Goal: Task Accomplishment & Management: Manage account settings

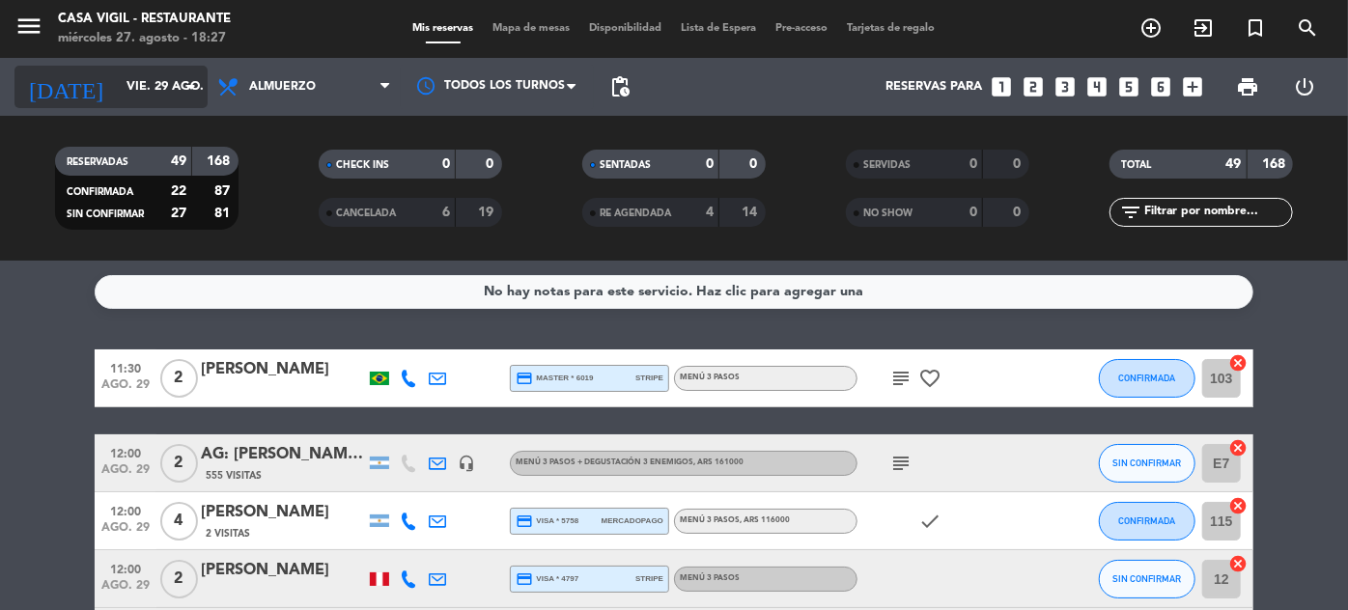
click at [144, 89] on input "vie. 29 ago." at bounding box center [199, 87] width 165 height 34
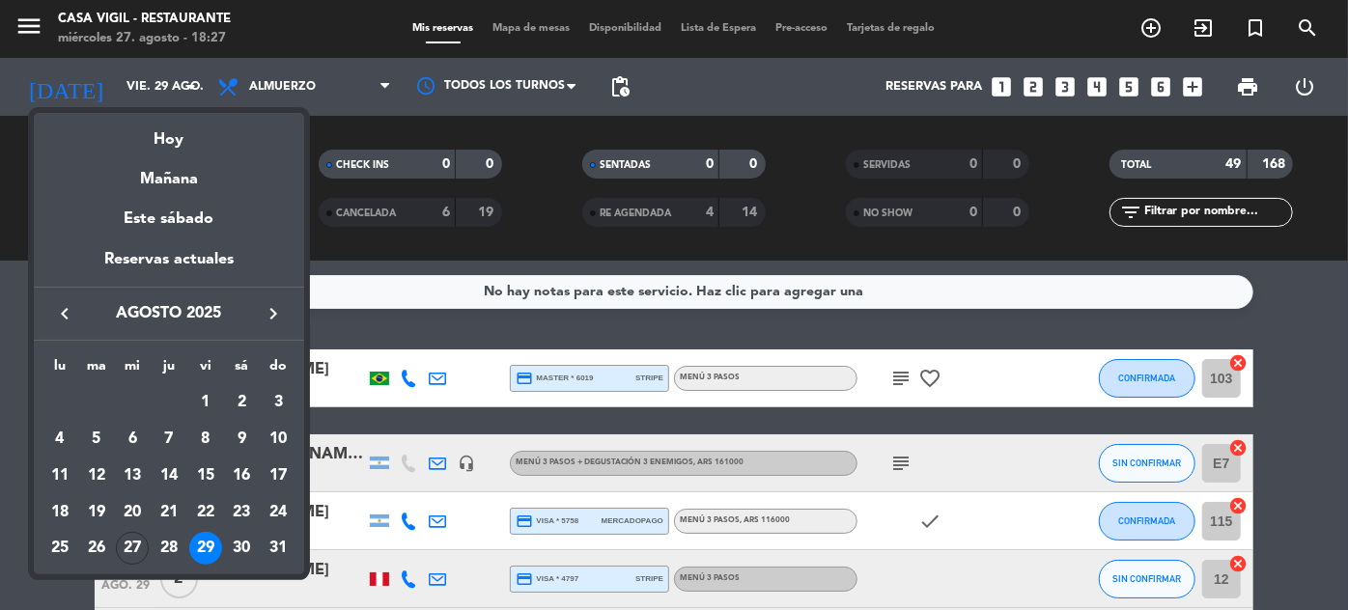
click at [196, 547] on div "29" at bounding box center [205, 548] width 33 height 33
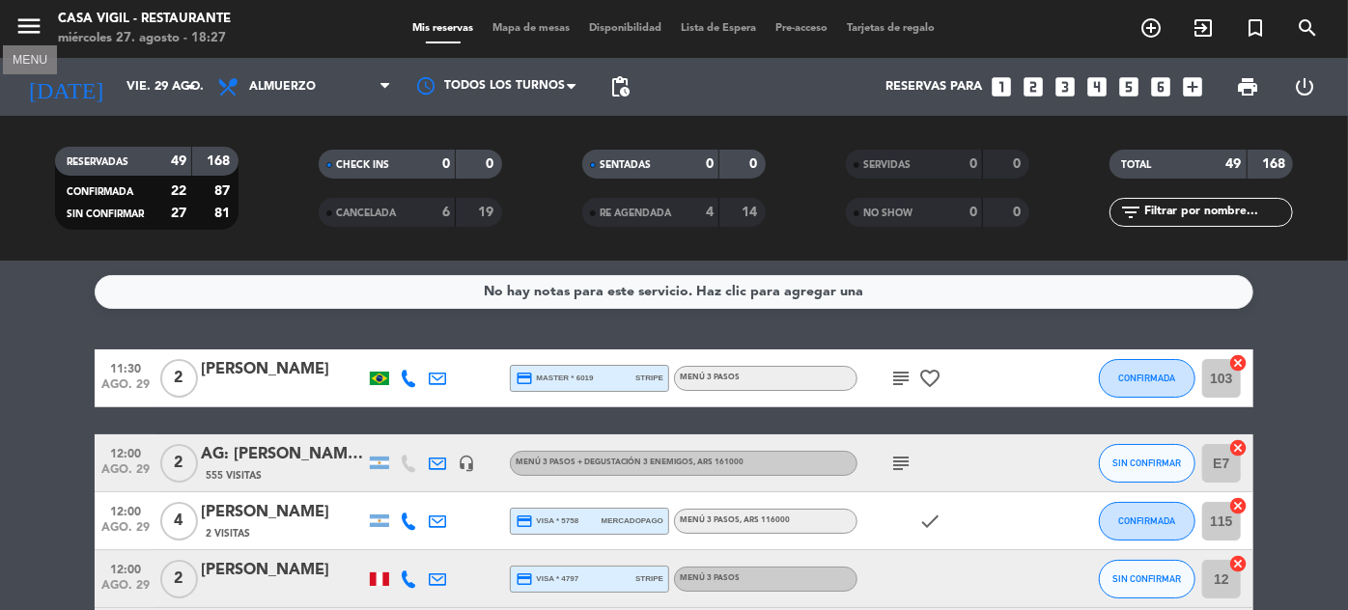
click at [30, 30] on icon "menu" at bounding box center [28, 26] width 29 height 29
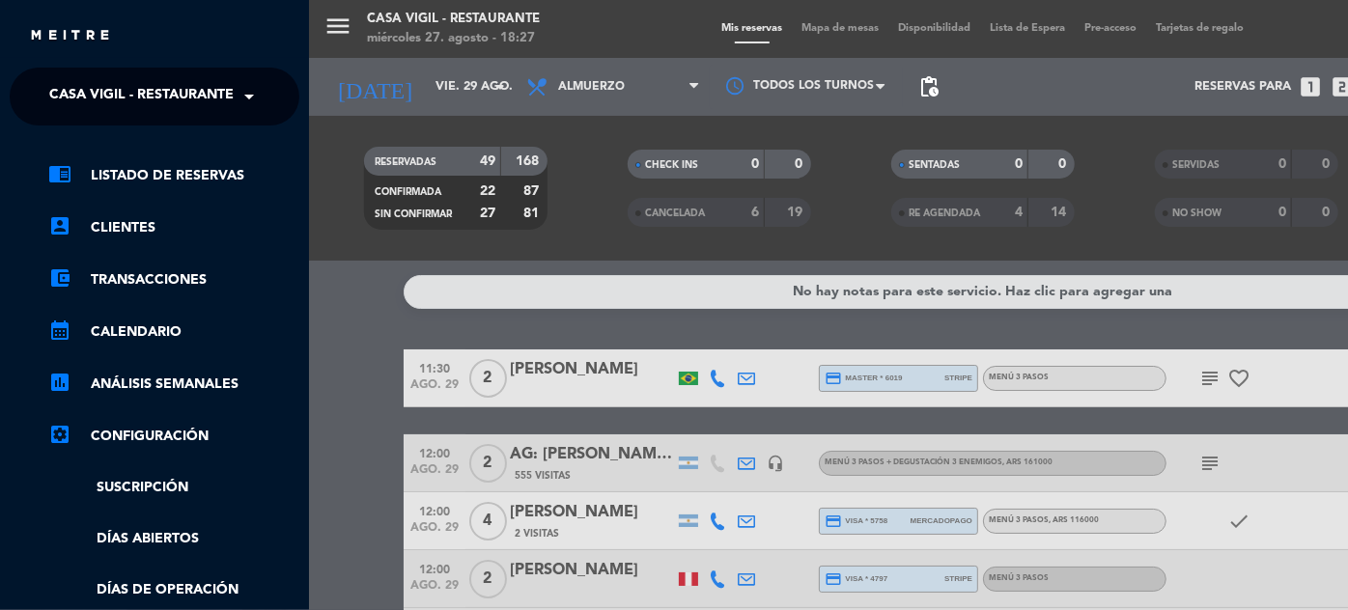
click at [238, 84] on span at bounding box center [254, 96] width 33 height 41
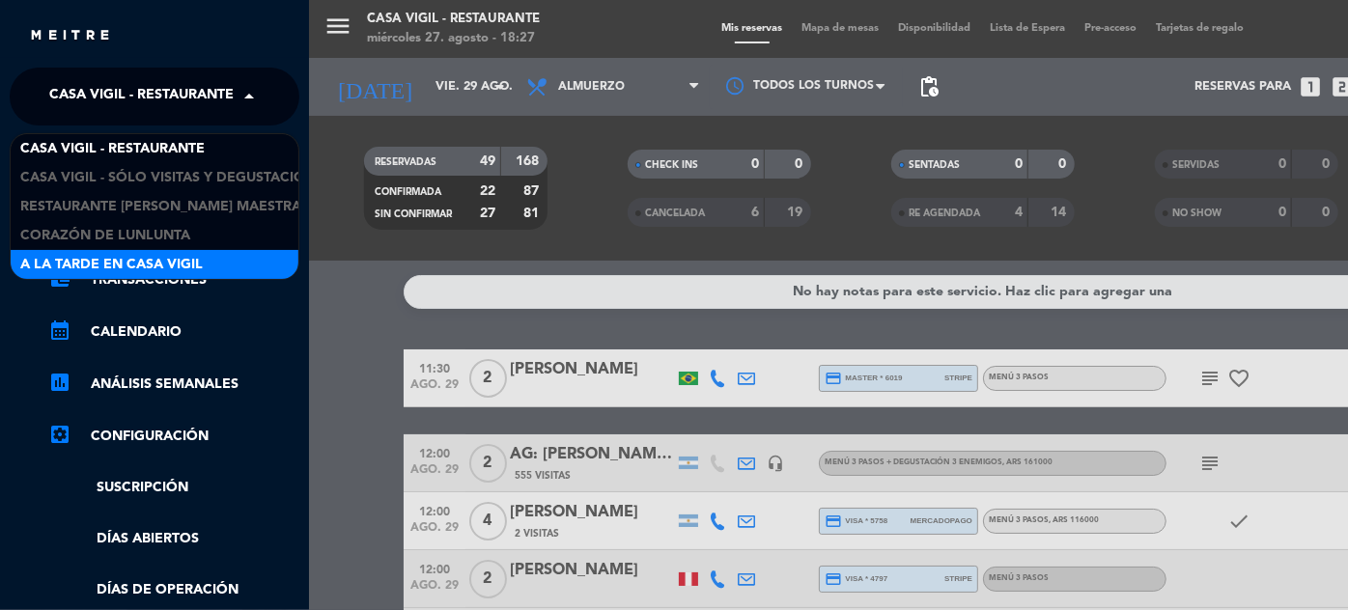
click at [185, 265] on span "A la tarde en Casa Vigil" at bounding box center [111, 265] width 183 height 22
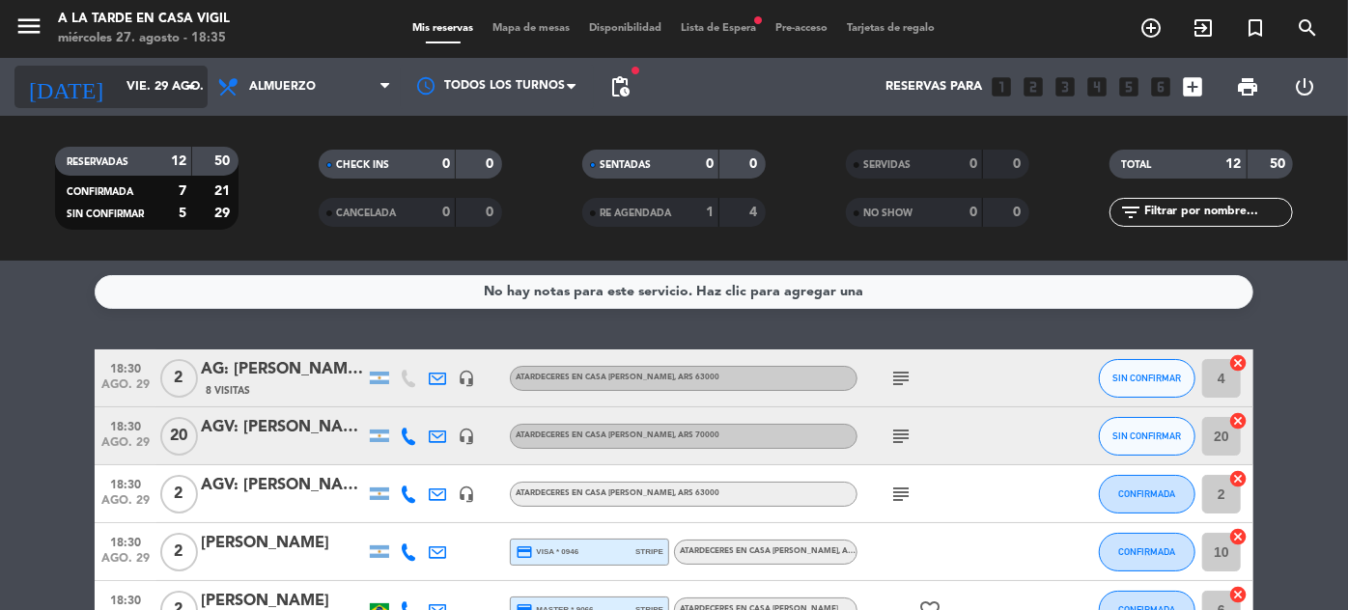
click at [148, 101] on input "vie. 29 ago." at bounding box center [199, 87] width 165 height 34
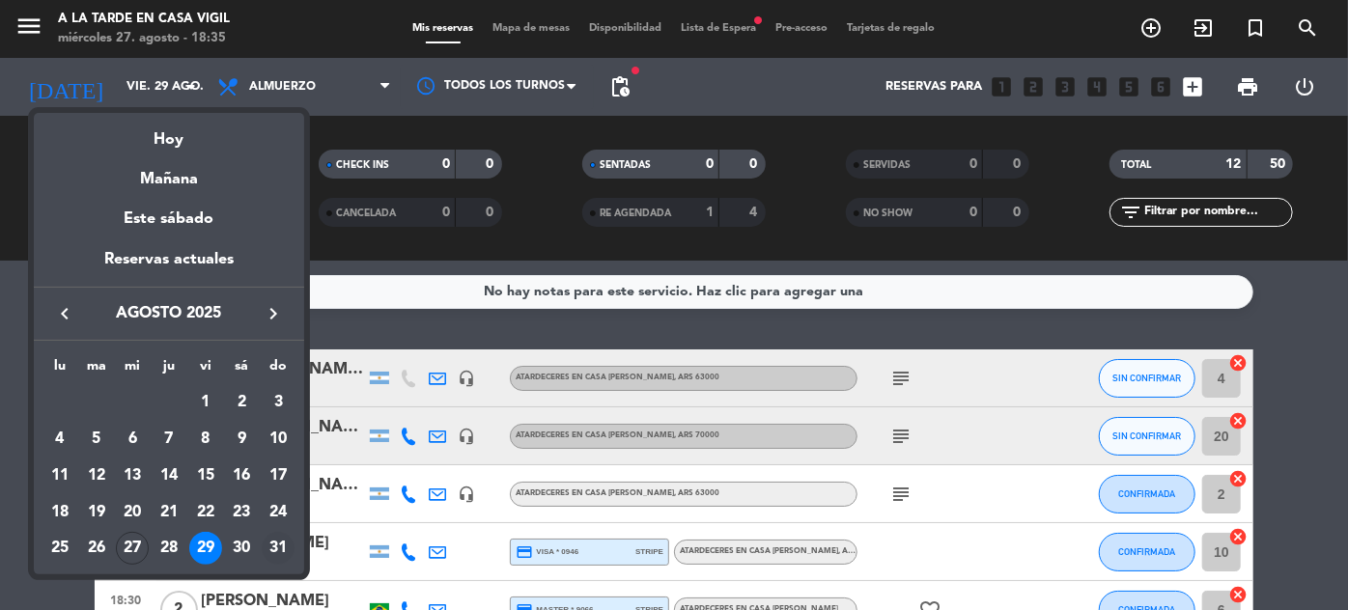
click at [282, 542] on div "31" at bounding box center [278, 548] width 33 height 33
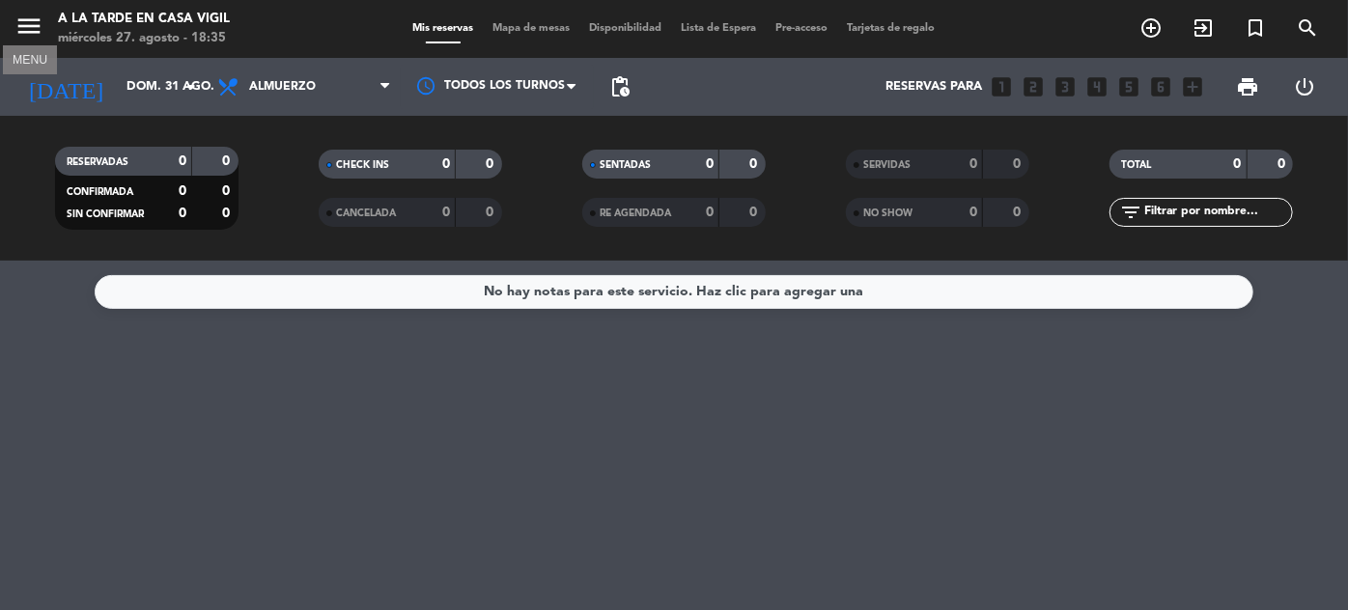
click at [26, 30] on icon "menu" at bounding box center [28, 26] width 29 height 29
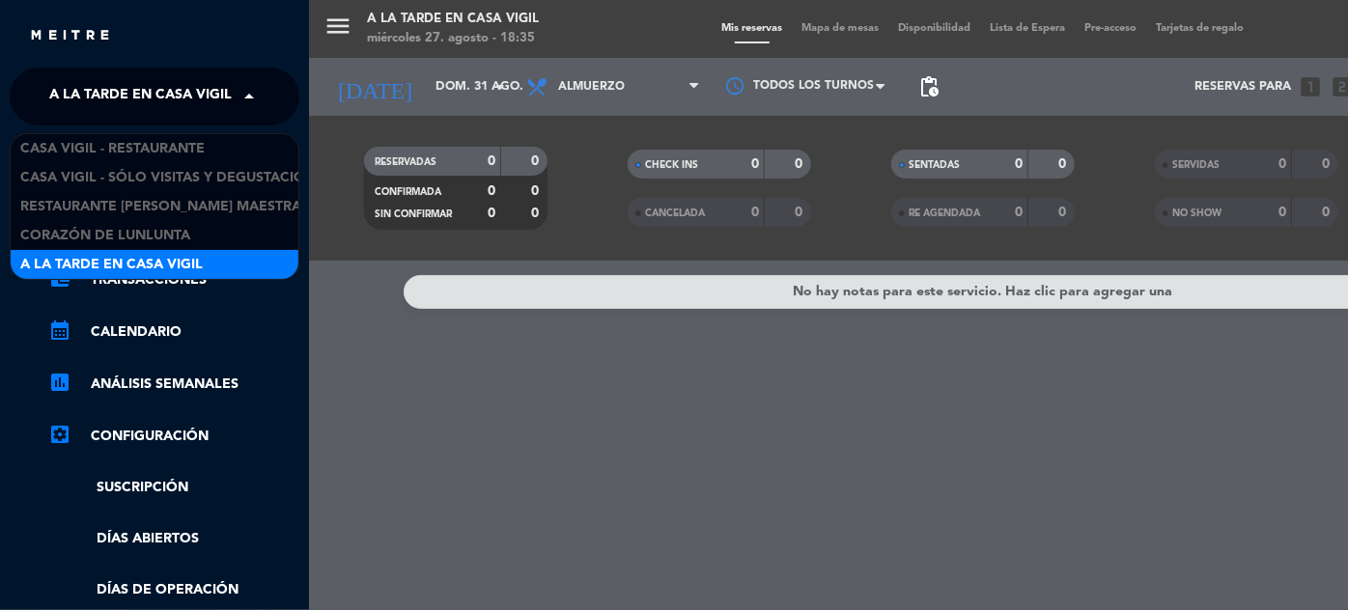
click at [209, 105] on span "A la tarde en Casa Vigil" at bounding box center [140, 96] width 183 height 41
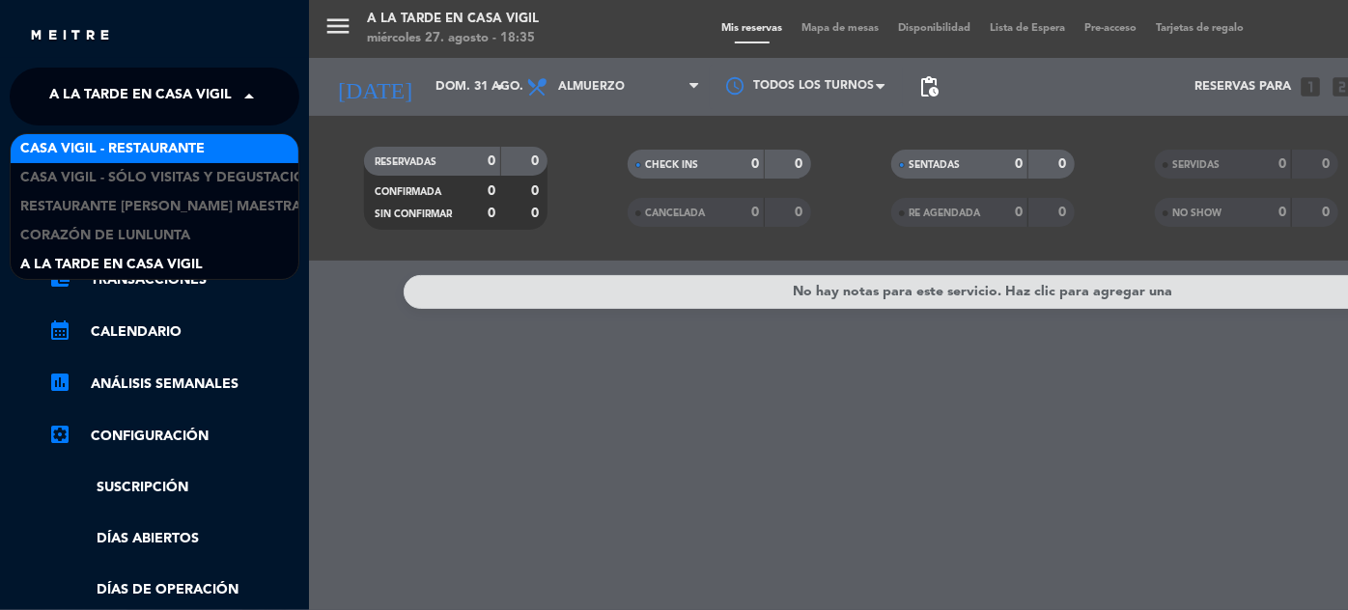
click at [188, 155] on span "Casa Vigil - Restaurante" at bounding box center [112, 149] width 184 height 22
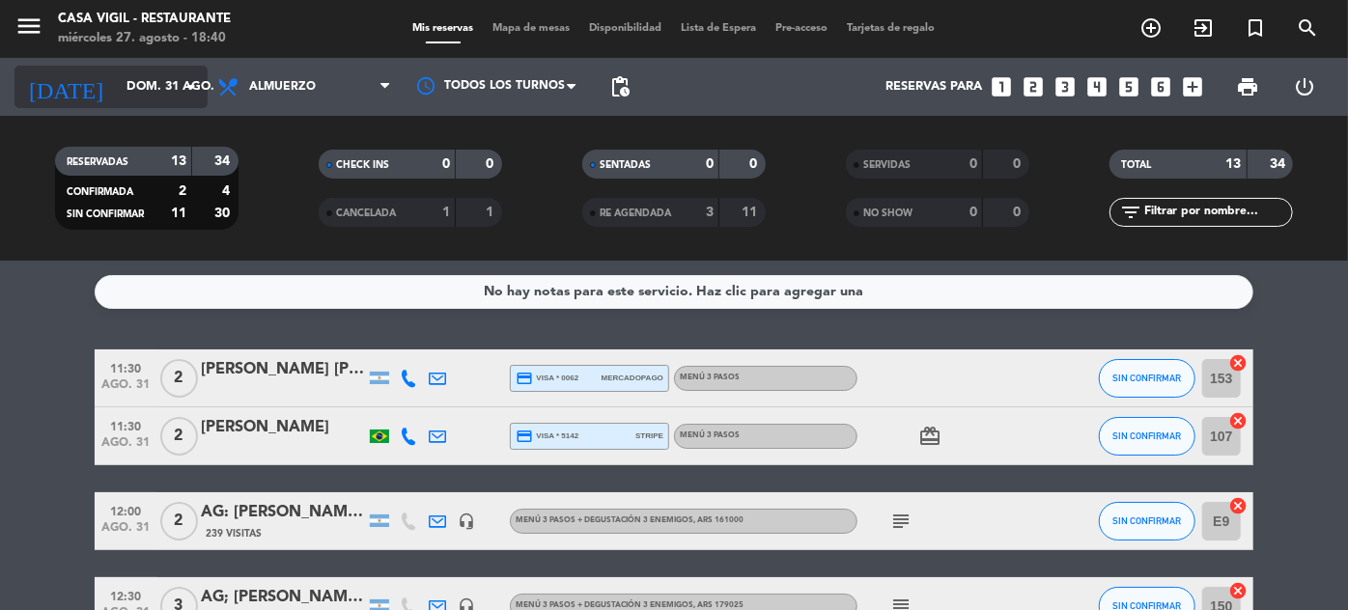
click at [151, 70] on input "dom. 31 ago." at bounding box center [199, 87] width 165 height 34
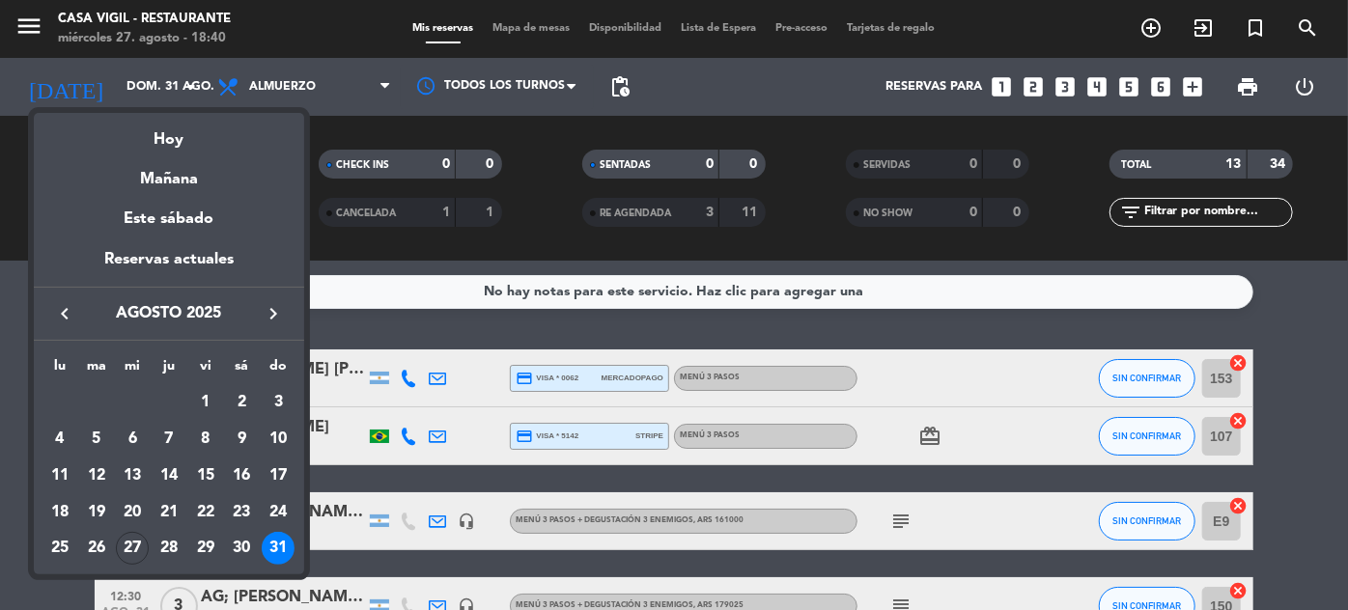
click at [276, 314] on icon "keyboard_arrow_right" at bounding box center [273, 313] width 23 height 23
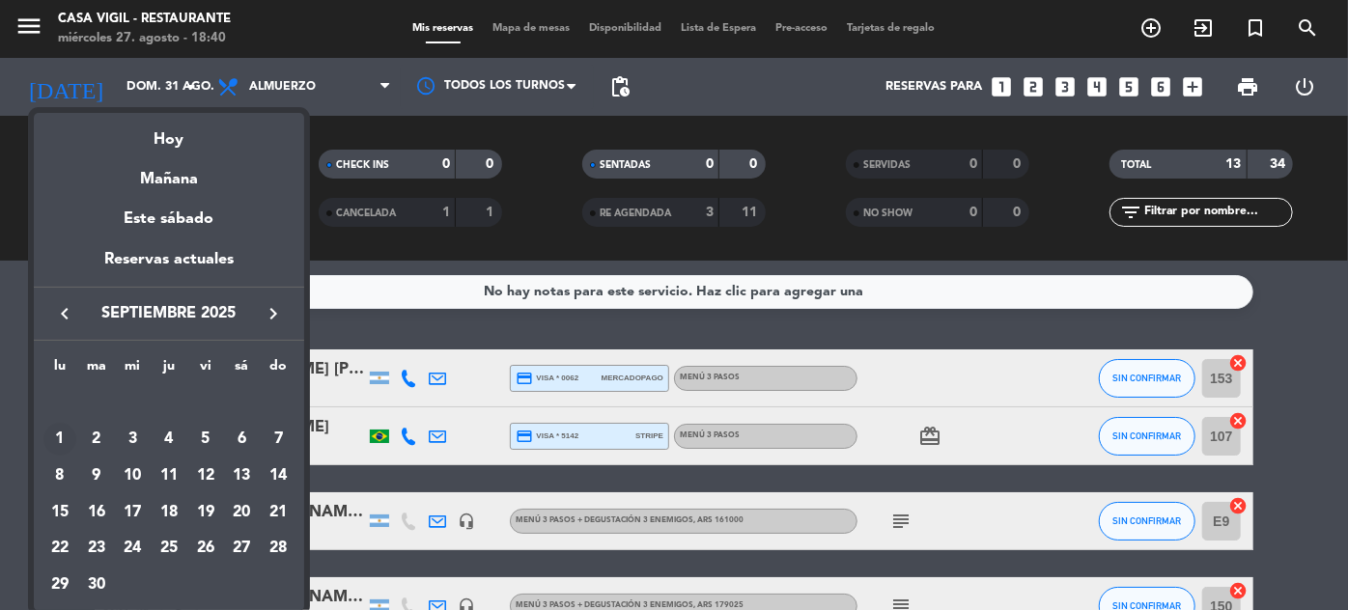
click at [56, 436] on div "1" at bounding box center [59, 439] width 33 height 33
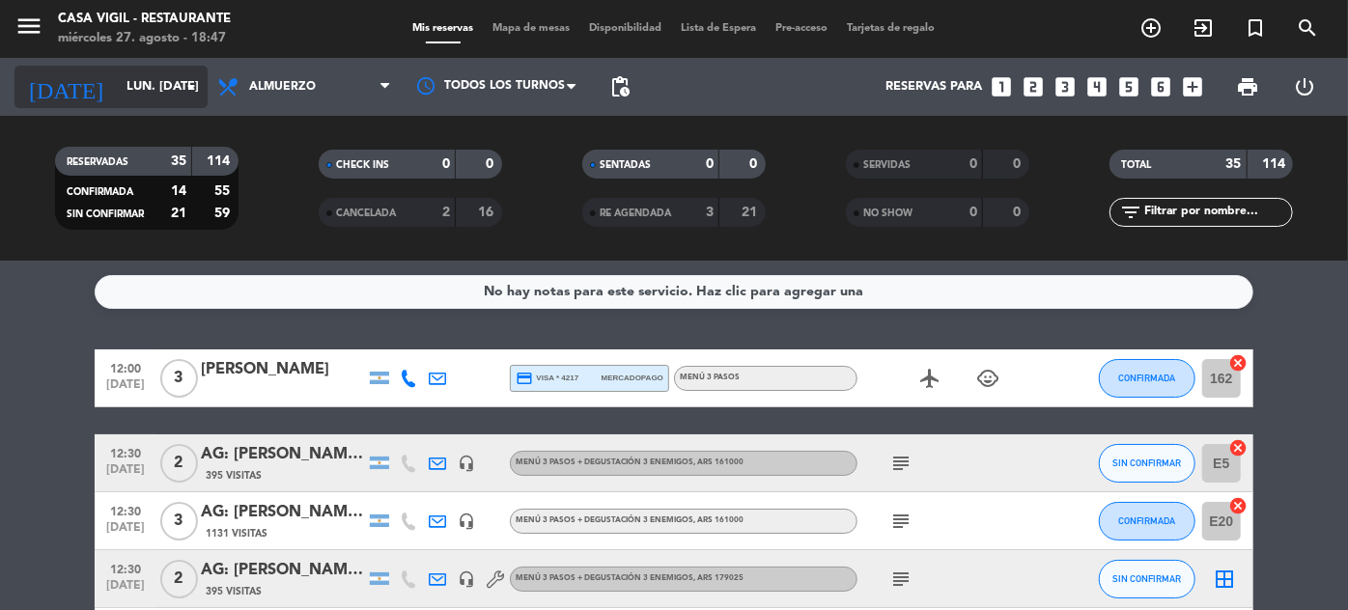
click at [117, 87] on input "lun. [DATE]" at bounding box center [199, 87] width 165 height 34
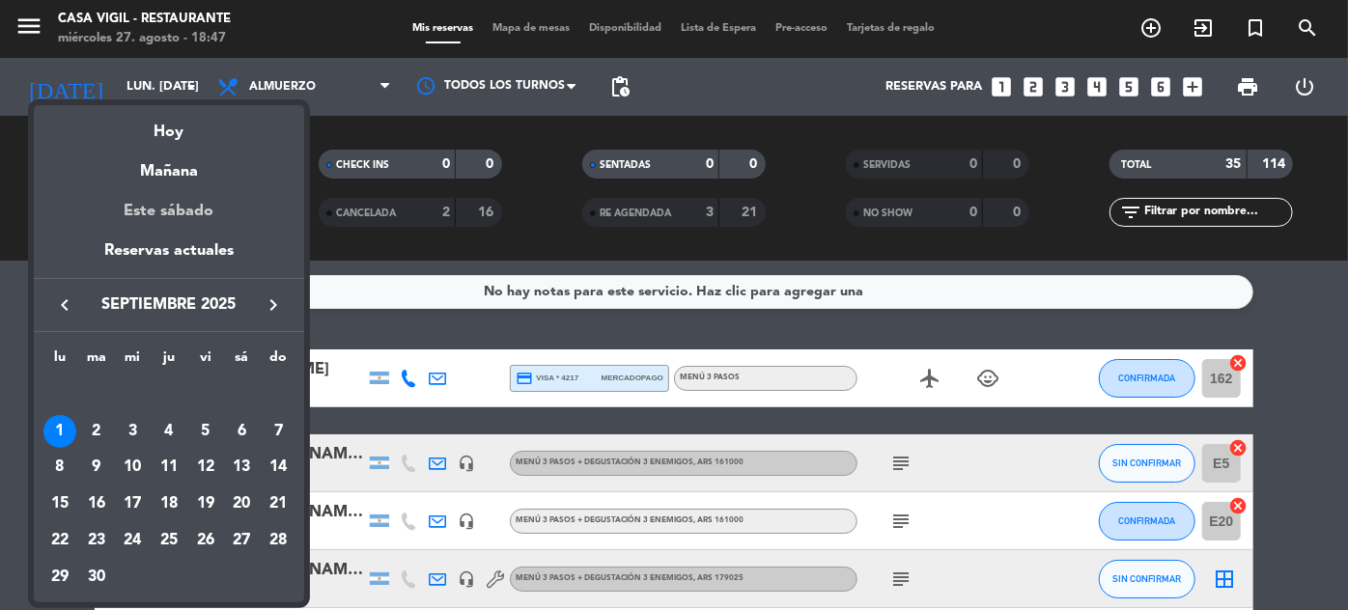
click at [179, 208] on div "Este sábado" at bounding box center [169, 211] width 270 height 54
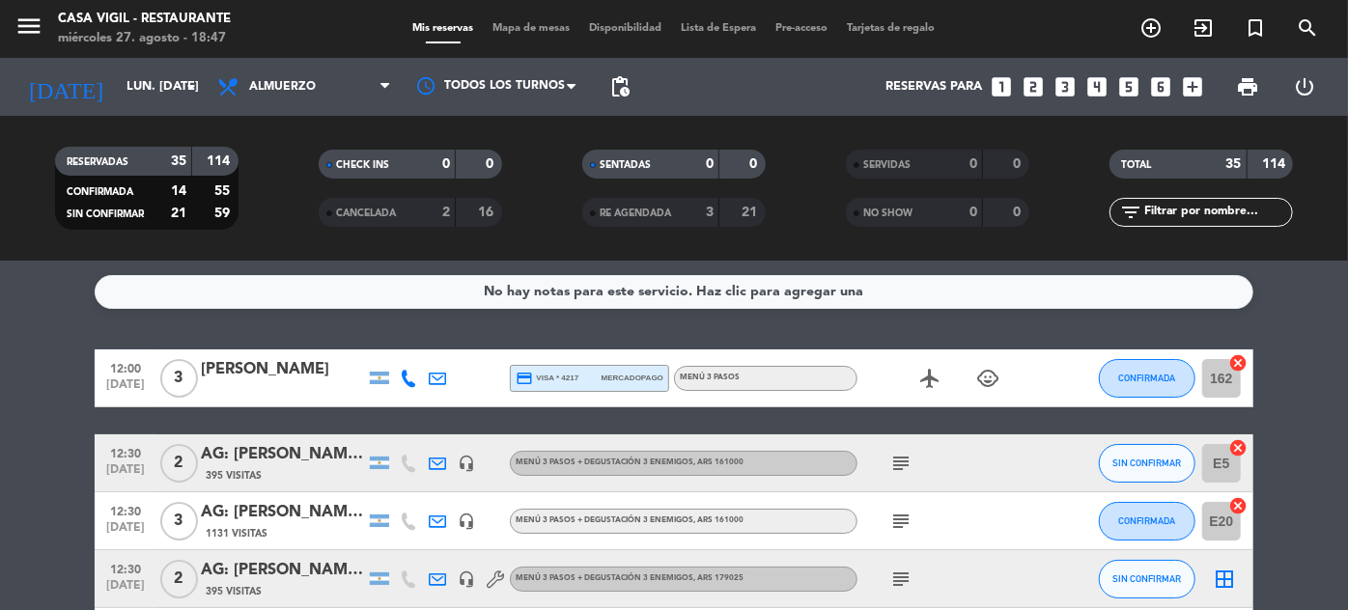
type input "sáb. 30 ago."
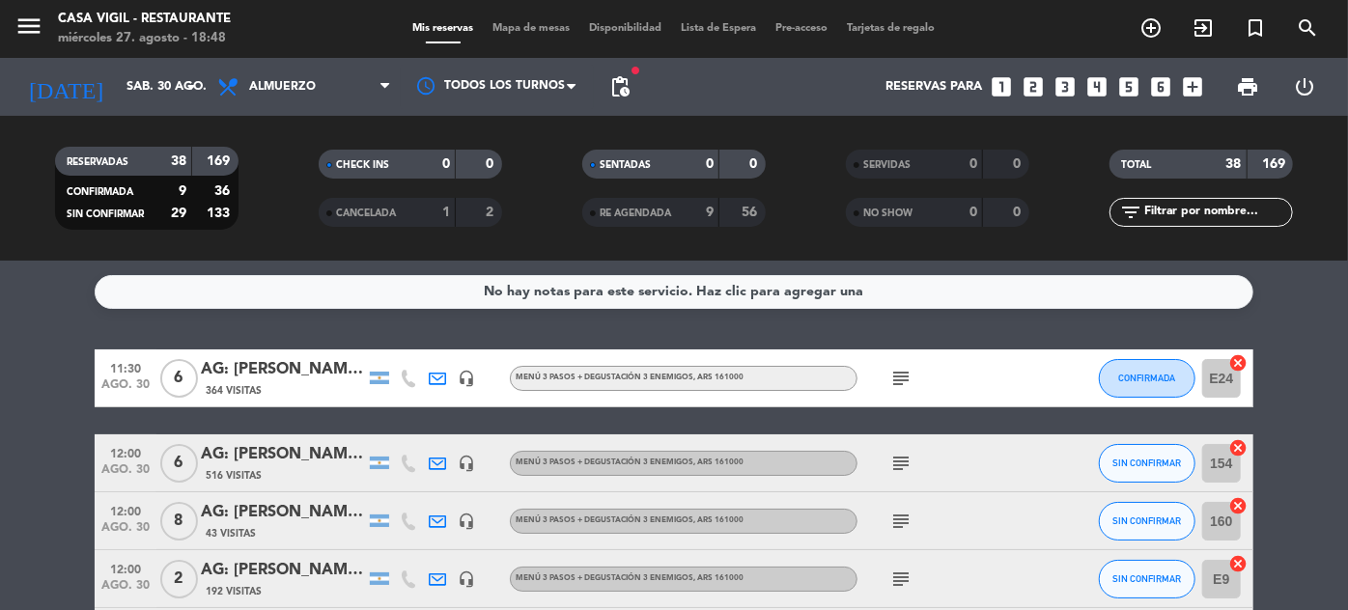
click at [1170, 206] on input "text" at bounding box center [1217, 212] width 150 height 21
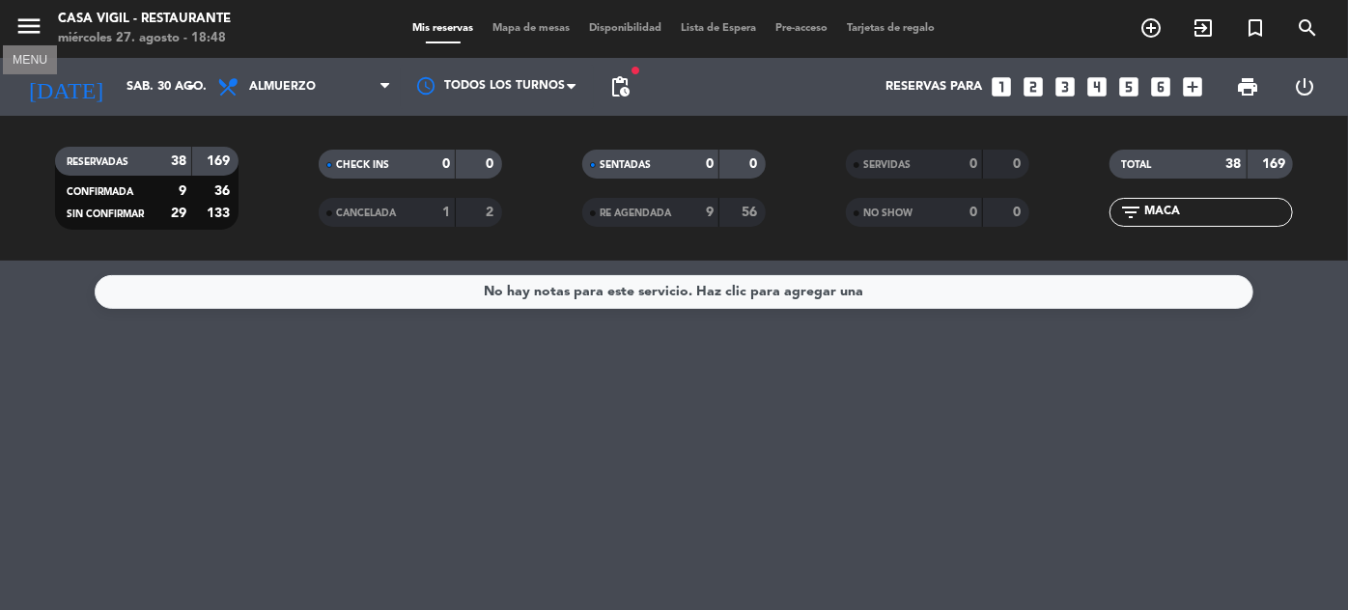
type input "MACA"
click at [27, 14] on icon "menu" at bounding box center [28, 26] width 29 height 29
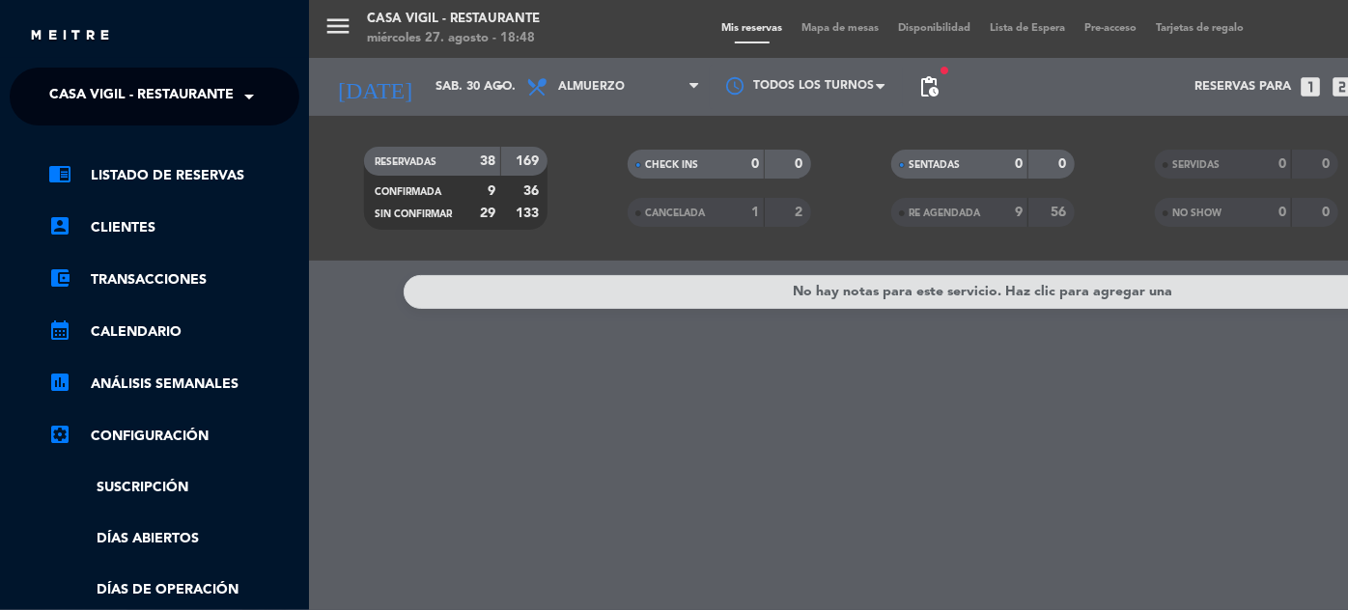
click at [227, 96] on span "Casa Vigil - Restaurante" at bounding box center [141, 96] width 184 height 41
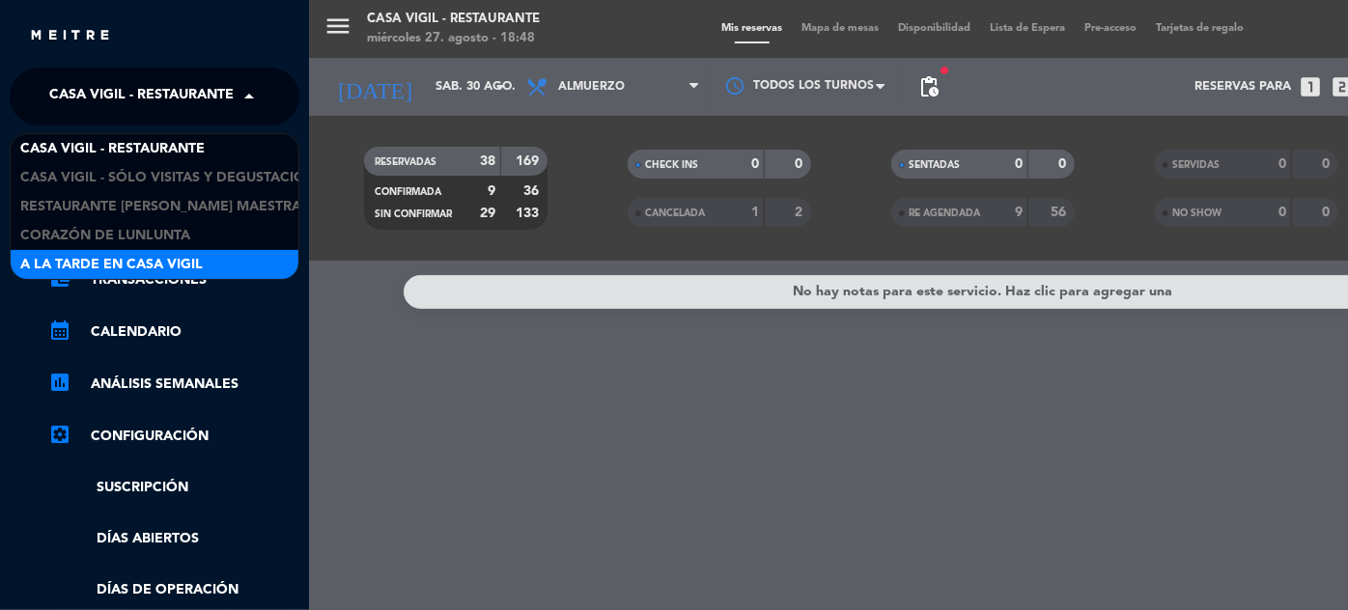
click at [183, 262] on span "A la tarde en Casa Vigil" at bounding box center [111, 265] width 183 height 22
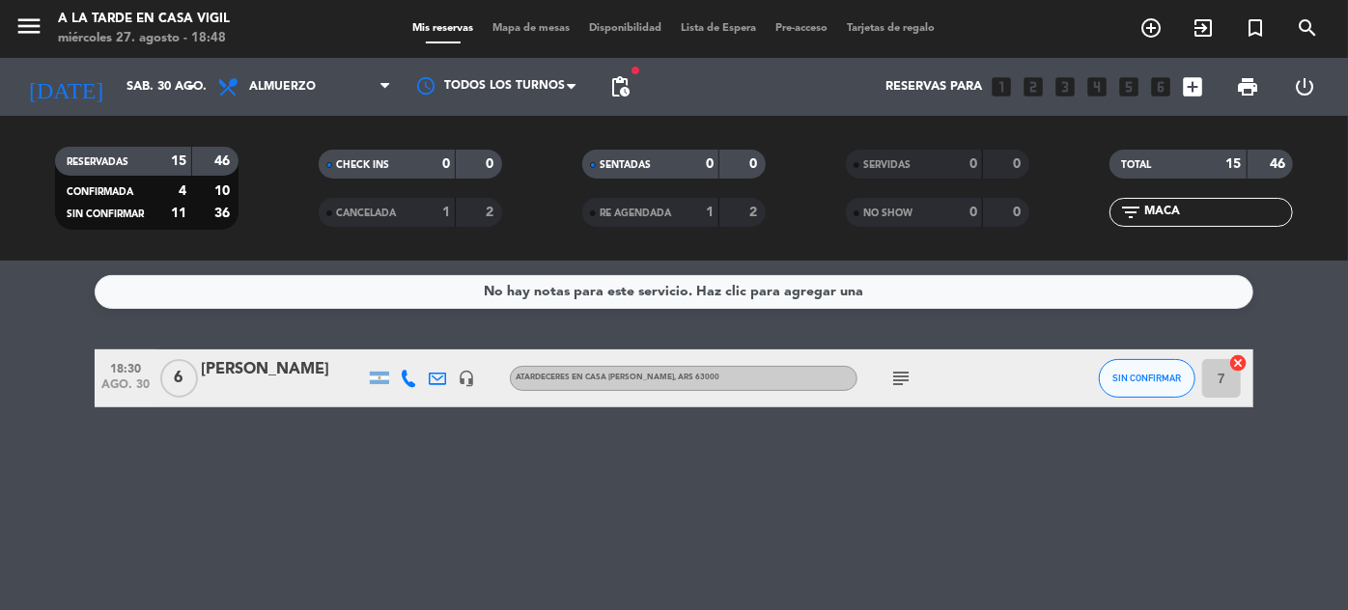
click at [335, 370] on div "[PERSON_NAME]" at bounding box center [283, 369] width 164 height 25
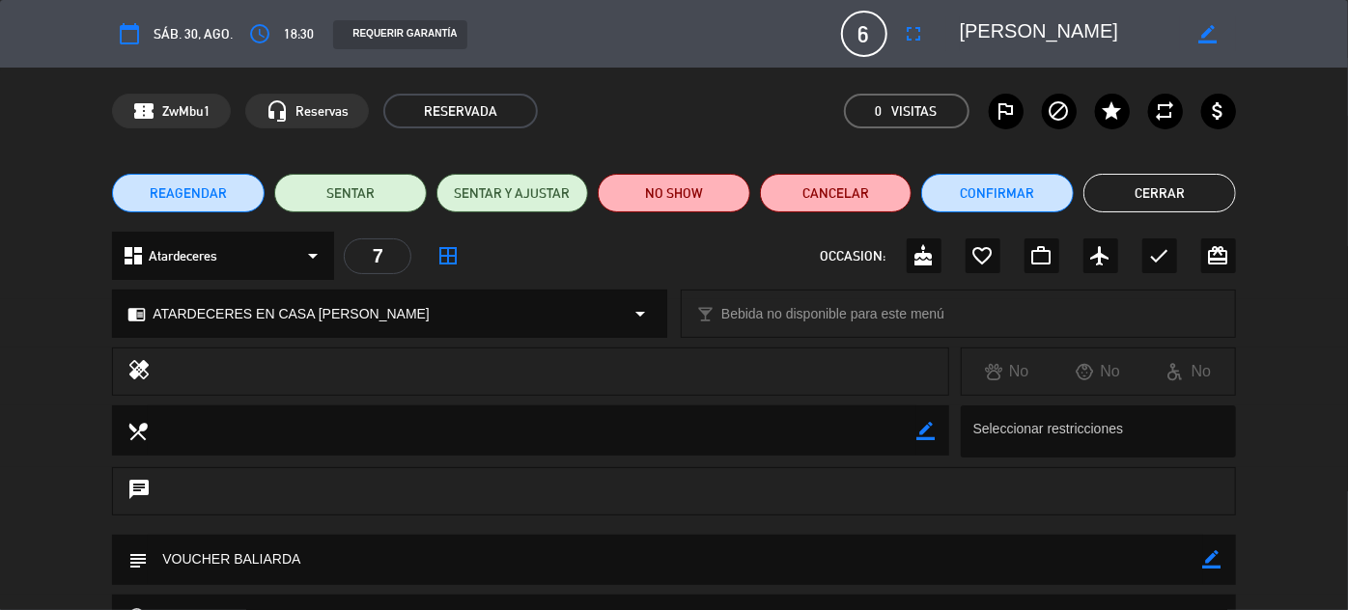
click at [1213, 32] on icon "border_color" at bounding box center [1208, 34] width 18 height 18
click at [957, 27] on div at bounding box center [1091, 33] width 290 height 35
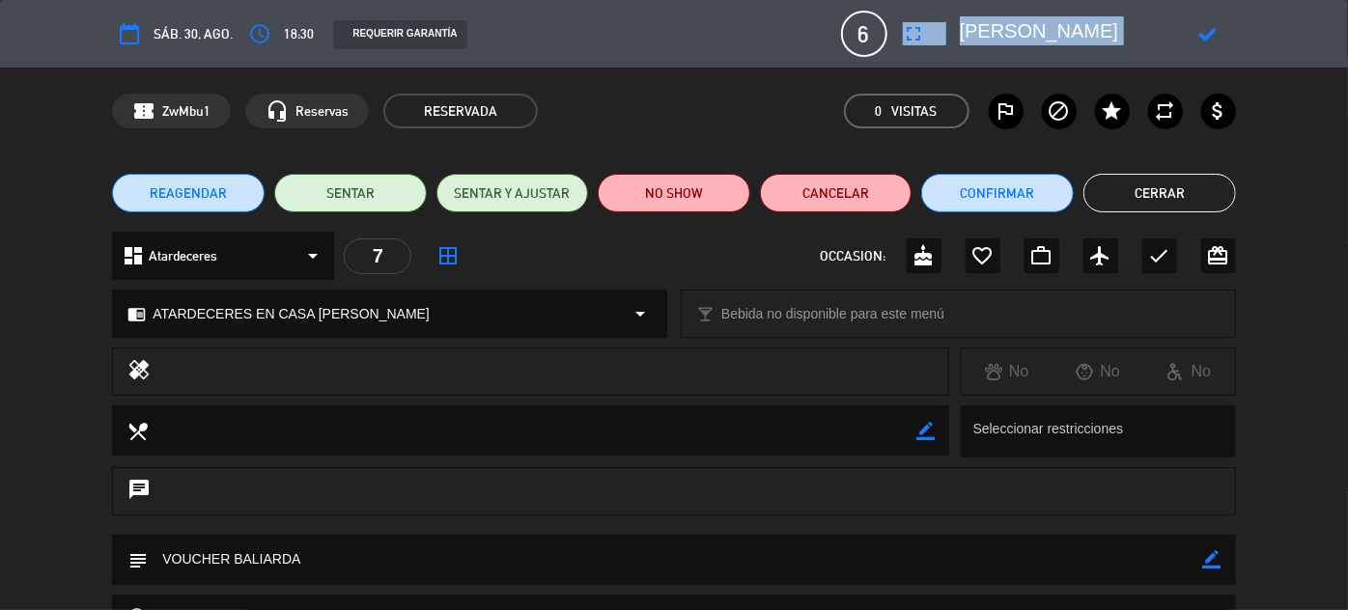
click at [957, 27] on div at bounding box center [1091, 33] width 290 height 35
click at [958, 33] on div at bounding box center [1091, 33] width 290 height 35
click at [960, 33] on textarea at bounding box center [1070, 33] width 221 height 35
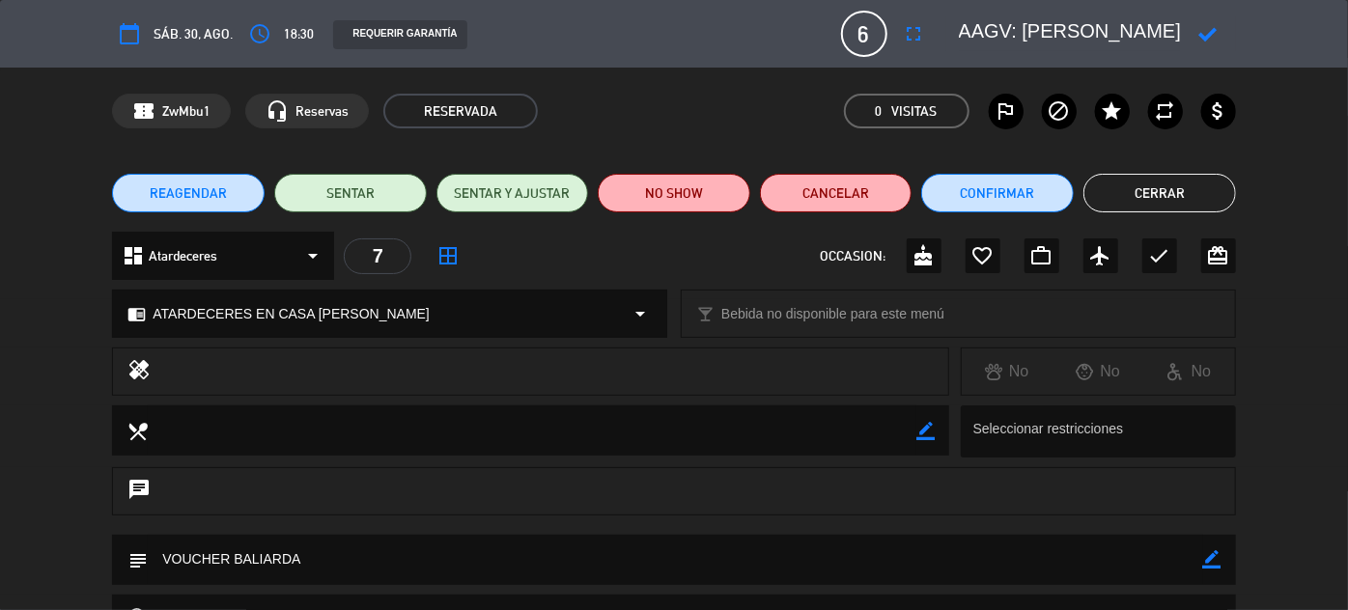
click at [1213, 35] on icon at bounding box center [1208, 34] width 18 height 18
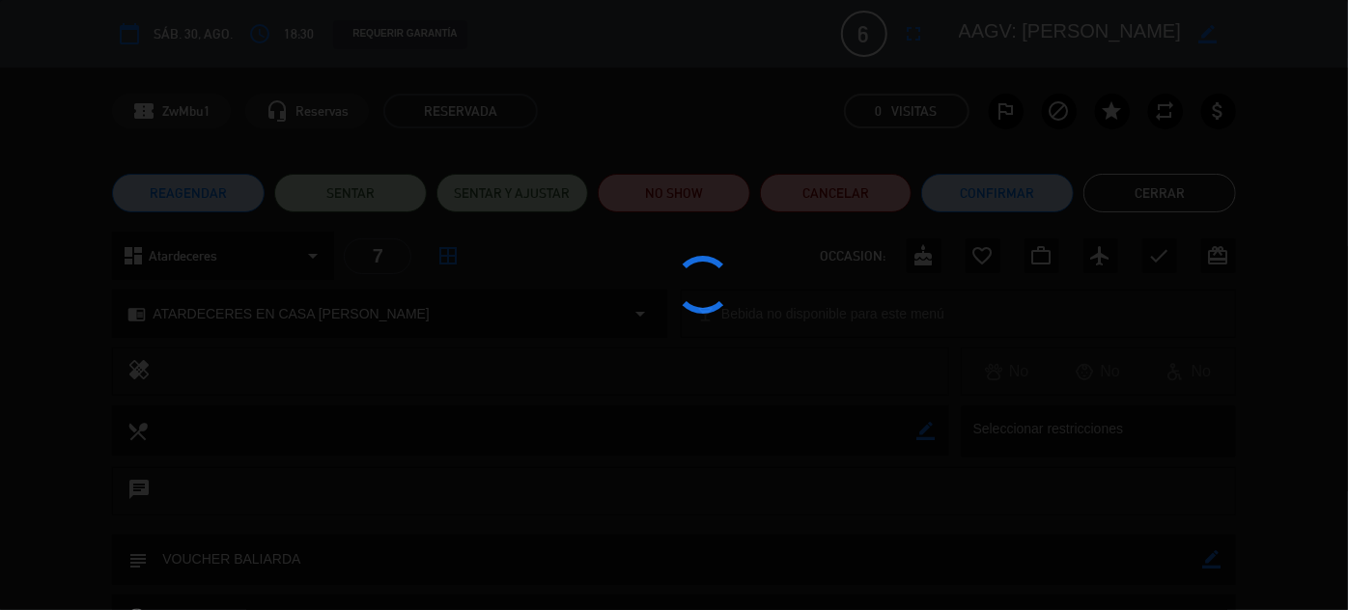
type textarea "MAAGV: [PERSON_NAME]"
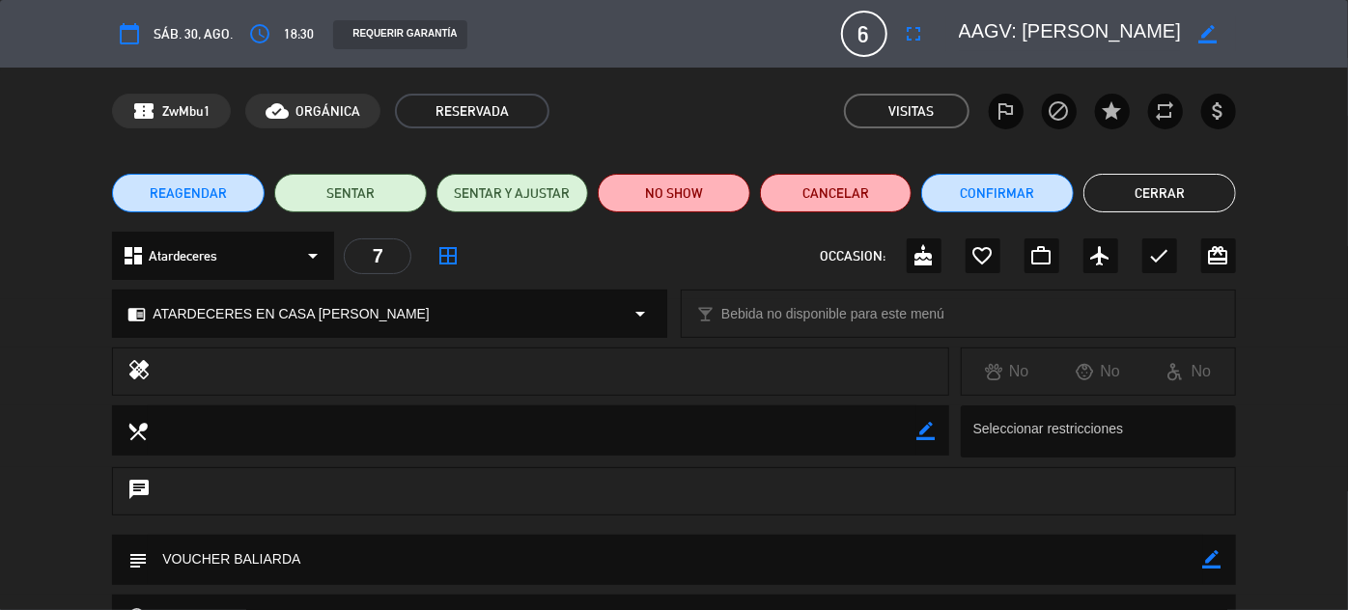
click at [1147, 205] on button "Cerrar" at bounding box center [1159, 193] width 153 height 39
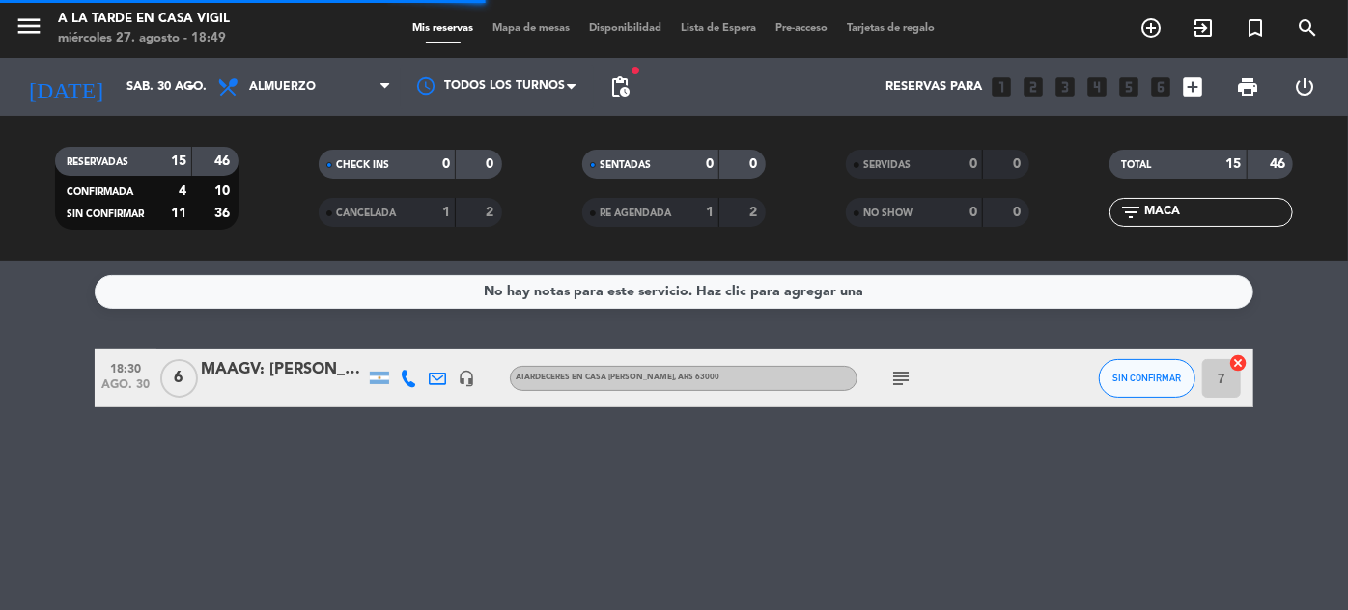
click at [13, 25] on div "menu A la tarde en Casa [PERSON_NAME] miércoles 27. agosto - 18:49" at bounding box center [168, 29] width 337 height 45
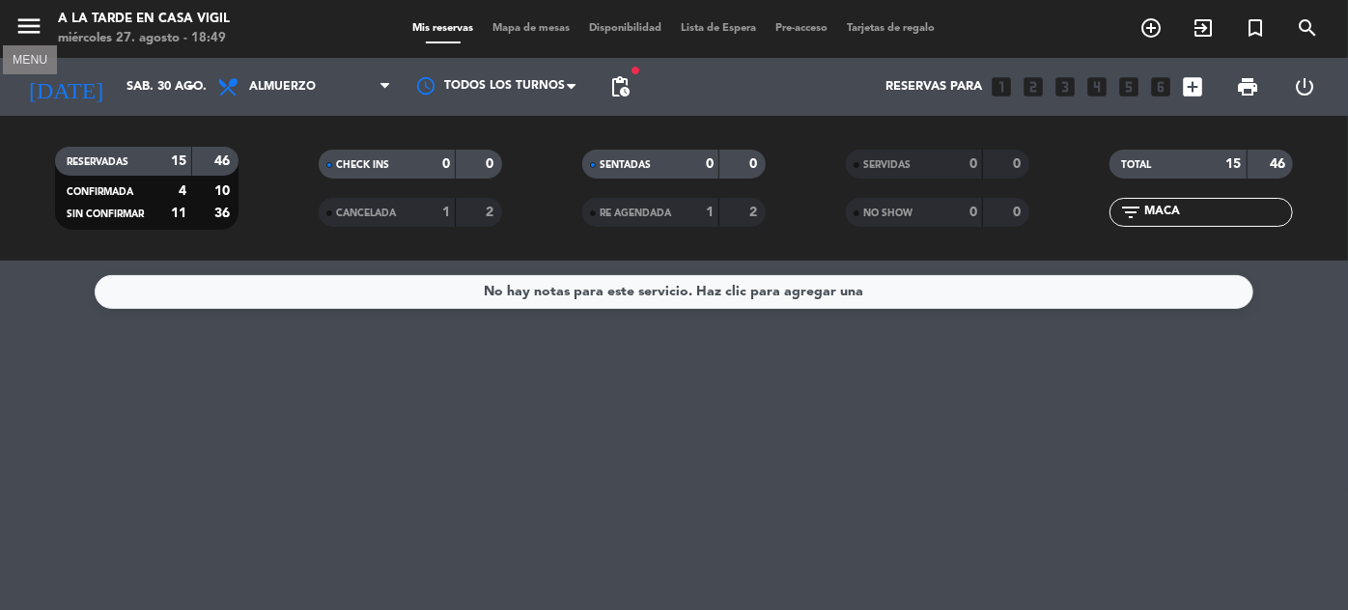
click at [22, 25] on icon "menu" at bounding box center [28, 26] width 29 height 29
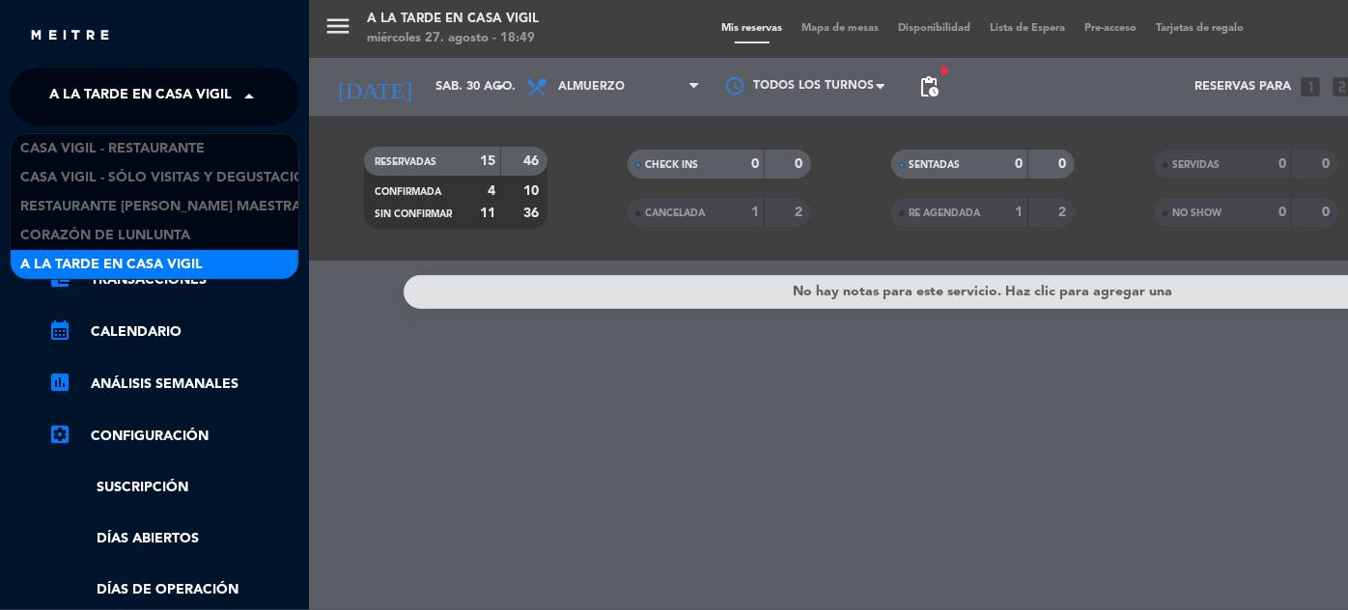
click at [239, 93] on span at bounding box center [254, 96] width 33 height 41
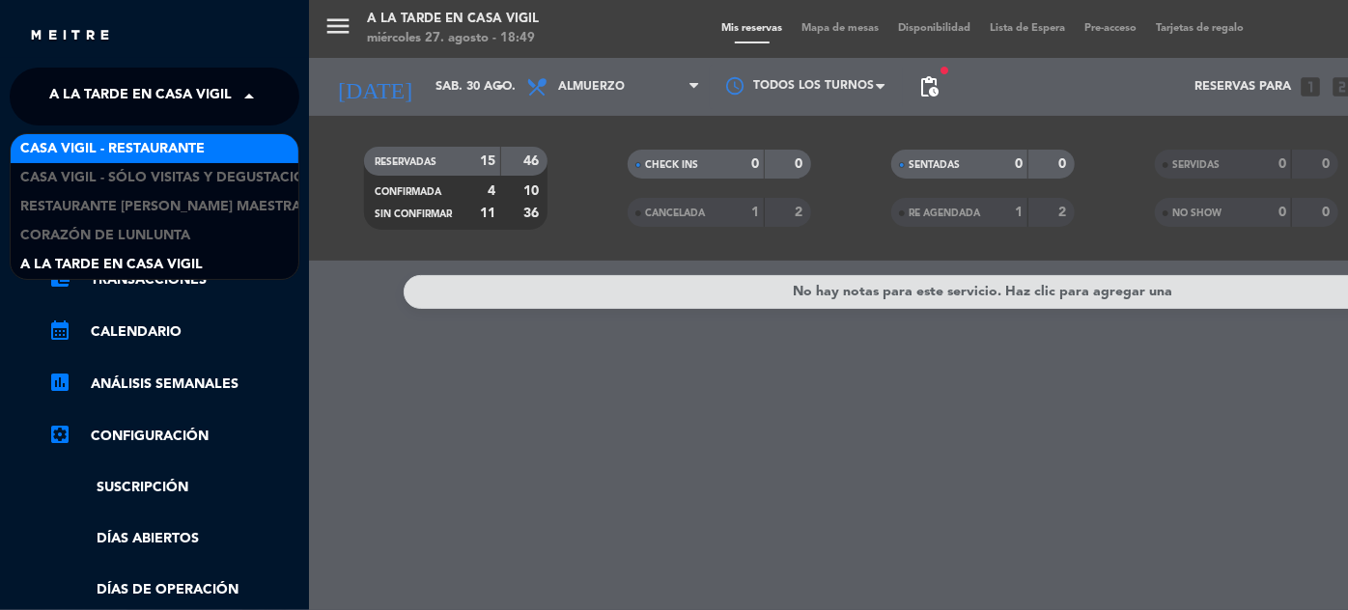
click at [155, 147] on span "Casa Vigil - Restaurante" at bounding box center [112, 149] width 184 height 22
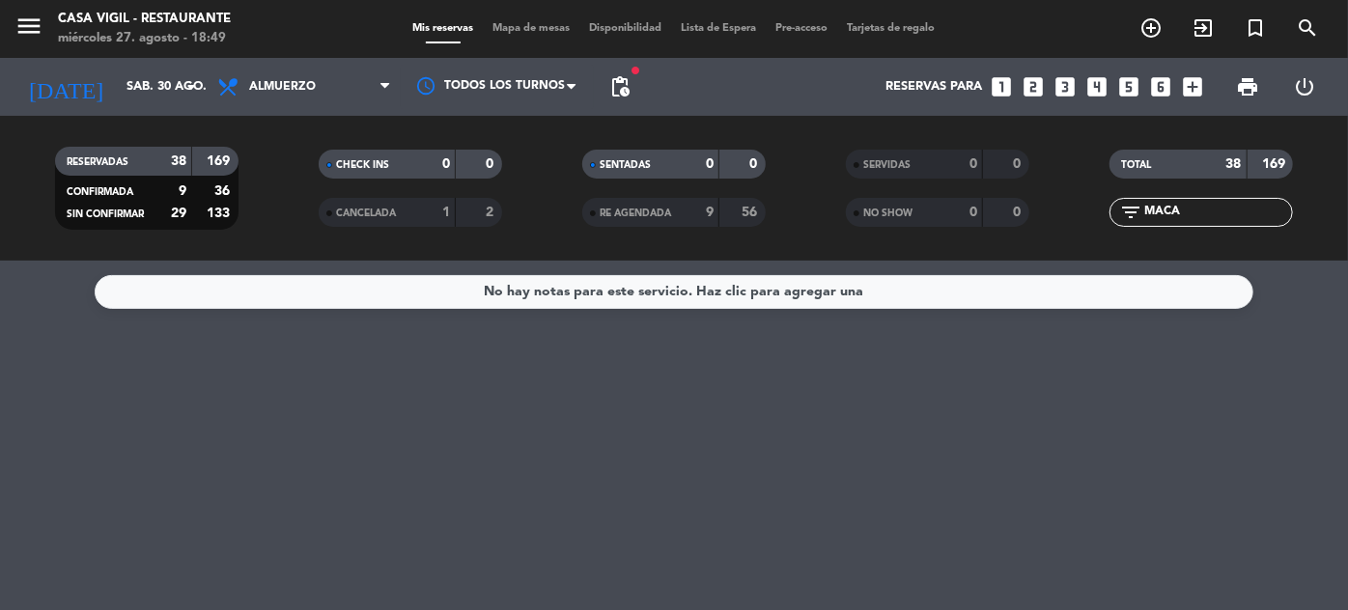
click at [1036, 85] on icon "looks_two" at bounding box center [1033, 86] width 25 height 25
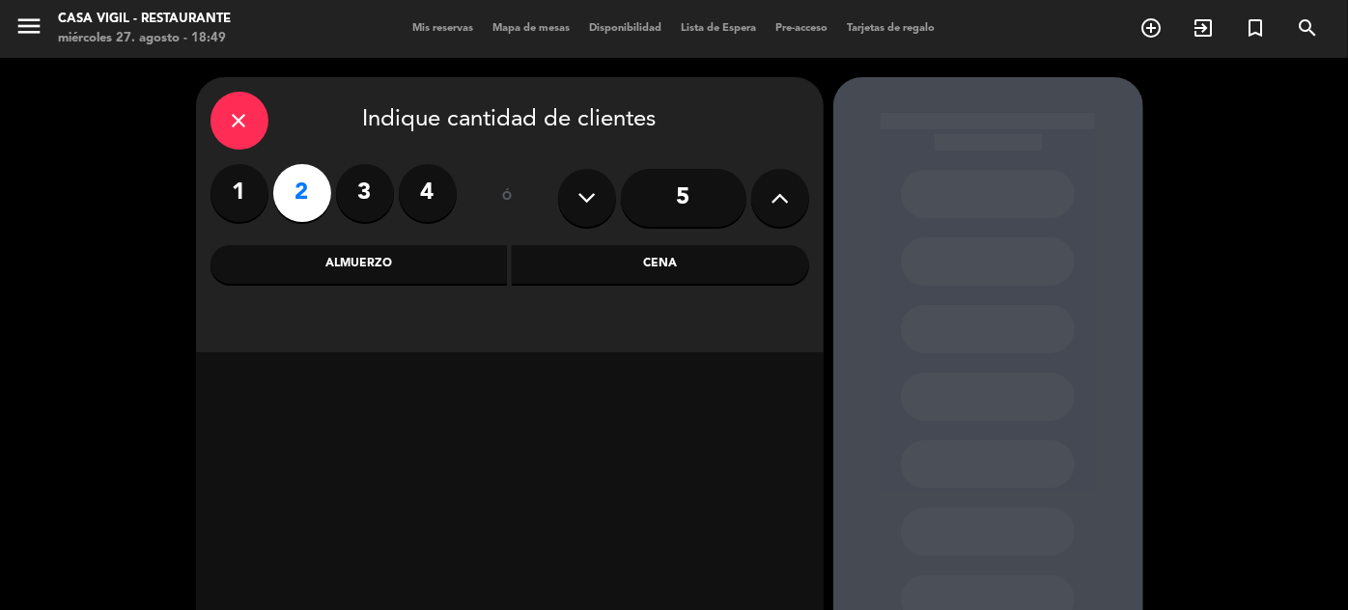
click at [474, 267] on div "Almuerzo" at bounding box center [359, 264] width 297 height 39
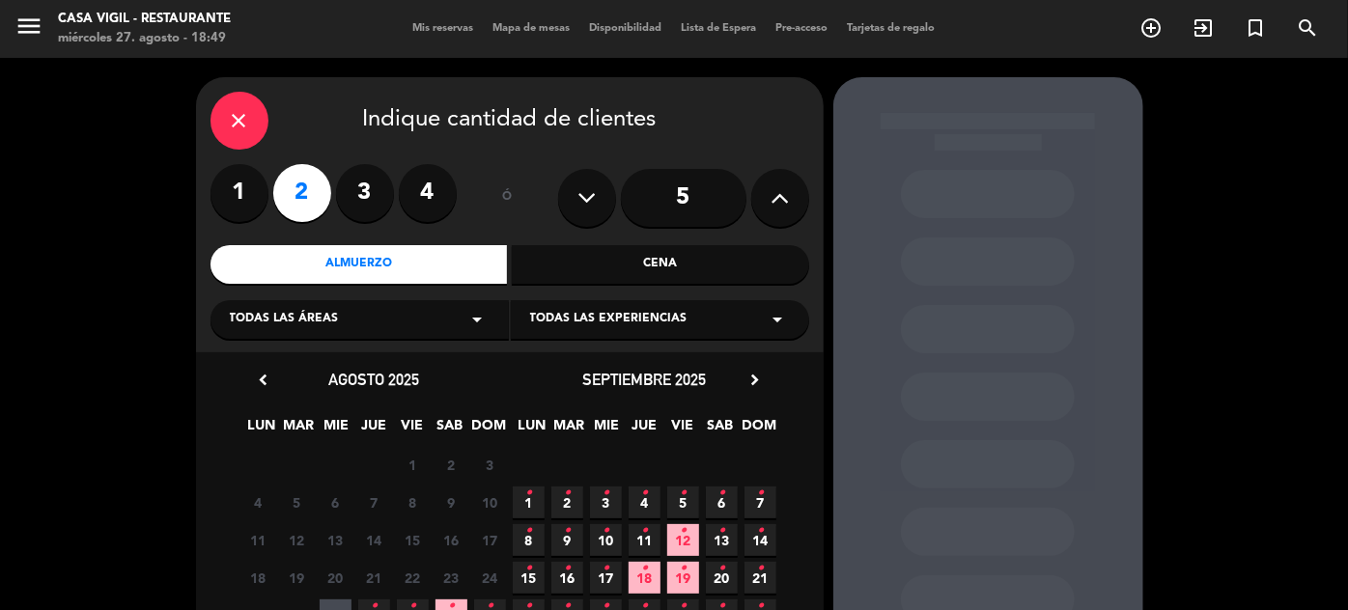
click at [566, 505] on icon "•" at bounding box center [567, 493] width 7 height 31
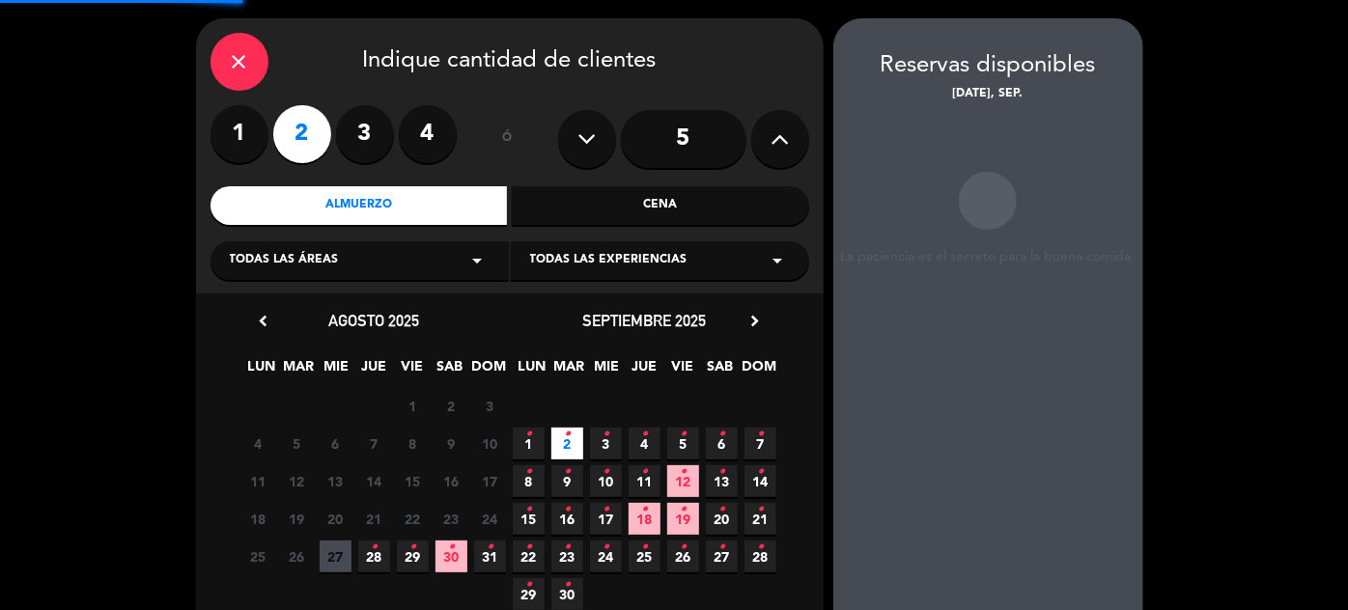
scroll to position [77, 0]
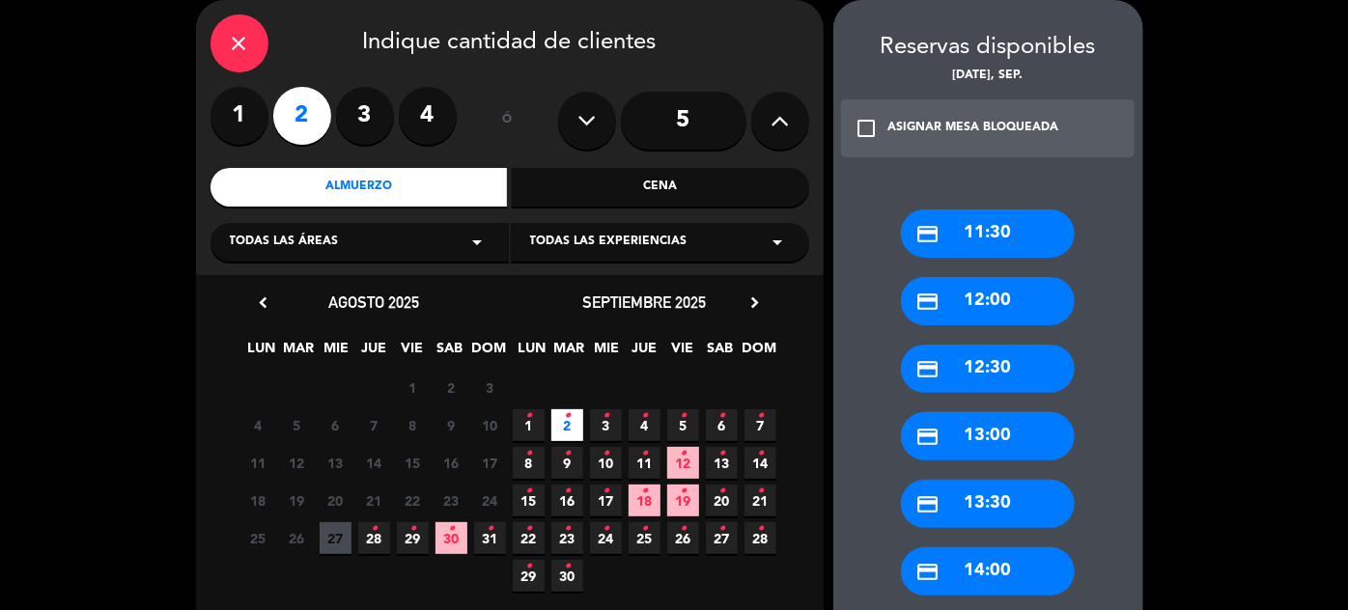
click at [991, 437] on div "credit_card 13:00" at bounding box center [988, 436] width 174 height 48
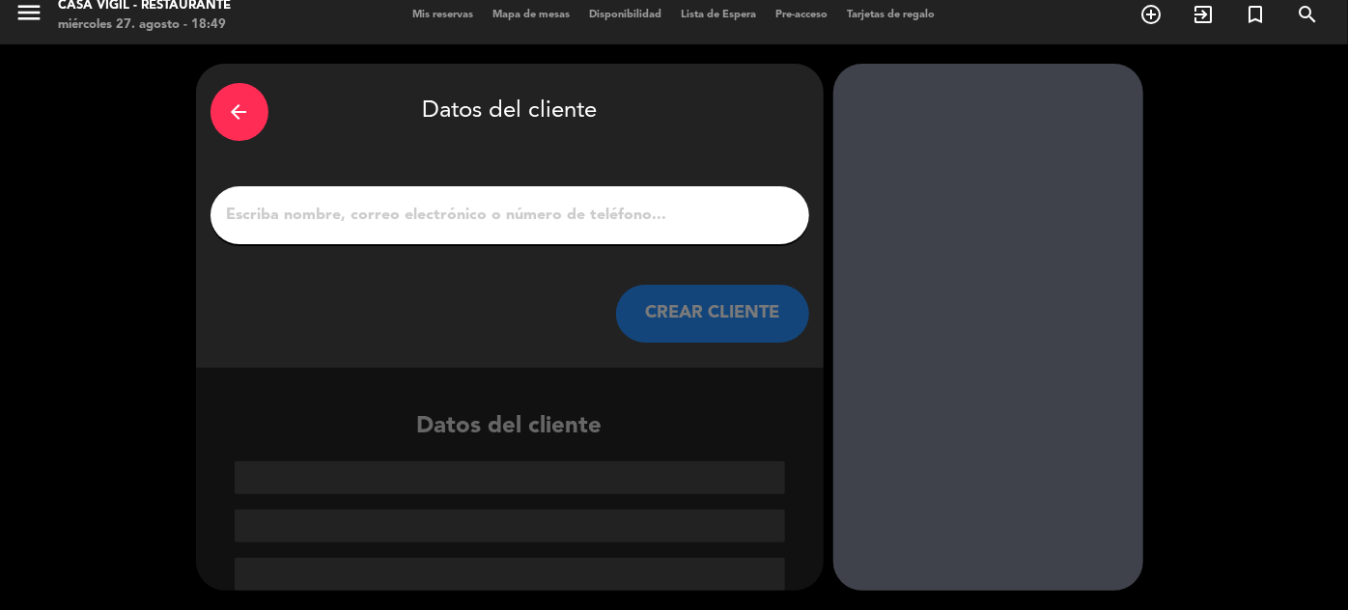
click at [782, 299] on button "CREAR CLIENTE" at bounding box center [712, 314] width 193 height 58
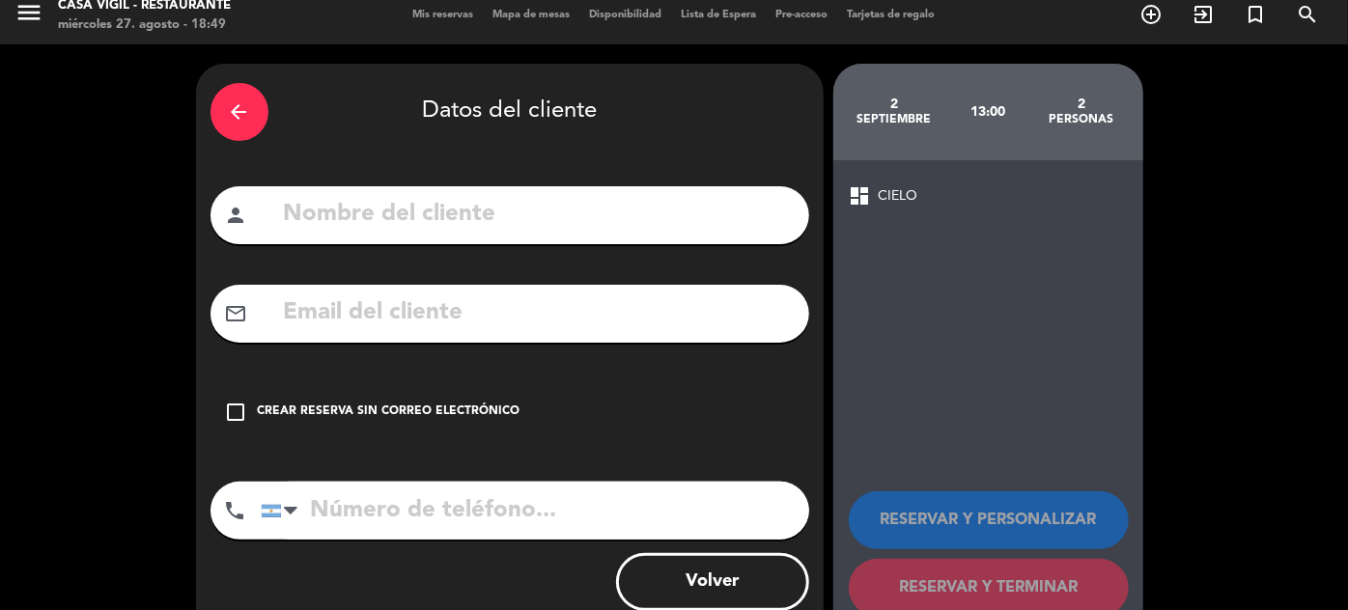
click at [708, 221] on input "text" at bounding box center [538, 215] width 513 height 40
type input "[PERSON_NAME]"
click at [287, 318] on input "text" at bounding box center [538, 314] width 513 height 40
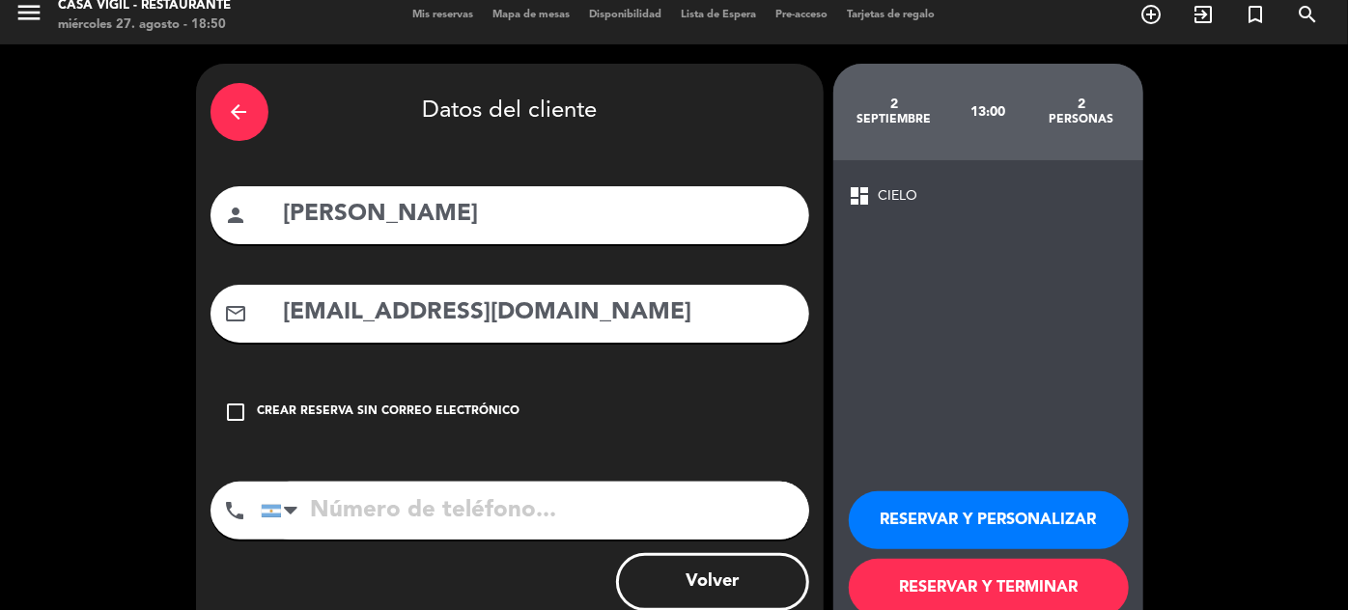
type input "[EMAIL_ADDRESS][DOMAIN_NAME]"
click at [490, 520] on input "tel" at bounding box center [535, 511] width 548 height 58
click at [930, 514] on button "RESERVAR Y PERSONALIZAR" at bounding box center [989, 521] width 280 height 58
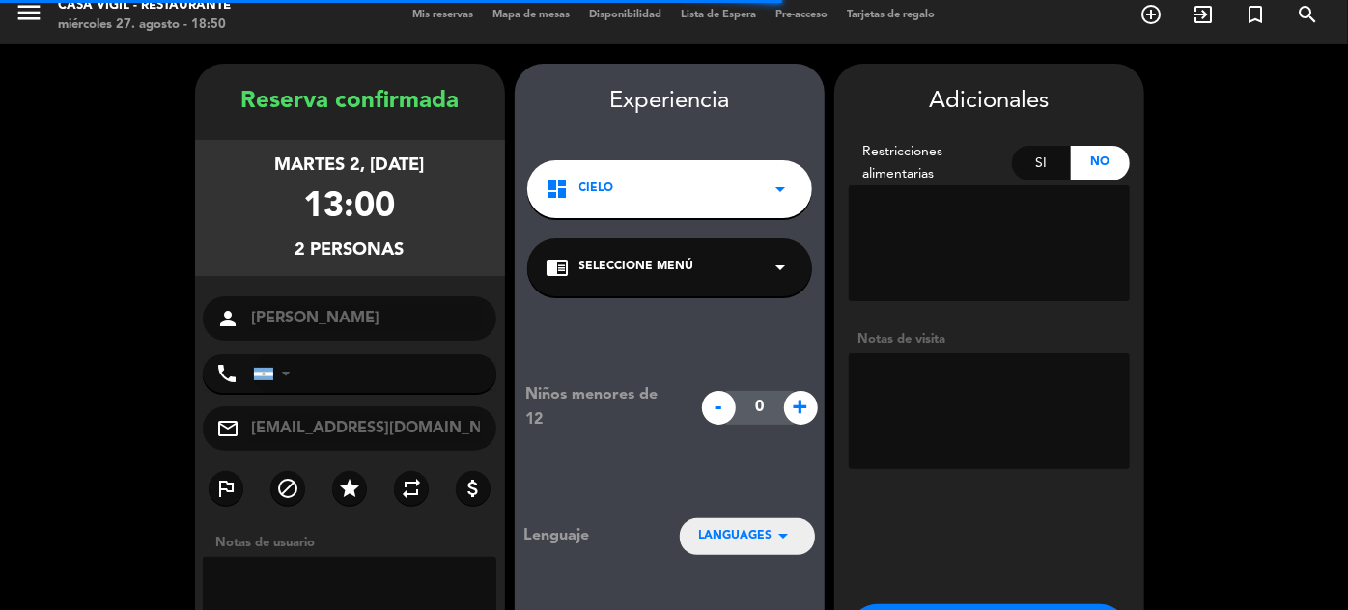
scroll to position [77, 0]
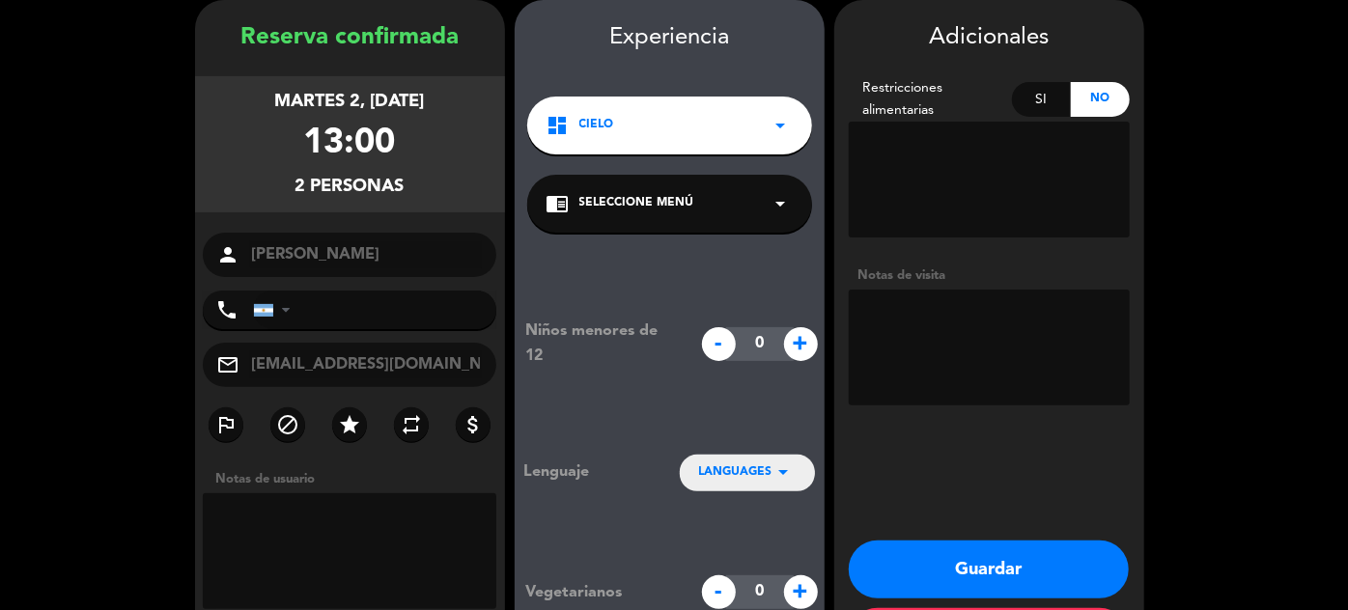
click at [947, 329] on textarea at bounding box center [989, 348] width 281 height 116
type textarea "j"
type textarea "[PERSON_NAME]"
click at [1014, 567] on button "Guardar" at bounding box center [989, 570] width 280 height 58
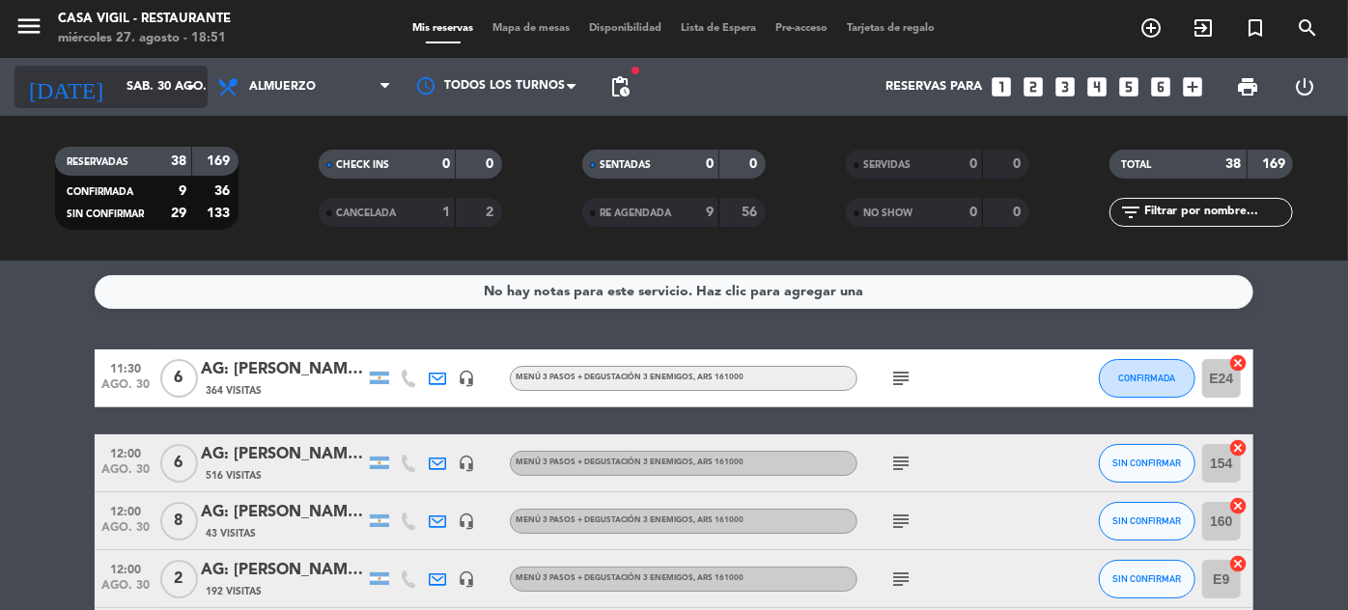
click at [117, 79] on input "sáb. 30 ago." at bounding box center [199, 87] width 165 height 34
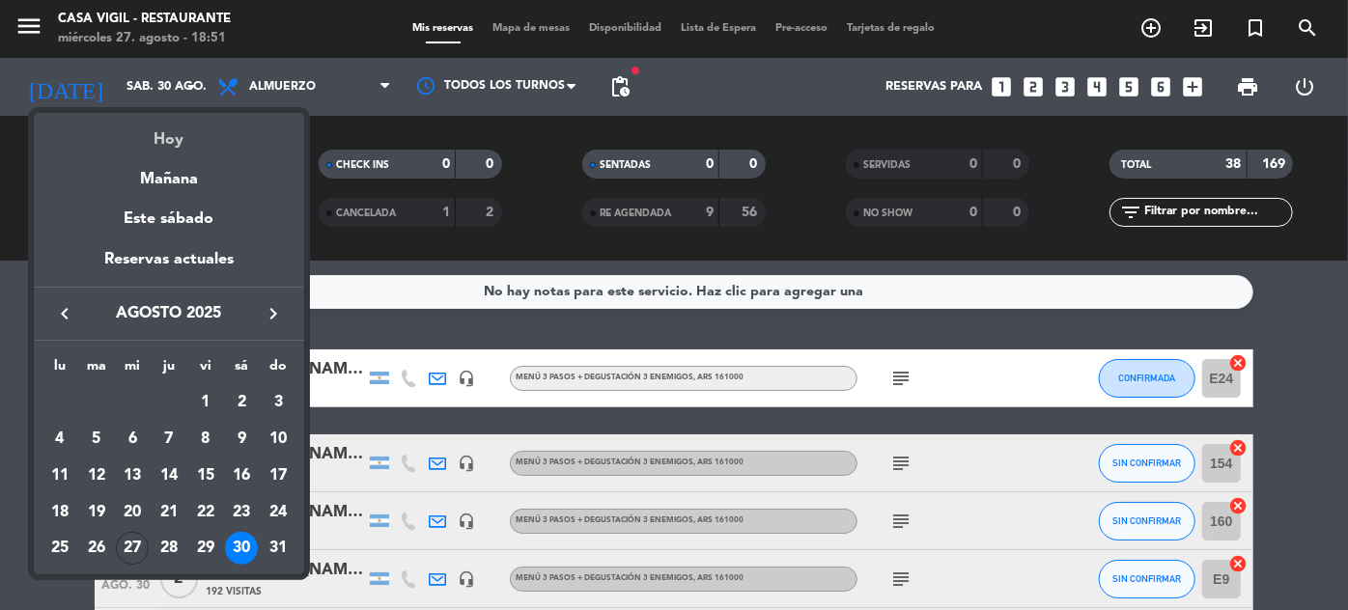
click at [188, 140] on div "Hoy" at bounding box center [169, 133] width 270 height 40
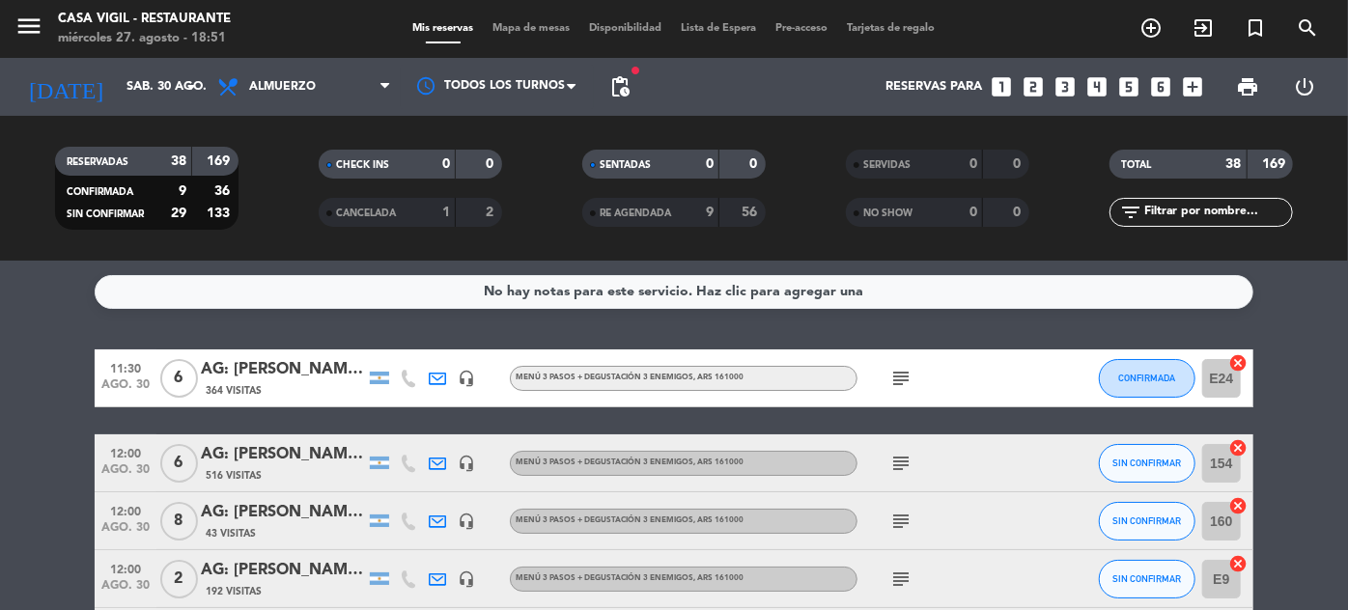
type input "mié. 27 ago."
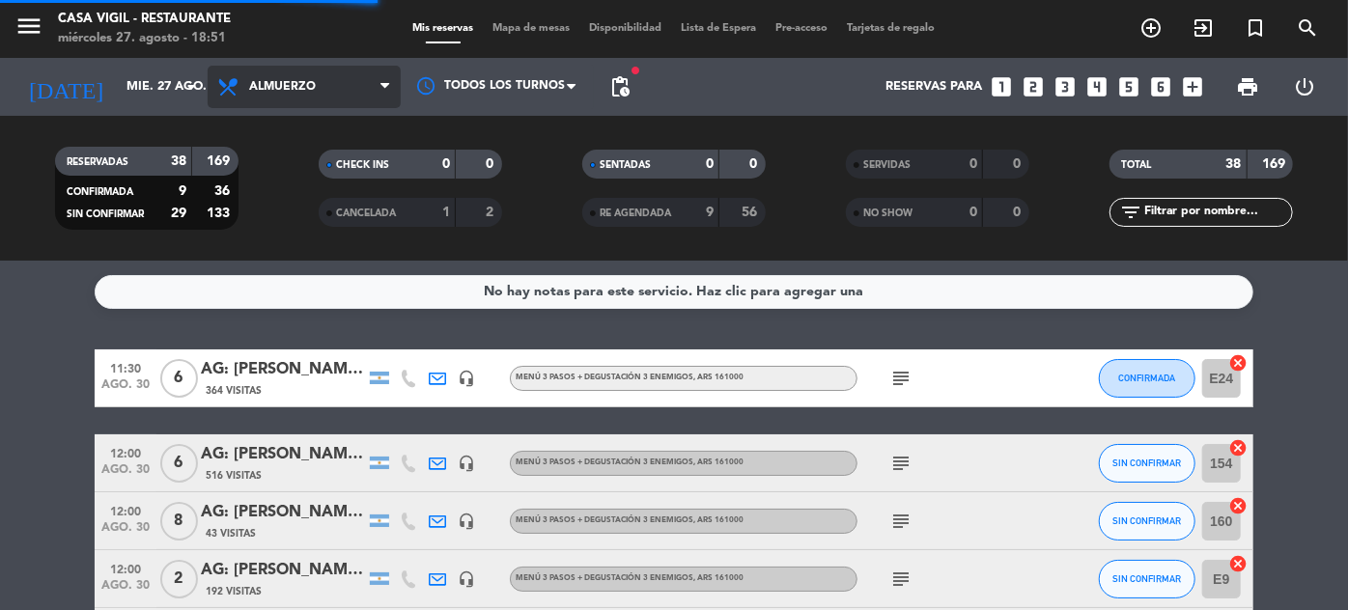
click at [290, 92] on span "Almuerzo" at bounding box center [282, 87] width 67 height 14
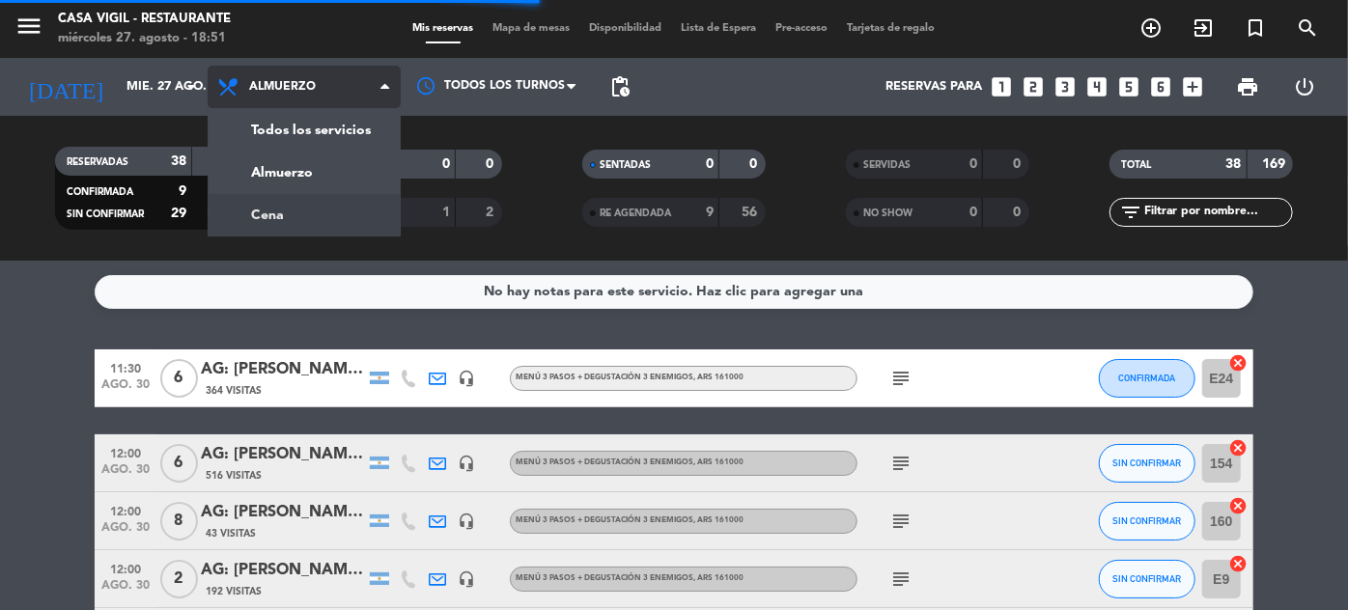
click at [274, 212] on div "menu Casa [PERSON_NAME] - Restaurante miércoles 27. agosto - 18:51 Mis reservas…" at bounding box center [674, 130] width 1348 height 261
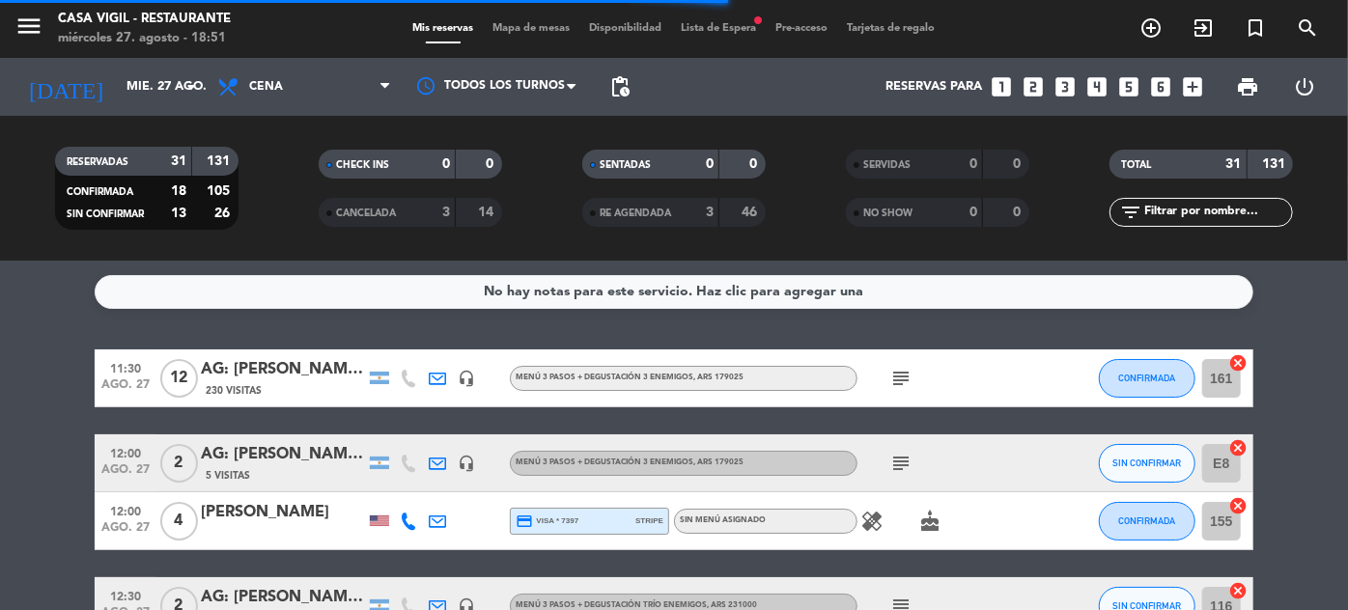
click at [1221, 213] on input "text" at bounding box center [1217, 212] width 150 height 21
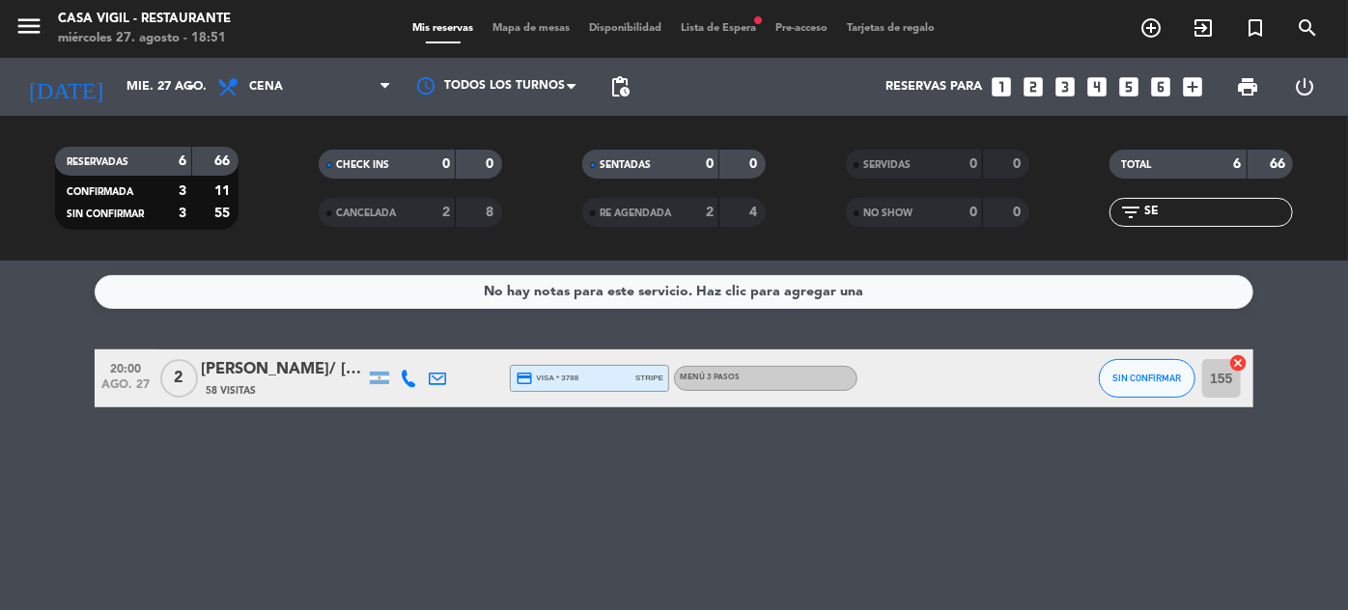
type input "SE"
click at [299, 368] on div "[PERSON_NAME]/ [PERSON_NAME]" at bounding box center [283, 369] width 164 height 25
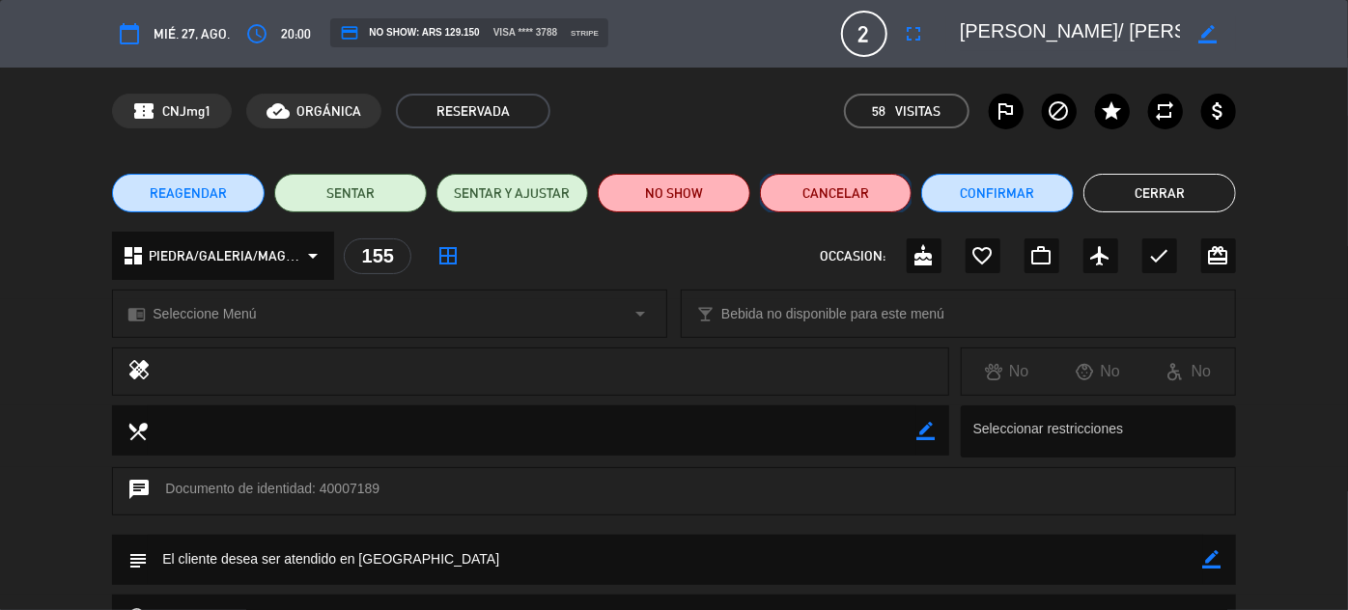
click at [850, 196] on button "Cancelar" at bounding box center [836, 193] width 153 height 39
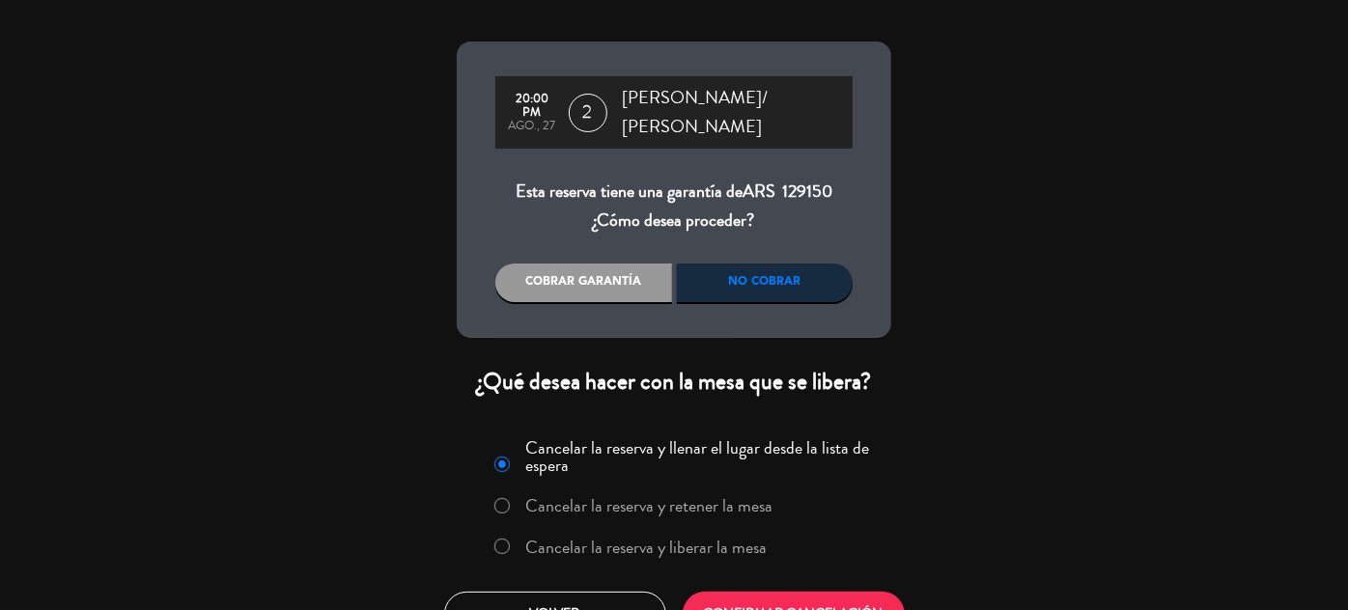
scroll to position [70, 0]
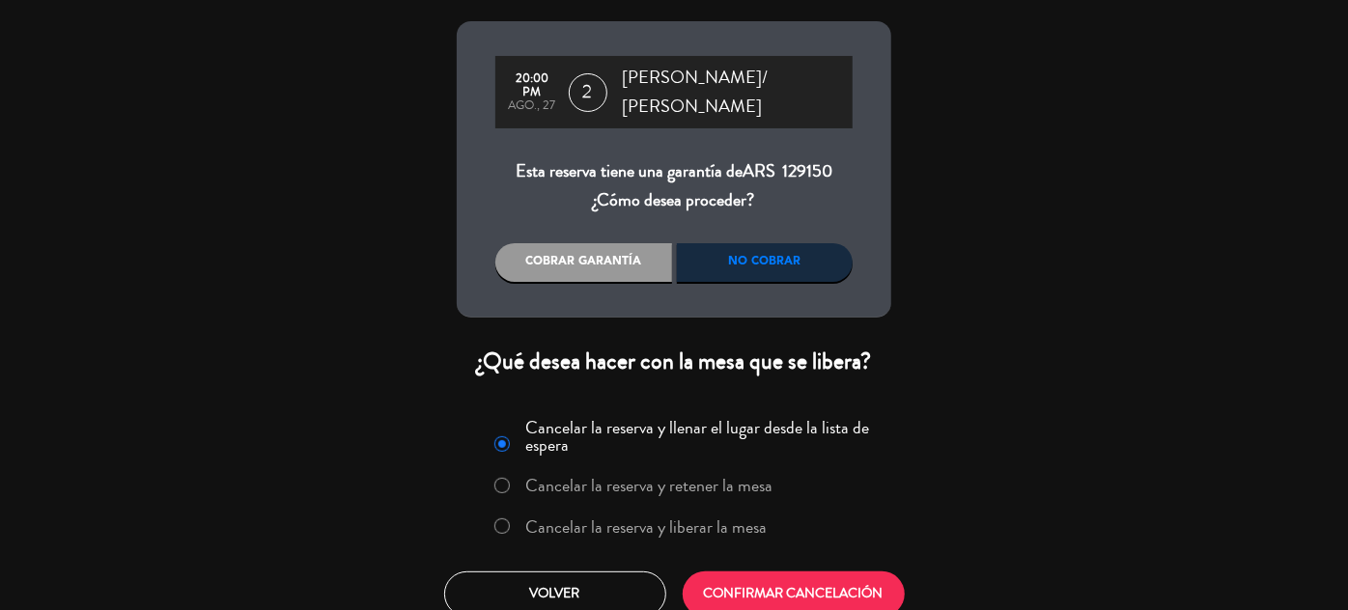
click at [703, 519] on label "Cancelar la reserva y liberar la mesa" at bounding box center [646, 527] width 241 height 17
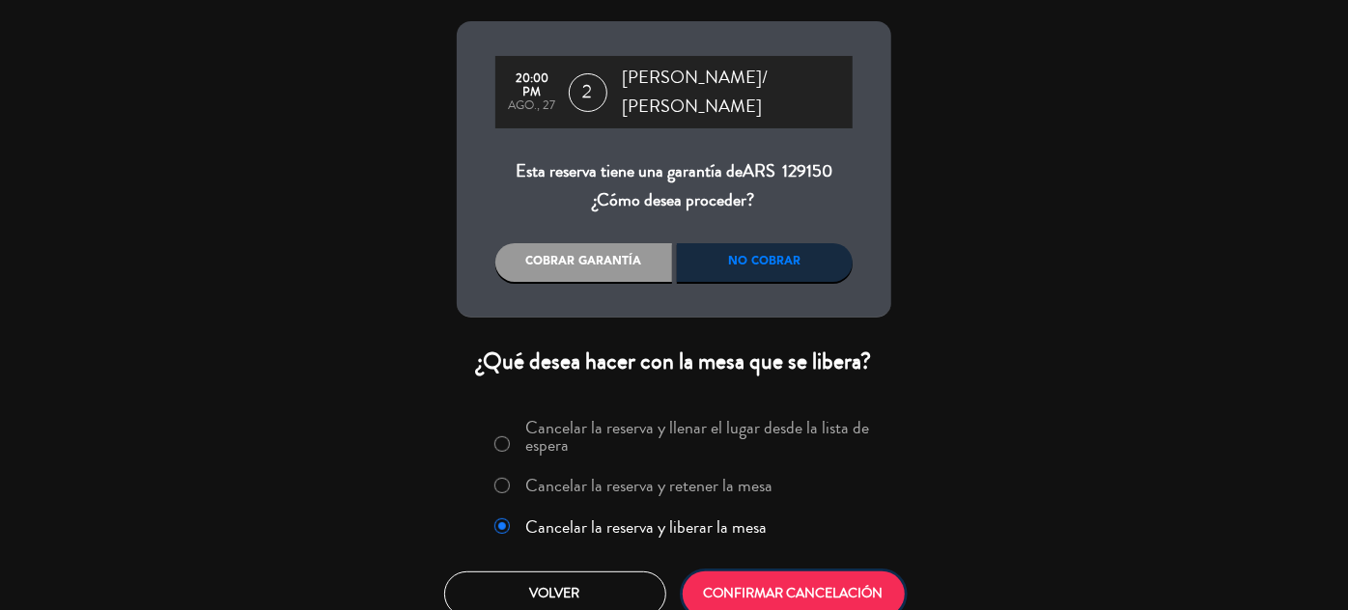
click at [800, 572] on button "CONFIRMAR CANCELACIÓN" at bounding box center [794, 594] width 222 height 45
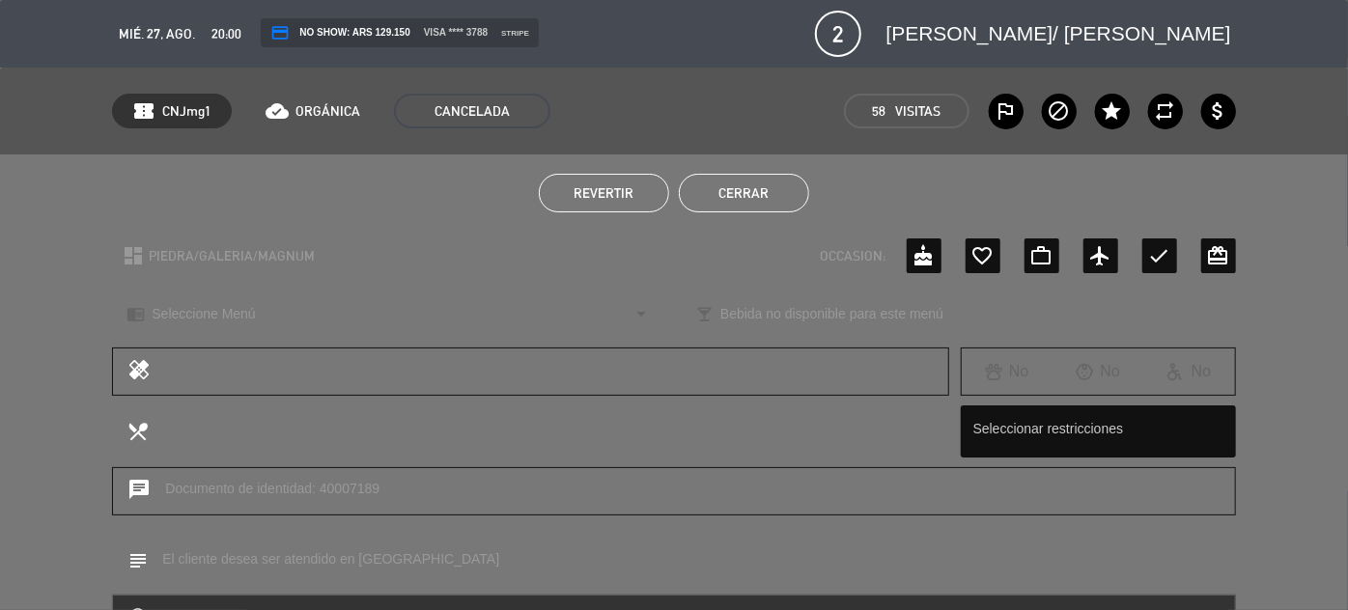
click at [770, 193] on button "Cerrar" at bounding box center [744, 193] width 130 height 39
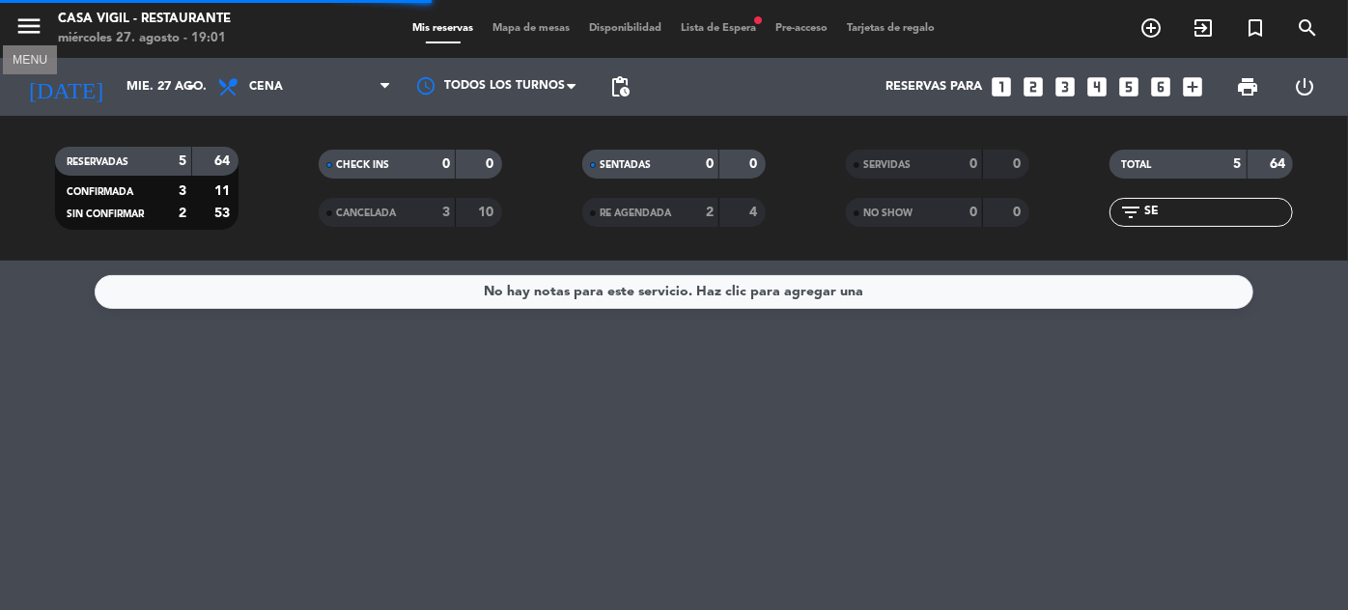
click at [25, 24] on icon "menu" at bounding box center [28, 26] width 29 height 29
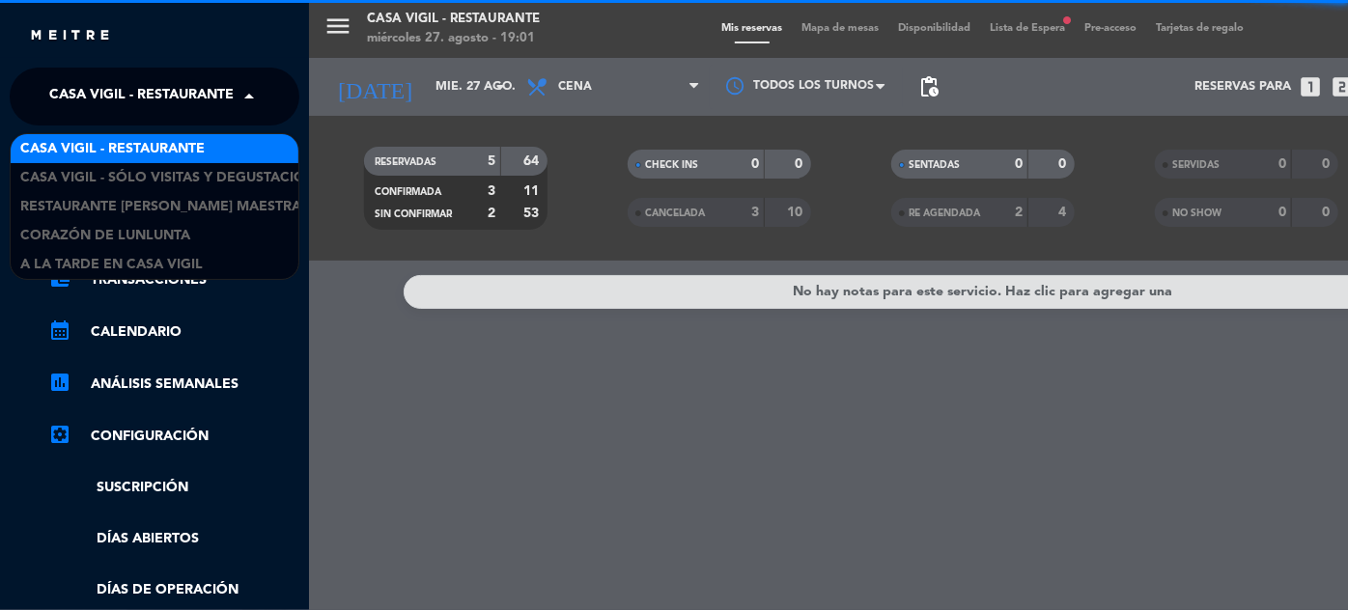
click at [252, 104] on span at bounding box center [254, 96] width 33 height 41
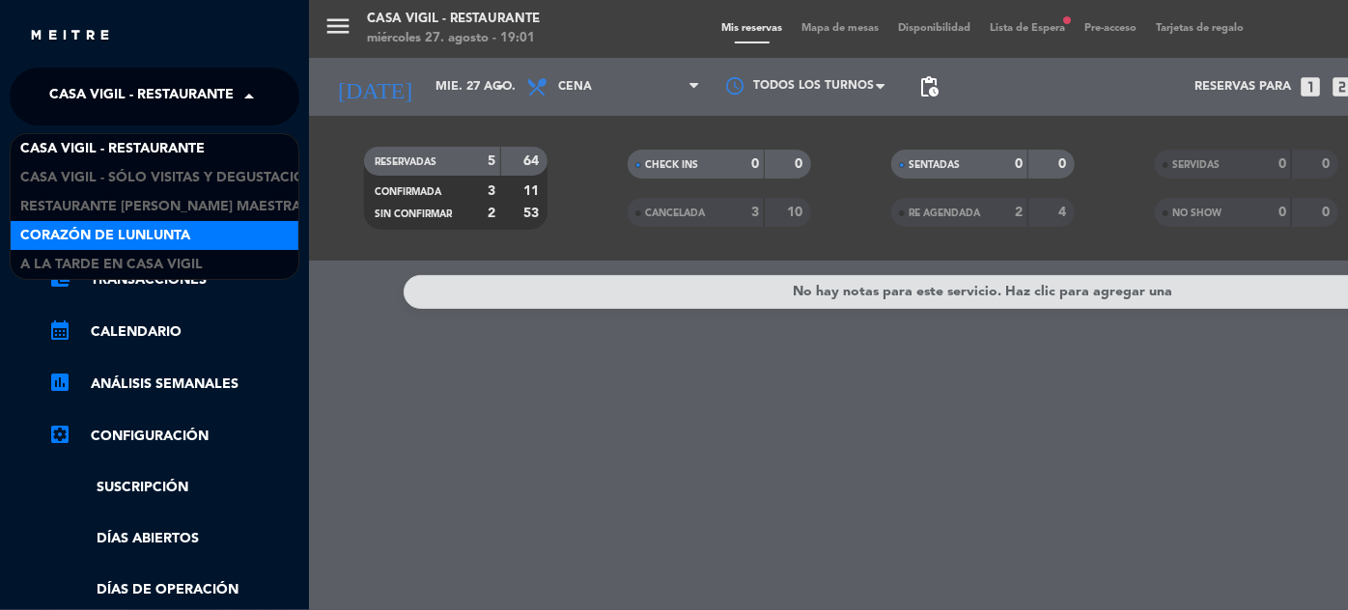
click at [137, 239] on span "Corazón de Lunlunta" at bounding box center [105, 236] width 170 height 22
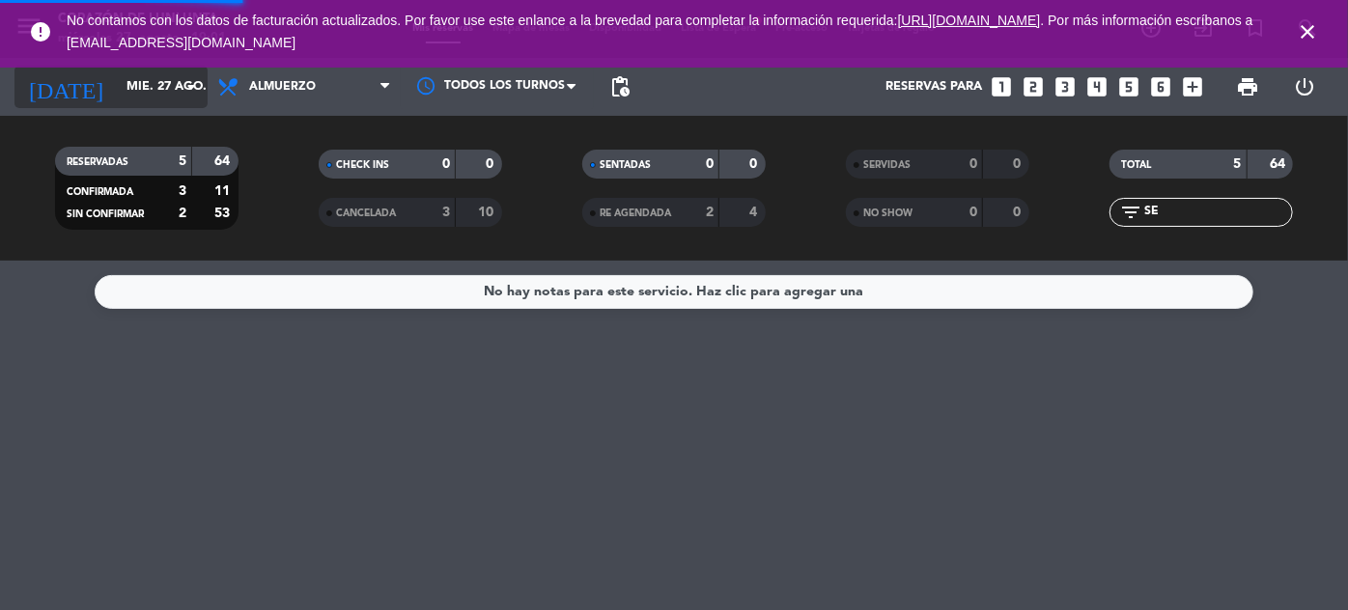
click at [141, 95] on input "mié. 27 ago." at bounding box center [199, 87] width 165 height 34
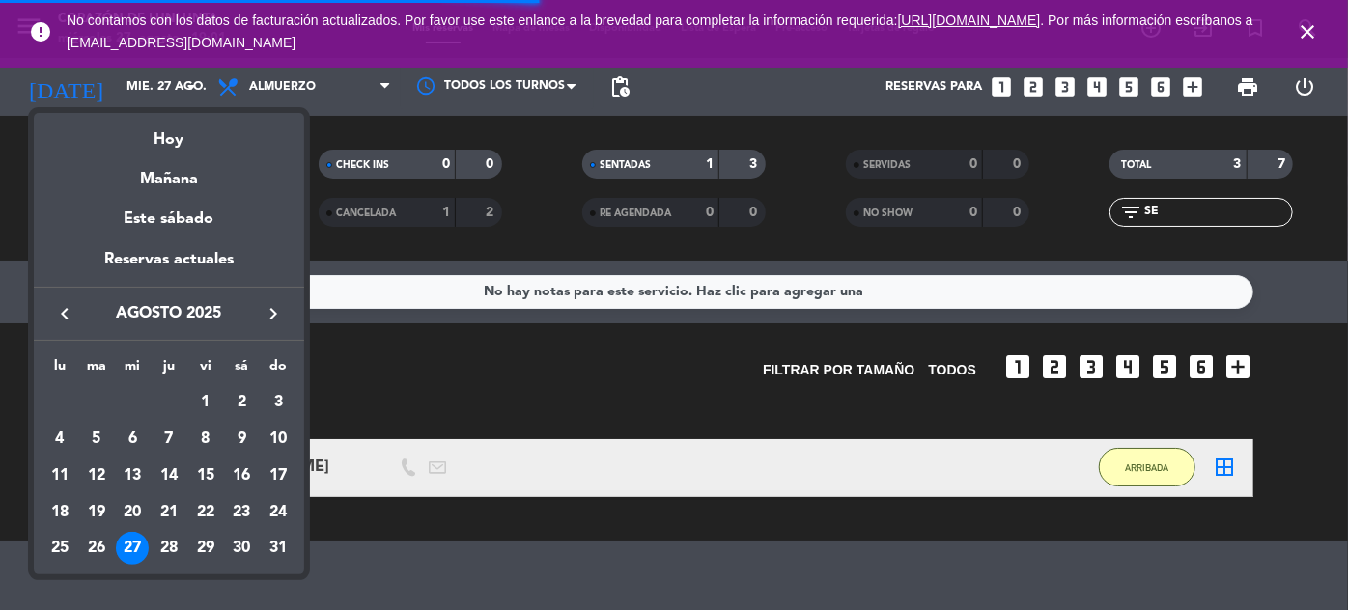
click at [270, 313] on icon "keyboard_arrow_right" at bounding box center [273, 313] width 23 height 23
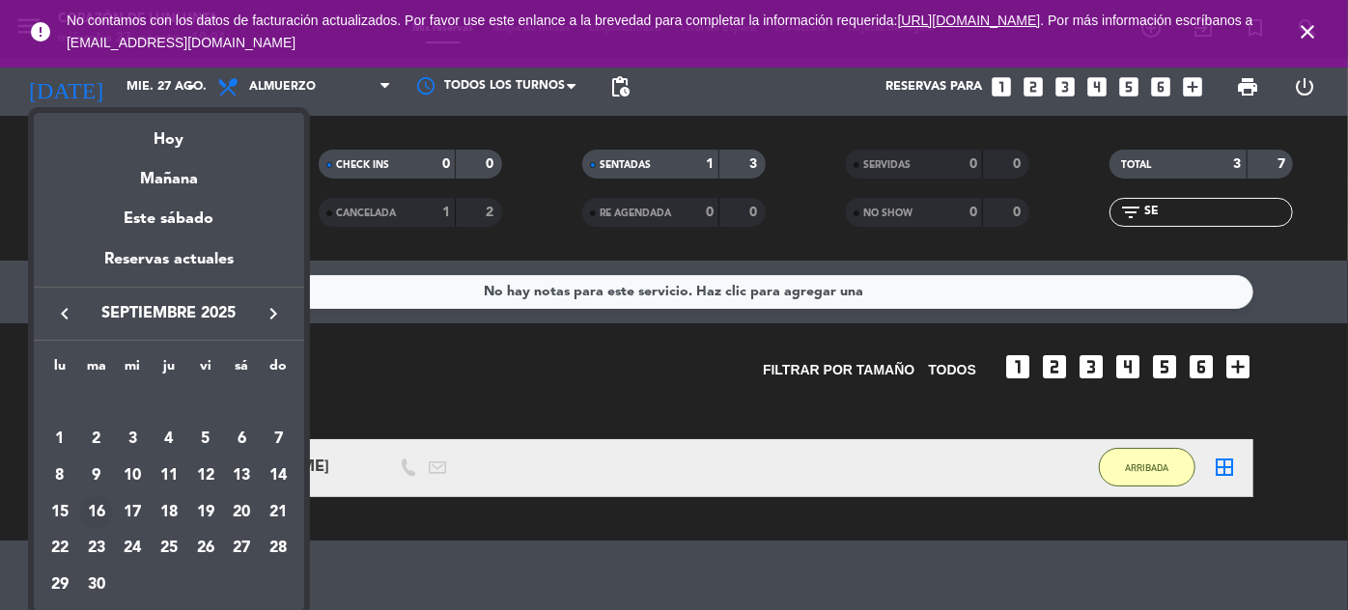
click at [95, 512] on div "16" at bounding box center [96, 512] width 33 height 33
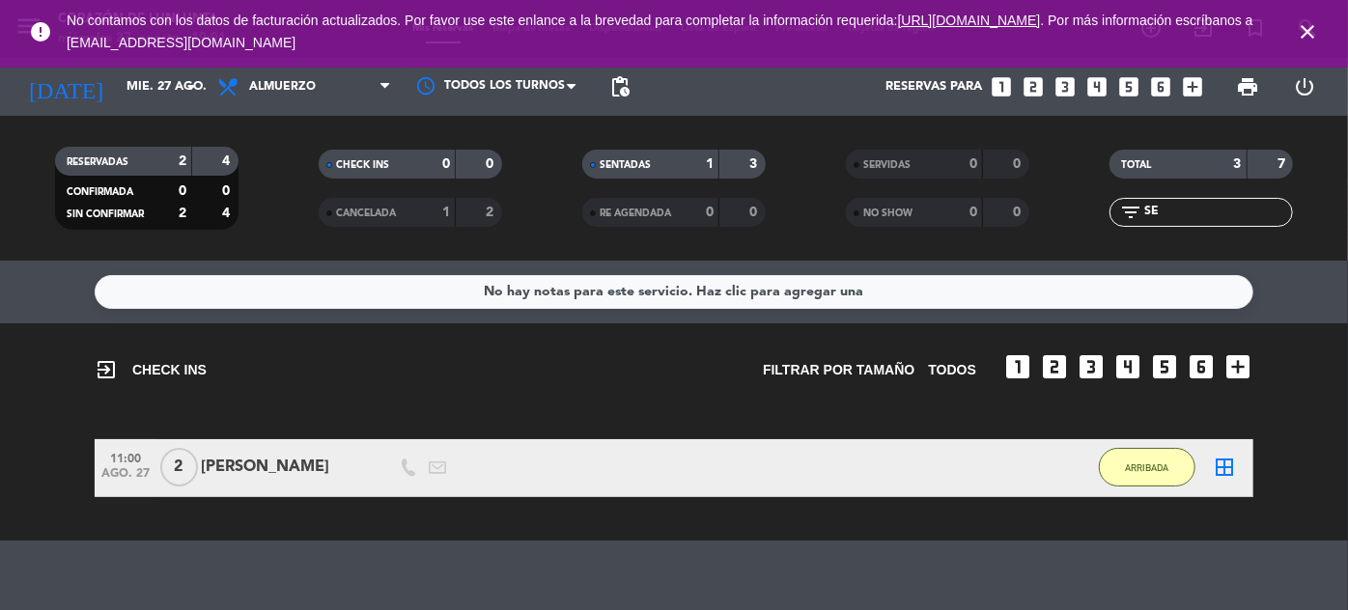
type input "[DATE] sep."
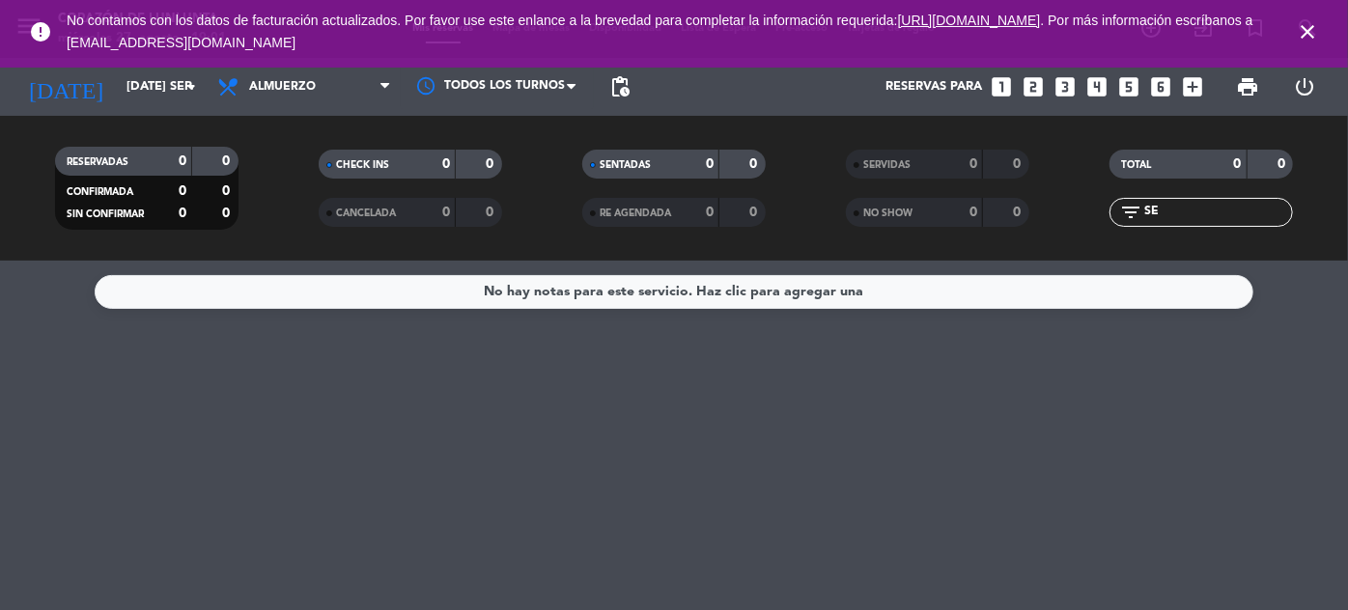
click at [1300, 28] on icon "close" at bounding box center [1307, 31] width 23 height 23
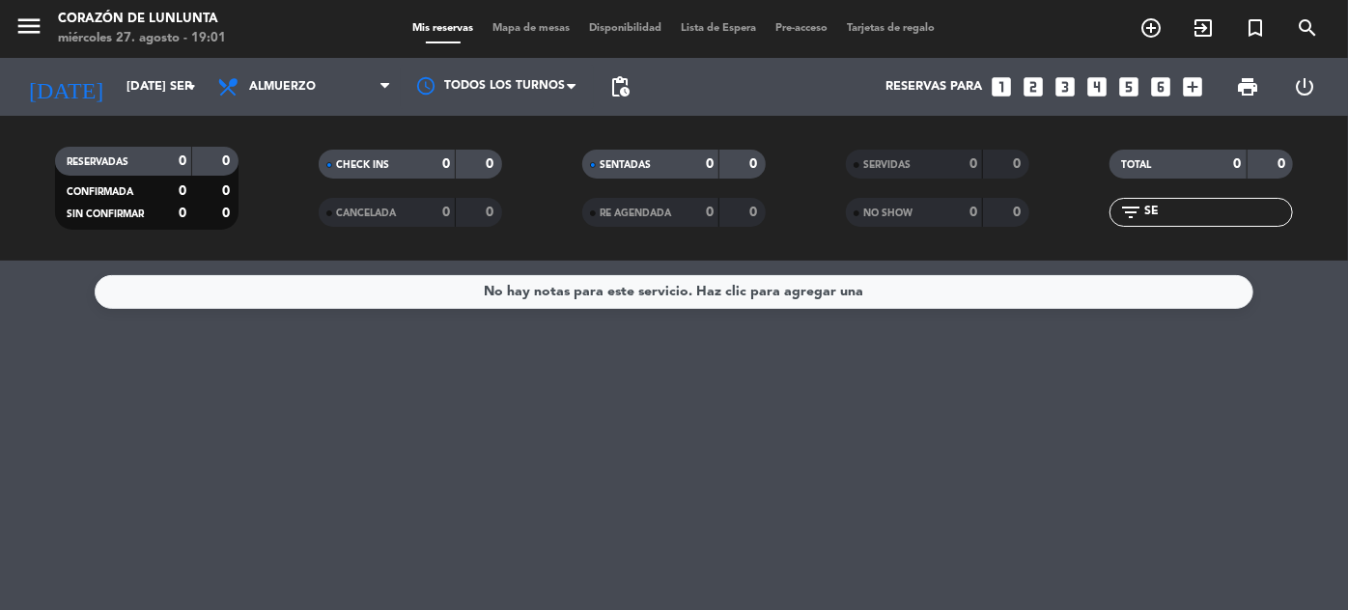
click at [1230, 211] on input "SE" at bounding box center [1217, 212] width 150 height 21
type input "S"
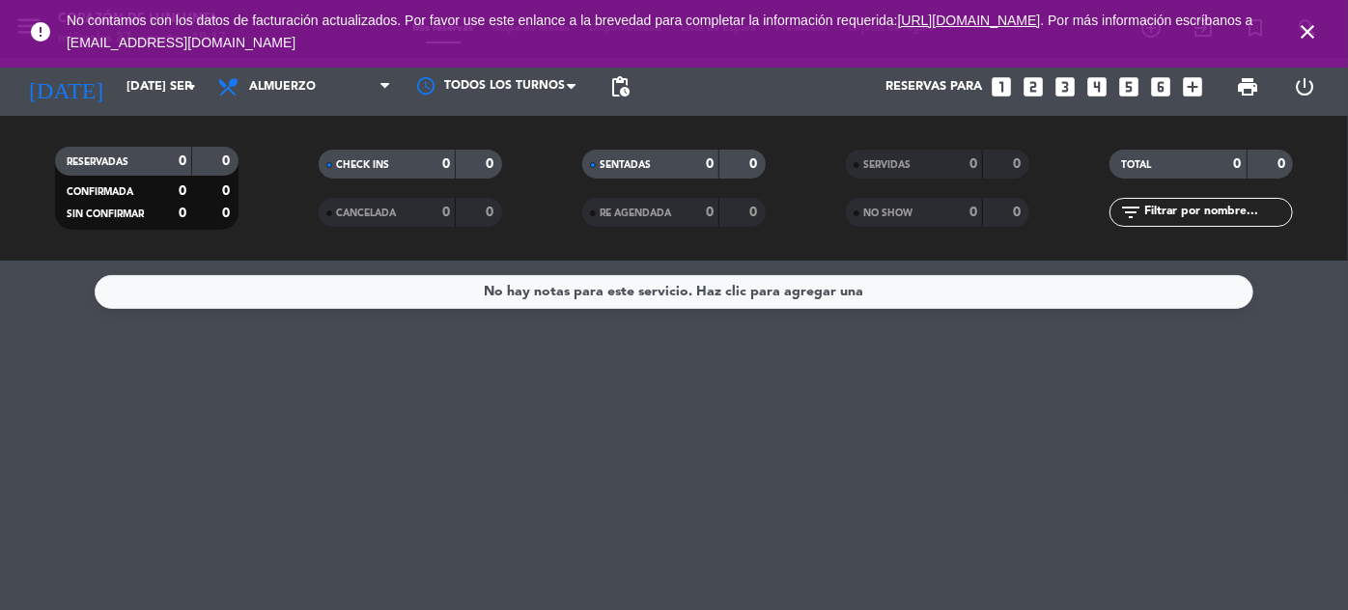
click at [1309, 26] on icon "close" at bounding box center [1307, 31] width 23 height 23
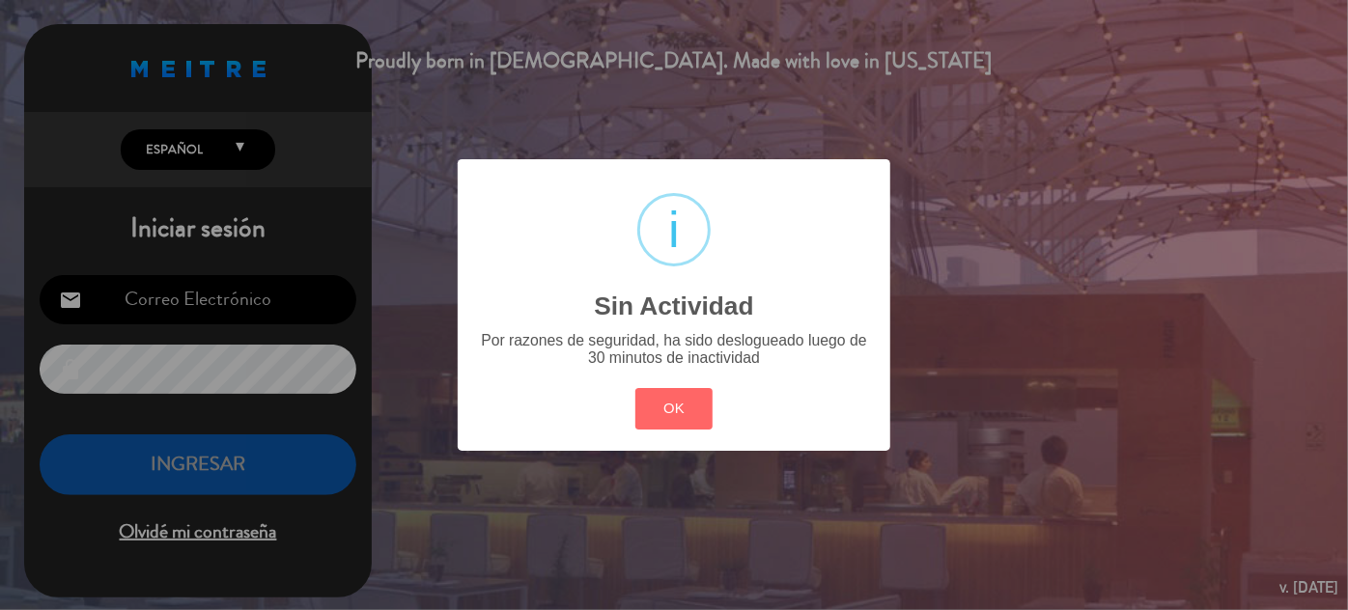
type input "[EMAIL_ADDRESS][DOMAIN_NAME]"
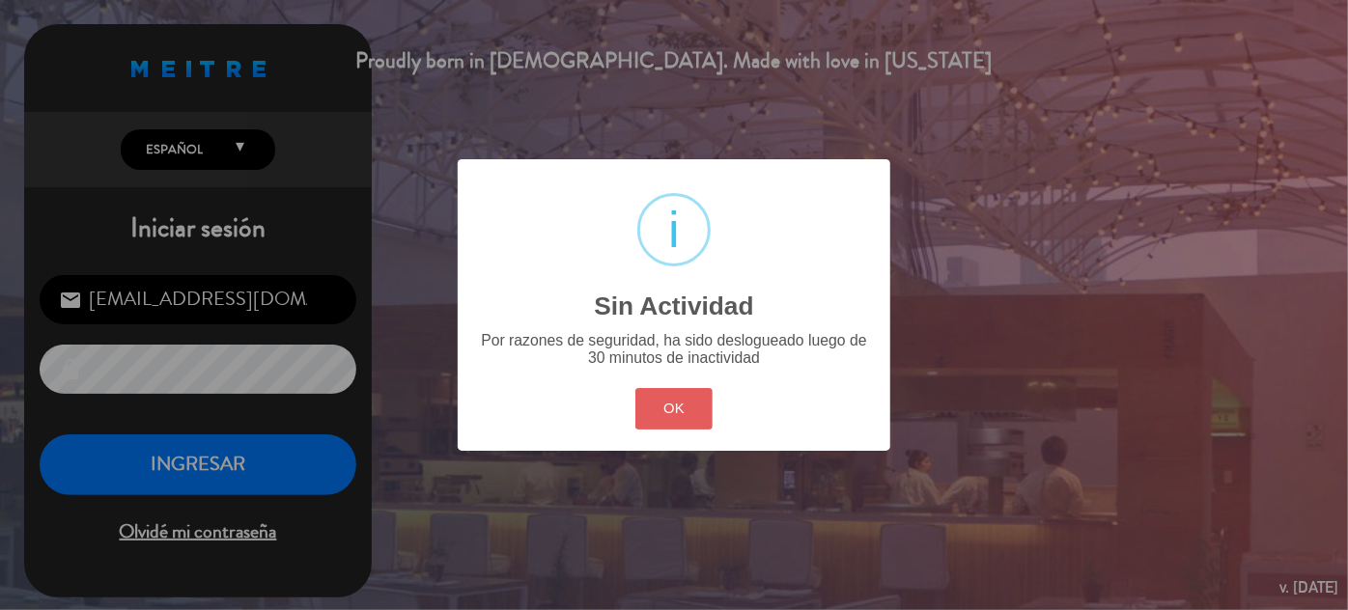
click at [678, 419] on button "OK" at bounding box center [674, 409] width 78 height 42
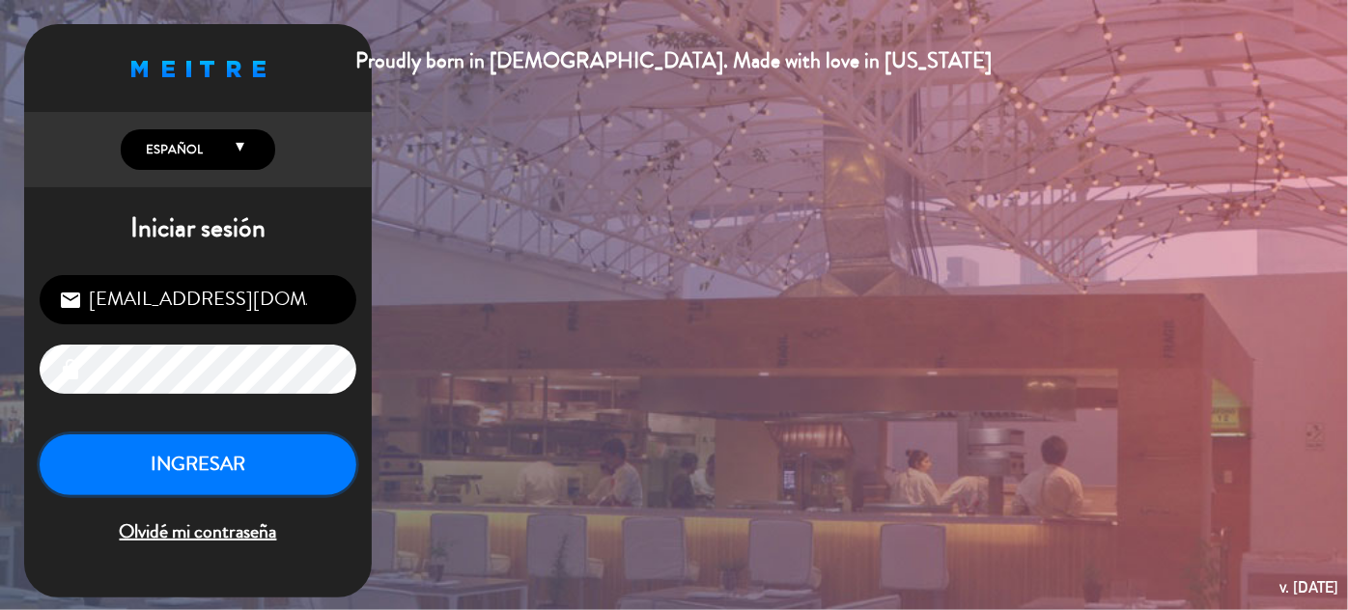
click at [257, 483] on button "INGRESAR" at bounding box center [198, 465] width 317 height 61
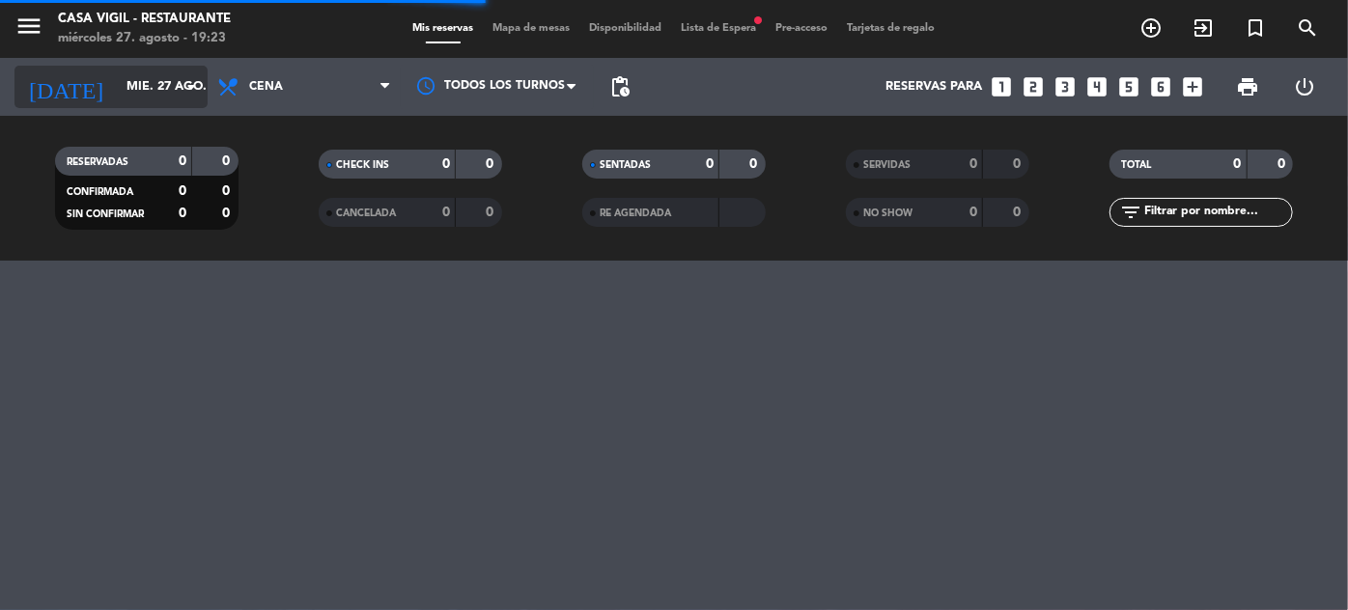
click at [117, 93] on input "mié. 27 ago." at bounding box center [199, 87] width 165 height 34
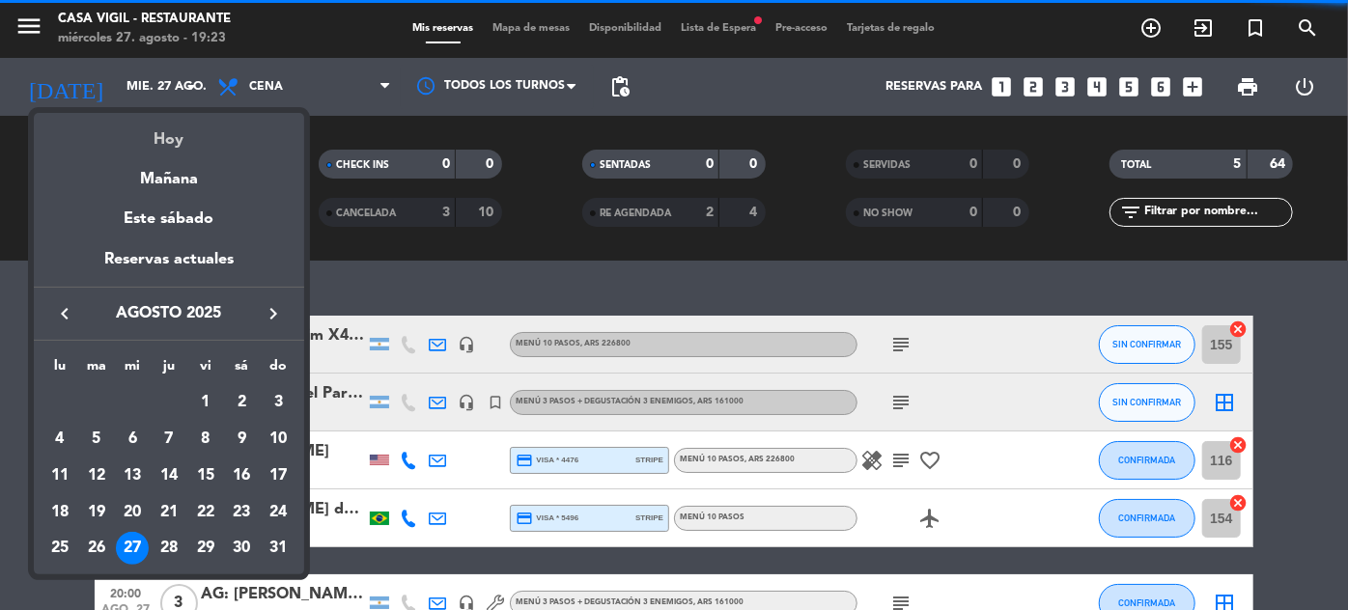
click at [159, 143] on div "Hoy" at bounding box center [169, 133] width 270 height 40
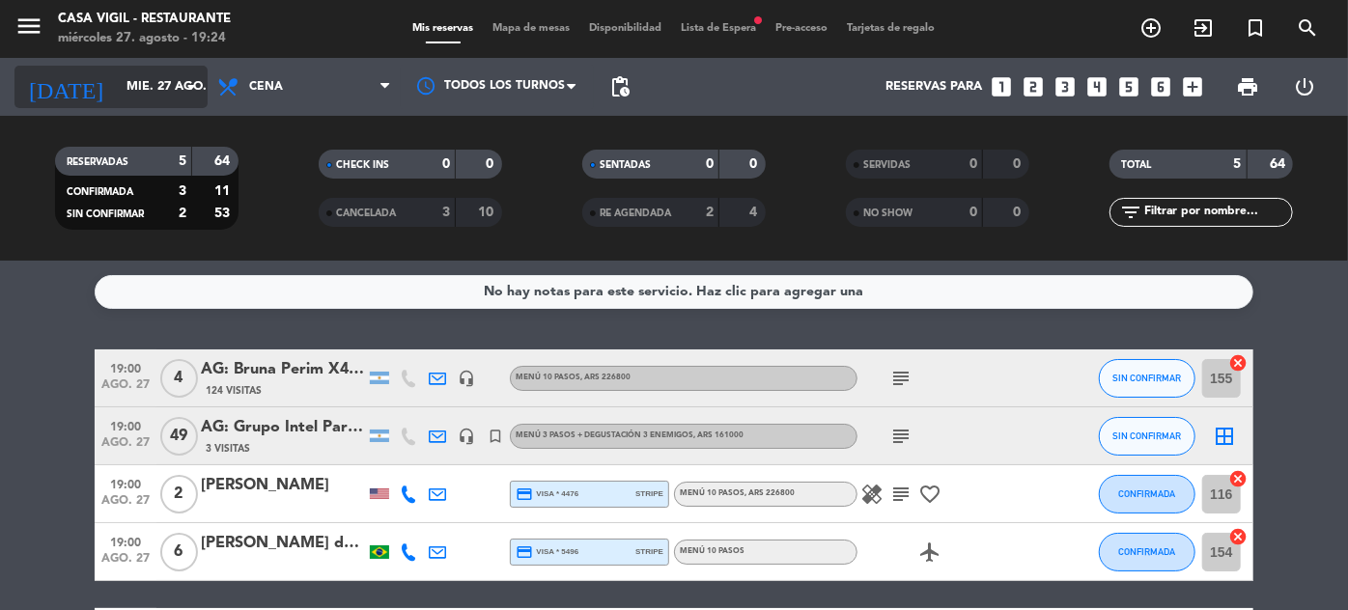
click at [155, 92] on input "mié. 27 ago." at bounding box center [199, 87] width 165 height 34
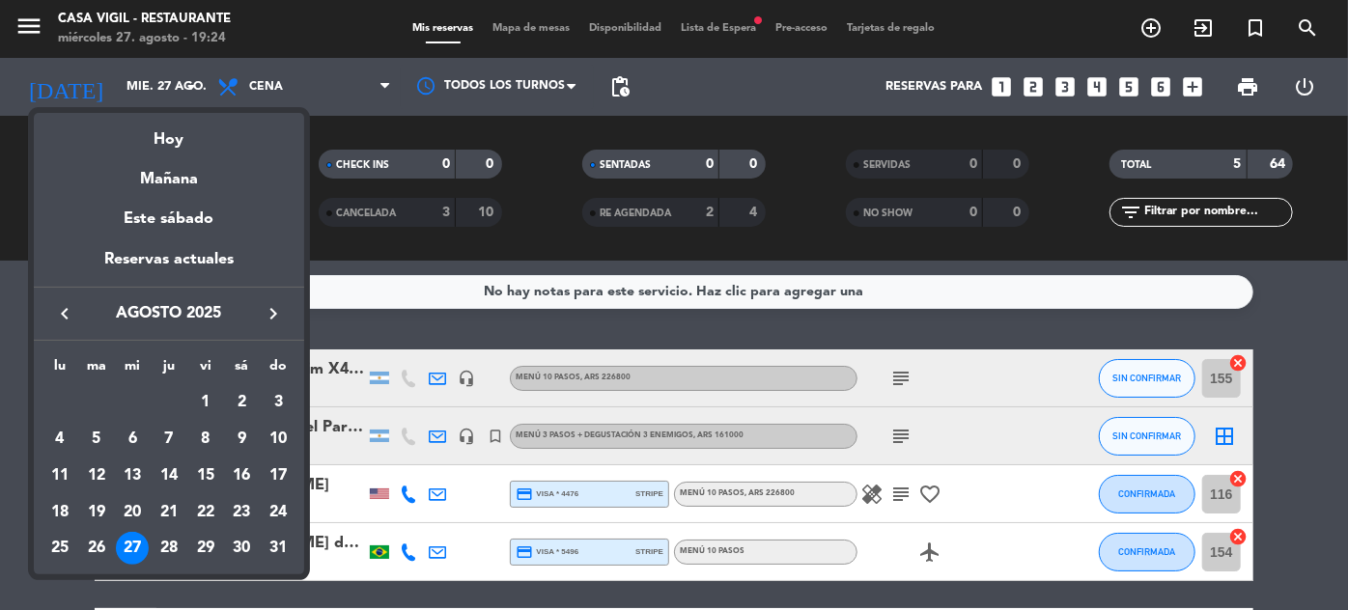
click at [278, 305] on icon "keyboard_arrow_right" at bounding box center [273, 313] width 23 height 23
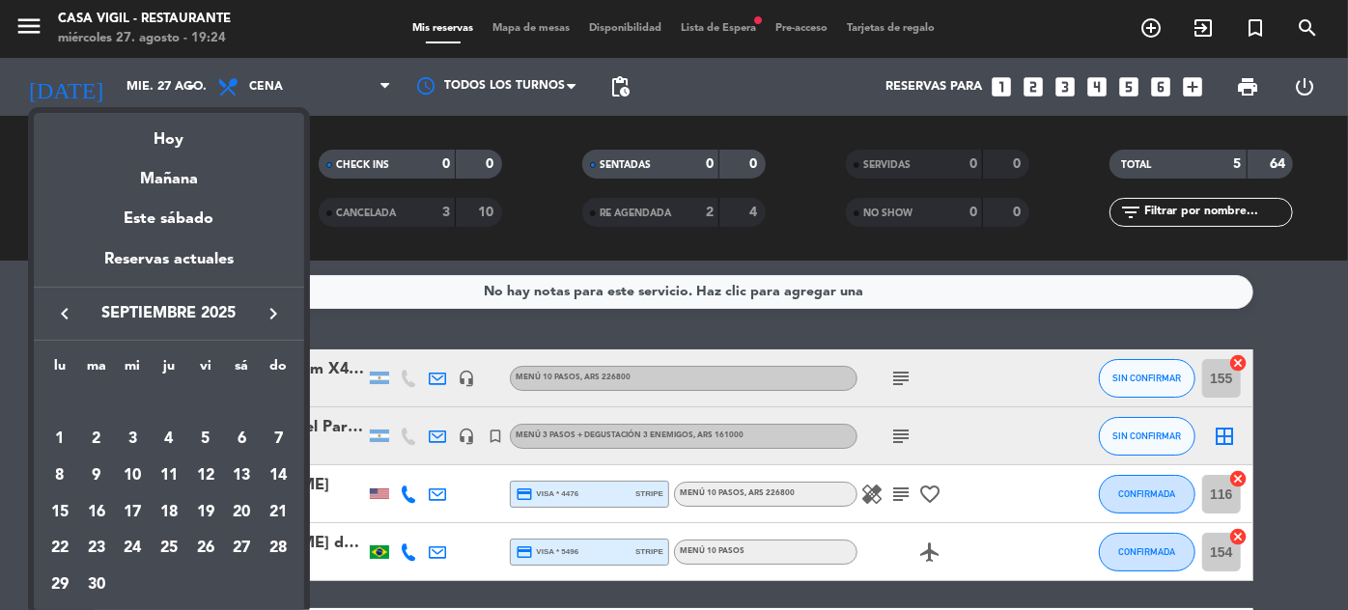
click at [278, 305] on icon "keyboard_arrow_right" at bounding box center [273, 313] width 23 height 23
click at [135, 438] on div "1" at bounding box center [132, 439] width 33 height 33
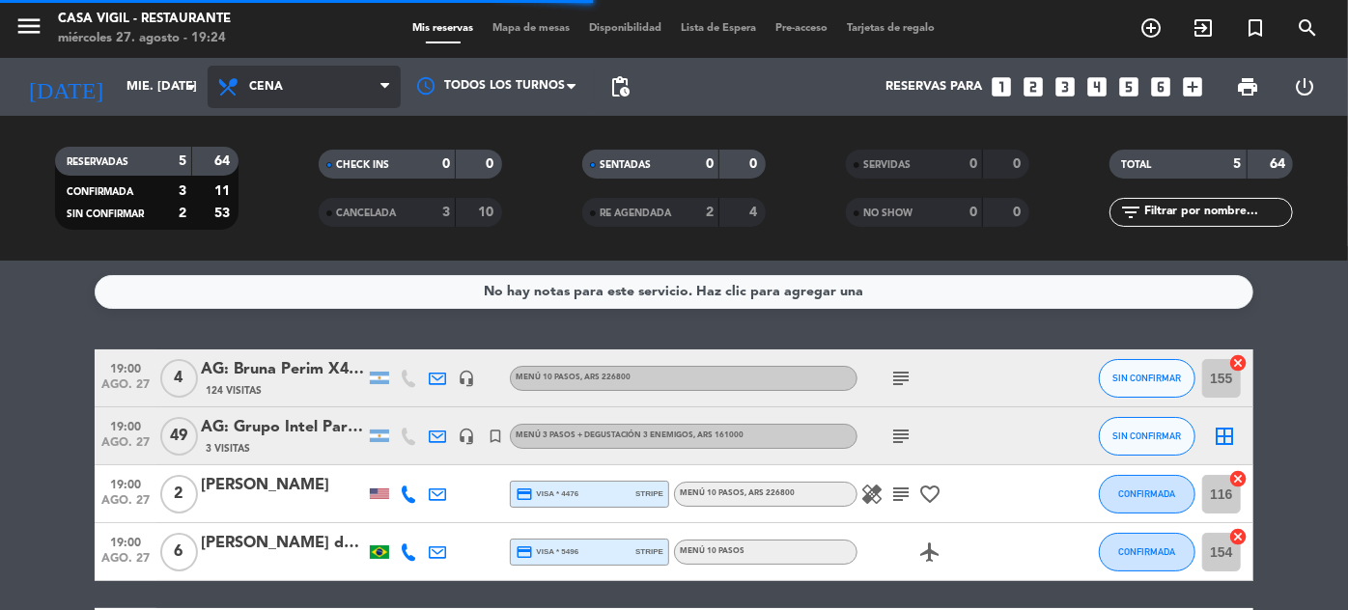
click at [269, 93] on span "Cena" at bounding box center [266, 87] width 34 height 14
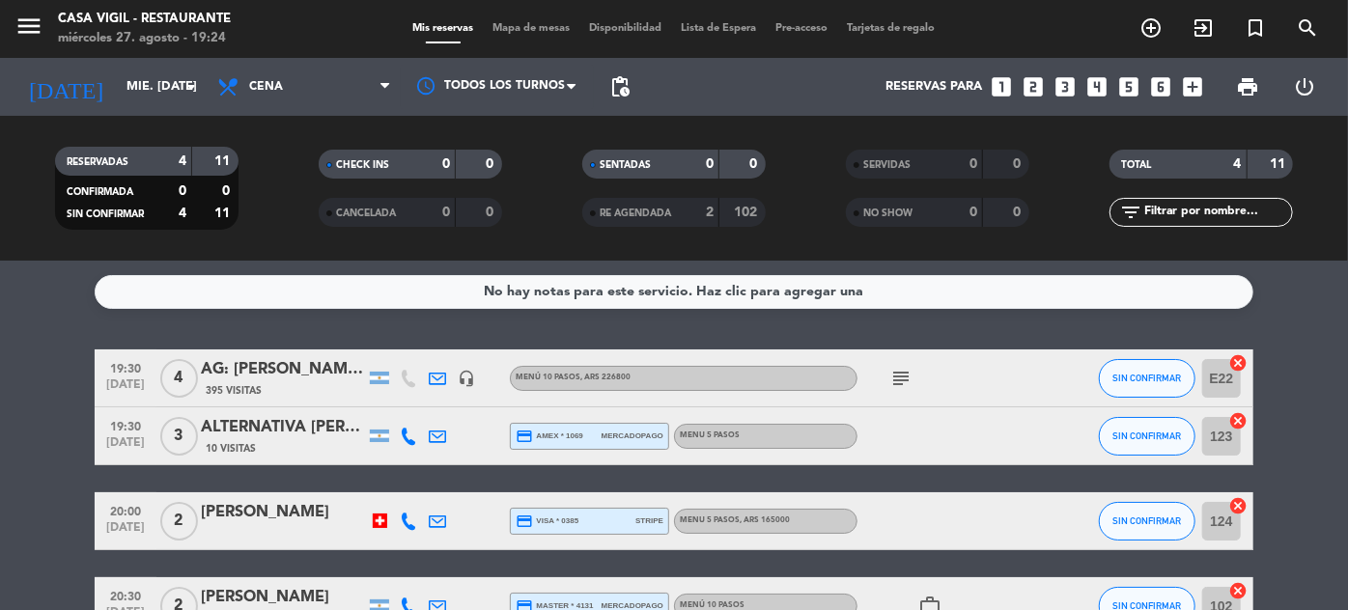
click at [290, 112] on div "Todos los servicios Almuerzo Cena Cena Todos los servicios Almuerzo Cena" at bounding box center [304, 87] width 193 height 58
click at [298, 95] on span "Cena" at bounding box center [304, 87] width 193 height 42
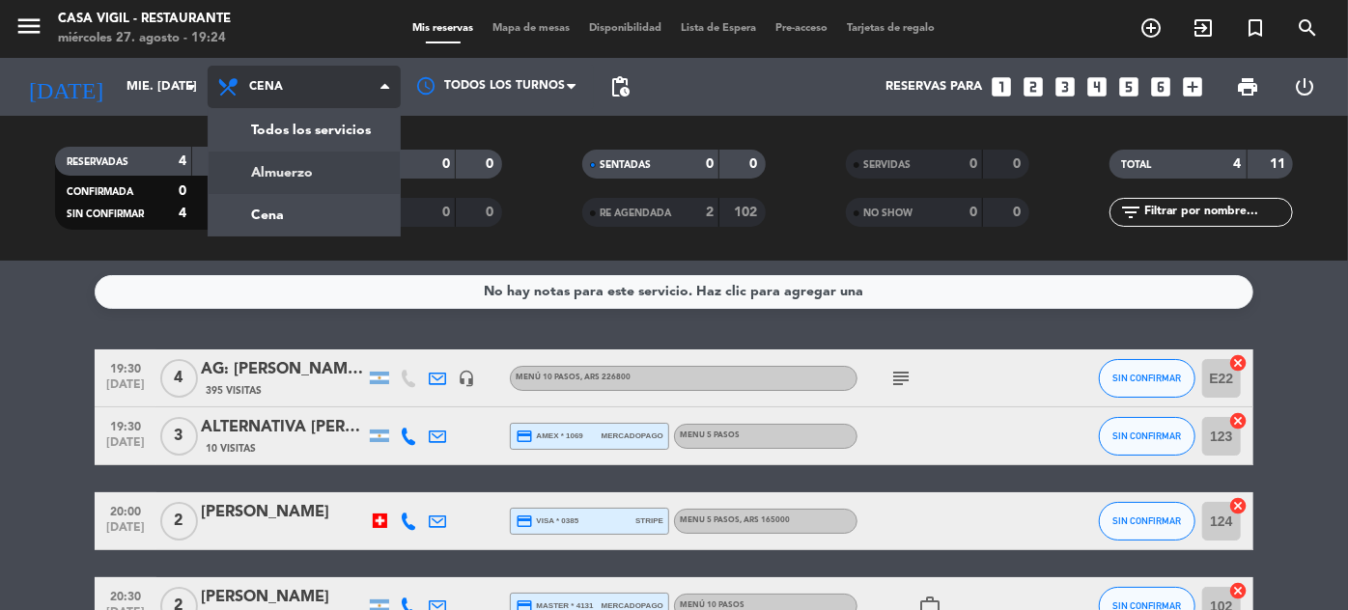
click at [284, 167] on div "menu Casa [PERSON_NAME] - Restaurante miércoles 27. agosto - 19:24 Mis reservas…" at bounding box center [674, 130] width 1348 height 261
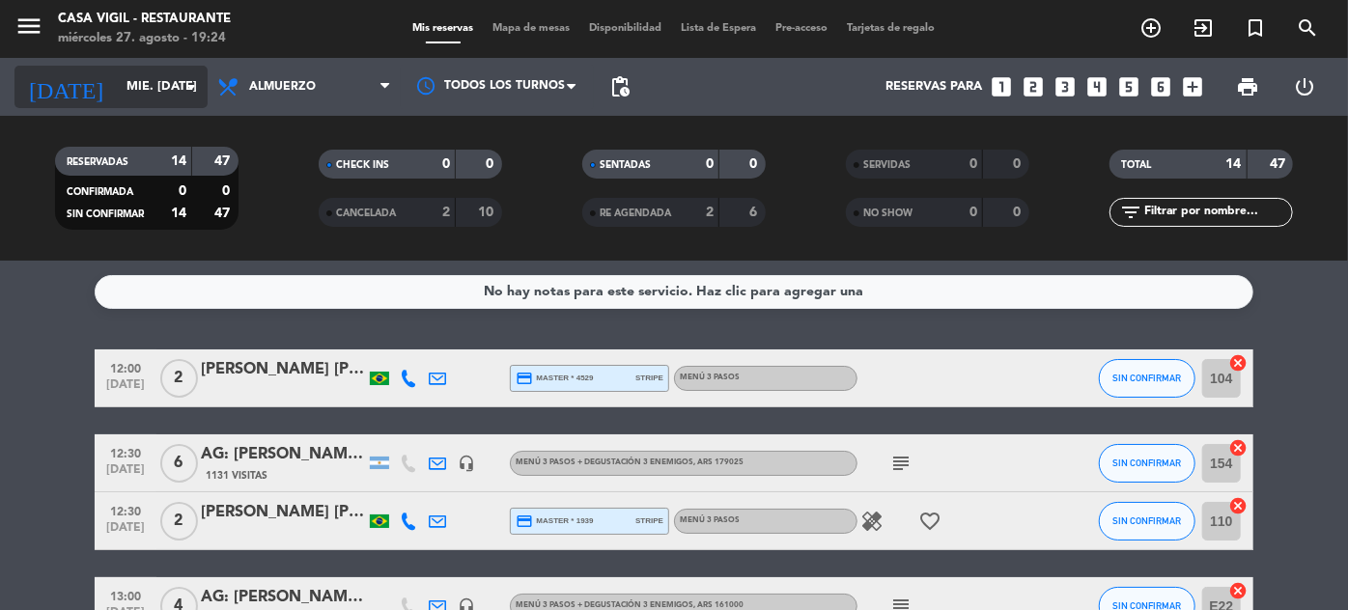
click at [136, 96] on input "mié. [DATE]" at bounding box center [199, 87] width 165 height 34
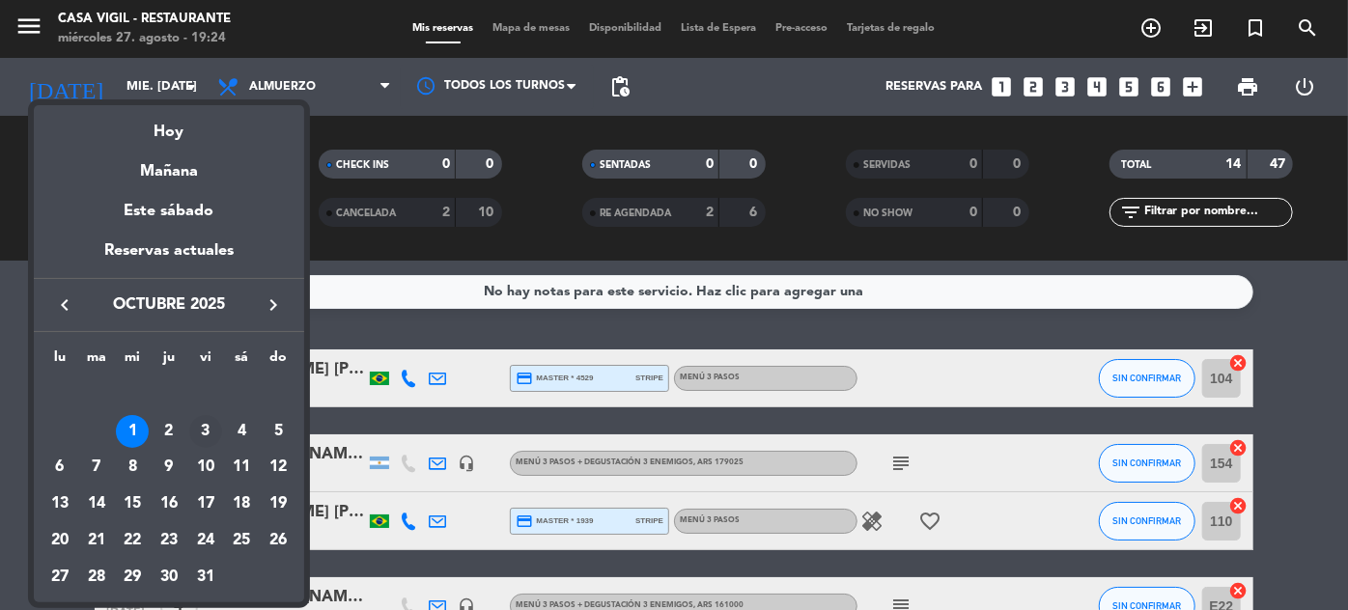
click at [201, 435] on div "3" at bounding box center [205, 431] width 33 height 33
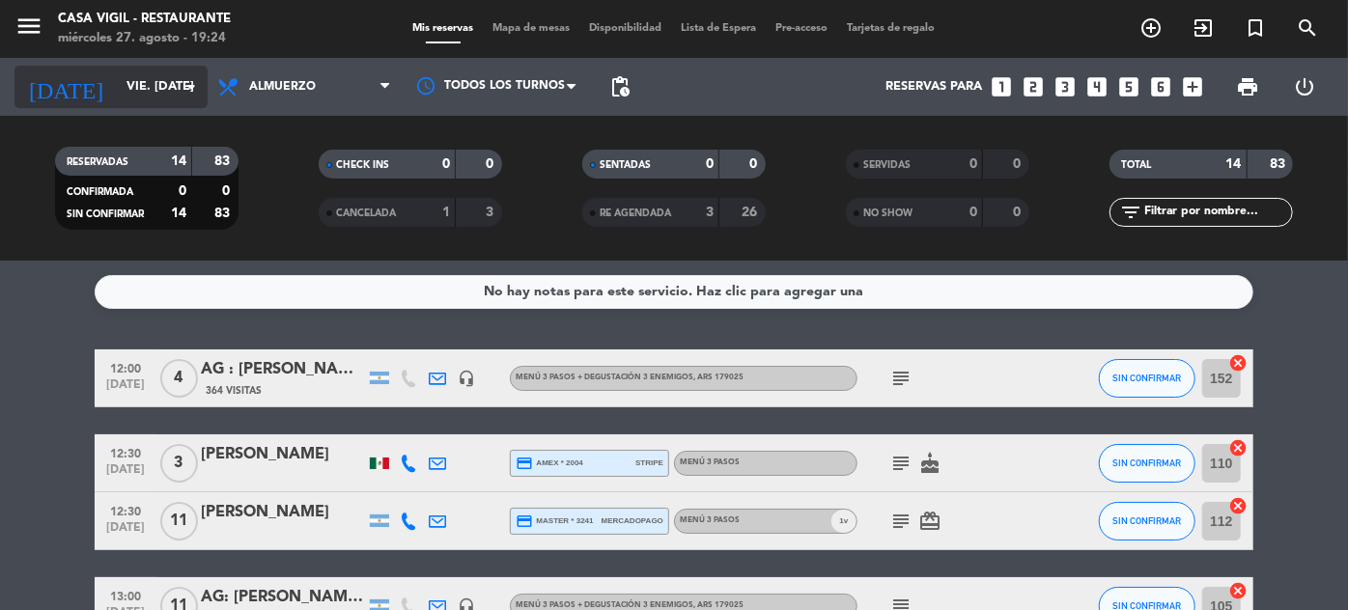
click at [168, 73] on input "vie. [DATE]" at bounding box center [199, 87] width 165 height 34
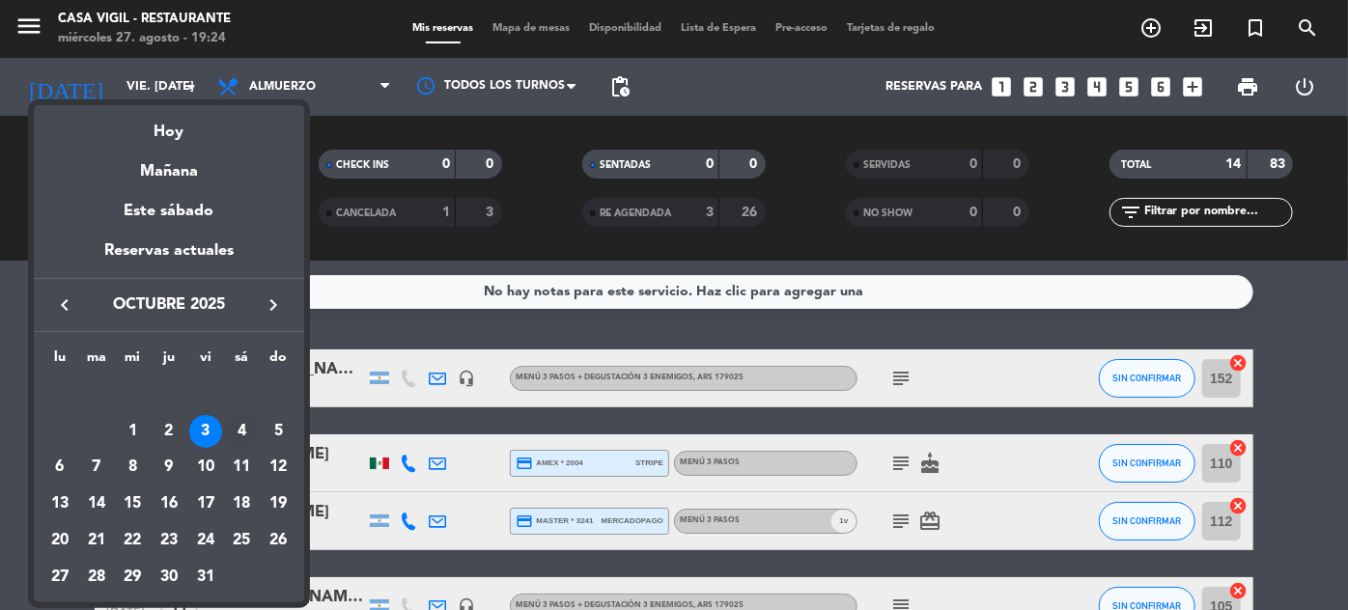
click at [237, 427] on div "4" at bounding box center [241, 431] width 33 height 33
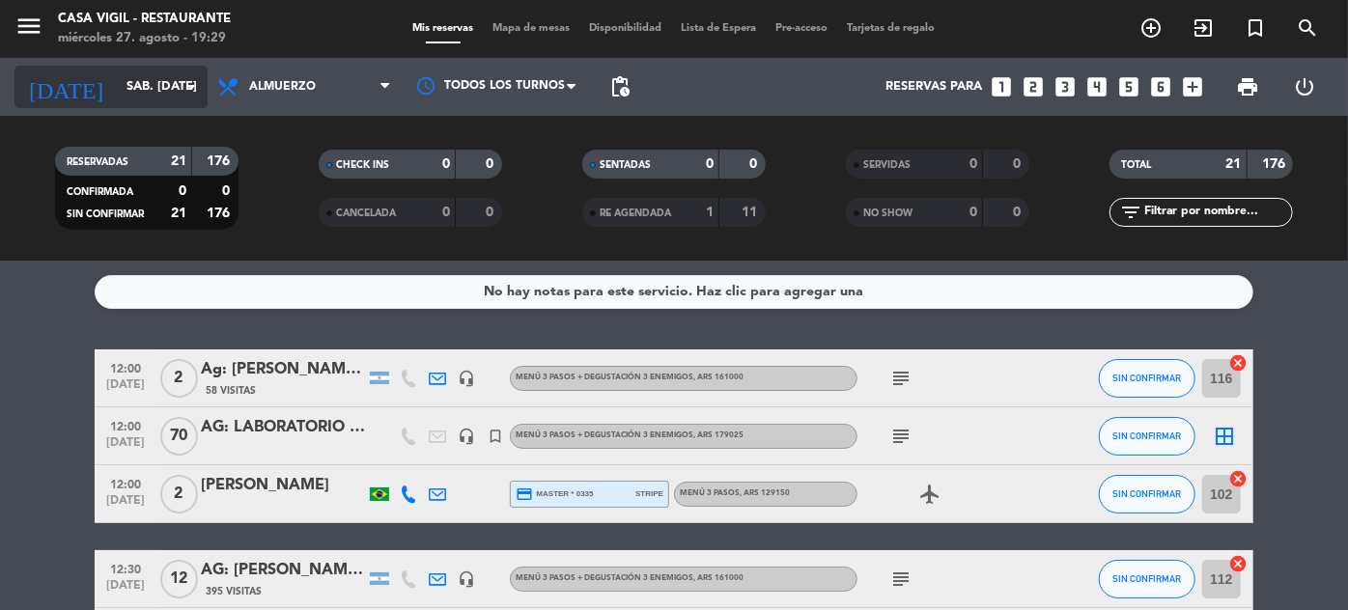
click at [137, 88] on input "sáb. [DATE]" at bounding box center [199, 87] width 165 height 34
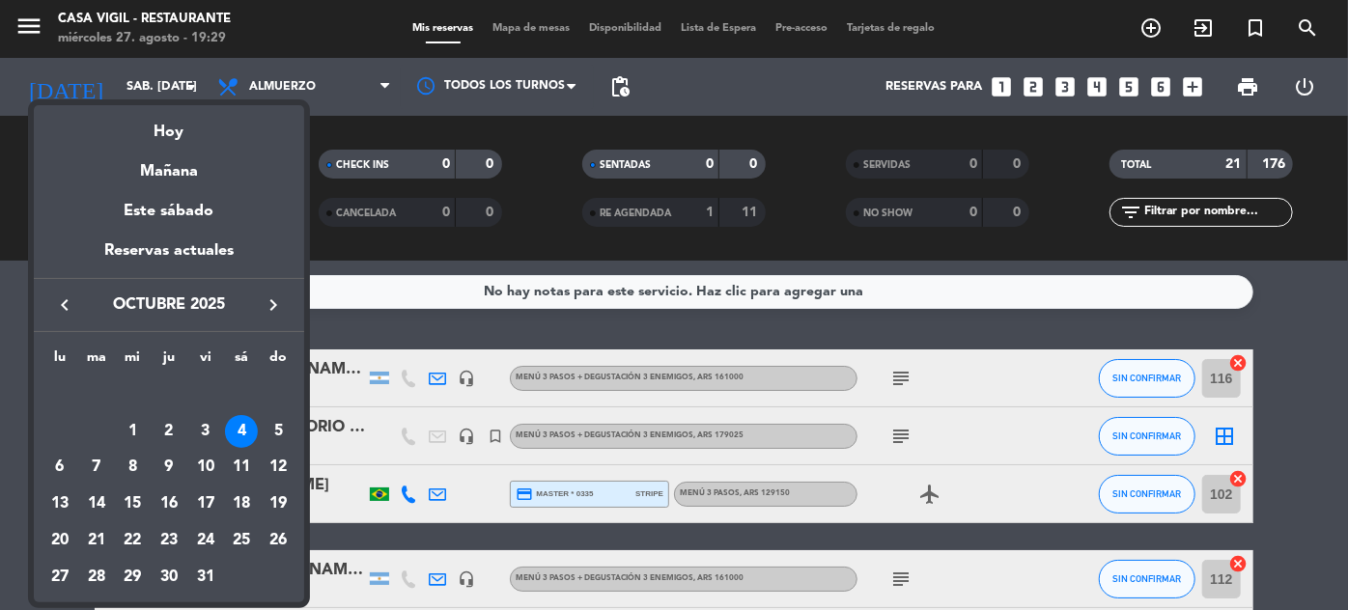
click at [66, 300] on icon "keyboard_arrow_left" at bounding box center [64, 305] width 23 height 23
click at [214, 503] on div "19" at bounding box center [205, 504] width 33 height 33
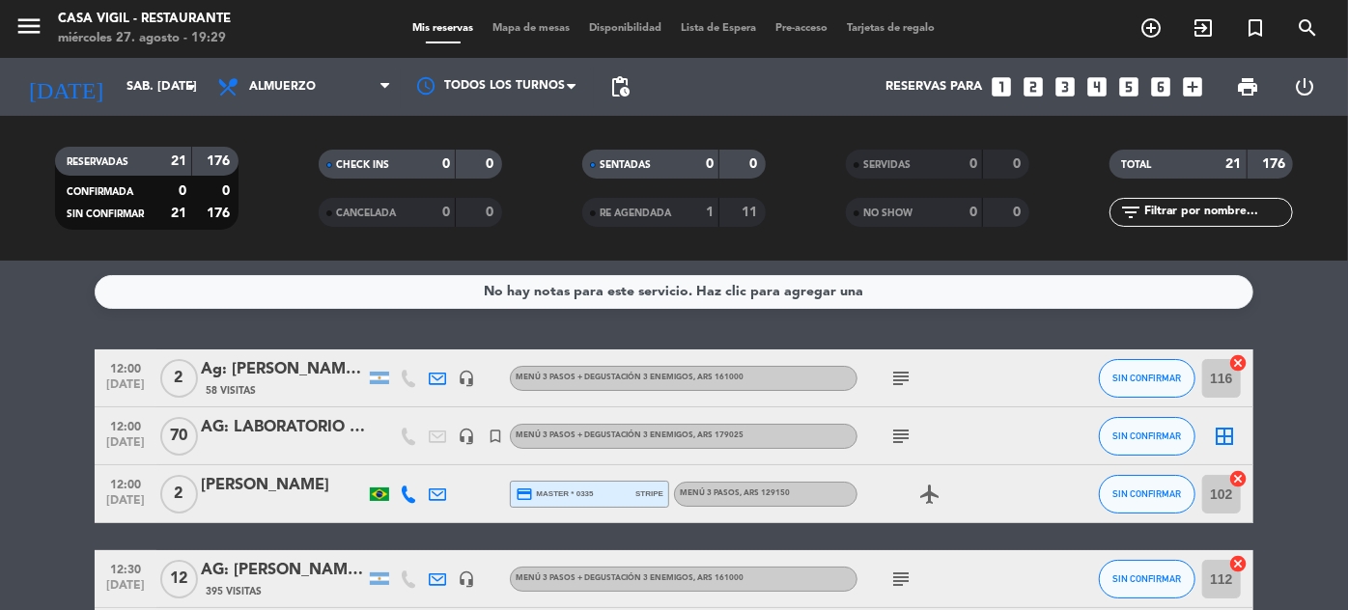
type input "vie. [DATE]"
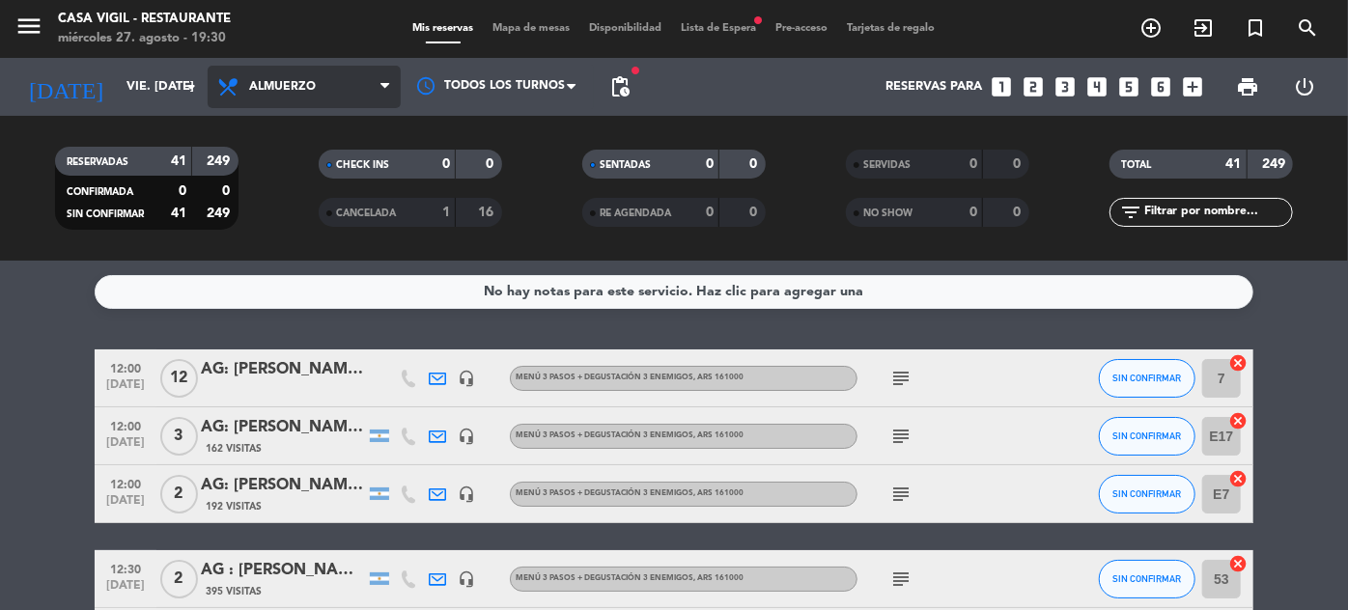
click at [298, 88] on span "Almuerzo" at bounding box center [282, 87] width 67 height 14
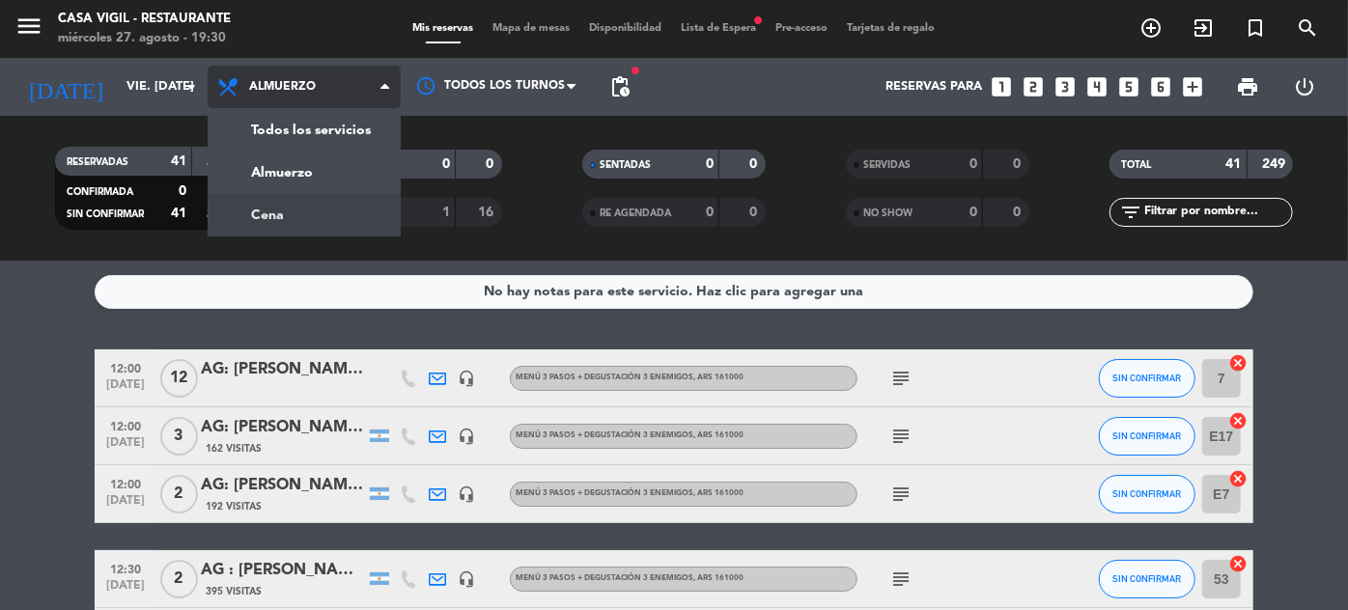
click at [281, 206] on div "menu Casa [PERSON_NAME] - Restaurante miércoles 27. agosto - 19:30 Mis reservas…" at bounding box center [674, 130] width 1348 height 261
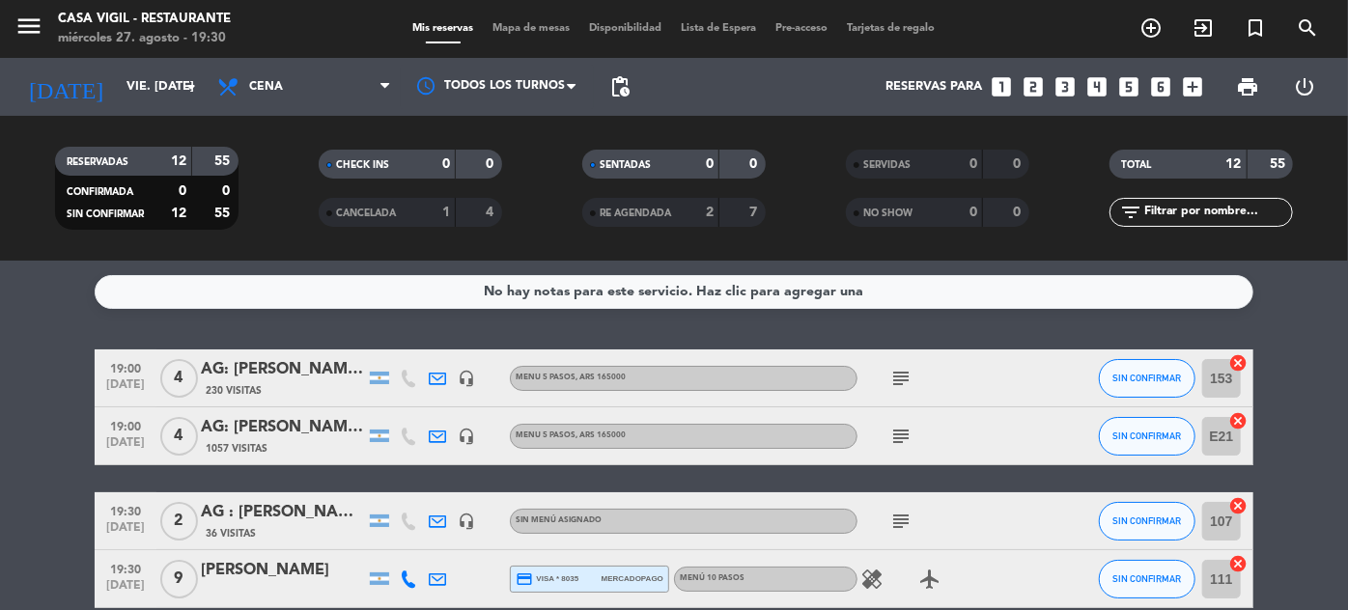
click at [1062, 91] on icon "looks_3" at bounding box center [1065, 86] width 25 height 25
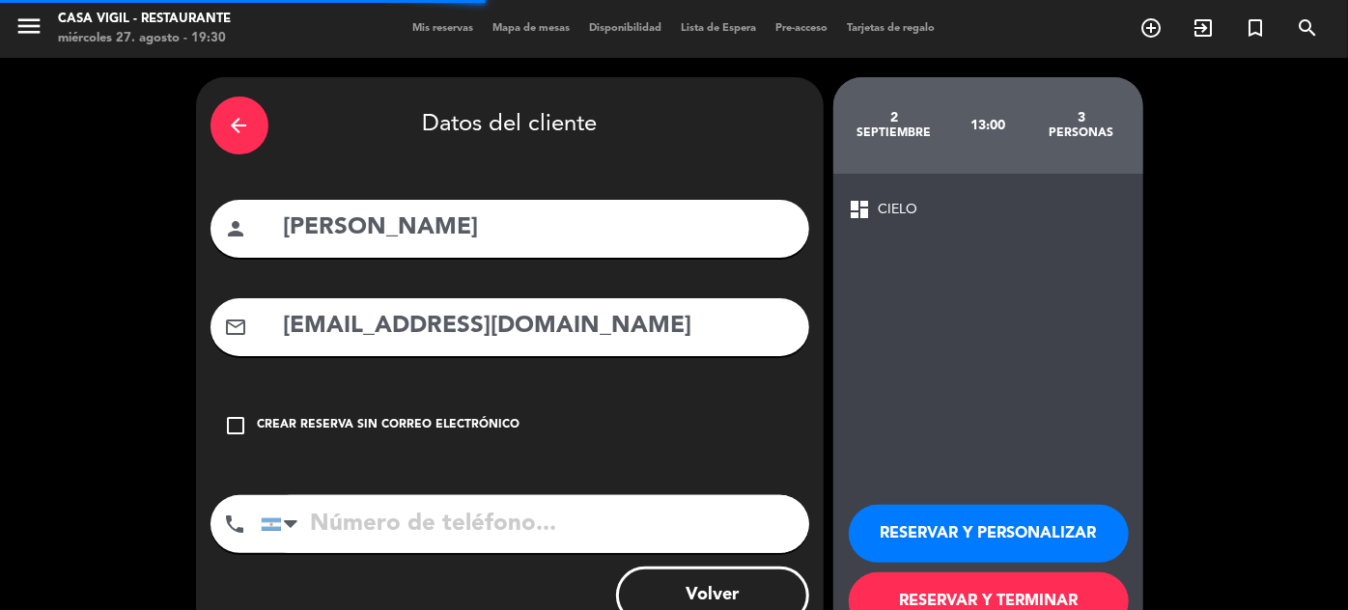
click at [452, 27] on span "Mis reservas" at bounding box center [444, 28] width 80 height 11
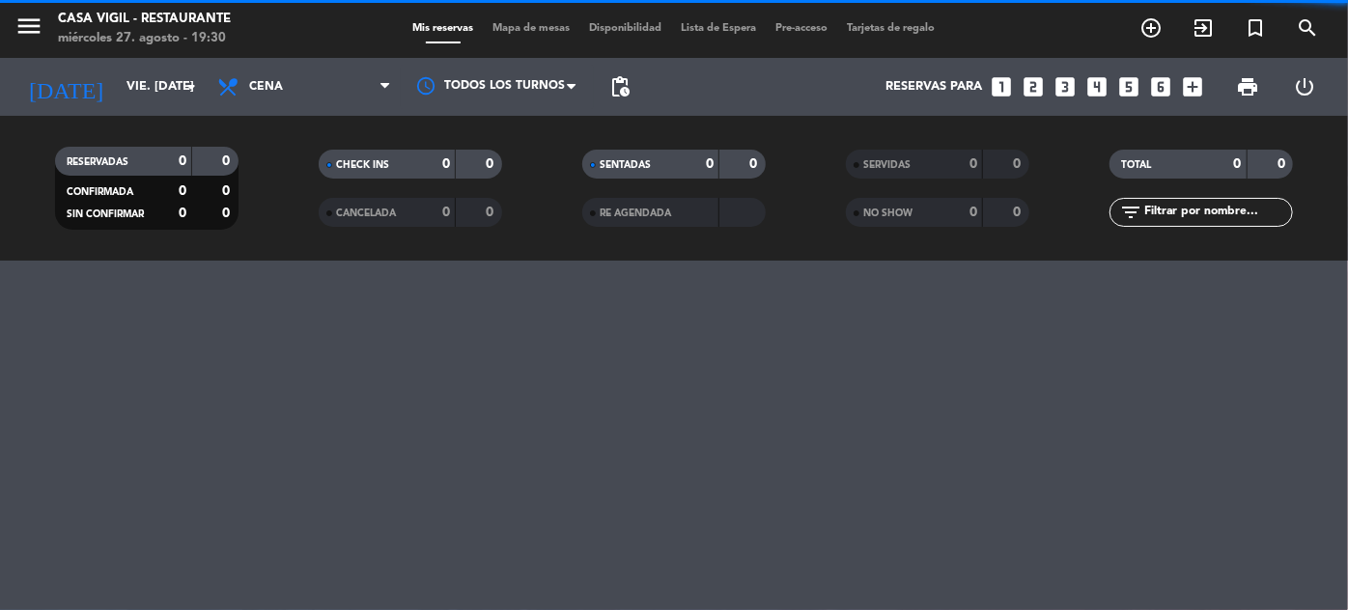
click at [1068, 92] on icon "looks_3" at bounding box center [1065, 86] width 25 height 25
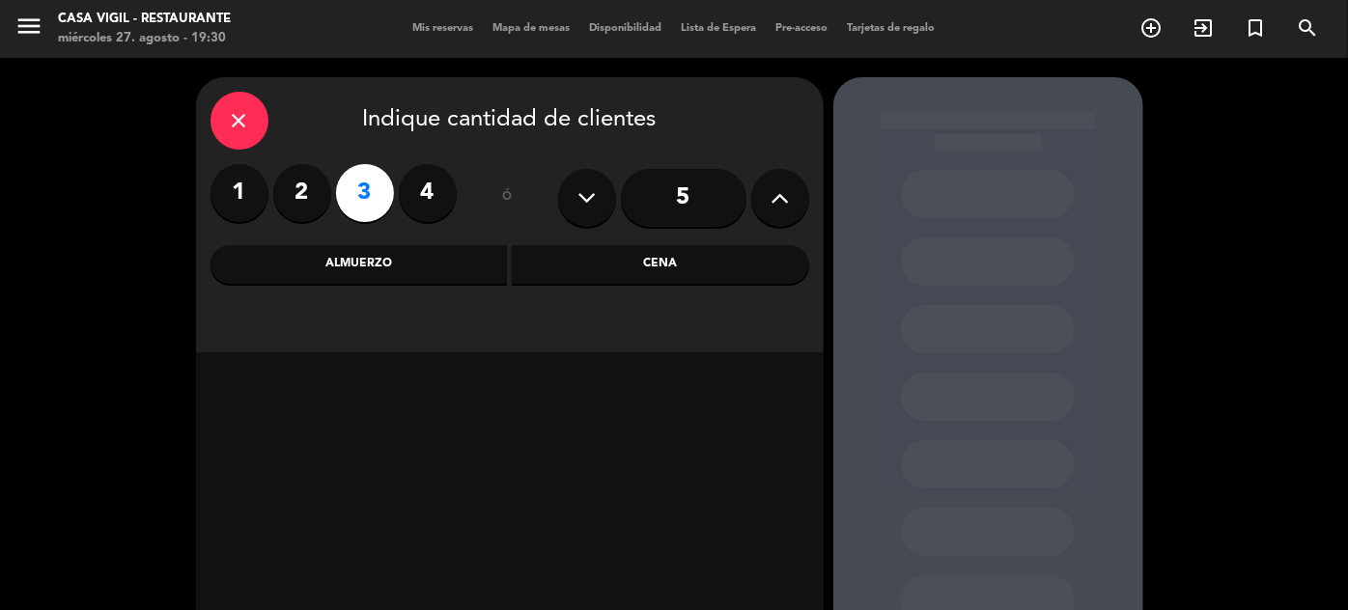
click at [736, 266] on div "Cena" at bounding box center [660, 264] width 297 height 39
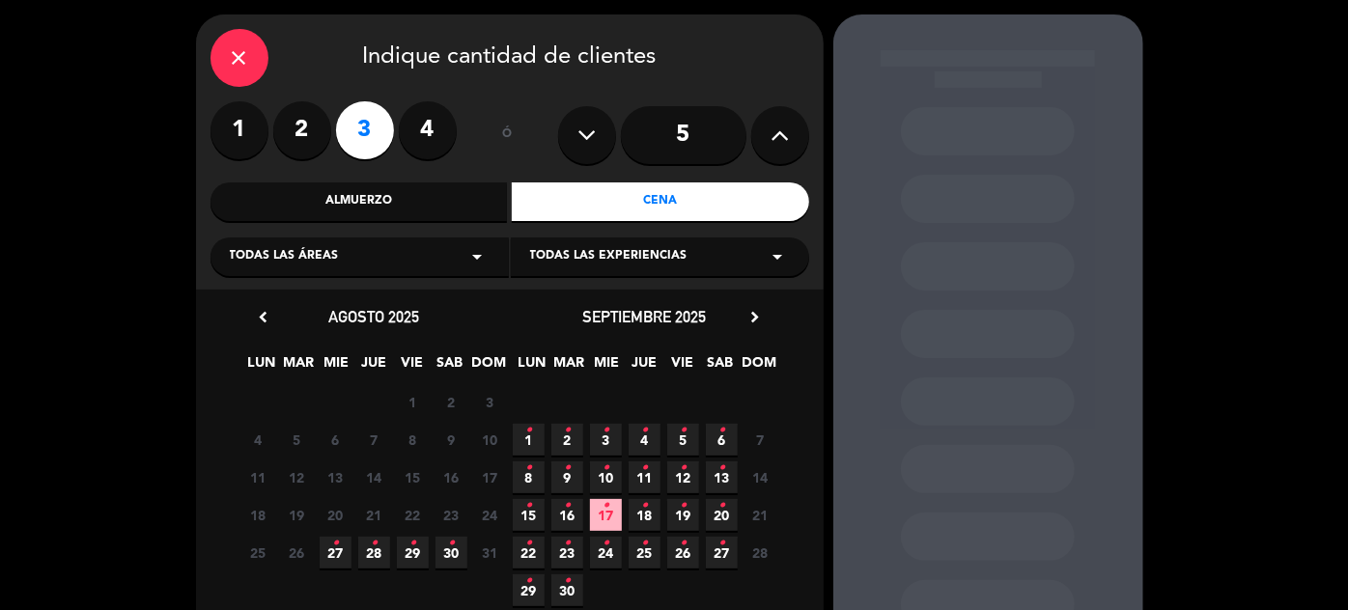
scroll to position [175, 0]
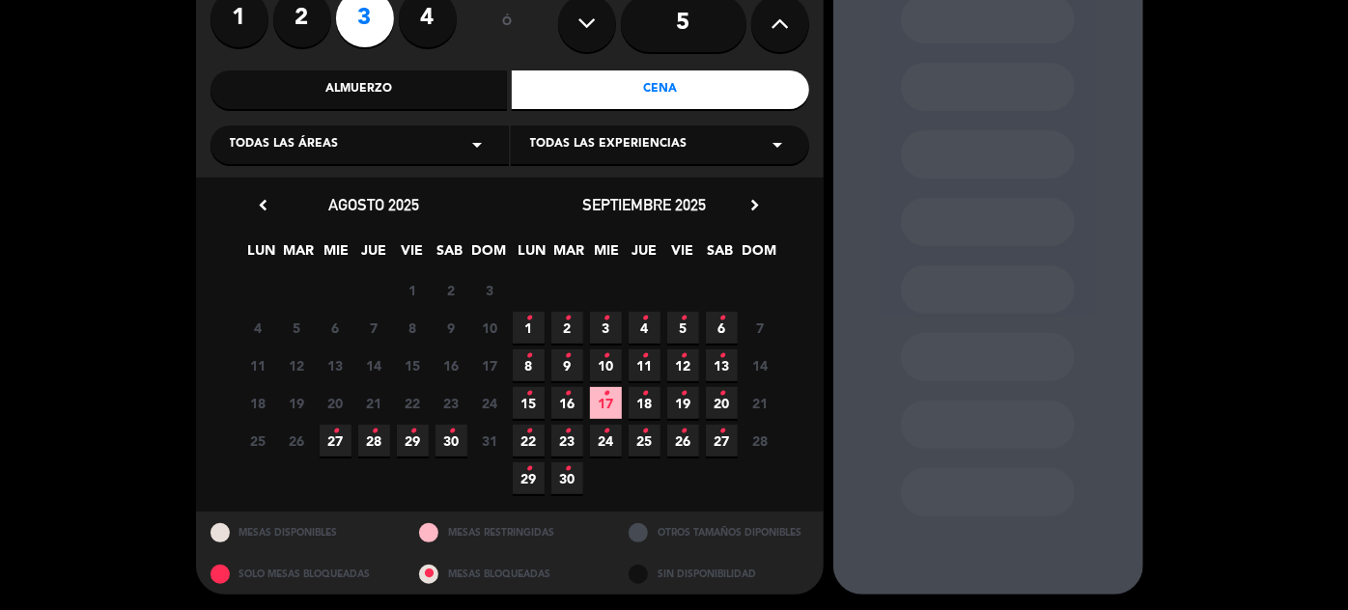
click at [695, 406] on span "19 •" at bounding box center [683, 403] width 32 height 32
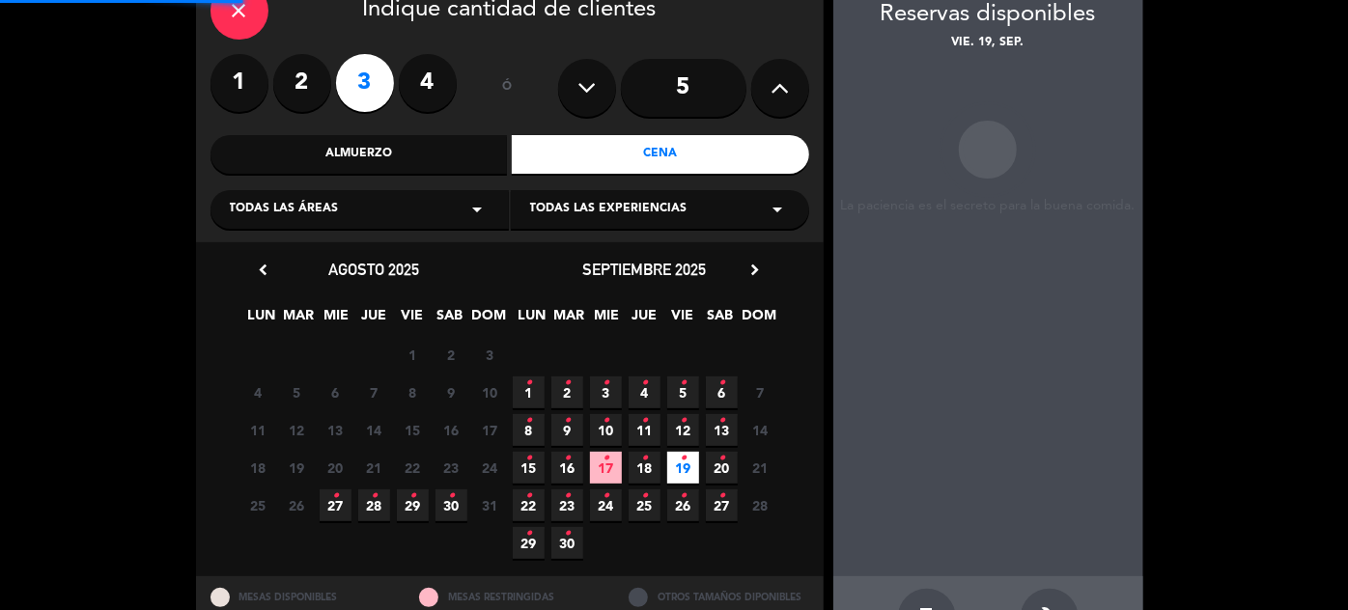
scroll to position [77, 0]
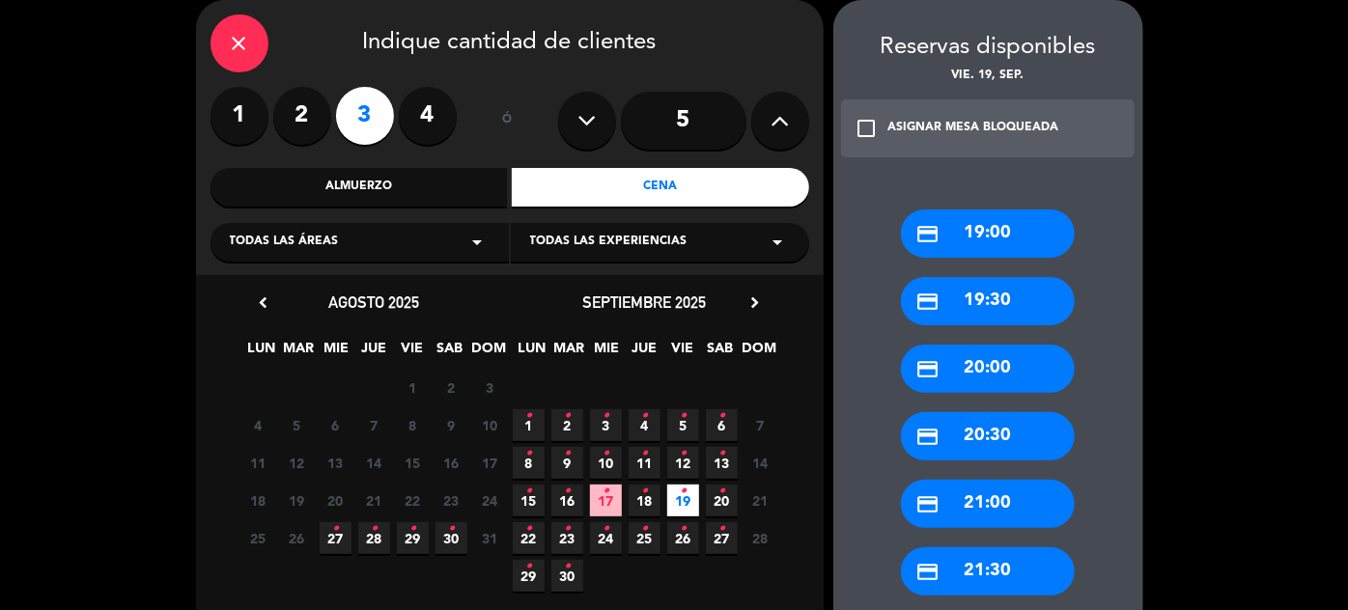
click at [1007, 371] on div "credit_card 20:00" at bounding box center [988, 369] width 174 height 48
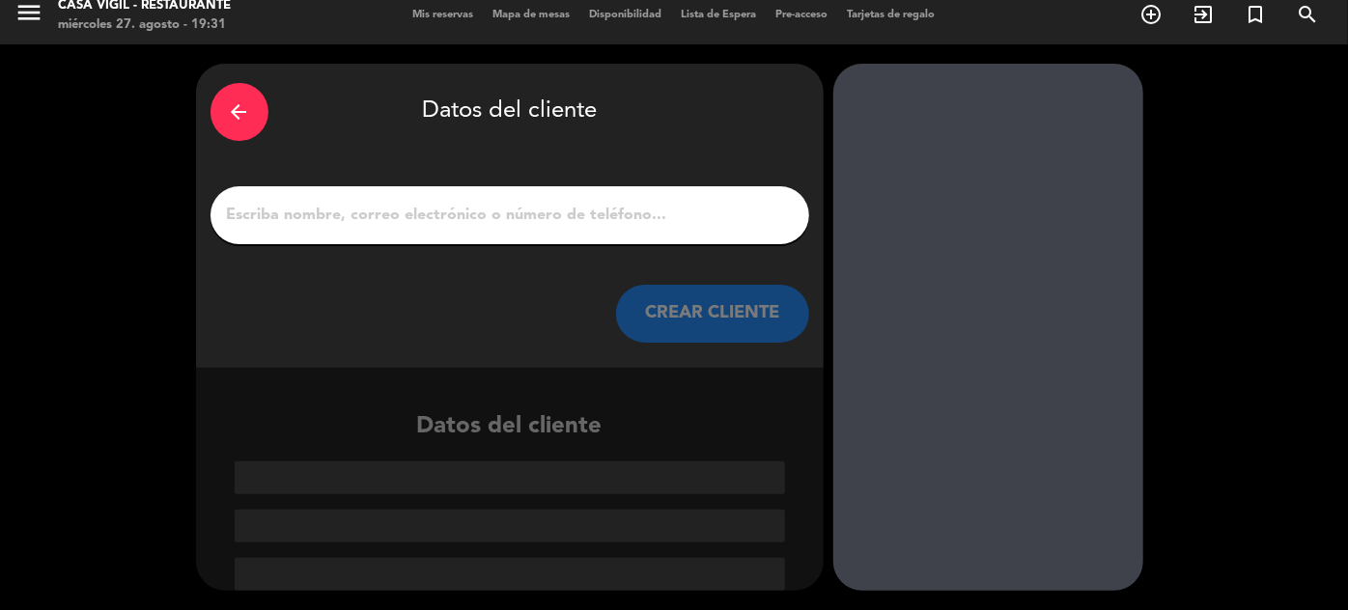
scroll to position [14, 0]
click at [710, 313] on button "CREAR CLIENTE" at bounding box center [712, 314] width 193 height 58
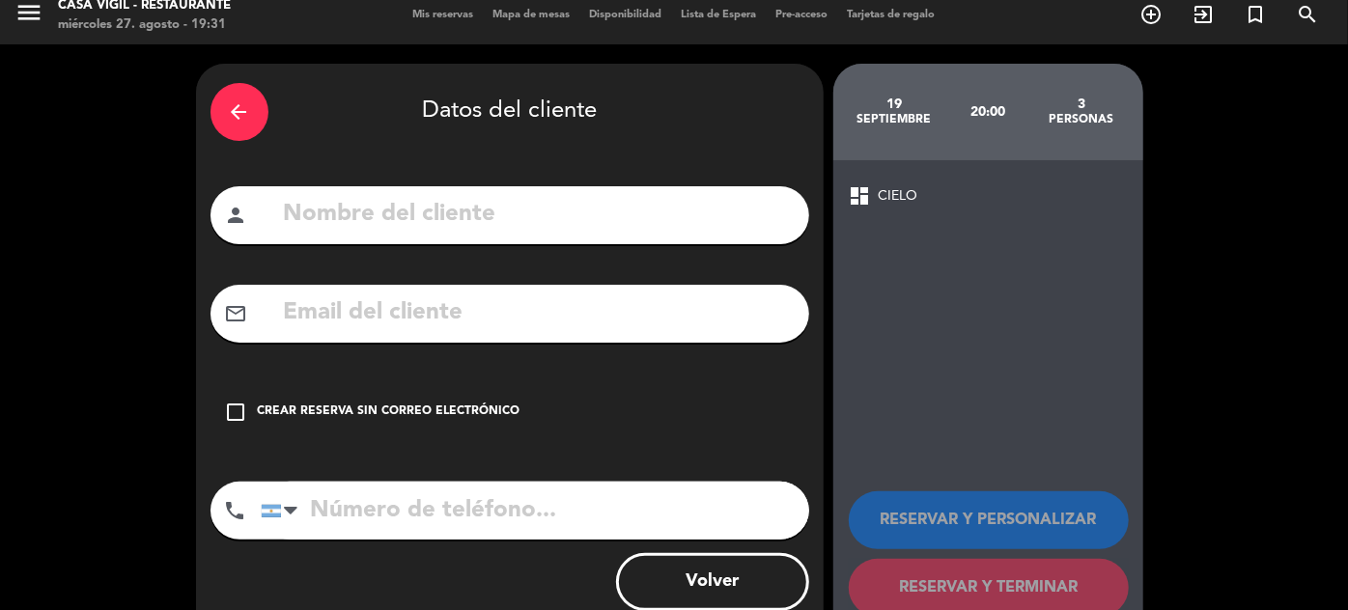
click at [713, 208] on input "text" at bounding box center [538, 215] width 513 height 40
type input "[PERSON_NAME]"
click at [393, 323] on input "text" at bounding box center [538, 314] width 513 height 40
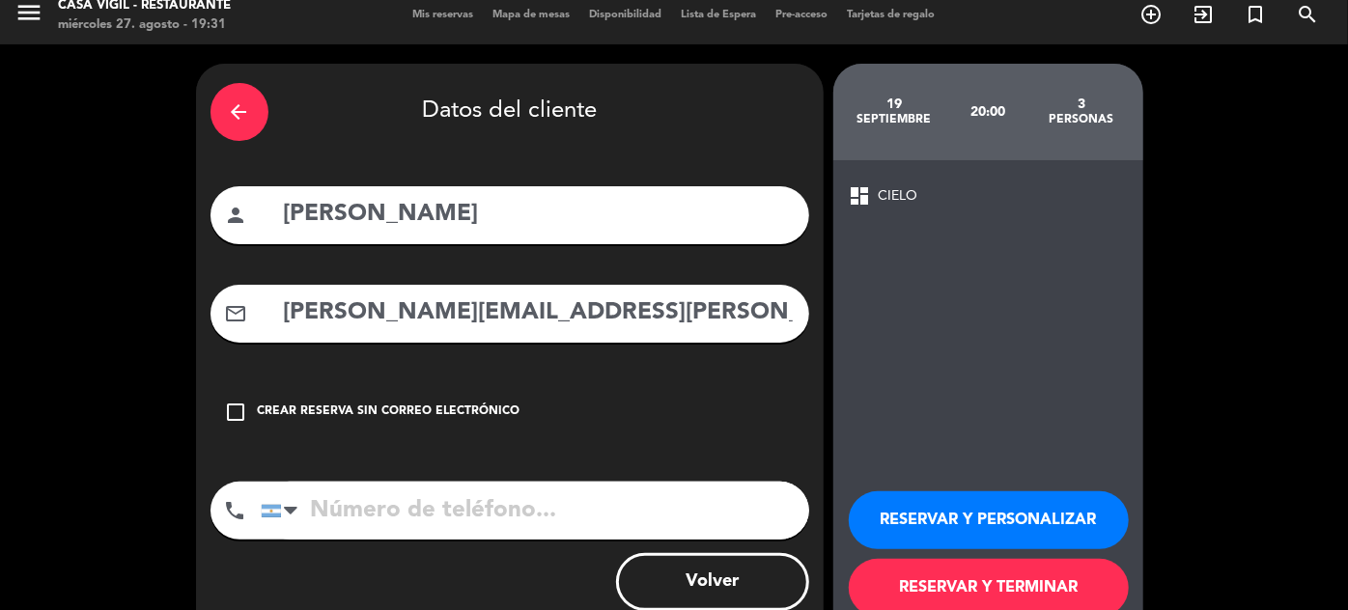
type input "[PERSON_NAME][EMAIL_ADDRESS][PERSON_NAME][DOMAIN_NAME]"
click at [407, 520] on input "tel" at bounding box center [535, 511] width 548 height 58
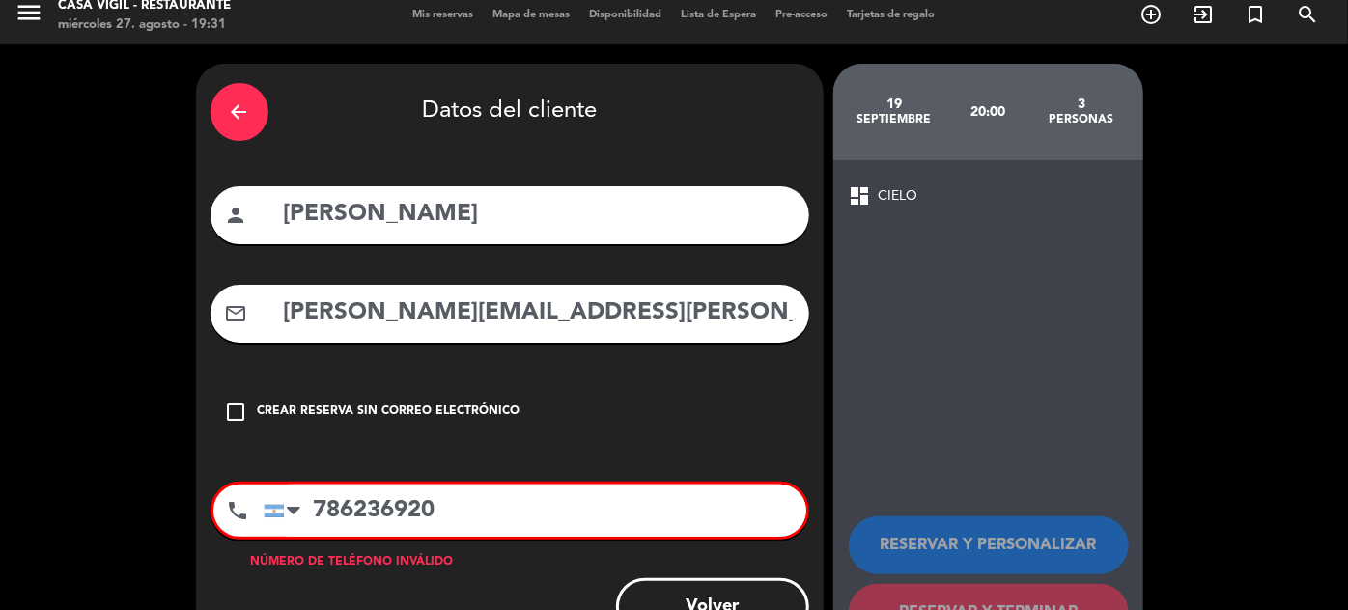
type input "7862369200"
drag, startPoint x: 459, startPoint y: 512, endPoint x: 298, endPoint y: 512, distance: 160.3
click at [298, 512] on div "[GEOGRAPHIC_DATA] +1 [GEOGRAPHIC_DATA] +44 [GEOGRAPHIC_DATA] ([GEOGRAPHIC_DATA]…" at bounding box center [535, 511] width 543 height 52
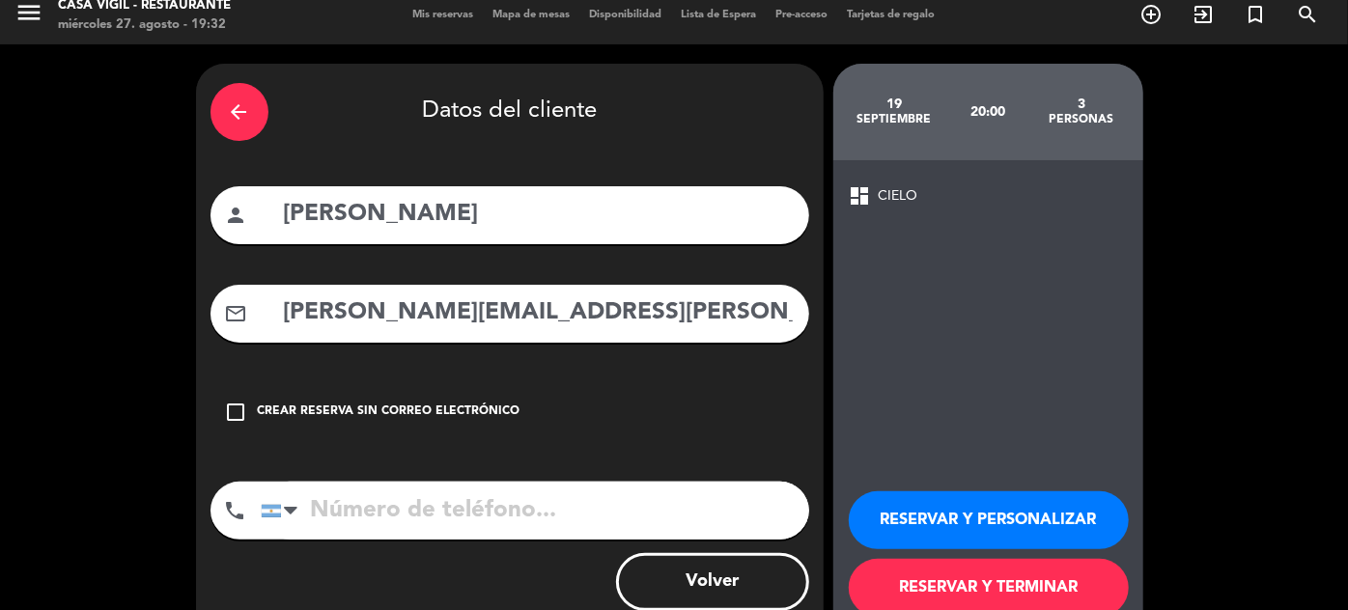
click at [914, 522] on button "RESERVAR Y PERSONALIZAR" at bounding box center [989, 521] width 280 height 58
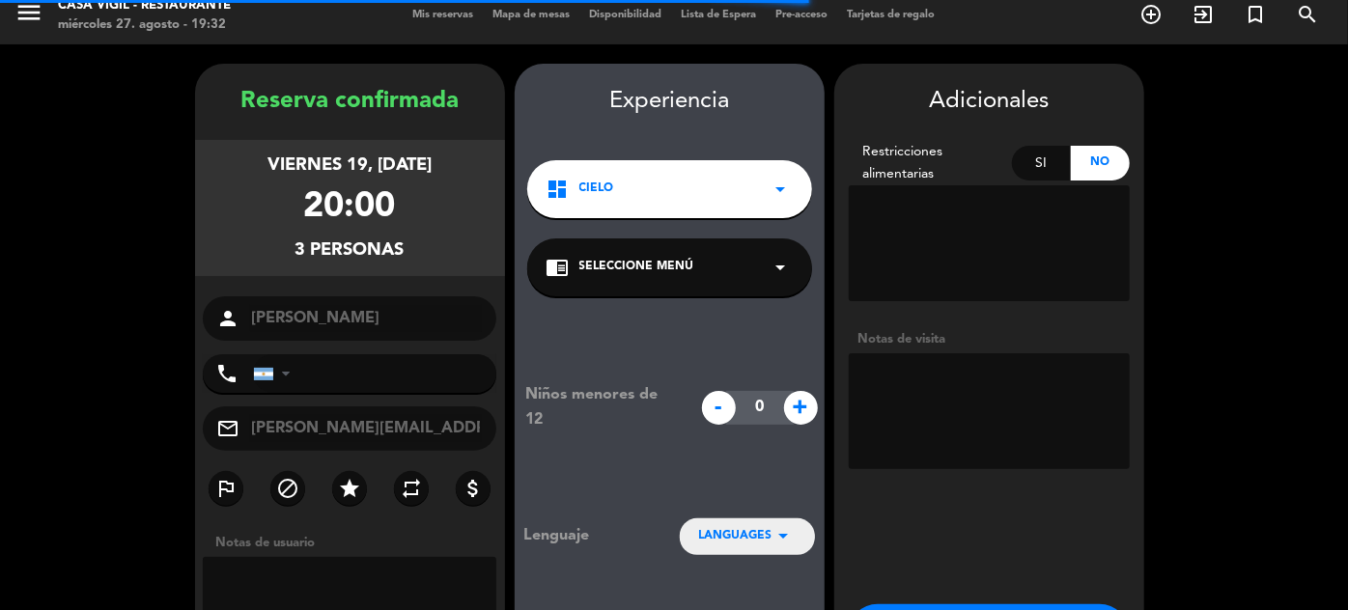
scroll to position [77, 0]
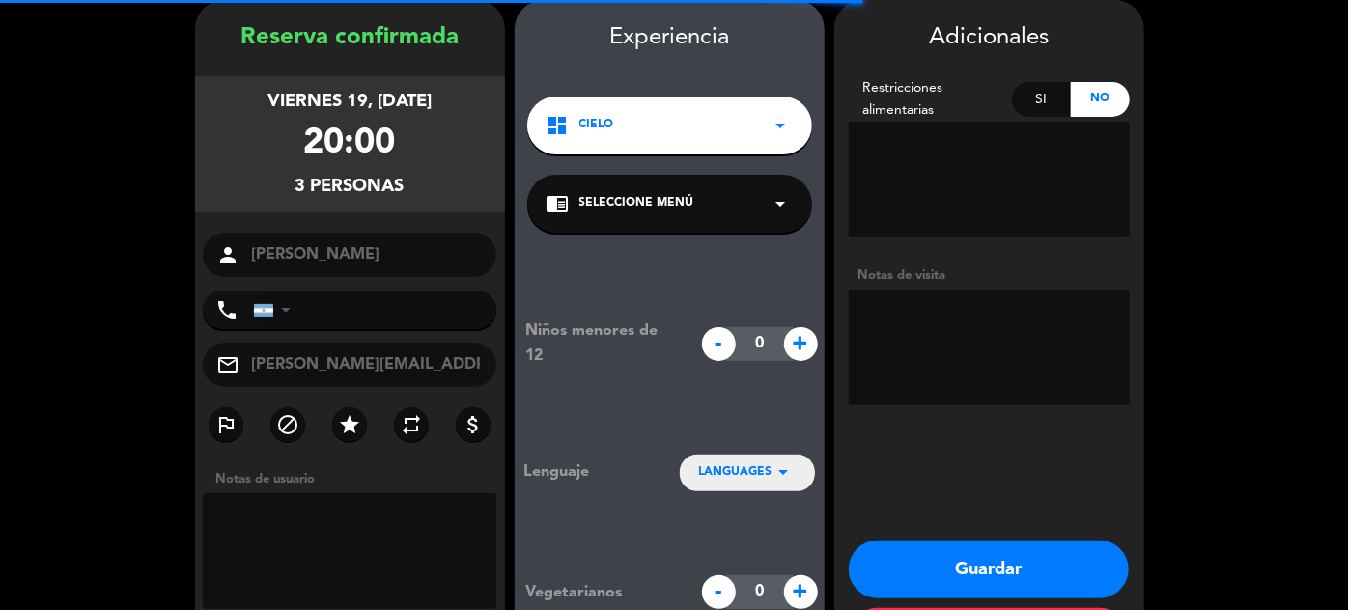
click at [952, 321] on textarea at bounding box center [989, 348] width 281 height 116
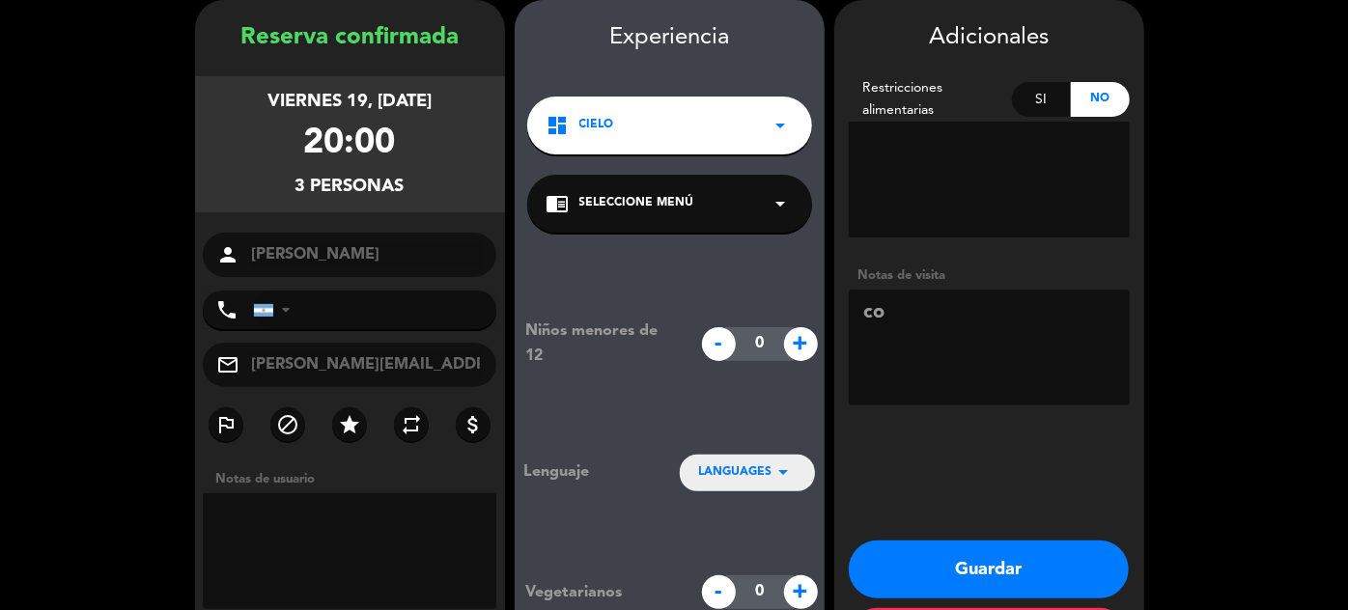
type textarea "c"
type textarea "COTY"
click at [988, 566] on button "Guardar" at bounding box center [989, 570] width 280 height 58
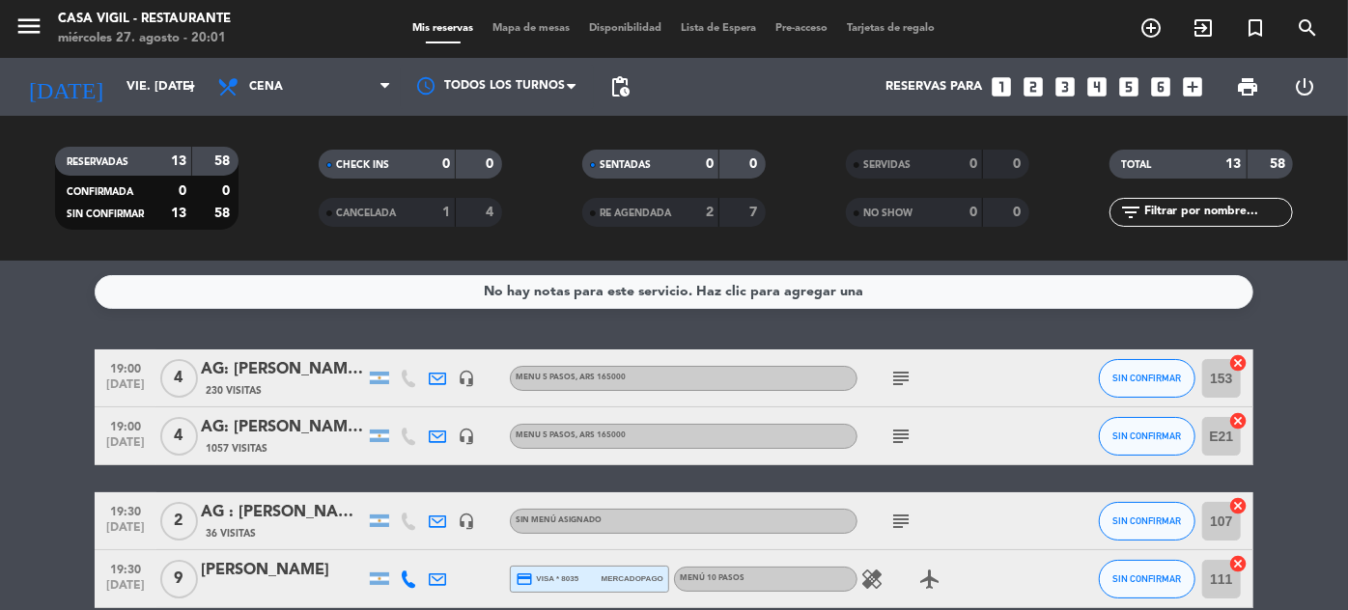
click at [1006, 82] on icon "looks_one" at bounding box center [1001, 86] width 25 height 25
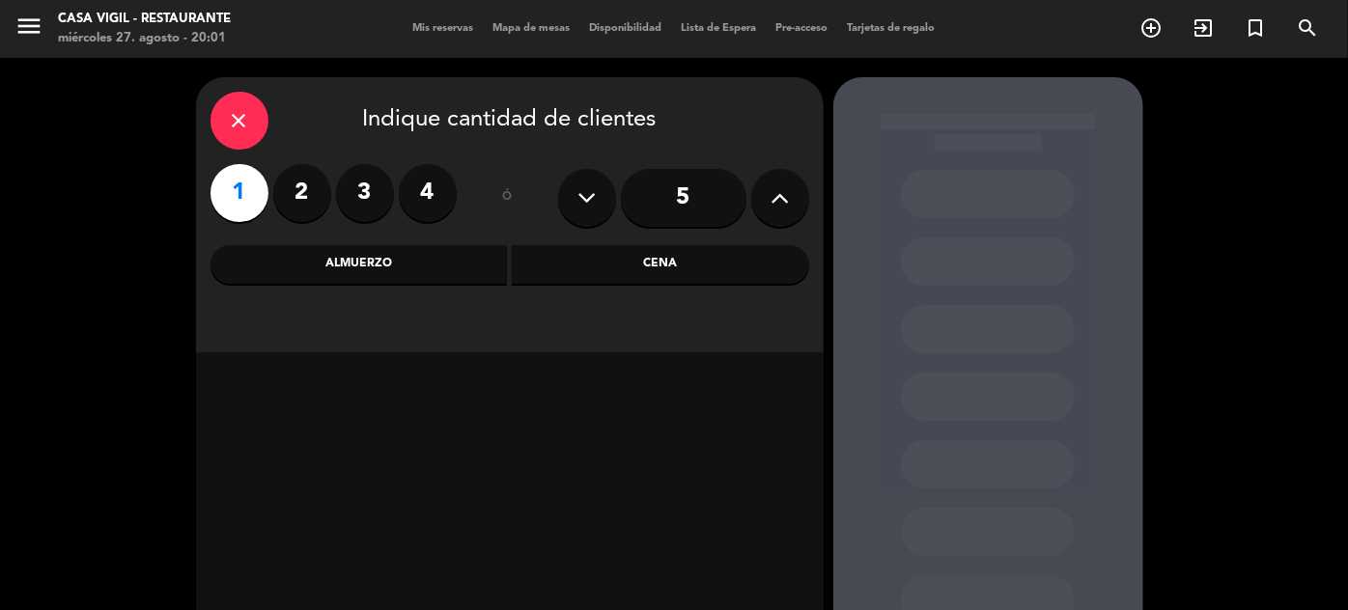
click at [372, 274] on div "Almuerzo" at bounding box center [359, 264] width 297 height 39
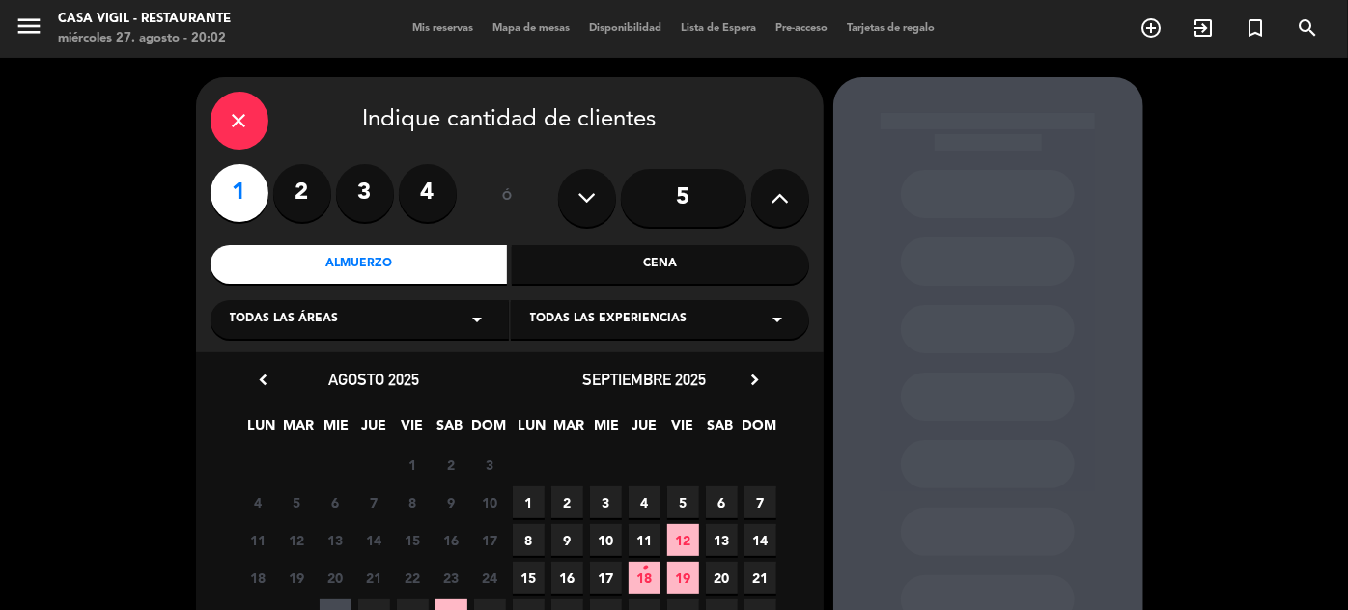
click at [525, 503] on span "1" at bounding box center [529, 503] width 32 height 32
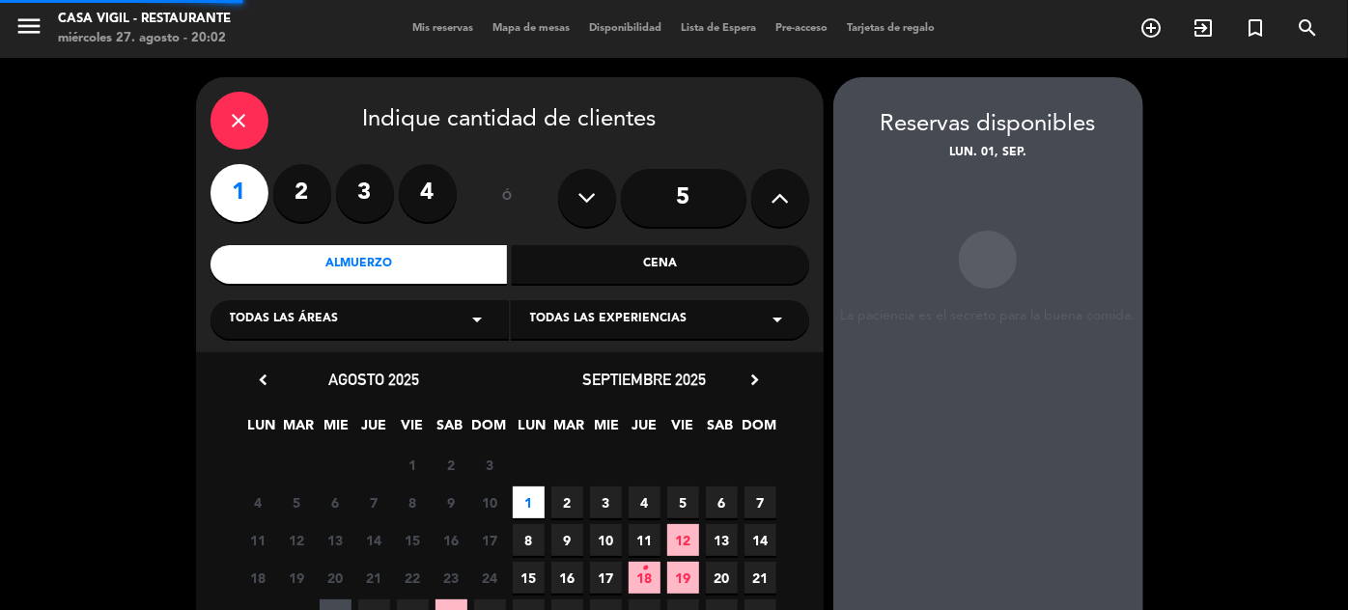
scroll to position [77, 0]
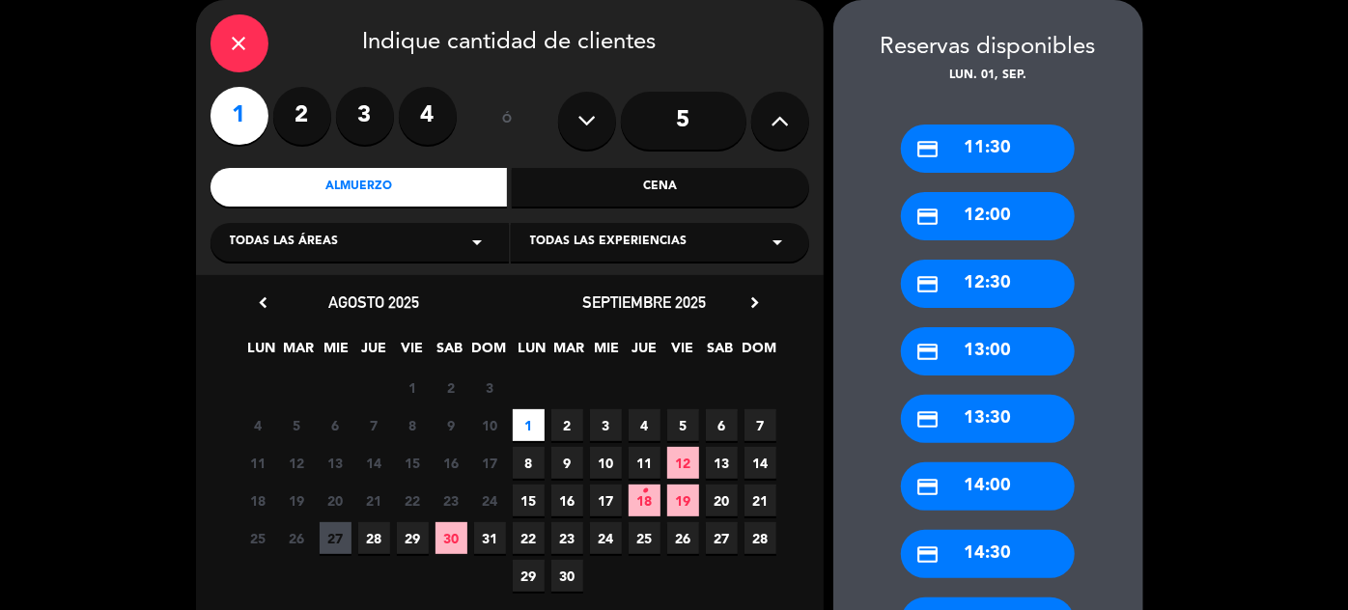
click at [979, 501] on div "credit_card 14:00" at bounding box center [988, 487] width 174 height 48
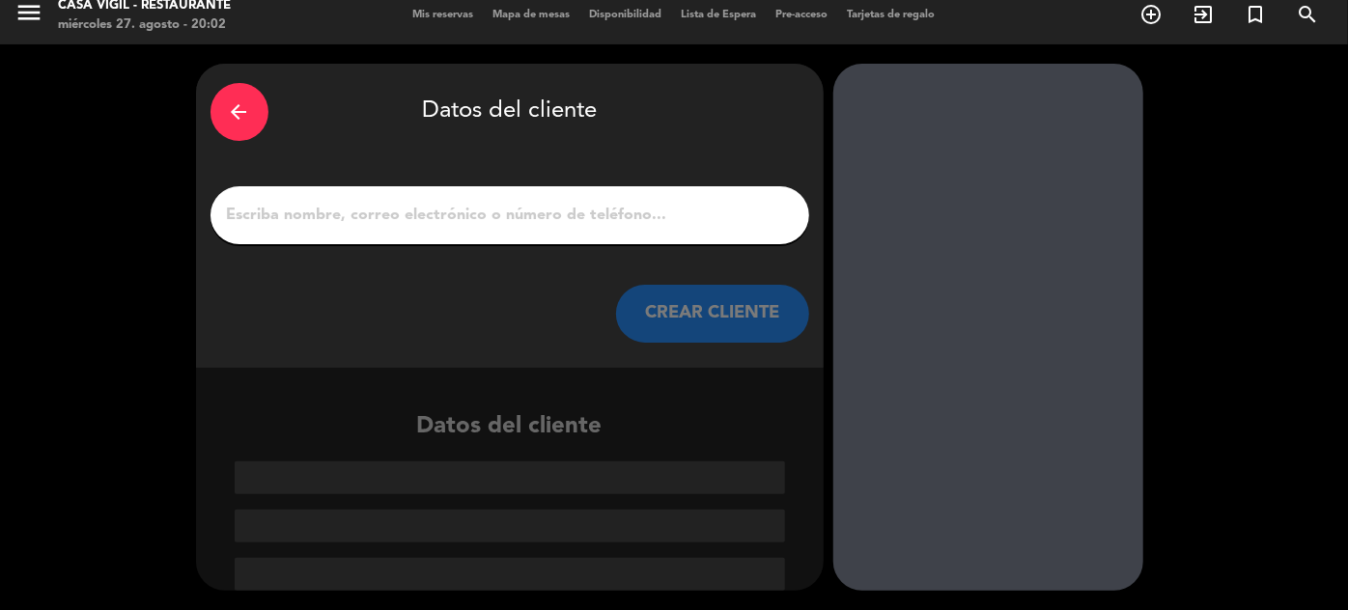
click at [659, 303] on button "CREAR CLIENTE" at bounding box center [712, 314] width 193 height 58
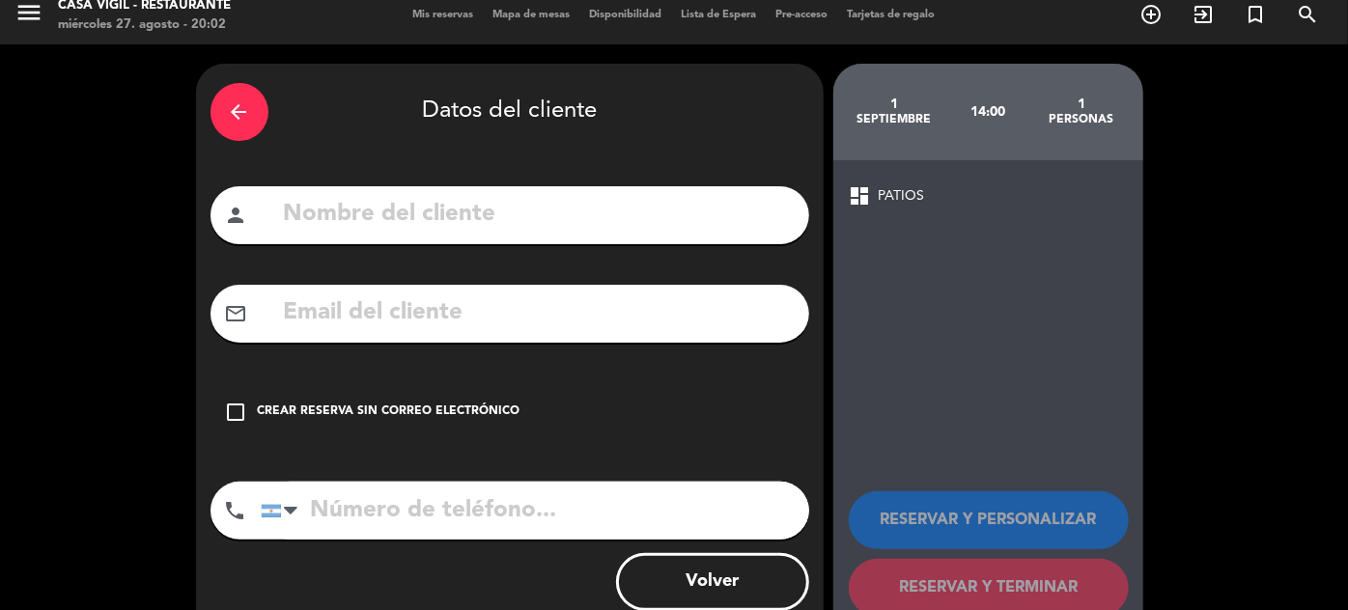
click at [651, 218] on input "text" at bounding box center [538, 215] width 513 height 40
type input "[PERSON_NAME]"
click at [305, 401] on div "check_box_outline_blank Crear reserva sin correo electrónico" at bounding box center [510, 412] width 599 height 58
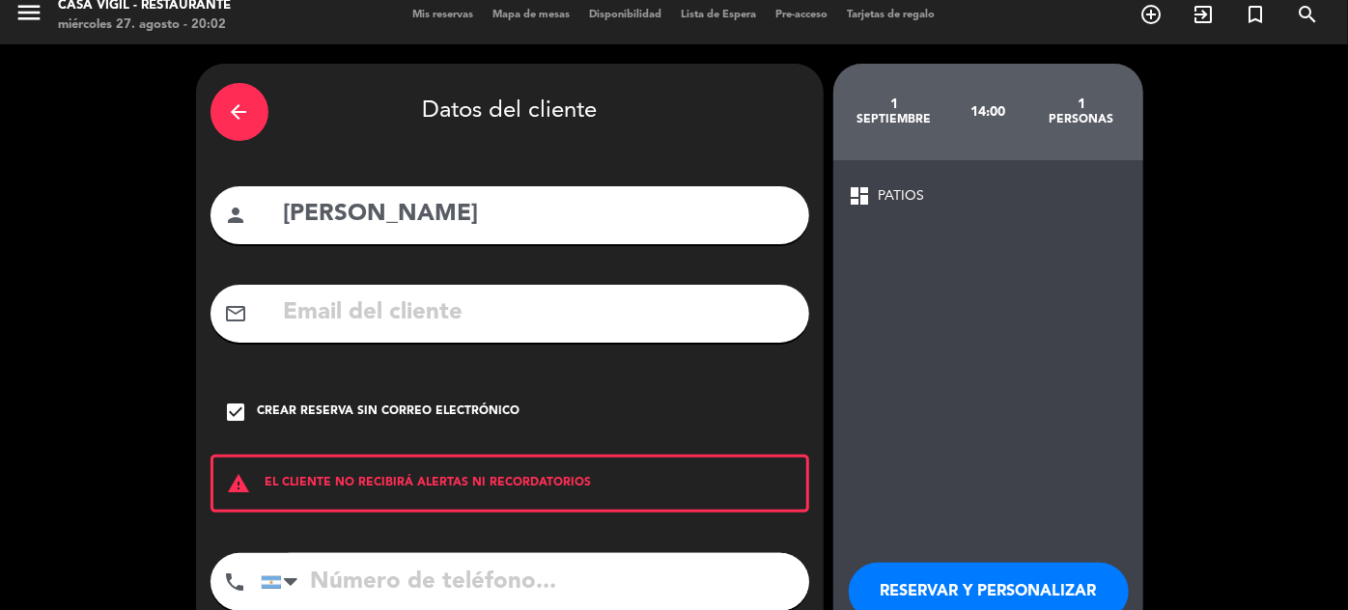
click at [457, 581] on input "tel" at bounding box center [535, 582] width 548 height 58
type input "2615085098"
click at [937, 576] on button "RESERVAR Y PERSONALIZAR" at bounding box center [989, 592] width 280 height 58
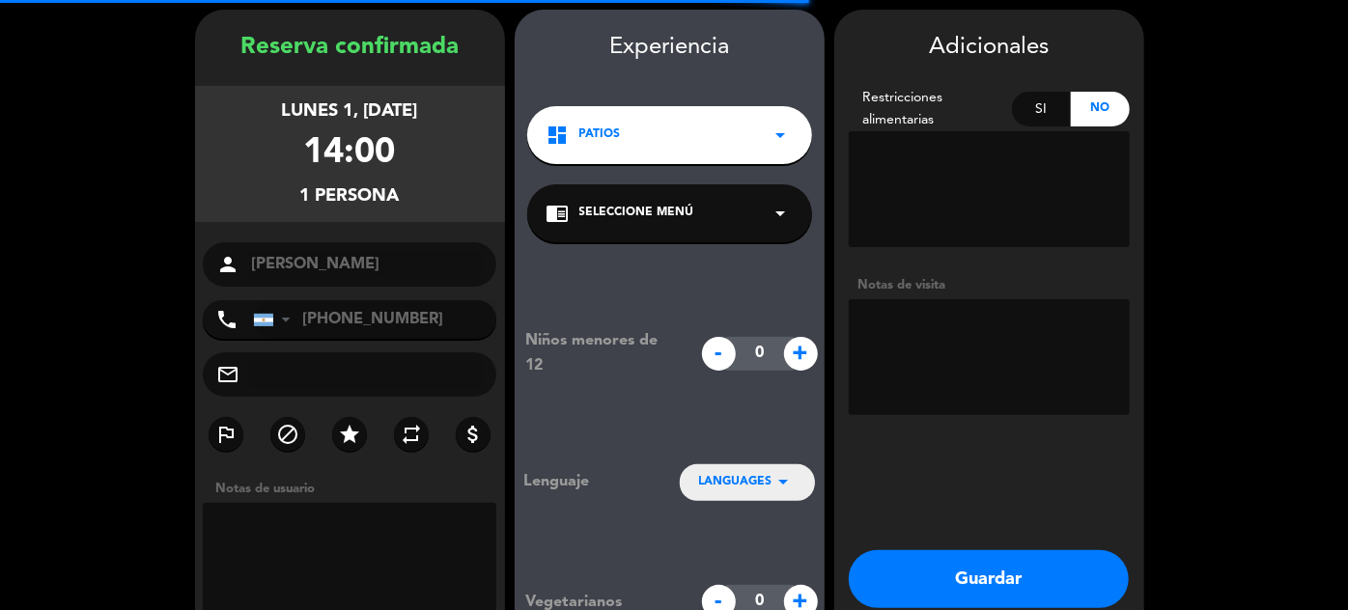
scroll to position [77, 0]
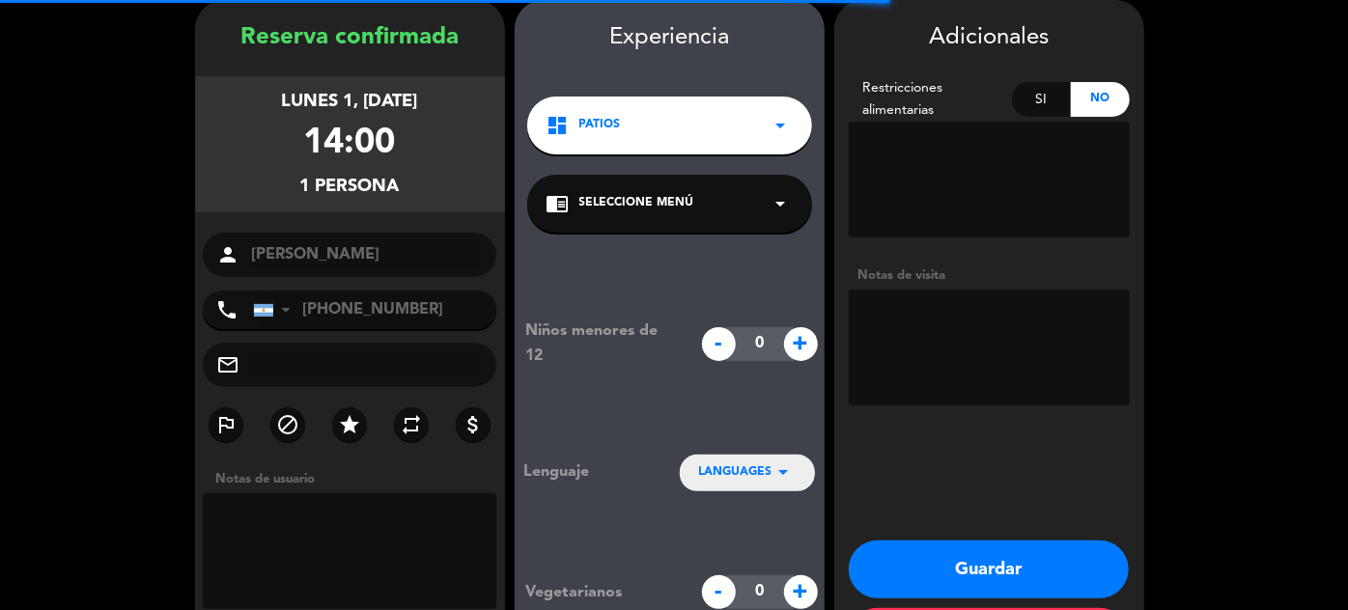
click at [731, 197] on div "chrome_reader_mode Seleccione Menú arrow_drop_down" at bounding box center [669, 204] width 285 height 58
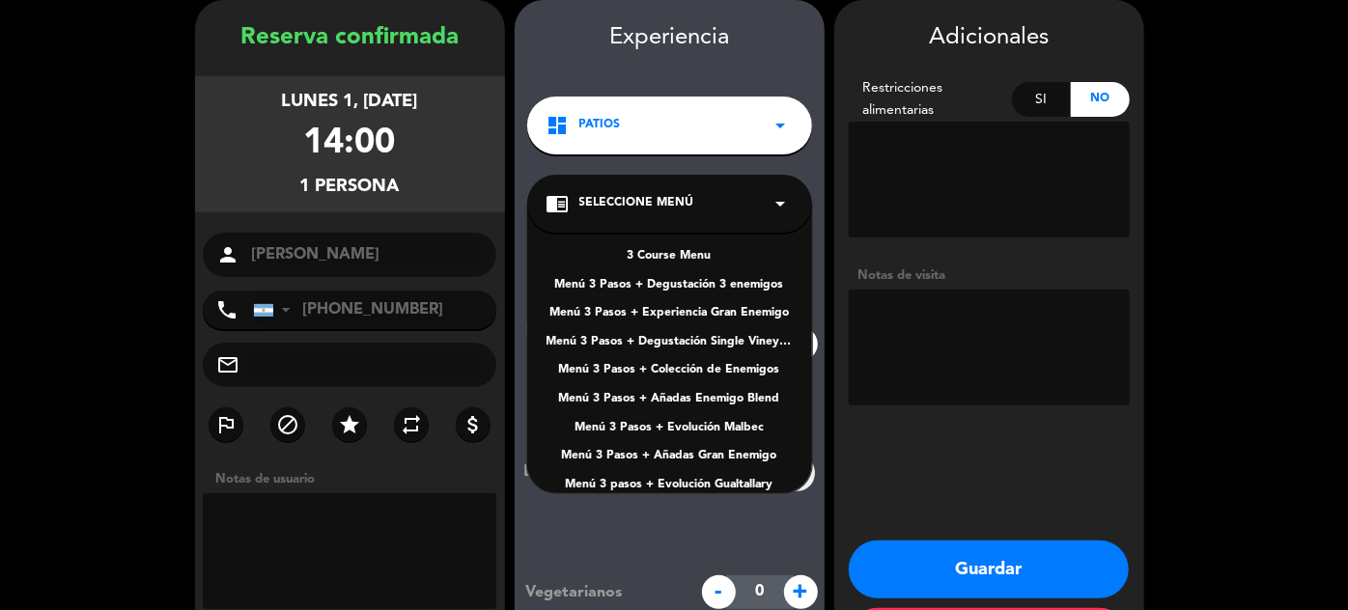
click at [716, 290] on div "Menú 3 Pasos + Degustación 3 enemigos" at bounding box center [670, 285] width 246 height 19
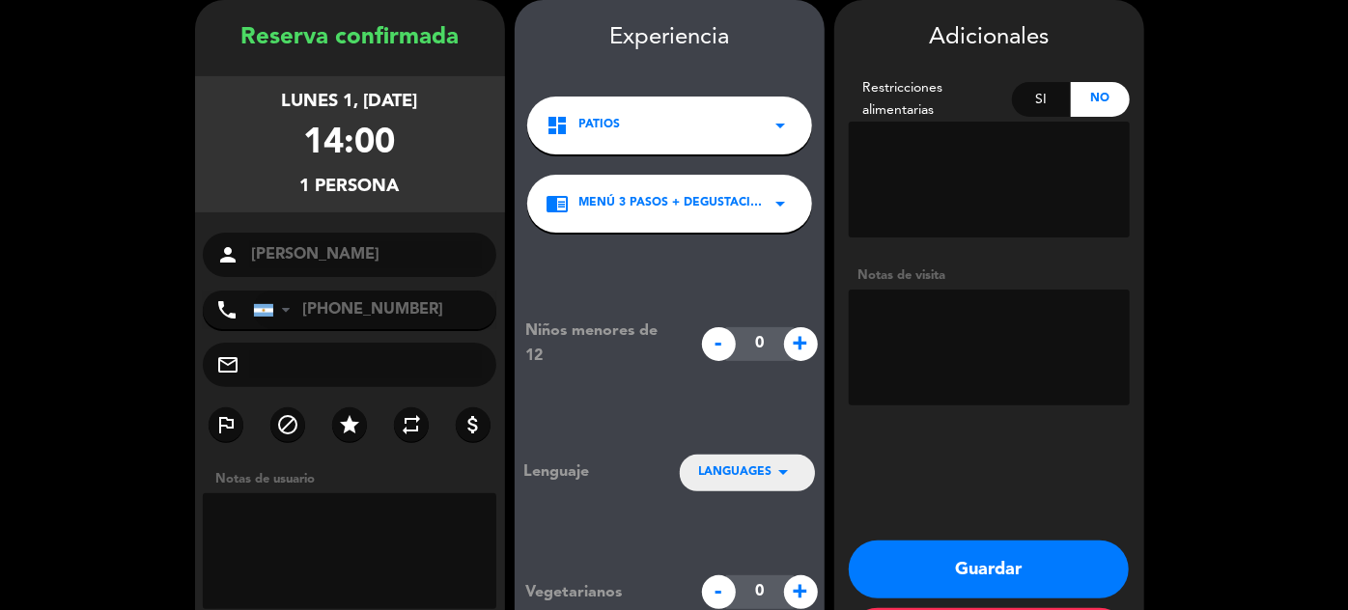
click at [978, 341] on textarea at bounding box center [989, 348] width 281 height 116
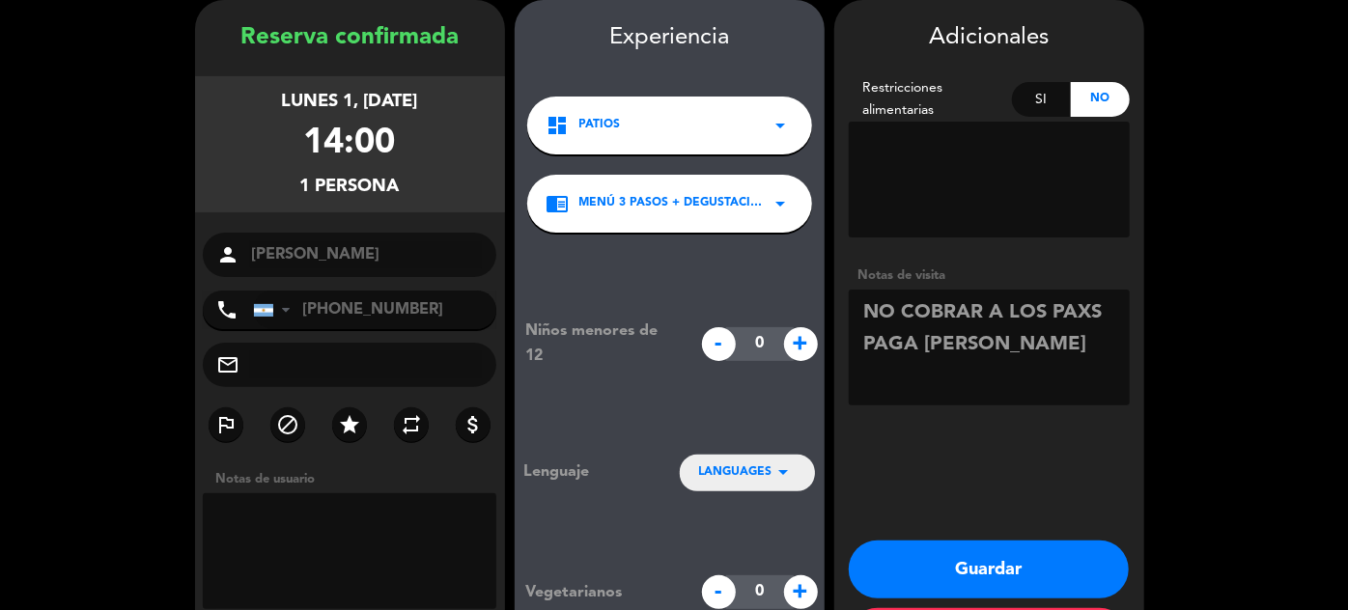
type textarea "NO COBRAR A LOS PAXS PAGA [PERSON_NAME]"
click at [975, 569] on button "Guardar" at bounding box center [989, 570] width 280 height 58
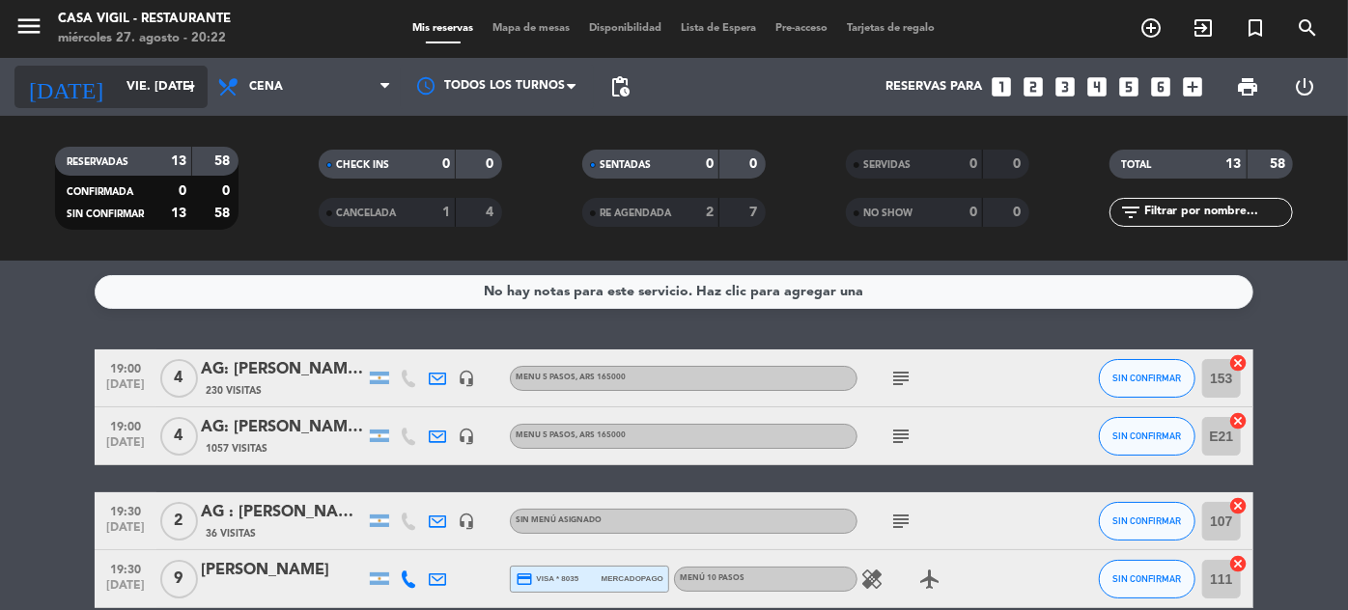
click at [131, 95] on input "vie. [DATE]" at bounding box center [199, 87] width 165 height 34
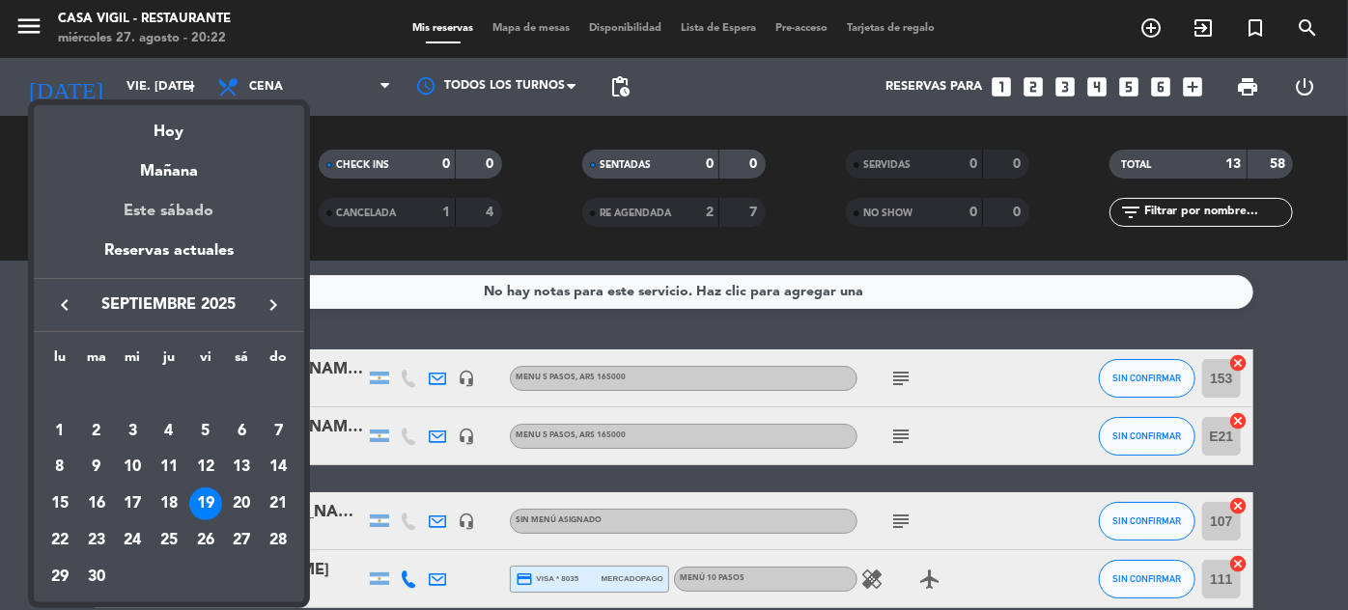
click at [183, 211] on div "Este sábado" at bounding box center [169, 211] width 270 height 54
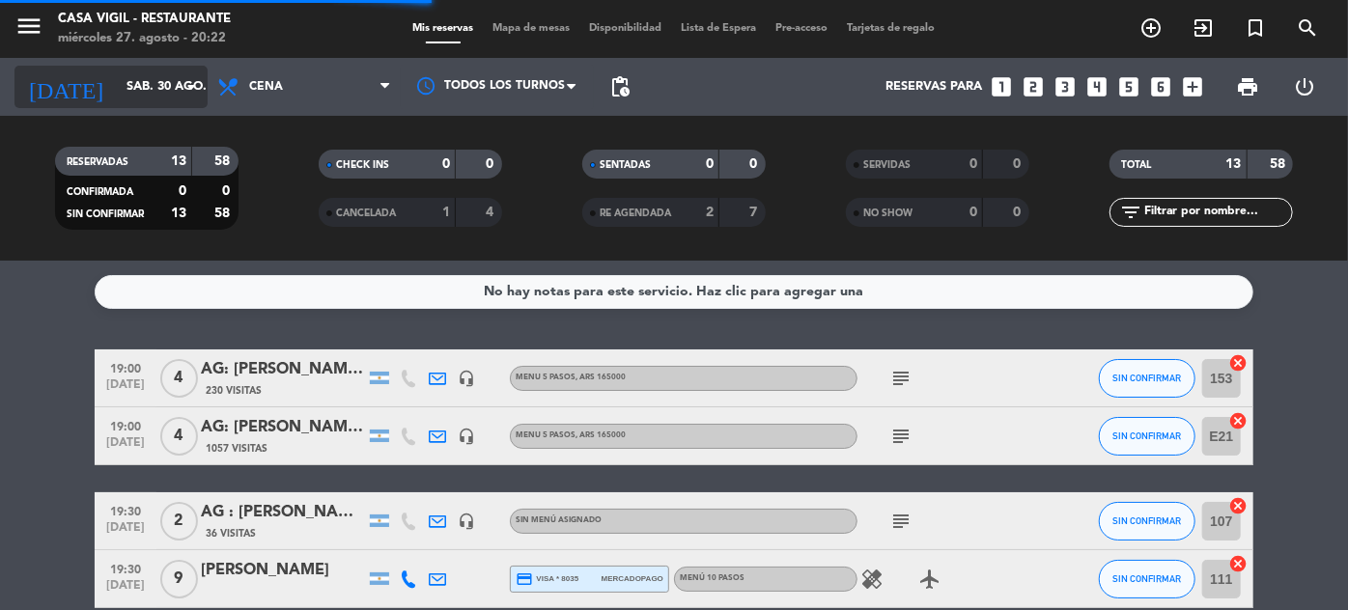
click at [121, 90] on input "sáb. 30 ago." at bounding box center [199, 87] width 165 height 34
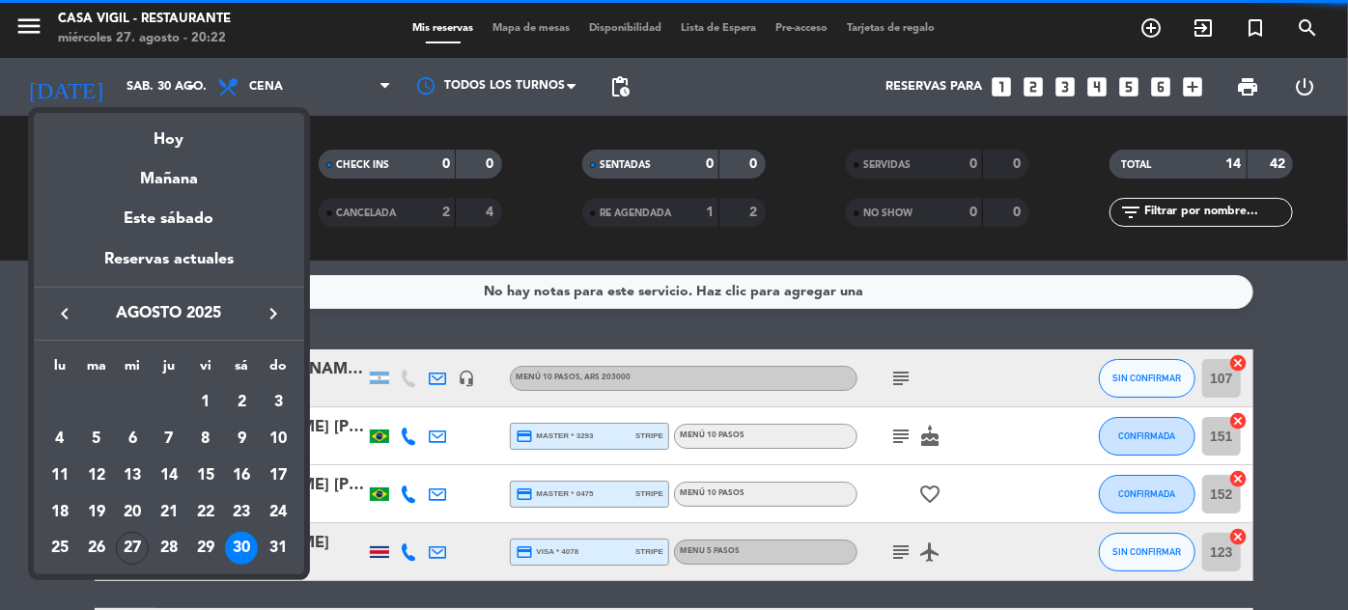
click at [267, 328] on div "keyboard_arrow_left agosto 2025 keyboard_arrow_right" at bounding box center [169, 314] width 270 height 54
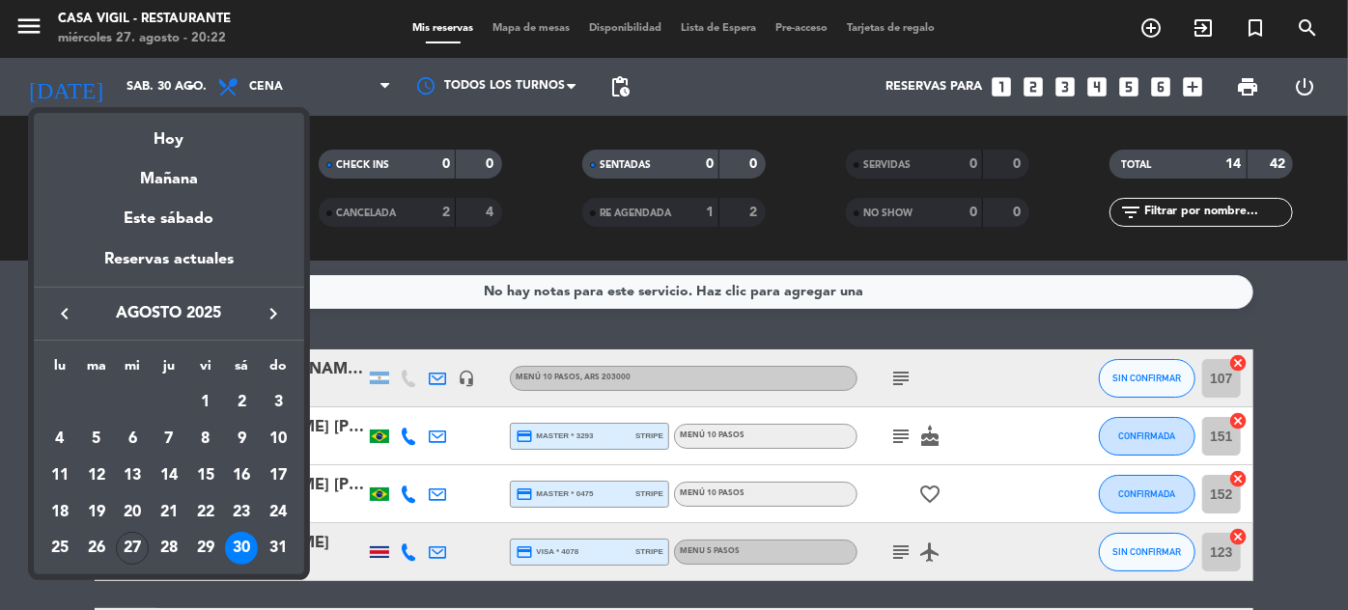
click at [271, 315] on icon "keyboard_arrow_right" at bounding box center [273, 313] width 23 height 23
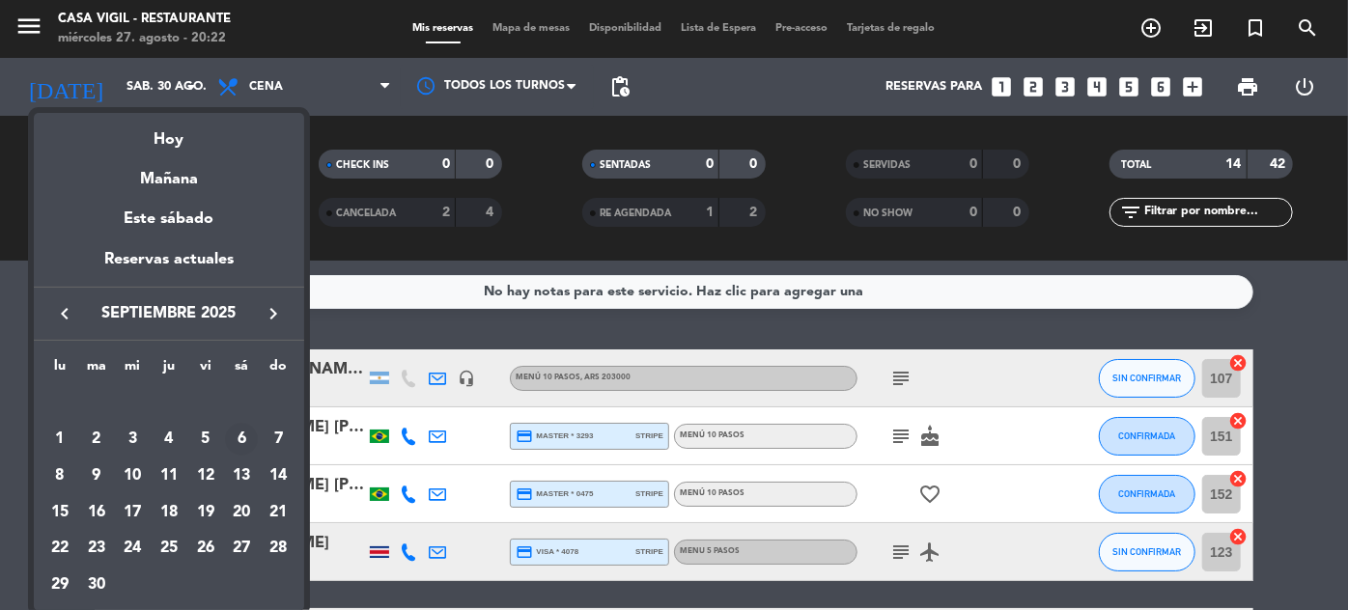
click at [238, 435] on div "6" at bounding box center [241, 439] width 33 height 33
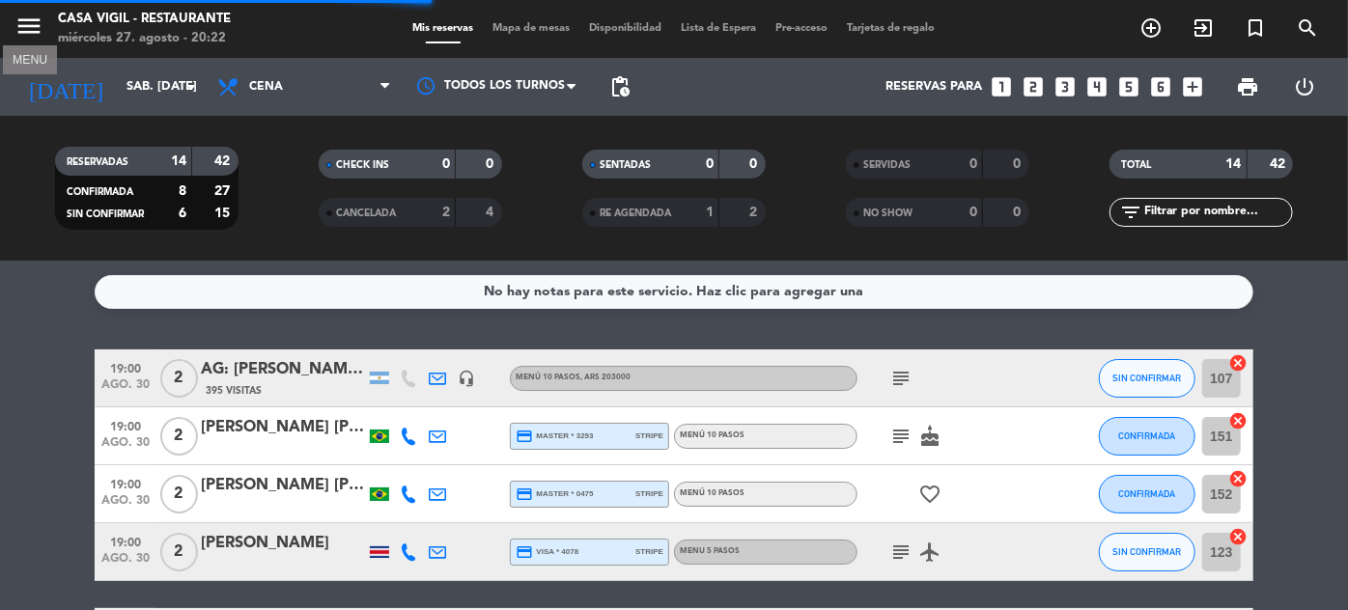
click at [20, 13] on icon "menu" at bounding box center [28, 26] width 29 height 29
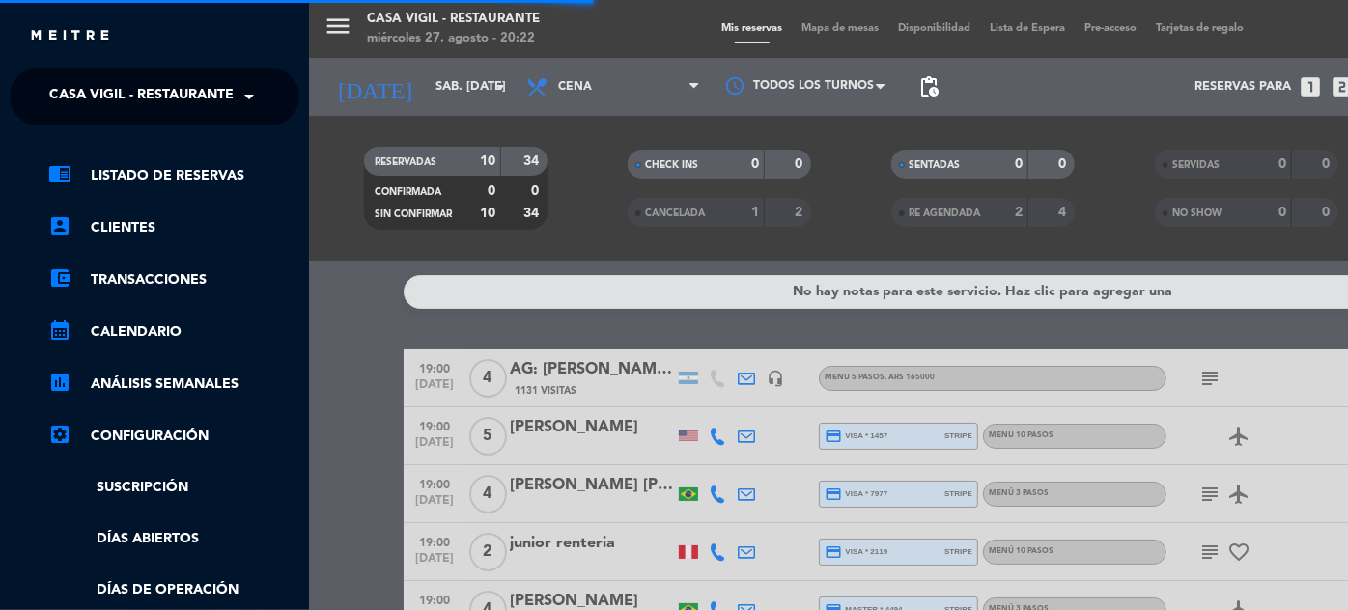
click at [178, 88] on span "Casa Vigil - Restaurante" at bounding box center [141, 96] width 184 height 41
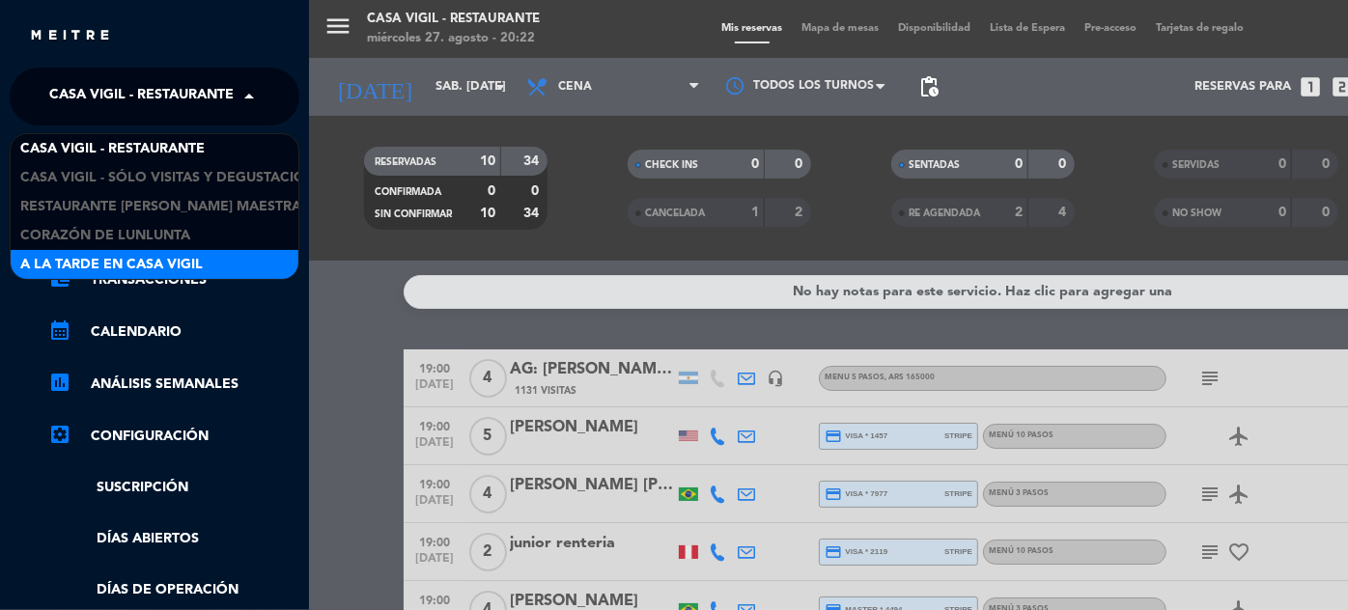
click at [164, 257] on span "A la tarde en Casa Vigil" at bounding box center [111, 265] width 183 height 22
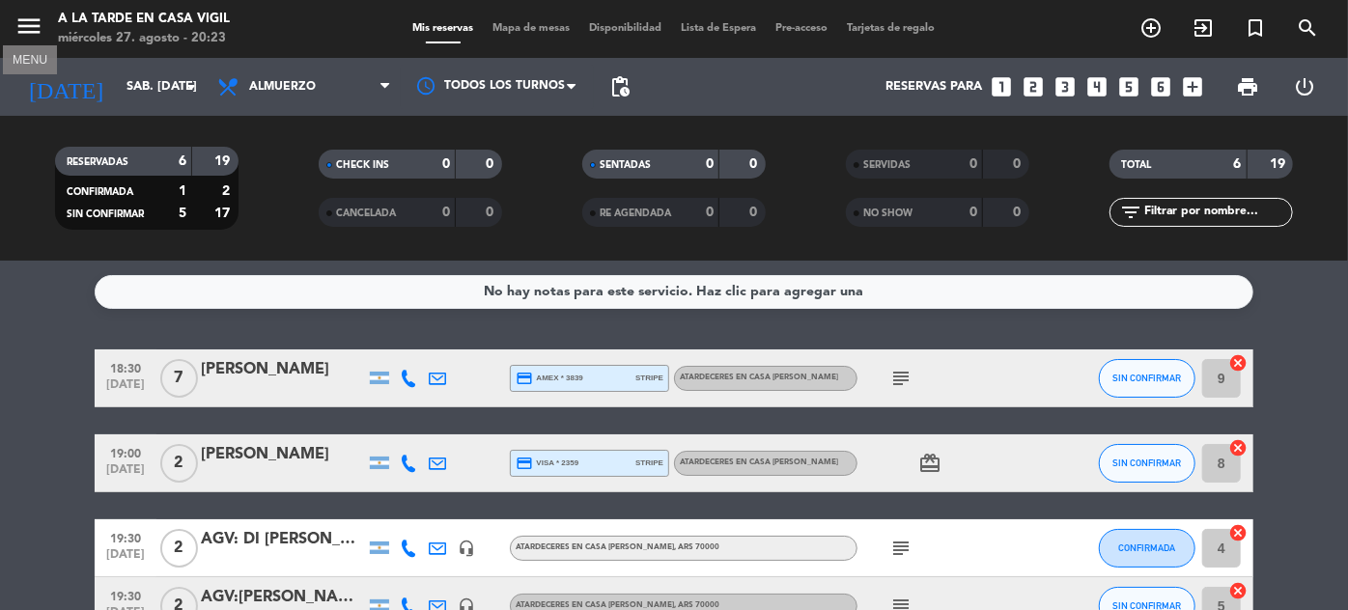
click at [14, 30] on icon "menu" at bounding box center [28, 26] width 29 height 29
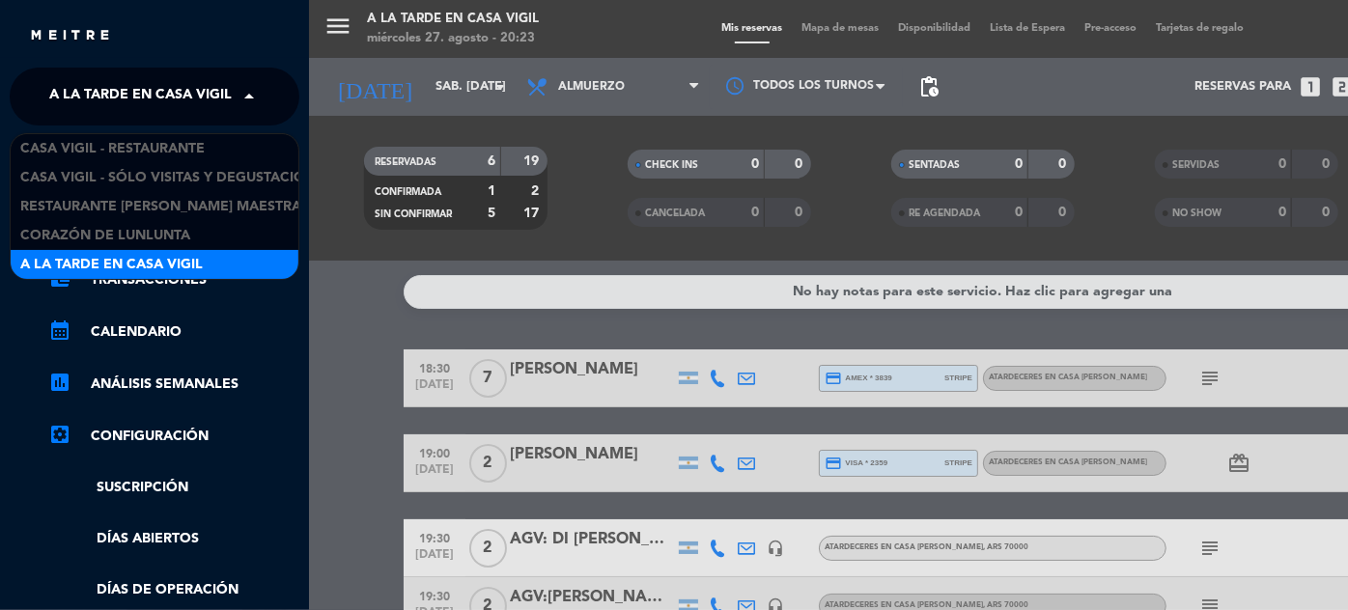
click at [141, 97] on span "A la tarde en Casa Vigil" at bounding box center [140, 96] width 183 height 41
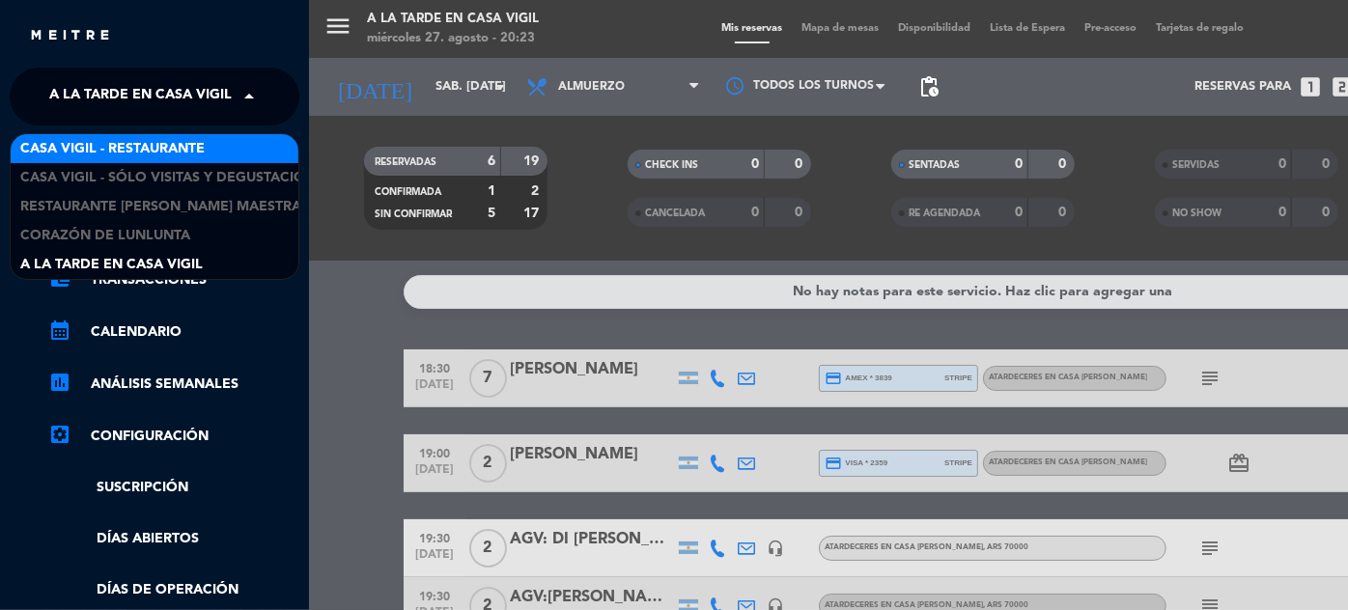
click at [154, 144] on span "Casa Vigil - Restaurante" at bounding box center [112, 149] width 184 height 22
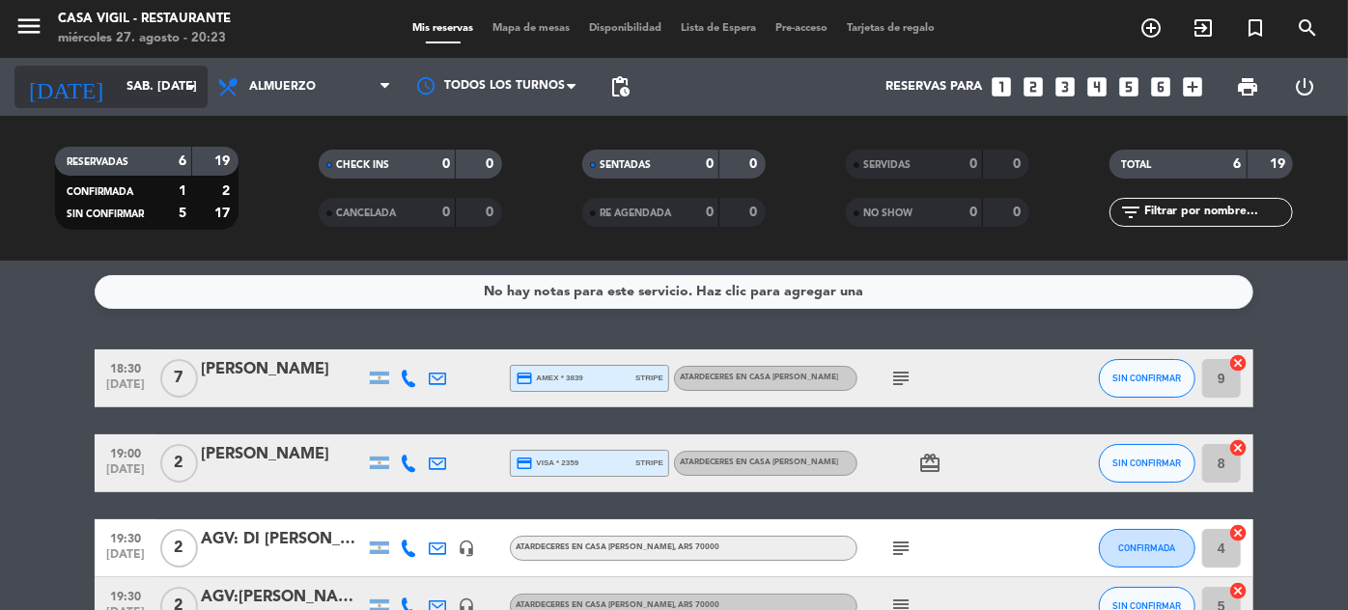
click at [134, 91] on input "sáb. [DATE]" at bounding box center [199, 87] width 165 height 34
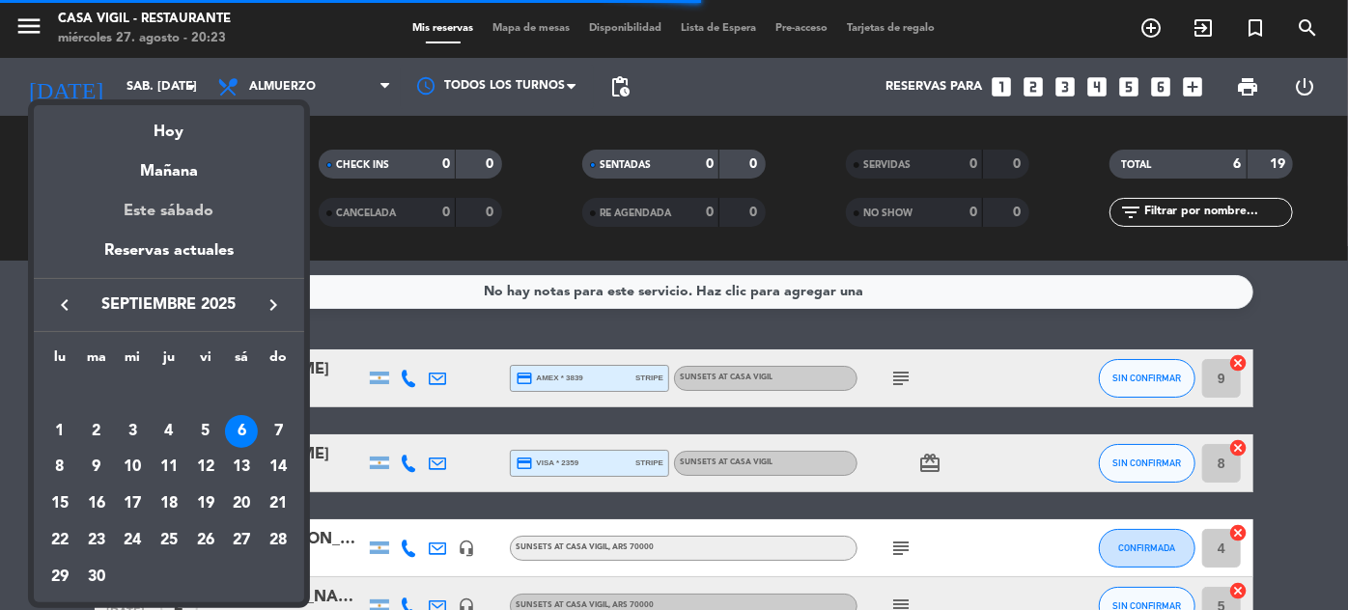
click at [180, 205] on div "Este sábado" at bounding box center [169, 211] width 270 height 54
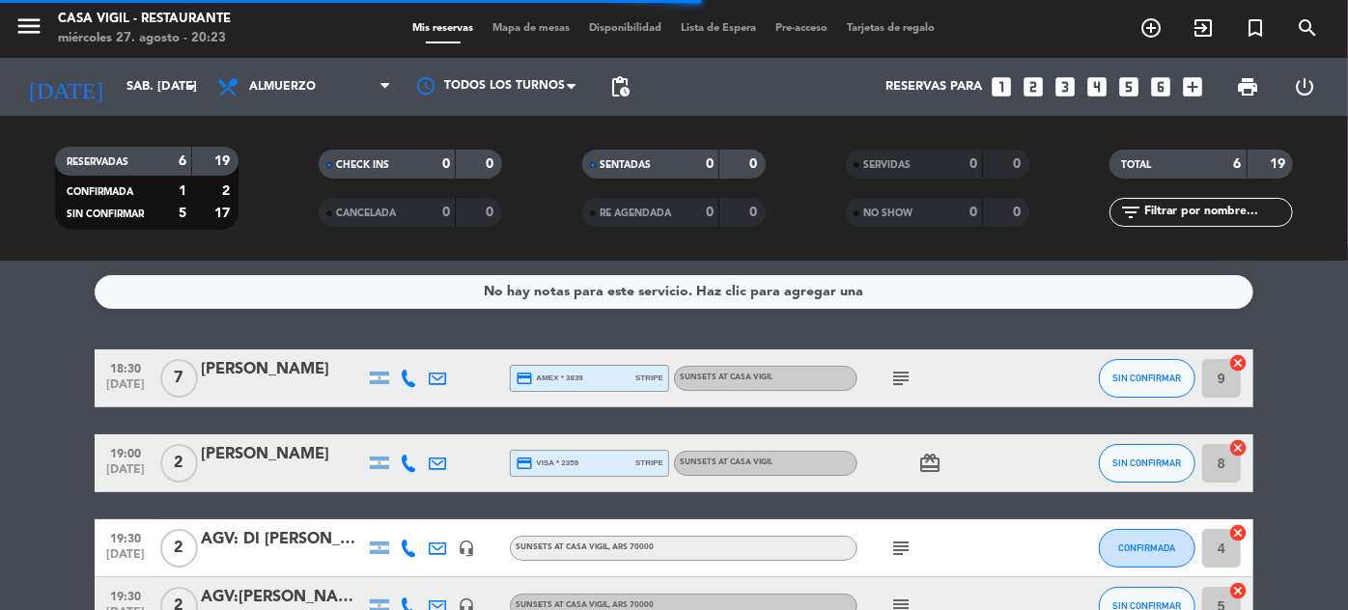
type input "sáb. 30 ago."
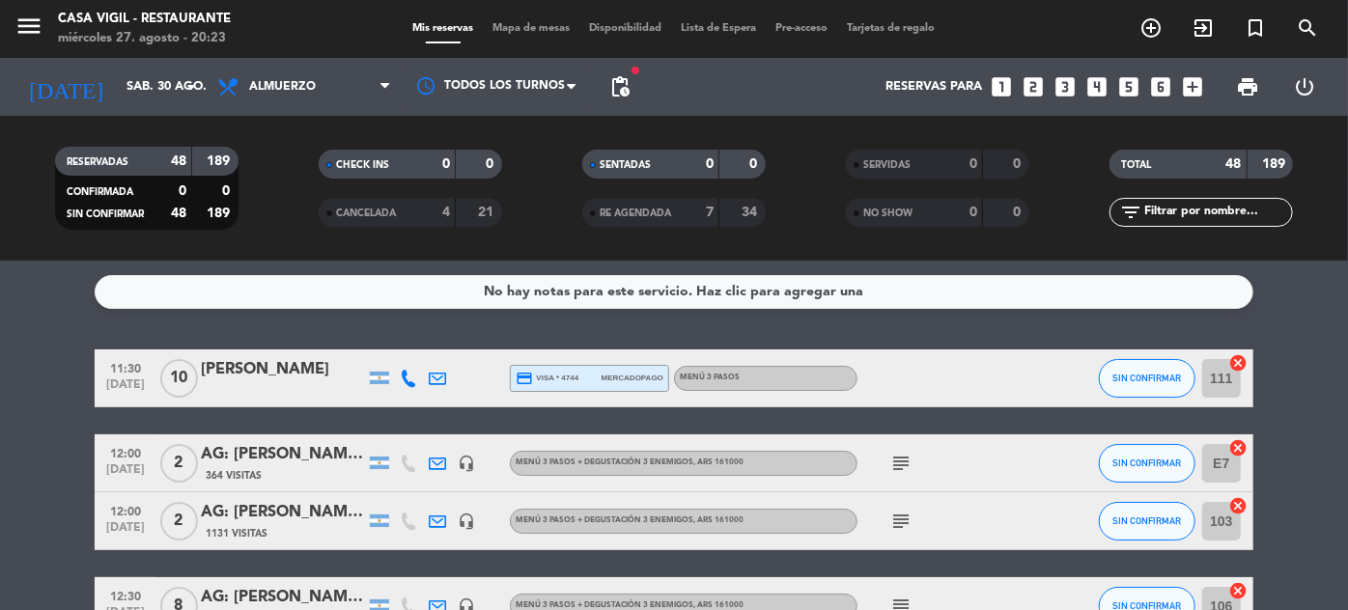
click at [1194, 210] on input "text" at bounding box center [1217, 212] width 150 height 21
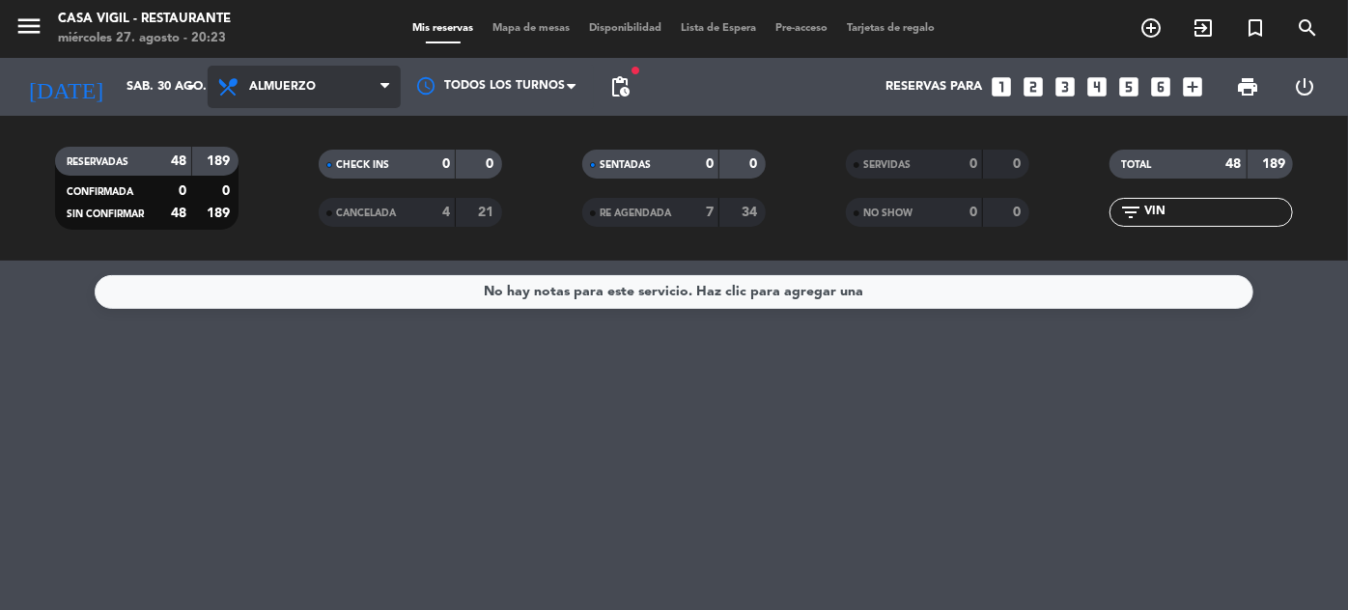
type input "VIN"
click at [294, 97] on span "Almuerzo" at bounding box center [304, 87] width 193 height 42
click at [290, 218] on div "menu Casa [PERSON_NAME] - Restaurante miércoles 27. agosto - 20:23 Mis reservas…" at bounding box center [674, 130] width 1348 height 261
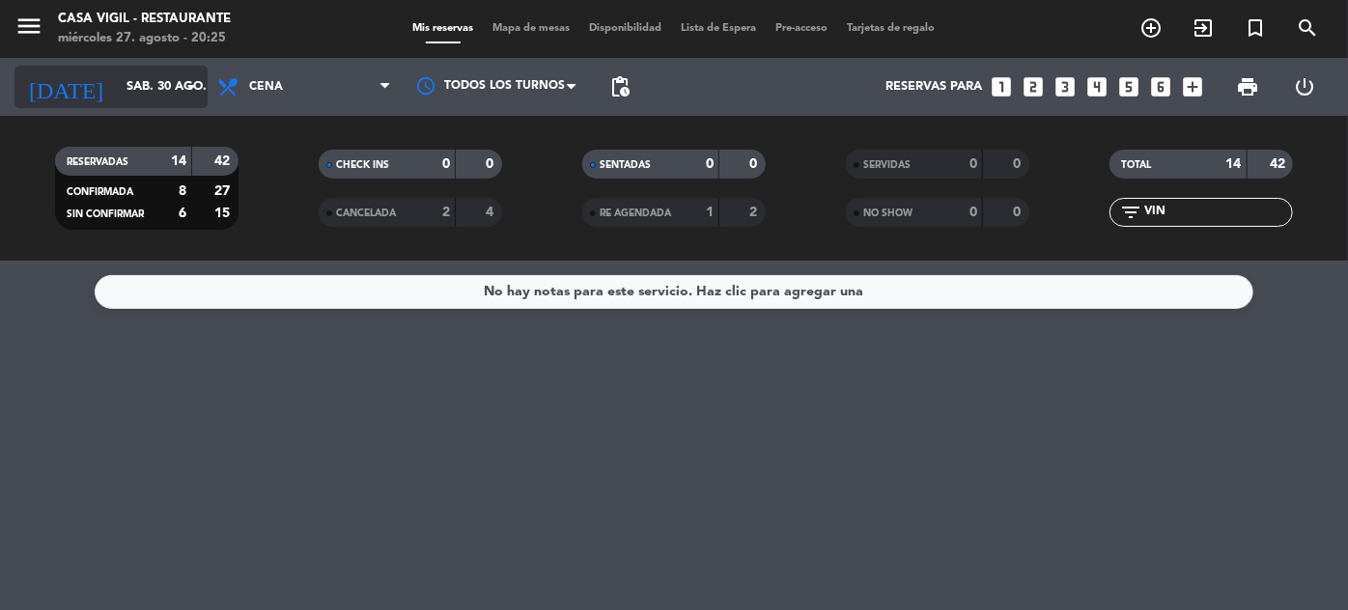
click at [117, 91] on input "sáb. 30 ago." at bounding box center [199, 87] width 165 height 34
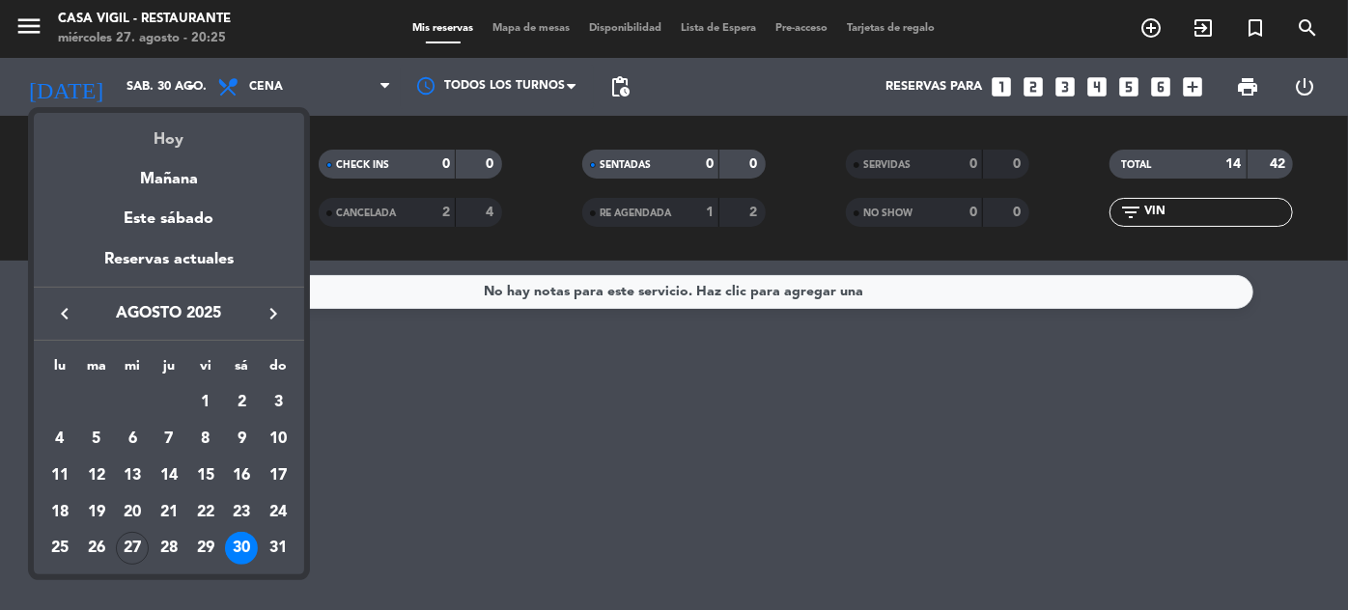
click at [175, 140] on div "Hoy" at bounding box center [169, 133] width 270 height 40
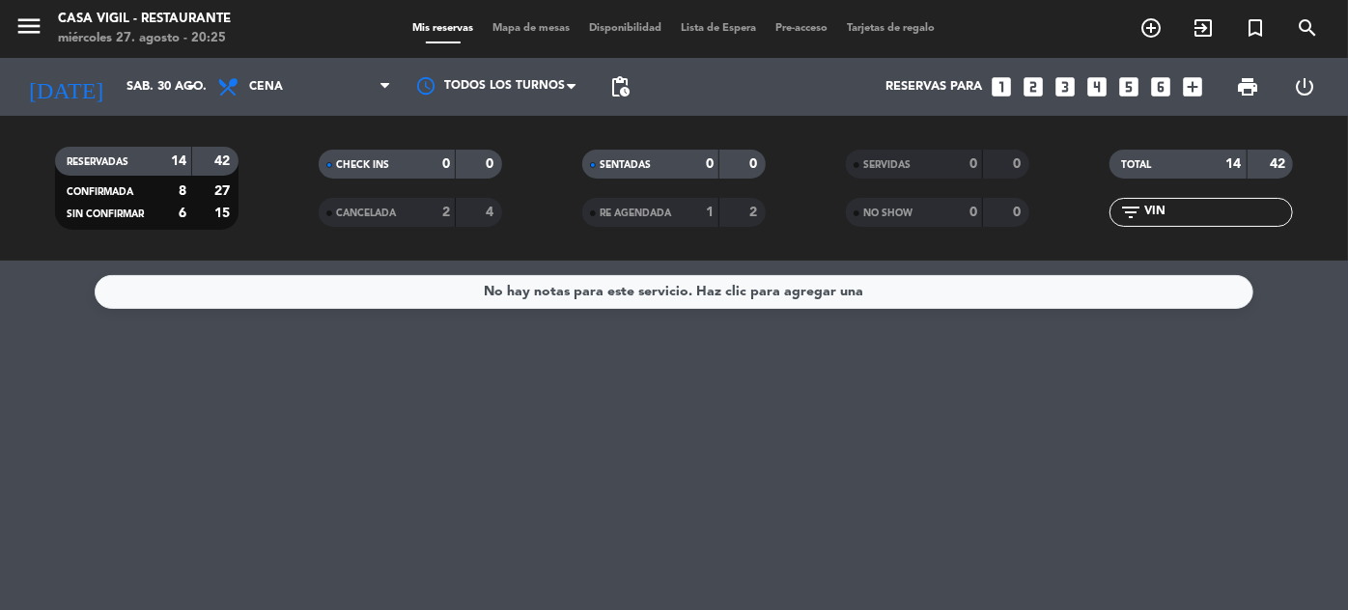
type input "mié. 27 ago."
click at [1218, 211] on input "VIN" at bounding box center [1217, 212] width 150 height 21
type input "V"
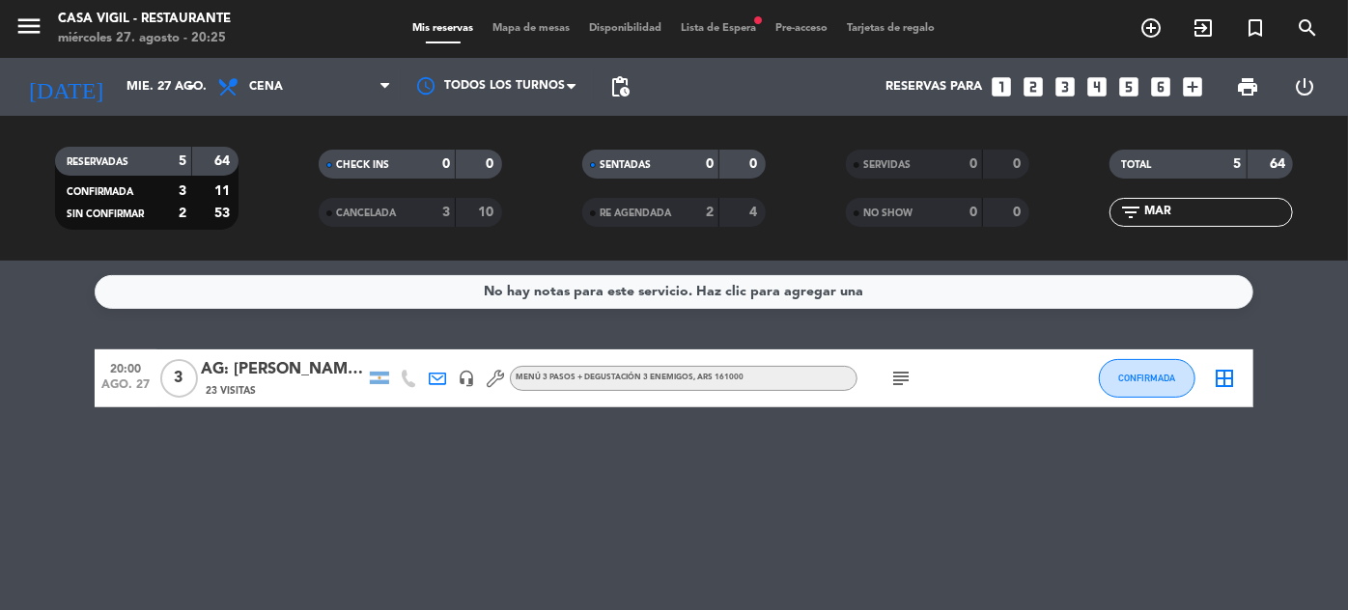
type input "MAR"
click at [295, 360] on div "AG: [PERSON_NAME] X3/ VIVA [PERSON_NAME]" at bounding box center [283, 369] width 164 height 25
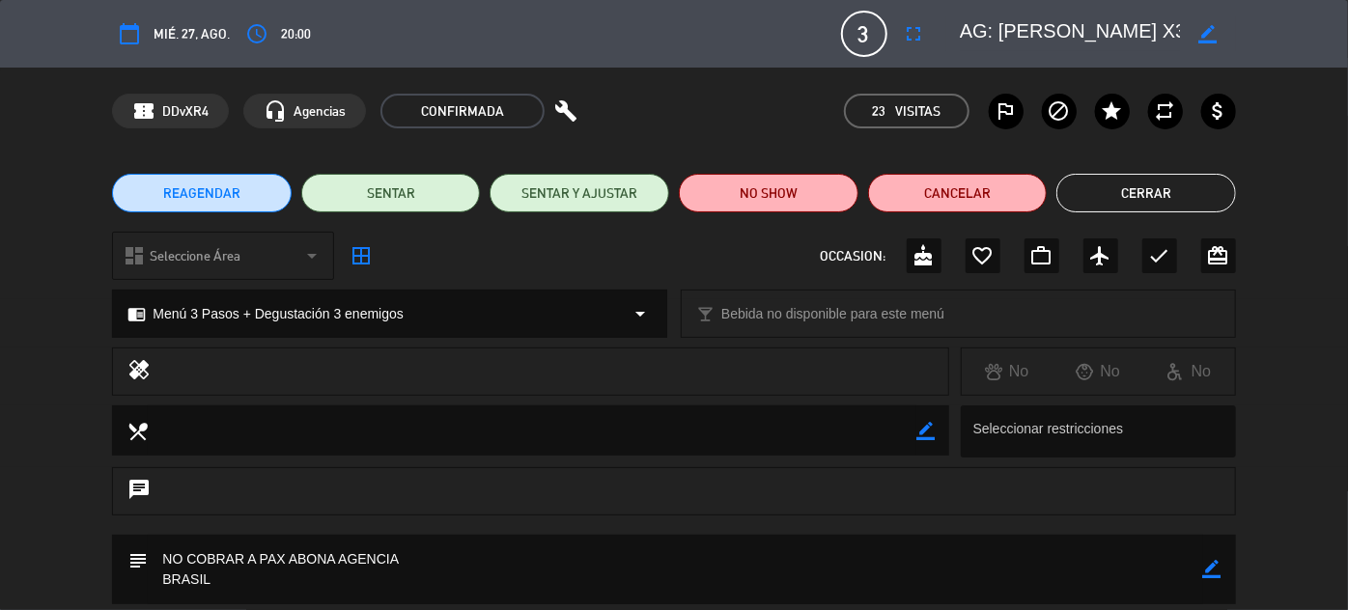
click at [1151, 193] on button "Cerrar" at bounding box center [1146, 193] width 180 height 39
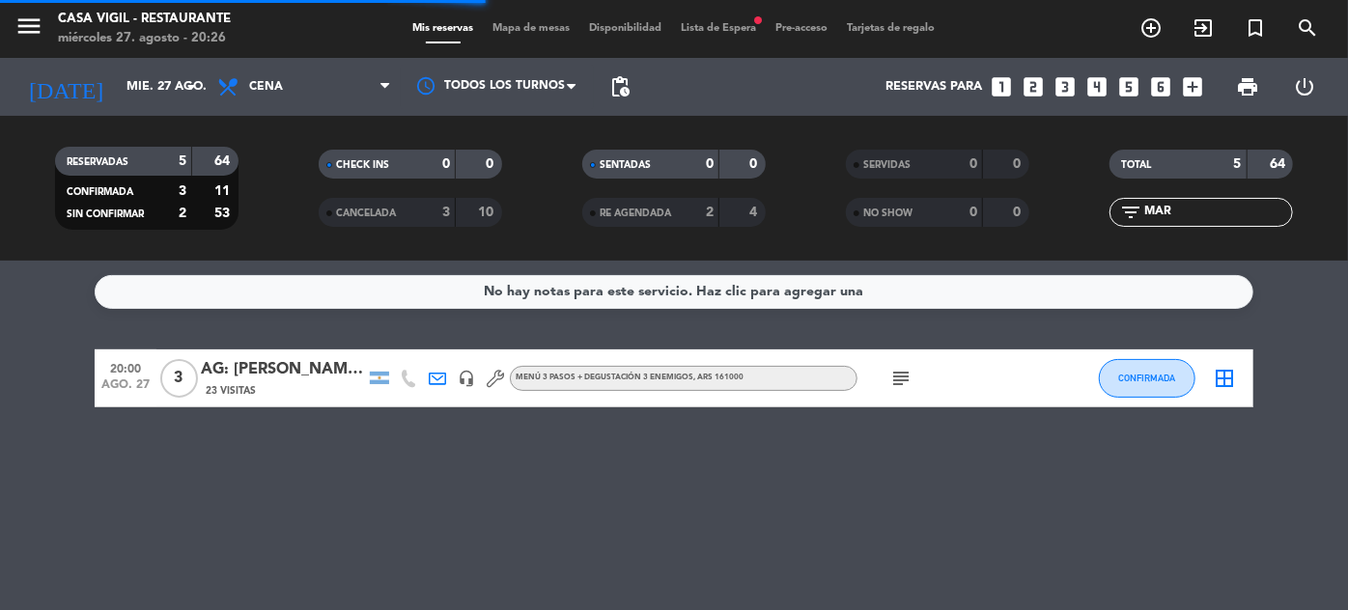
click at [123, 362] on span "20:00" at bounding box center [125, 367] width 48 height 22
click at [123, 382] on span "ago. 27" at bounding box center [125, 390] width 48 height 22
click at [295, 378] on div "AG: [PERSON_NAME] X3/ VIVA [PERSON_NAME]" at bounding box center [283, 369] width 164 height 25
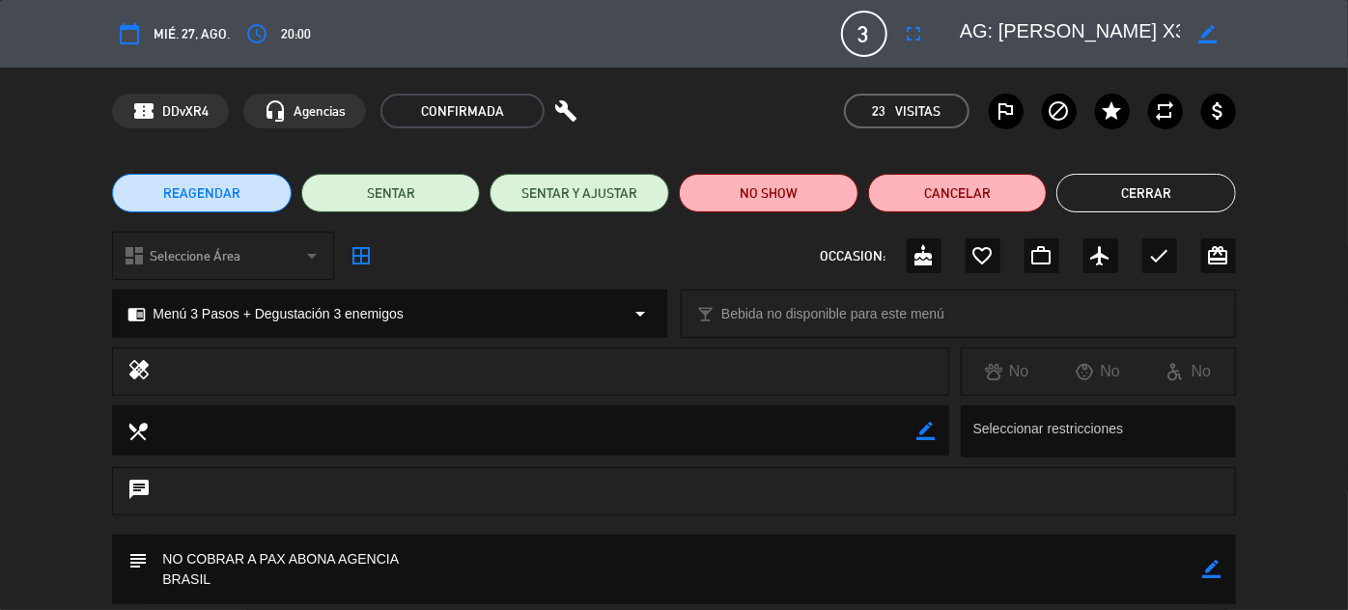
click at [1141, 204] on button "Cerrar" at bounding box center [1146, 193] width 180 height 39
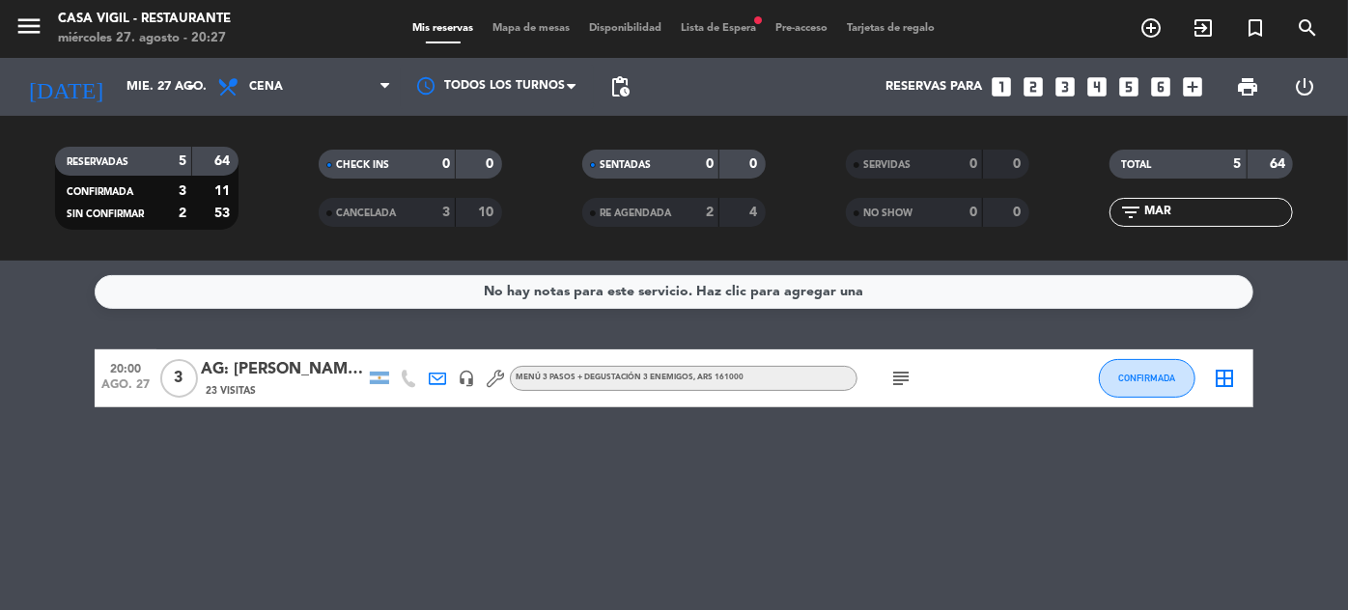
click at [124, 380] on span "ago. 27" at bounding box center [125, 390] width 48 height 22
click at [515, 510] on div "No hay notas para este servicio. Haz clic para agregar una 20:00 ago. 27 Creada…" at bounding box center [674, 436] width 1348 height 350
click at [322, 366] on div "AG: [PERSON_NAME] X3/ VIVA [PERSON_NAME]" at bounding box center [283, 369] width 164 height 25
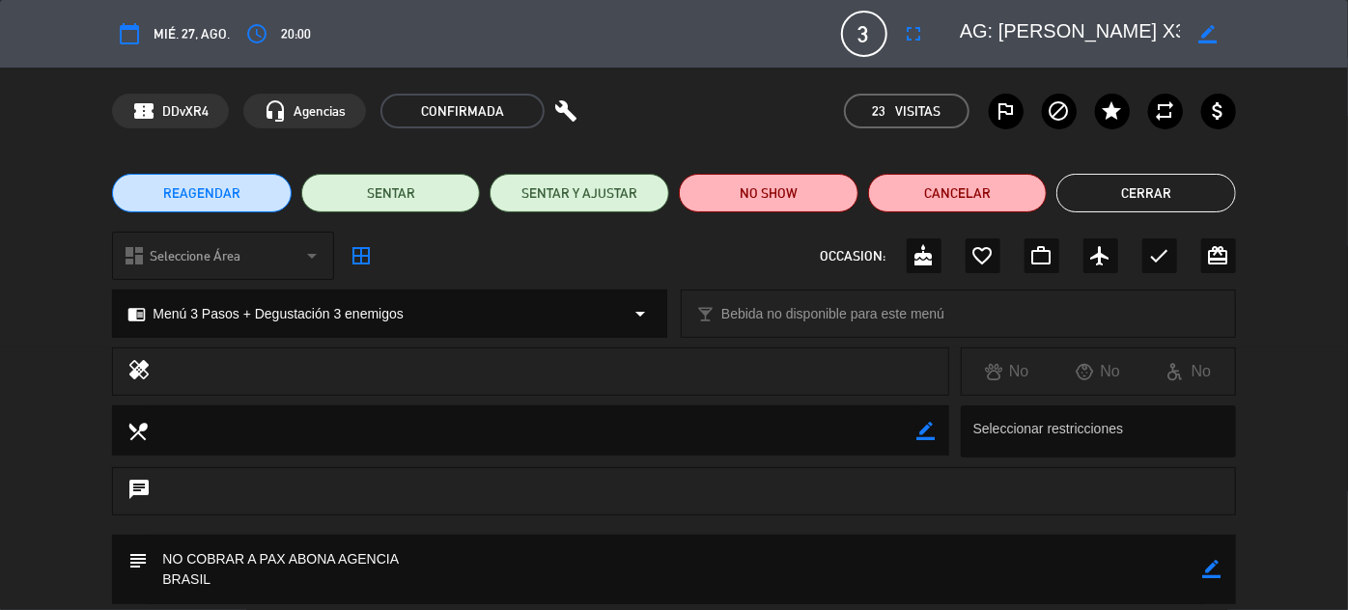
click at [1164, 192] on button "Cerrar" at bounding box center [1146, 193] width 180 height 39
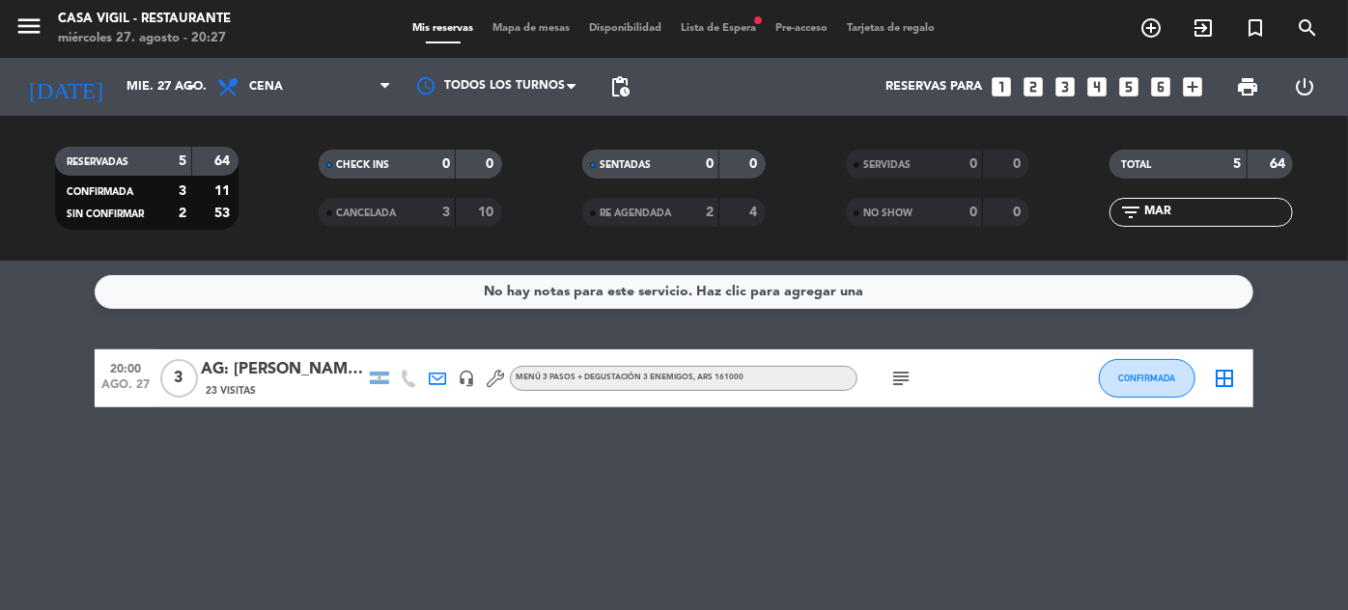
click at [114, 375] on span "20:00" at bounding box center [125, 367] width 48 height 22
click at [311, 368] on div "AG: [PERSON_NAME] X3/ VIVA [PERSON_NAME]" at bounding box center [283, 369] width 164 height 25
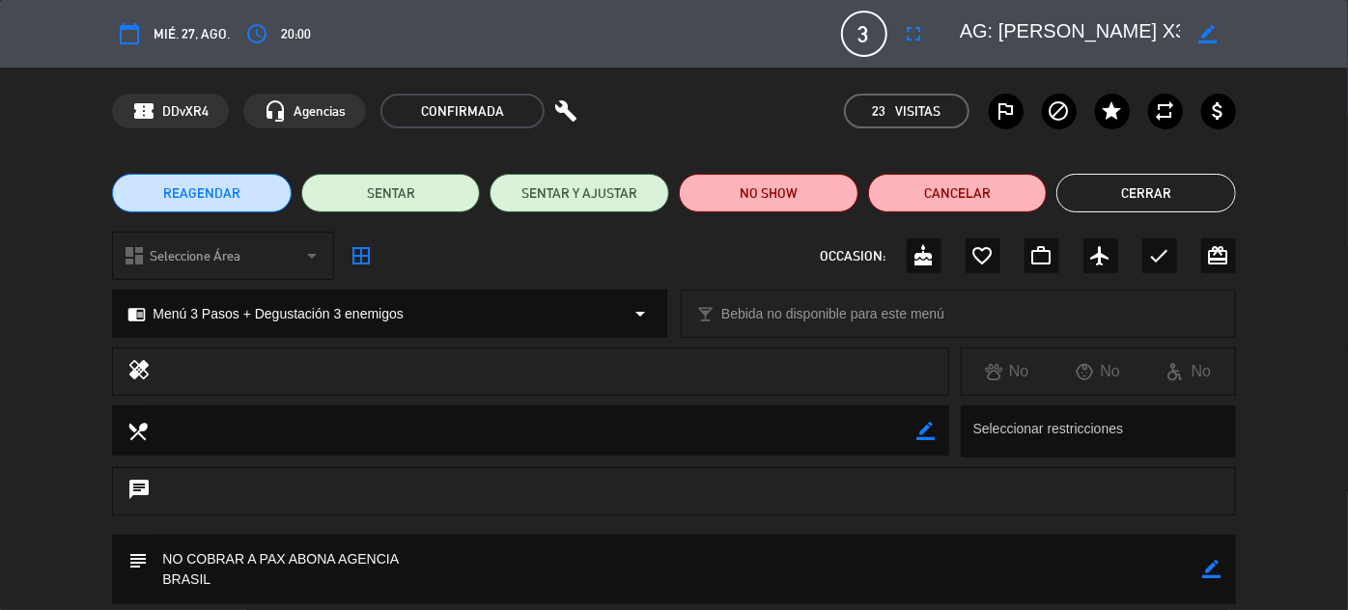
click at [1151, 189] on button "Cerrar" at bounding box center [1146, 193] width 180 height 39
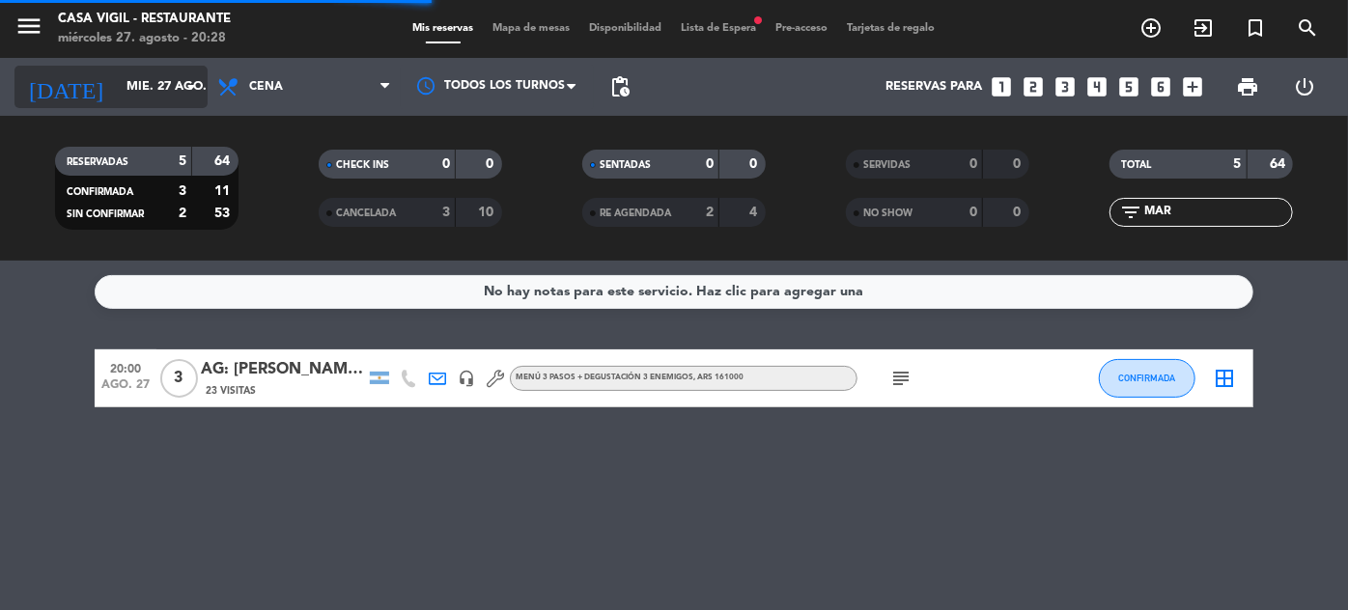
click at [126, 98] on input "mié. 27 ago." at bounding box center [199, 87] width 165 height 34
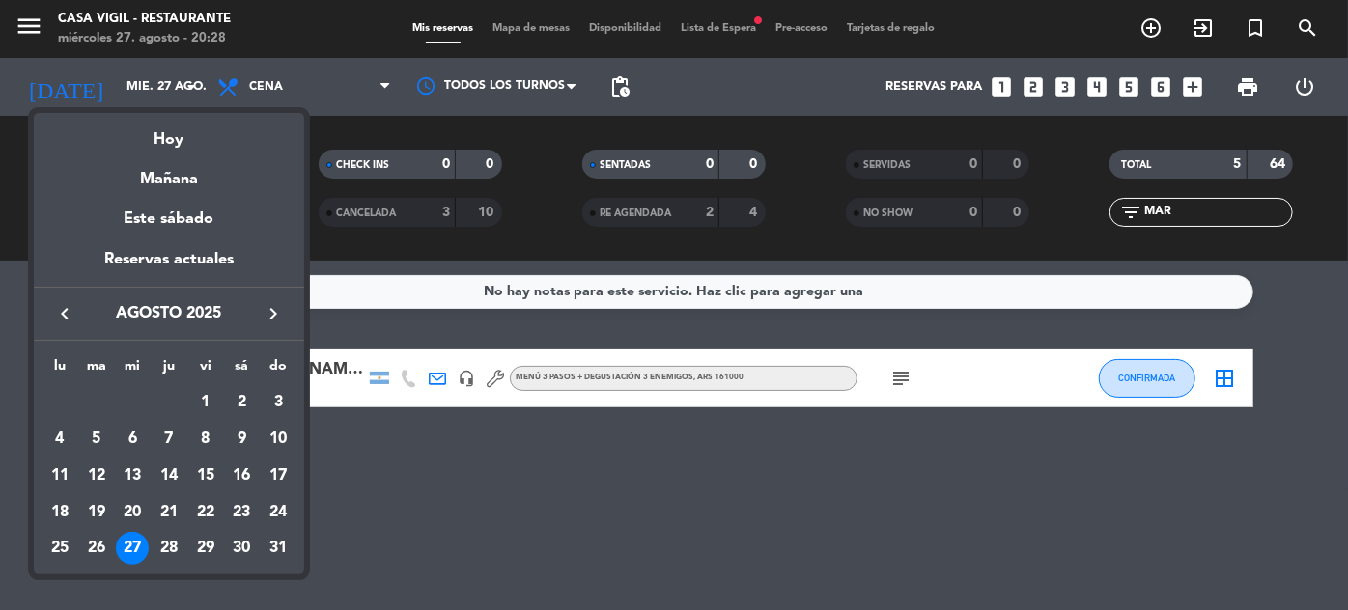
click at [282, 313] on icon "keyboard_arrow_right" at bounding box center [273, 313] width 23 height 23
click at [55, 550] on div "22" at bounding box center [59, 548] width 33 height 33
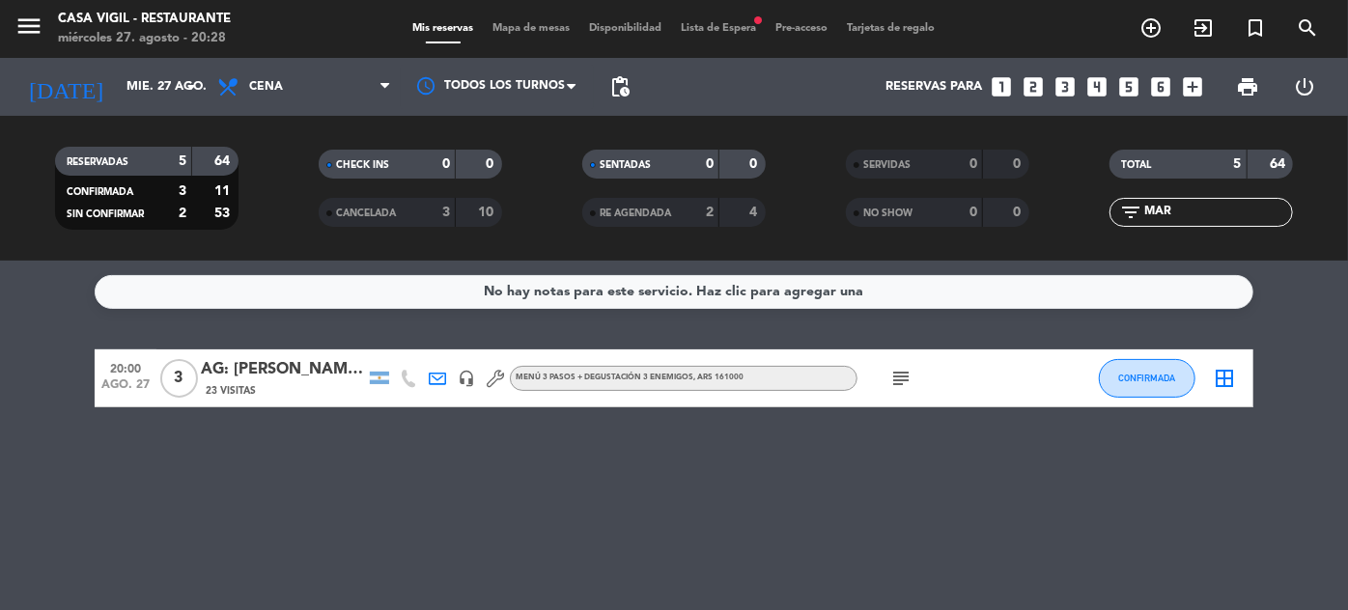
type input "lun. [DATE]"
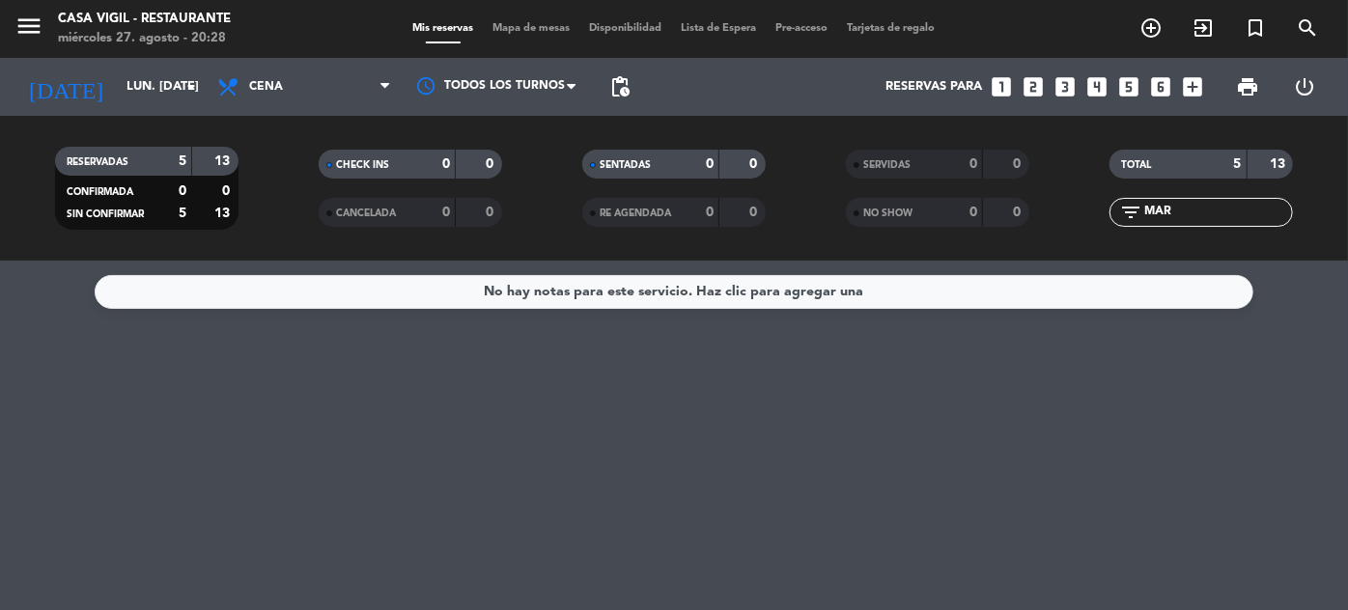
click at [1169, 217] on input "MAR" at bounding box center [1217, 212] width 150 height 21
type input "M"
type input "CA"
click at [264, 102] on span "Cena" at bounding box center [304, 87] width 193 height 42
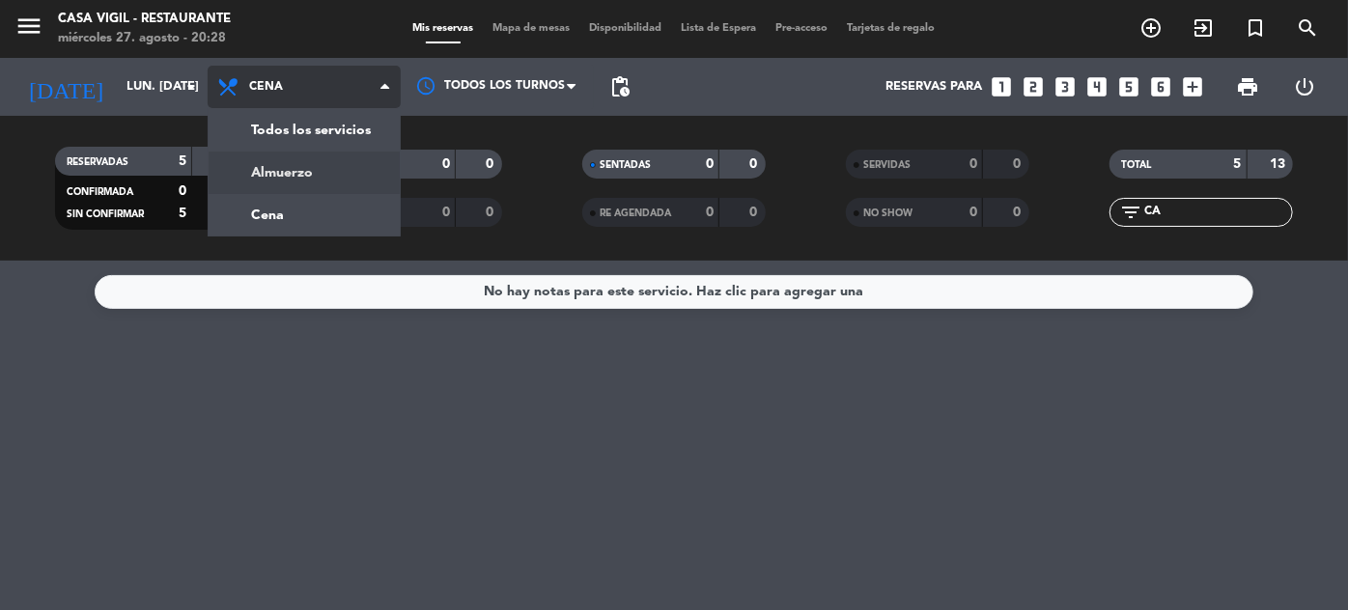
click at [283, 161] on div "menu Casa [PERSON_NAME] - Restaurante miércoles 27. agosto - 20:28 Mis reservas…" at bounding box center [674, 130] width 1348 height 261
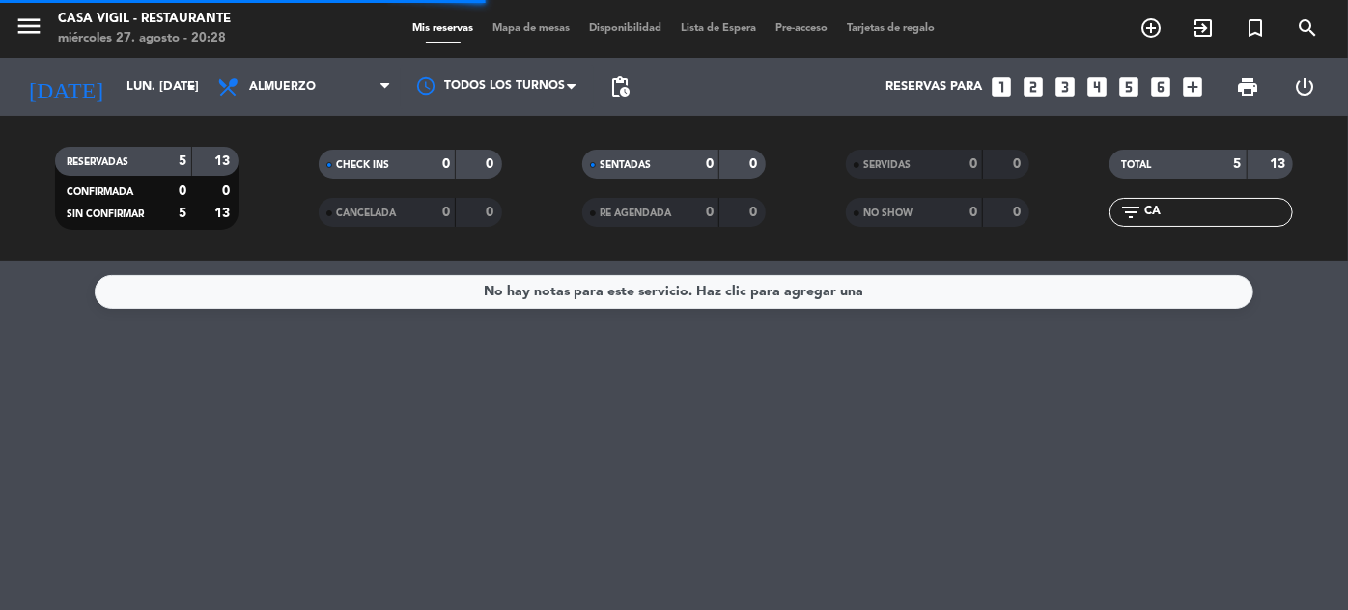
click at [1184, 206] on input "CA" at bounding box center [1217, 212] width 150 height 21
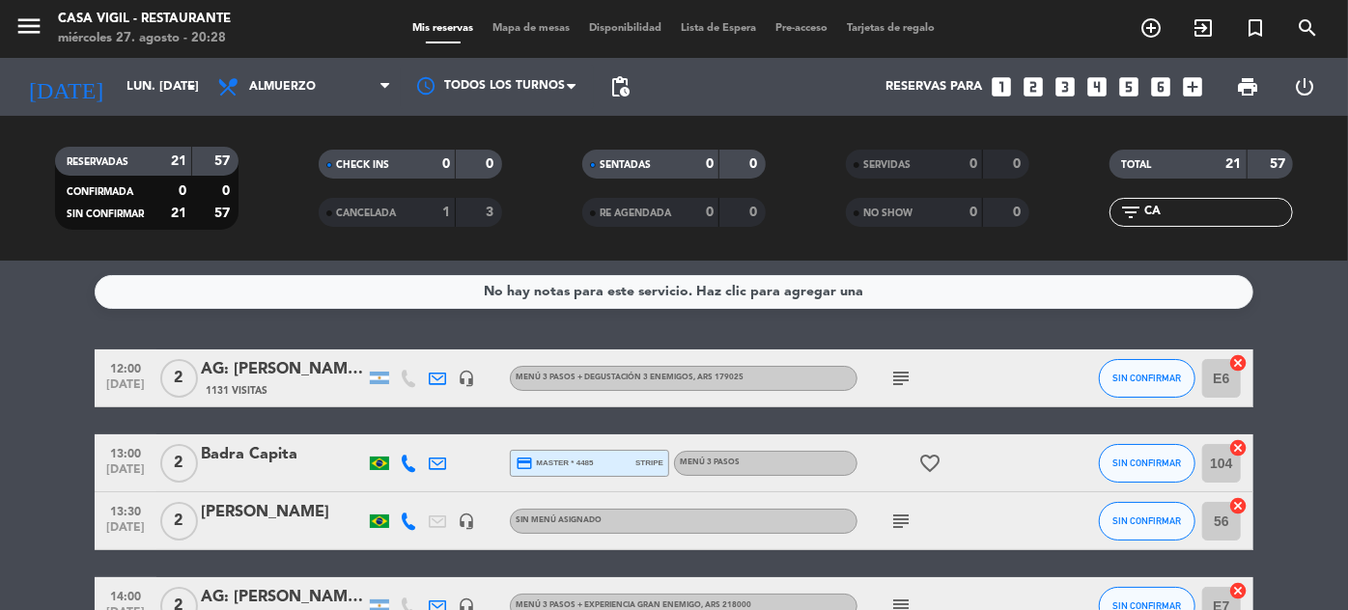
click at [250, 507] on div "[PERSON_NAME]" at bounding box center [283, 512] width 164 height 25
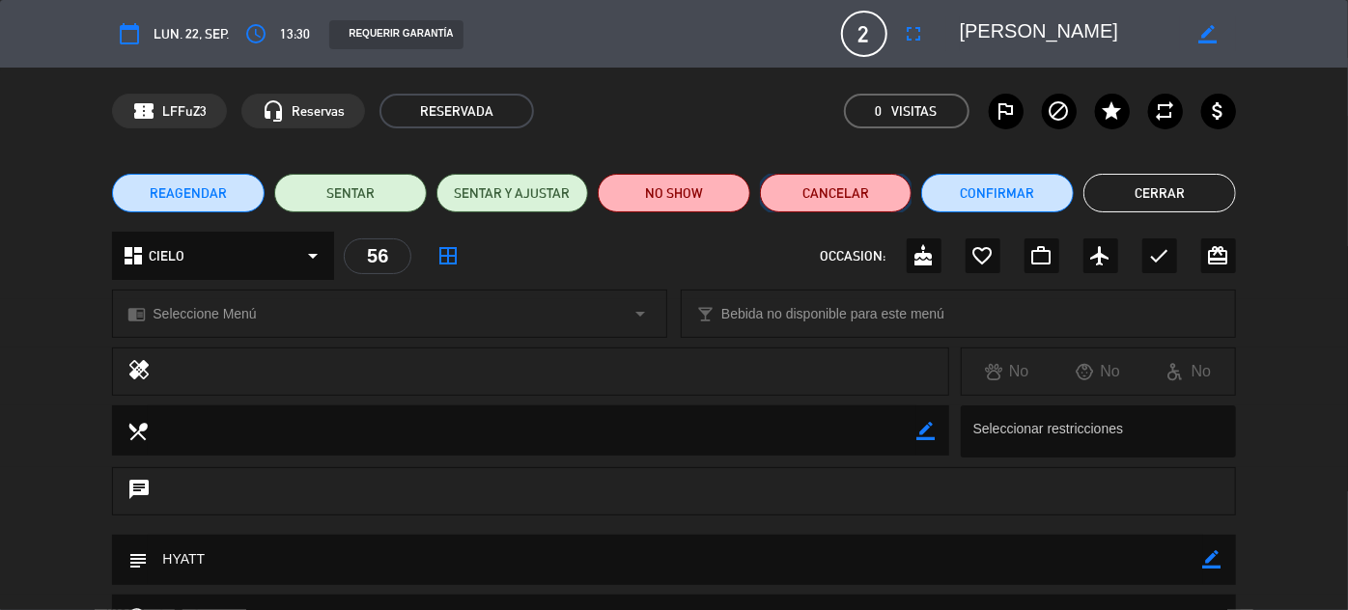
click at [827, 192] on button "Cancelar" at bounding box center [836, 193] width 153 height 39
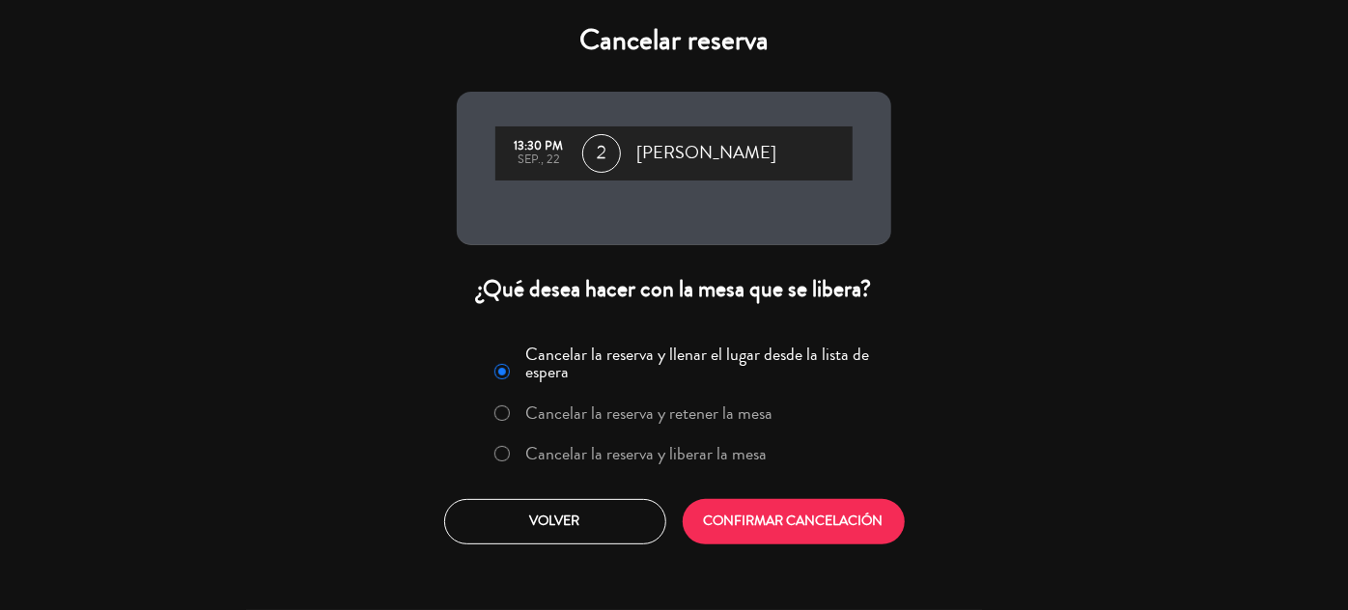
click at [743, 450] on label "Cancelar la reserva y liberar la mesa" at bounding box center [646, 453] width 241 height 17
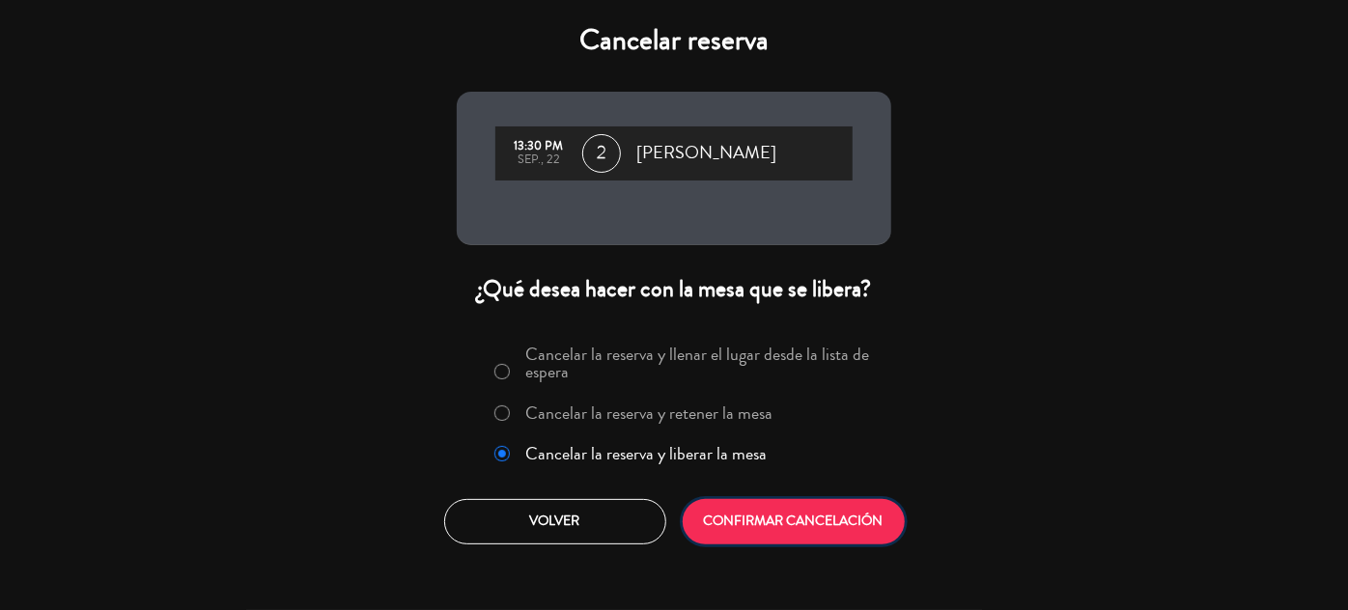
click at [761, 524] on button "CONFIRMAR CANCELACIÓN" at bounding box center [794, 521] width 222 height 45
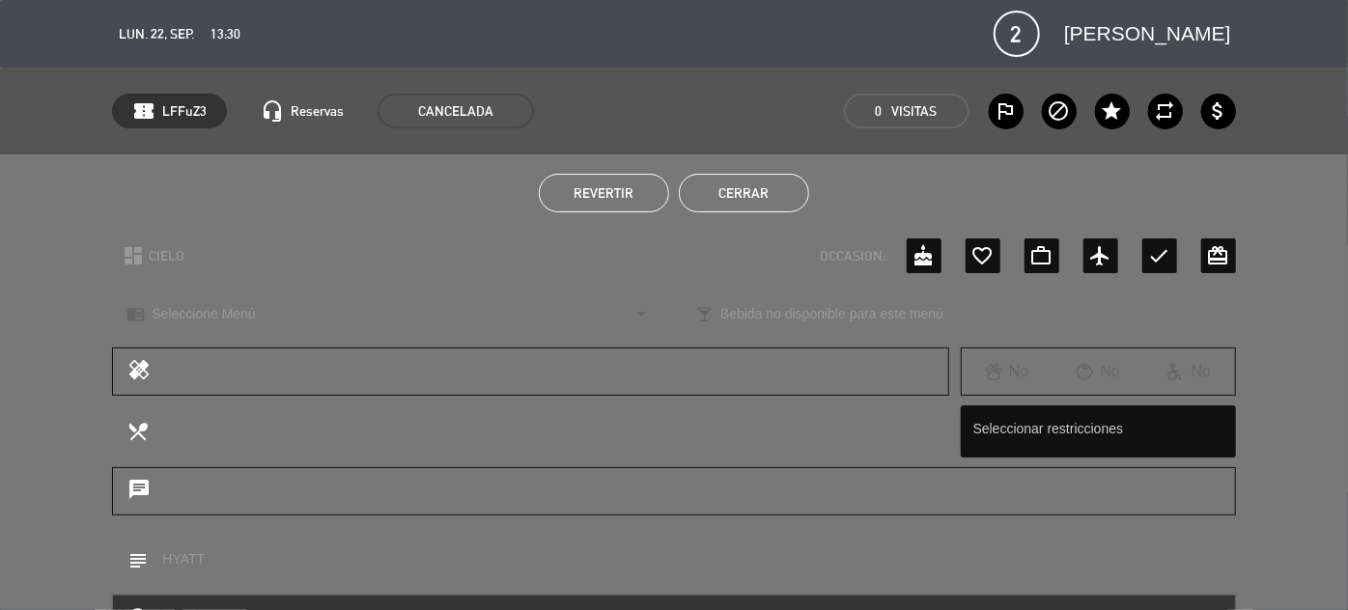
click at [707, 200] on button "Cerrar" at bounding box center [744, 193] width 130 height 39
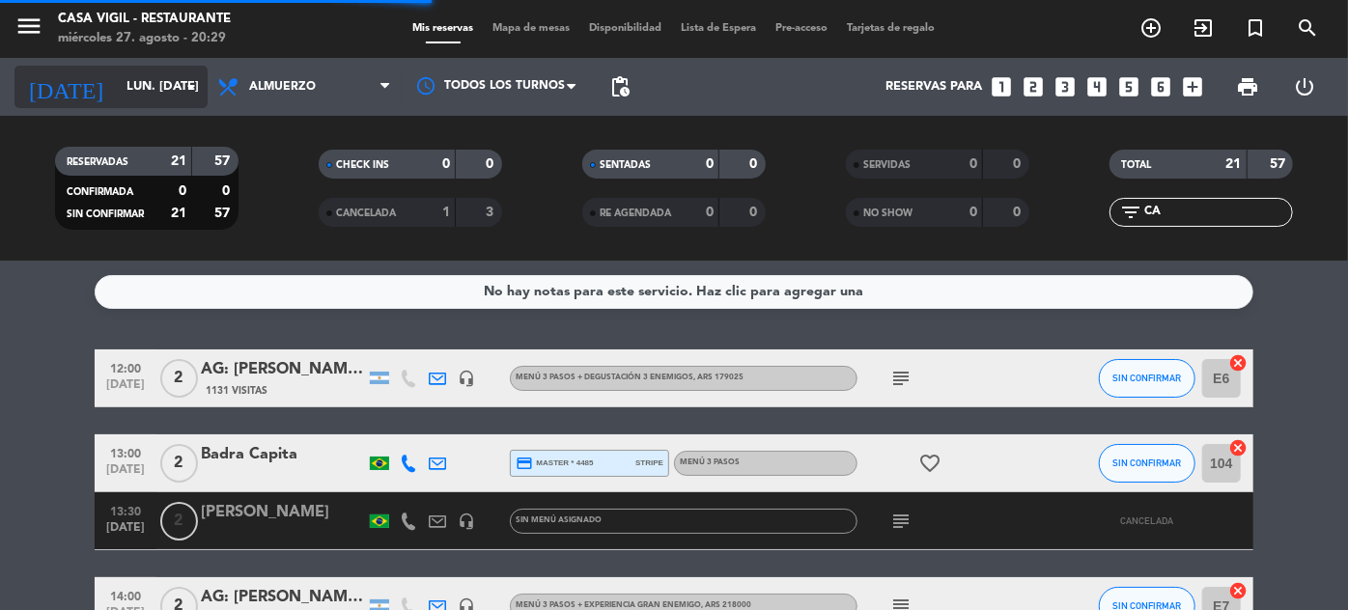
click at [135, 105] on div "[DATE] lun. [DATE] arrow_drop_down" at bounding box center [110, 87] width 193 height 42
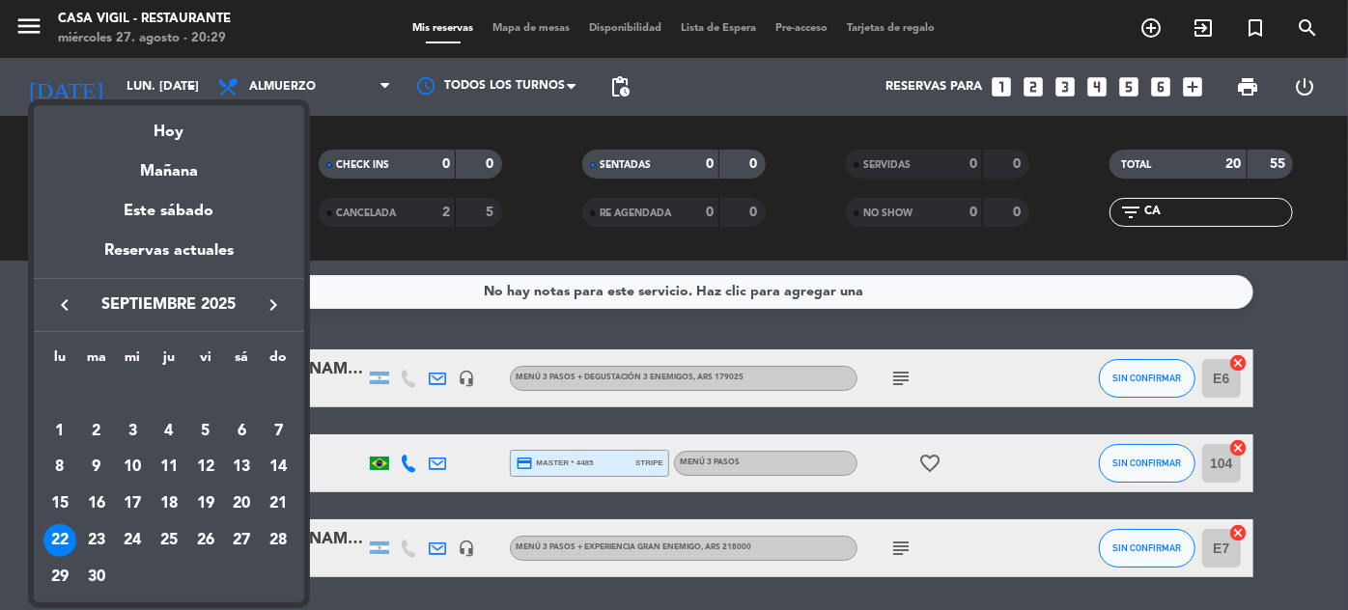
click at [54, 308] on icon "keyboard_arrow_left" at bounding box center [64, 305] width 23 height 23
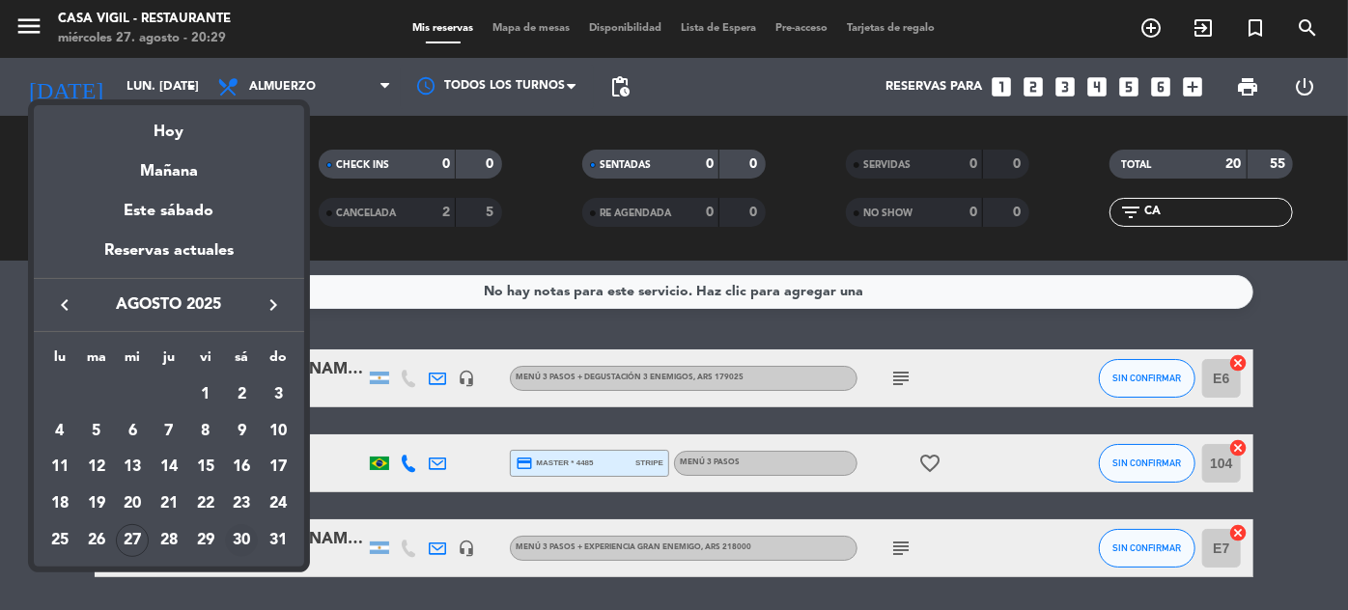
click at [249, 543] on div "30" at bounding box center [241, 540] width 33 height 33
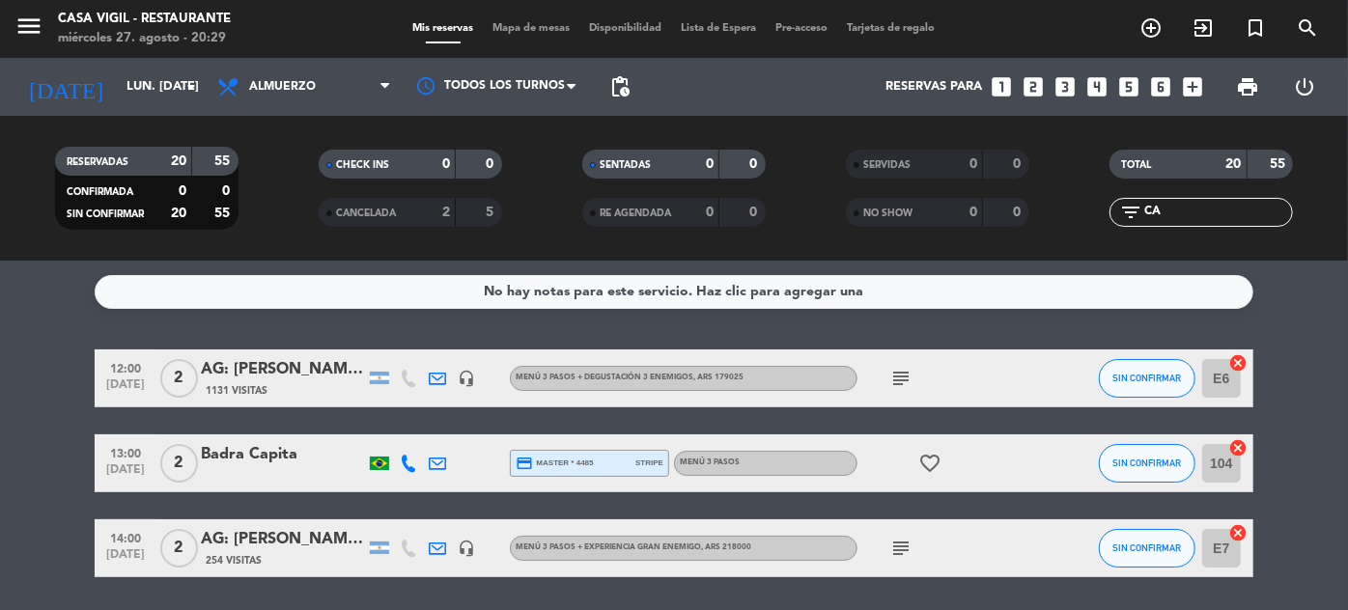
type input "sáb. 30 ago."
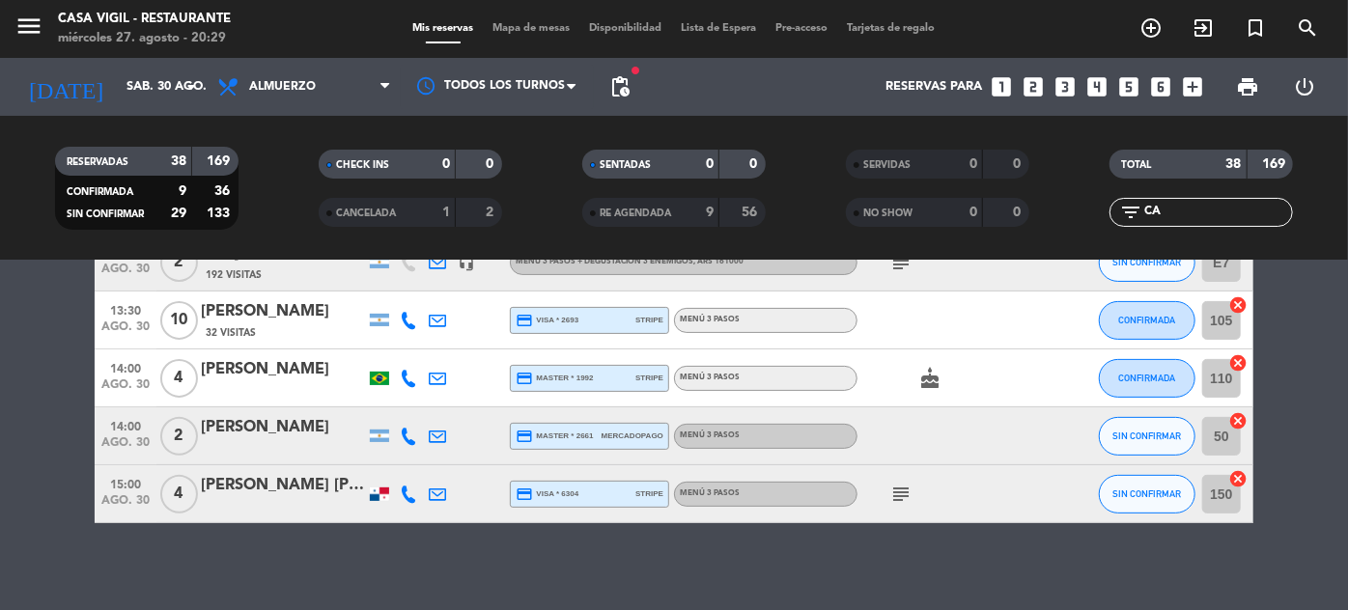
scroll to position [326, 0]
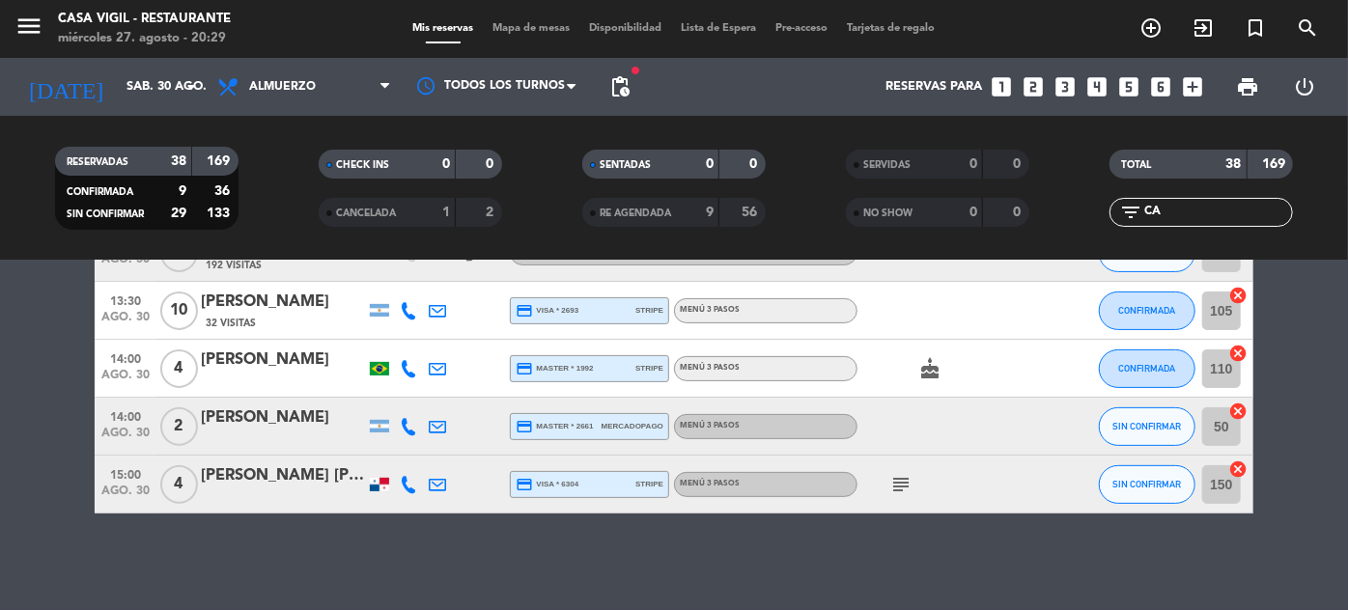
click at [1215, 218] on input "CA" at bounding box center [1217, 212] width 150 height 21
type input "C"
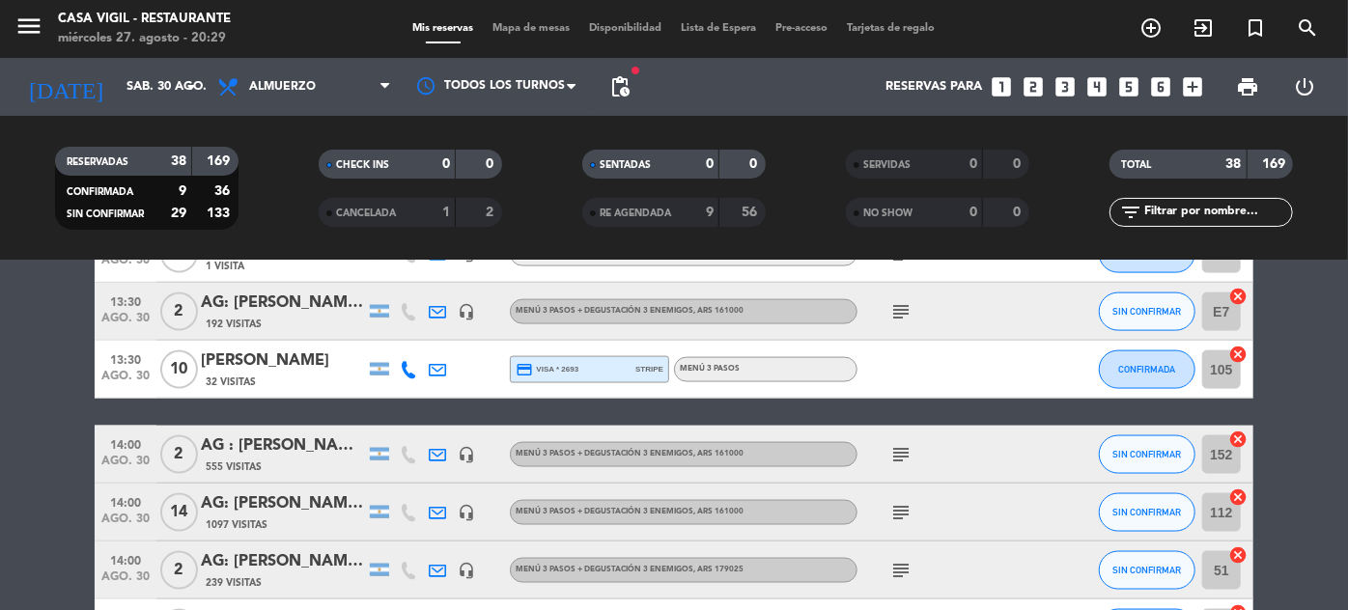
scroll to position [1420, 0]
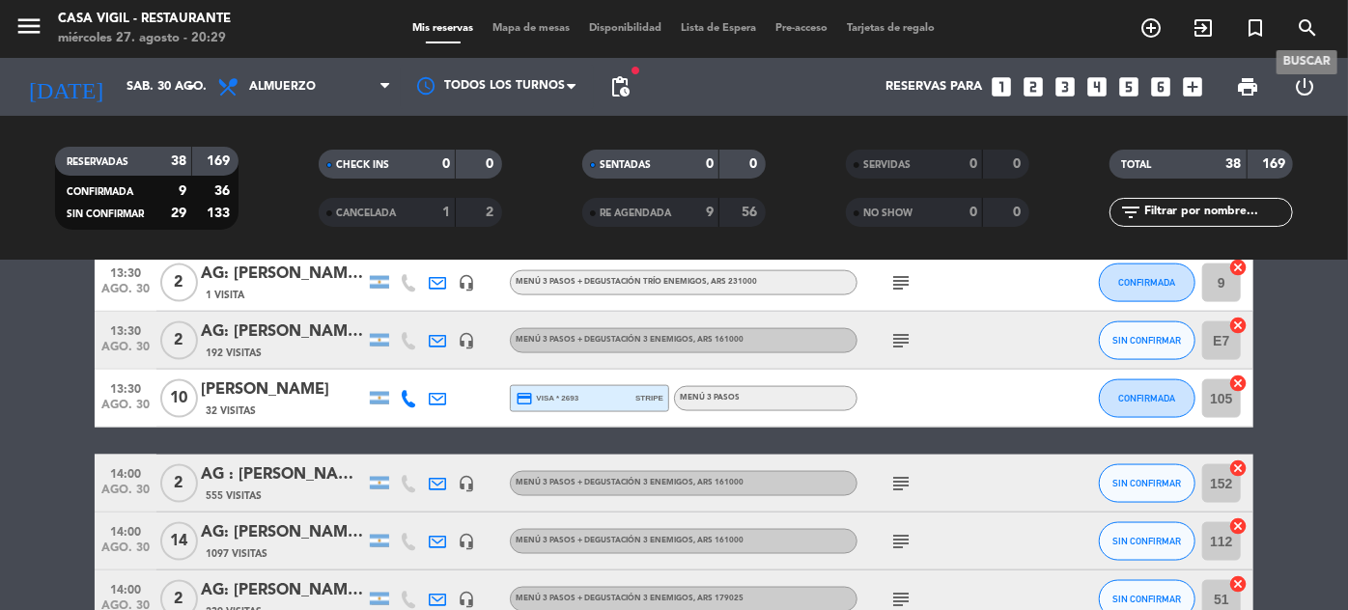
click at [1307, 23] on icon "search" at bounding box center [1307, 27] width 23 height 23
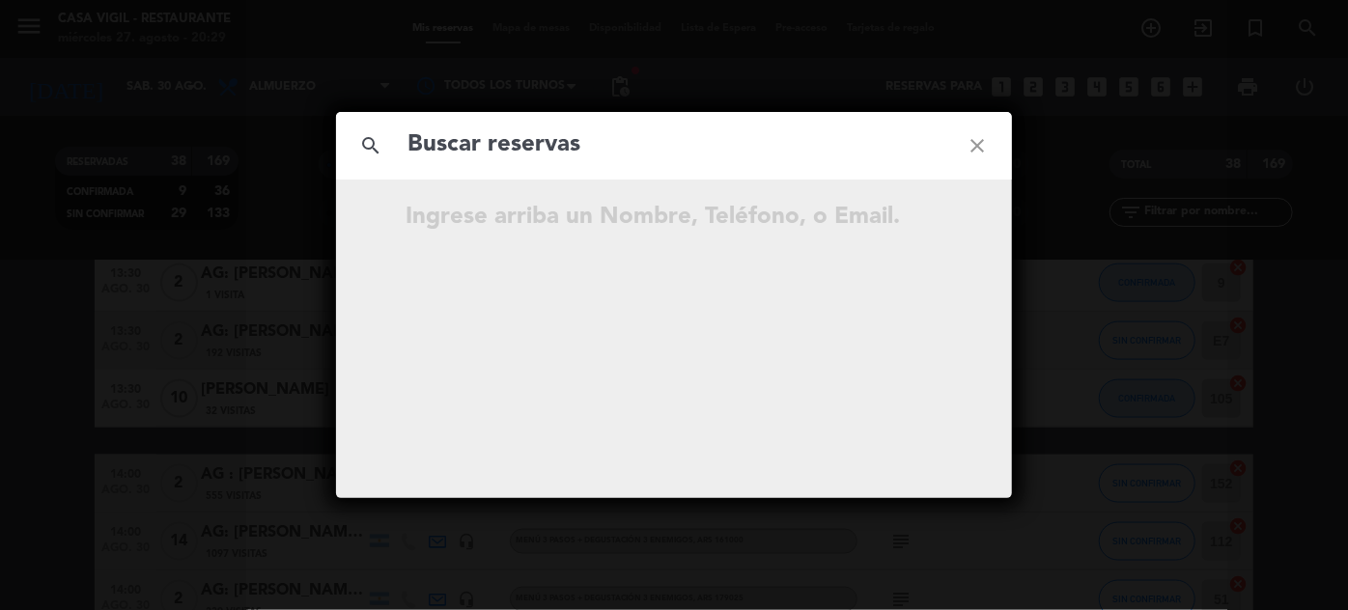
click at [615, 149] on input "text" at bounding box center [674, 146] width 537 height 40
type input "V"
type input "[PERSON_NAME]"
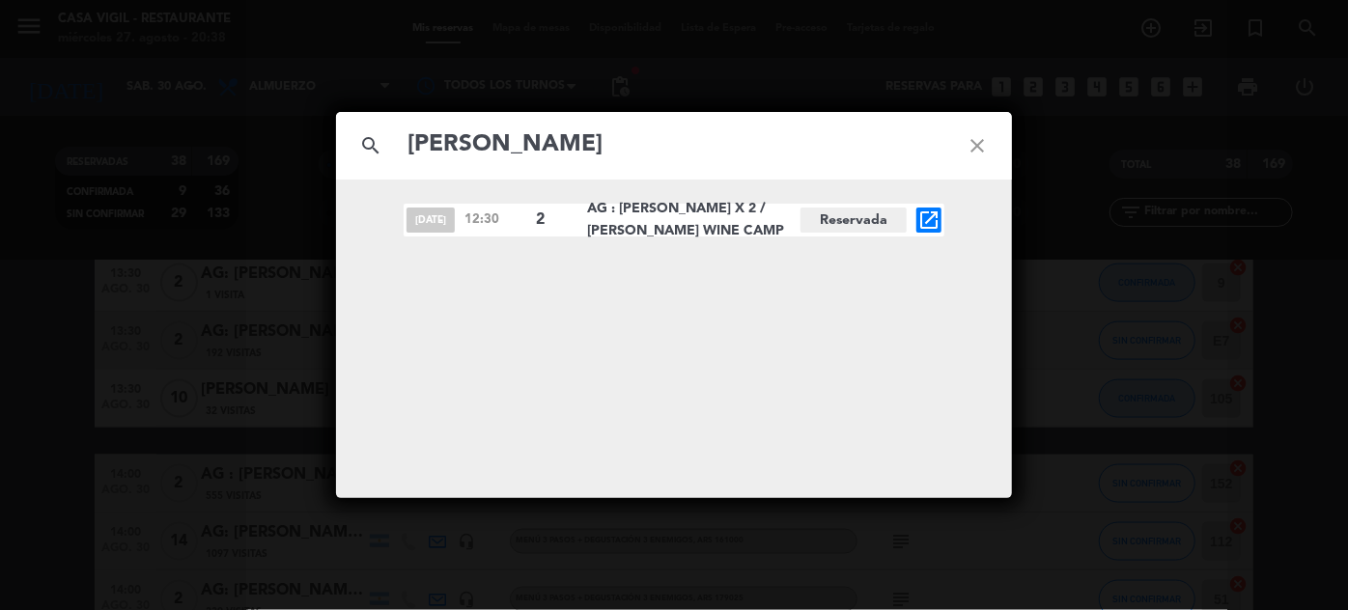
click at [983, 150] on icon "close" at bounding box center [977, 146] width 70 height 70
click at [984, 144] on icon "close" at bounding box center [977, 146] width 70 height 70
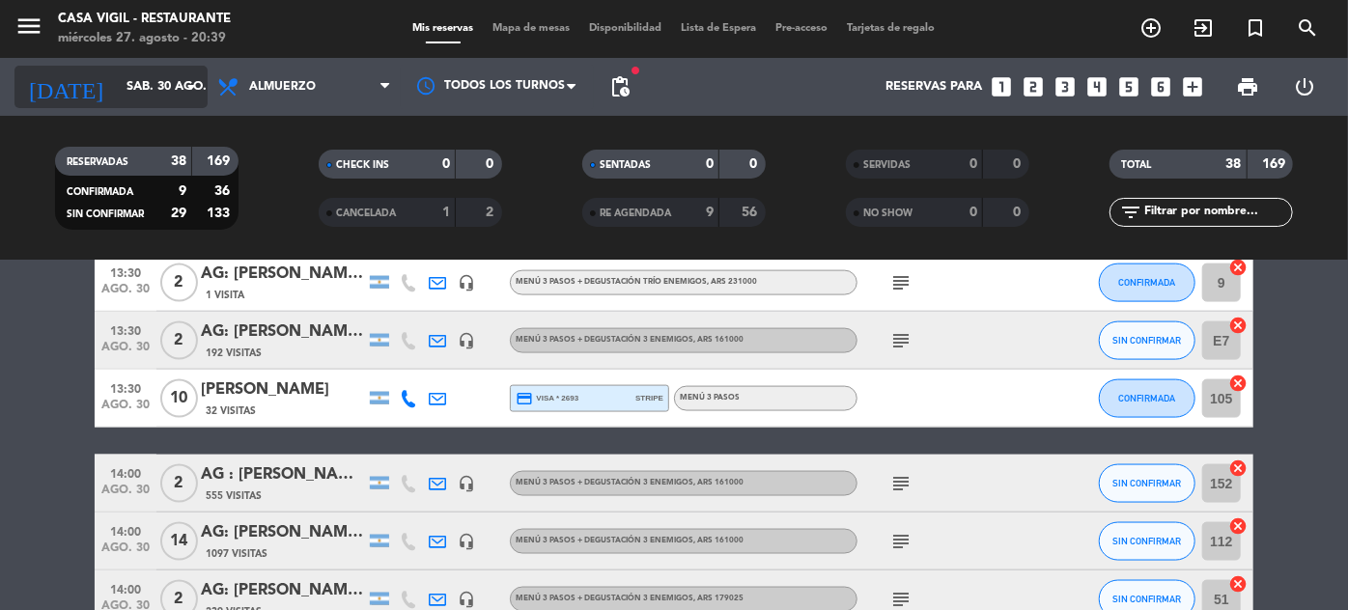
click at [156, 89] on input "sáb. 30 ago." at bounding box center [199, 87] width 165 height 34
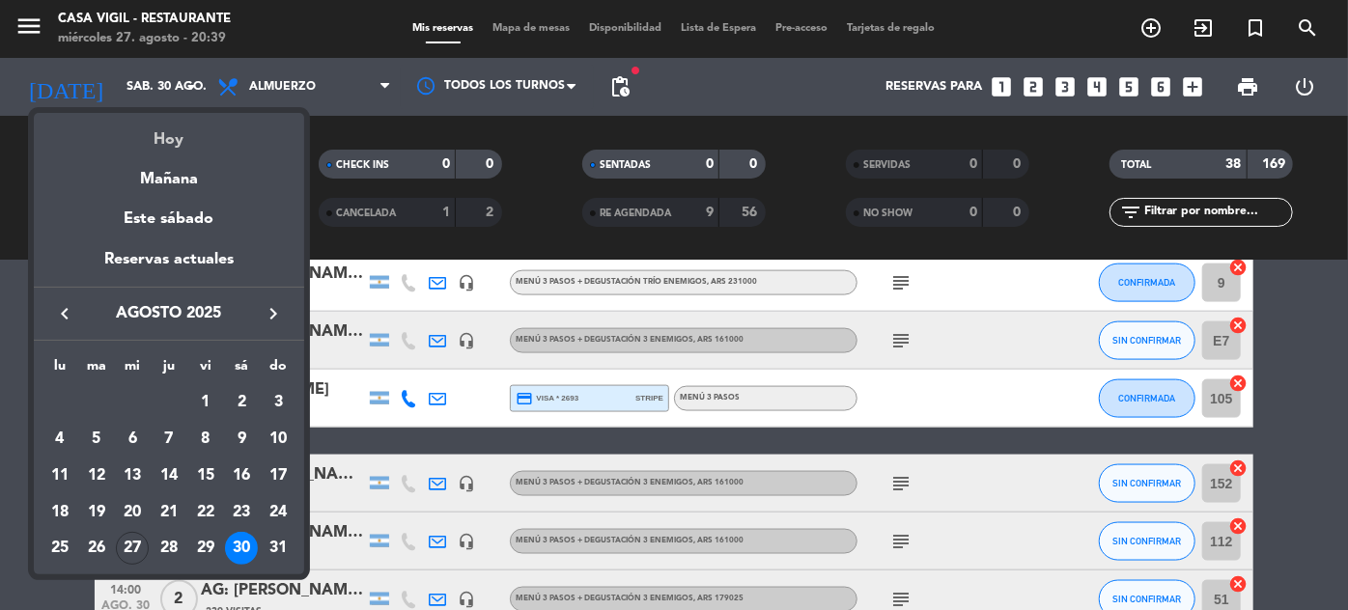
click at [175, 140] on div "Hoy" at bounding box center [169, 133] width 270 height 40
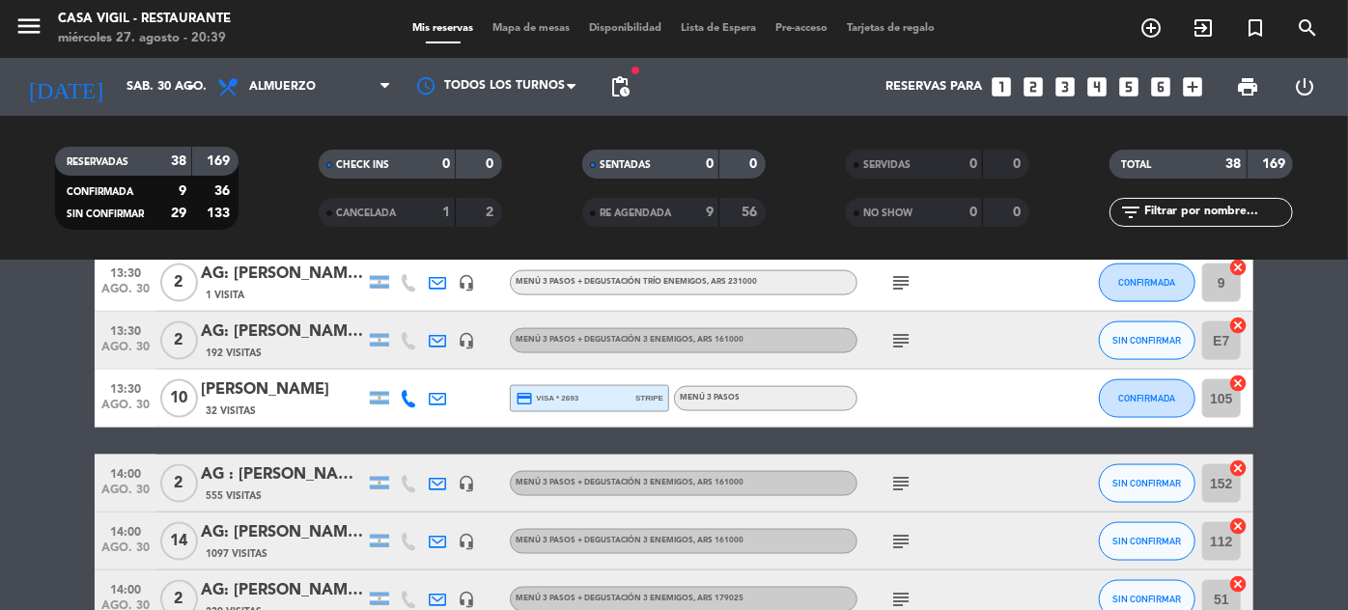
type input "mié. 27 ago."
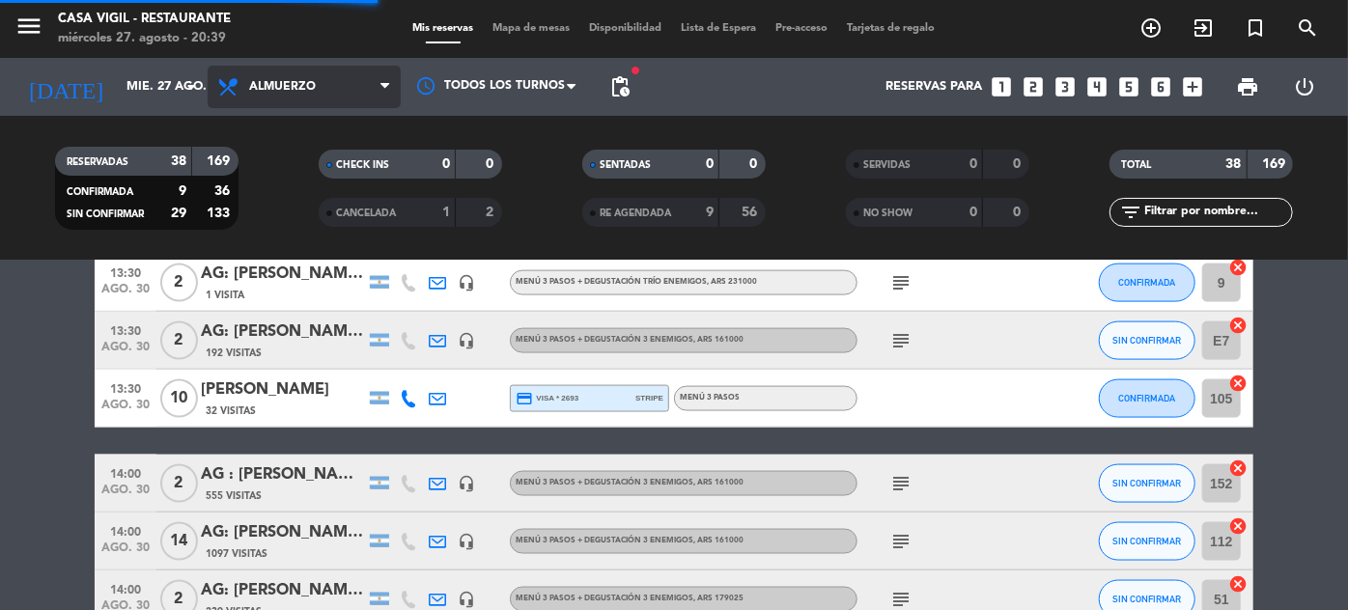
click at [283, 98] on span "Almuerzo" at bounding box center [304, 87] width 193 height 42
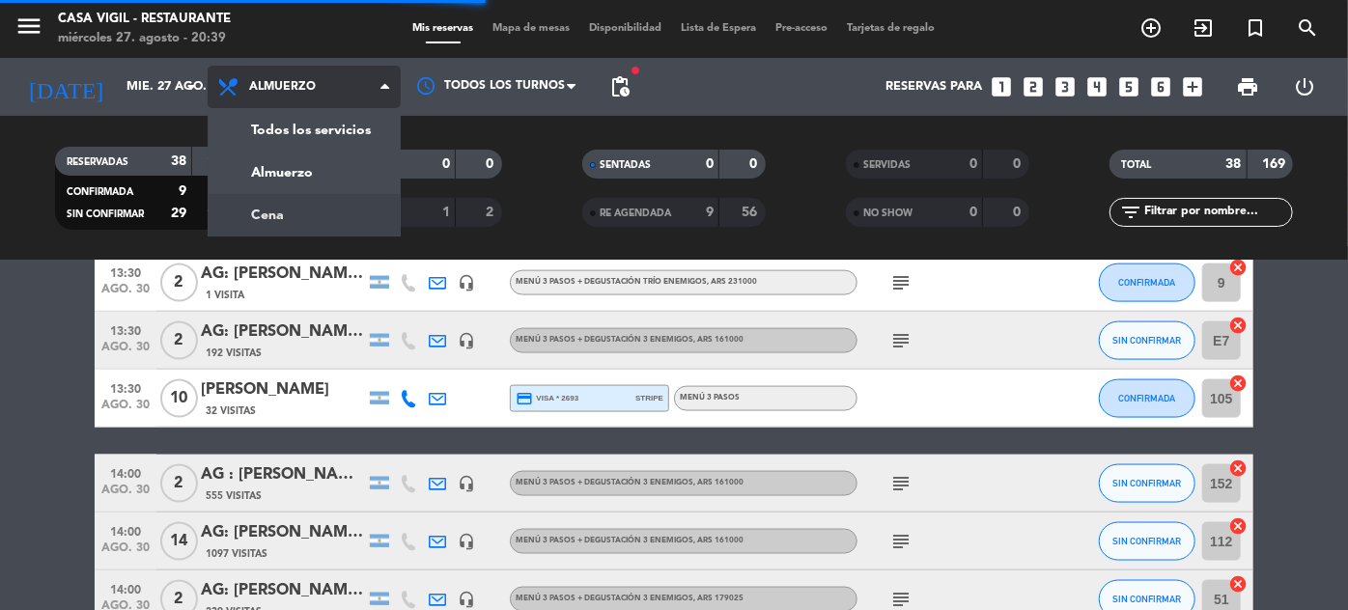
click at [270, 203] on div "menu Casa [PERSON_NAME] - Restaurante miércoles 27. agosto - 20:39 Mis reservas…" at bounding box center [674, 130] width 1348 height 261
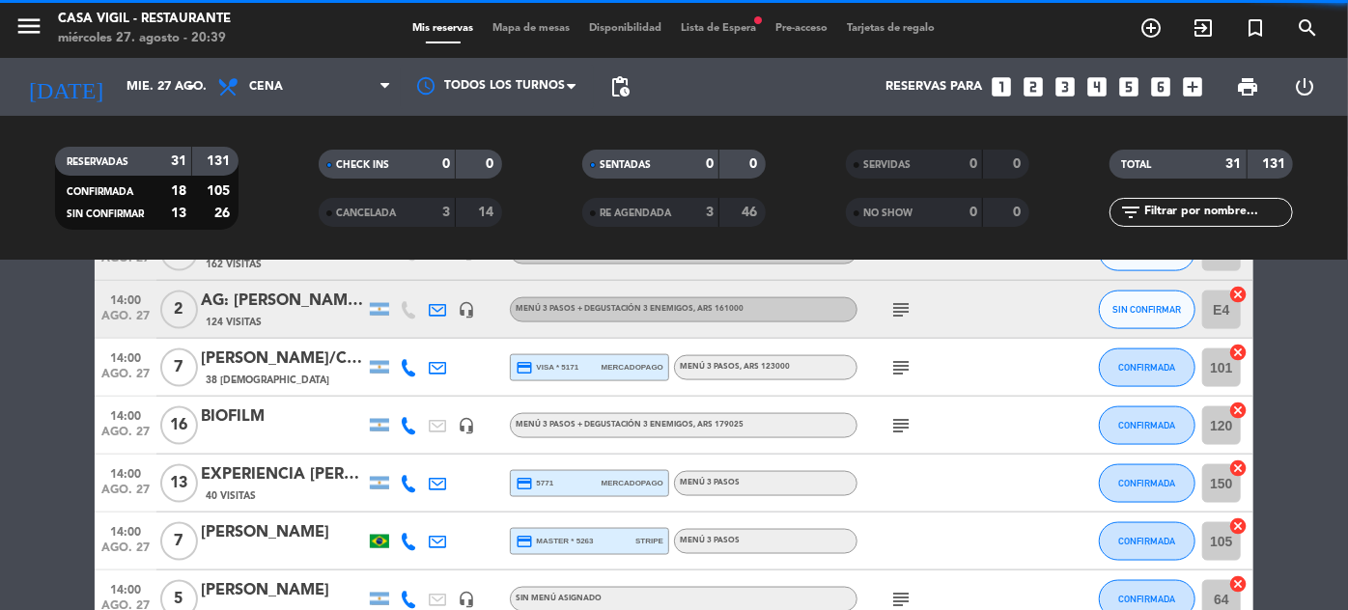
click at [1156, 215] on input "text" at bounding box center [1217, 212] width 150 height 21
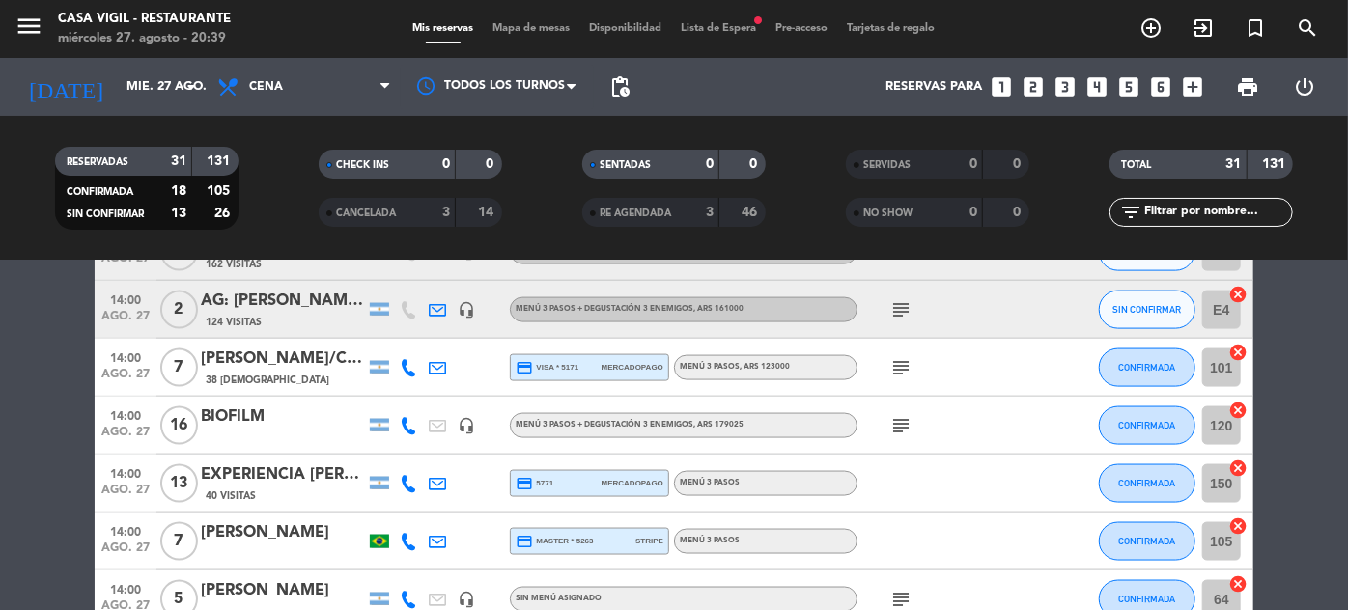
click at [378, 218] on span "CANCELADA" at bounding box center [366, 214] width 60 height 10
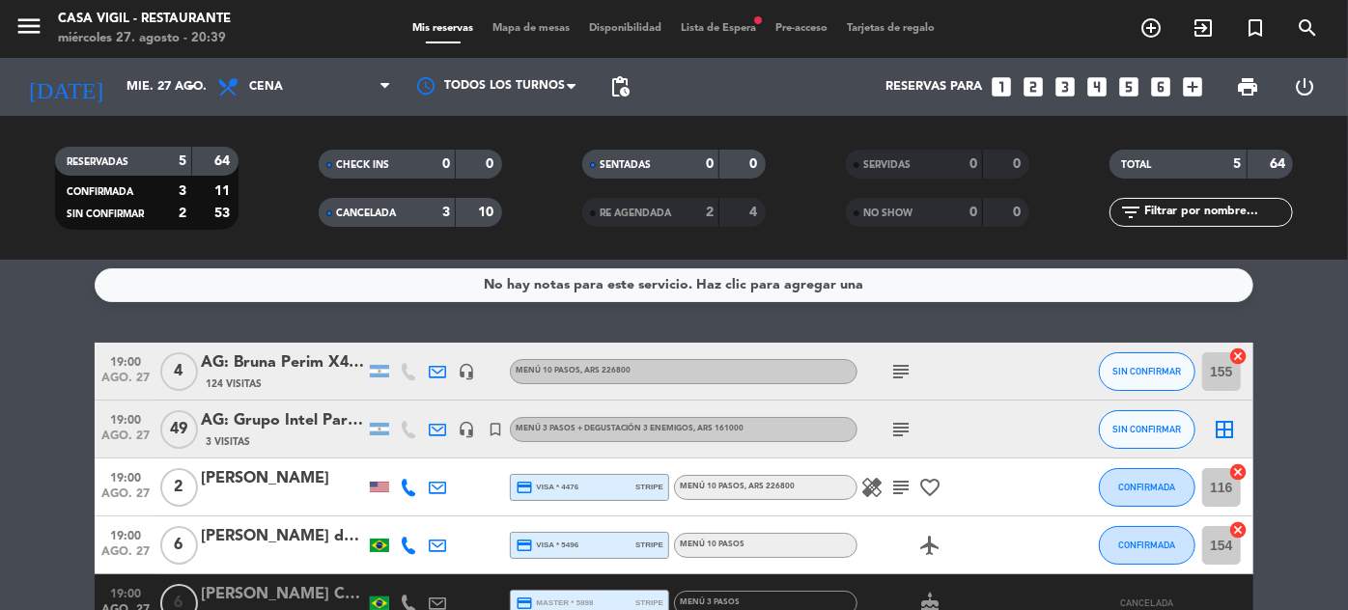
scroll to position [0, 0]
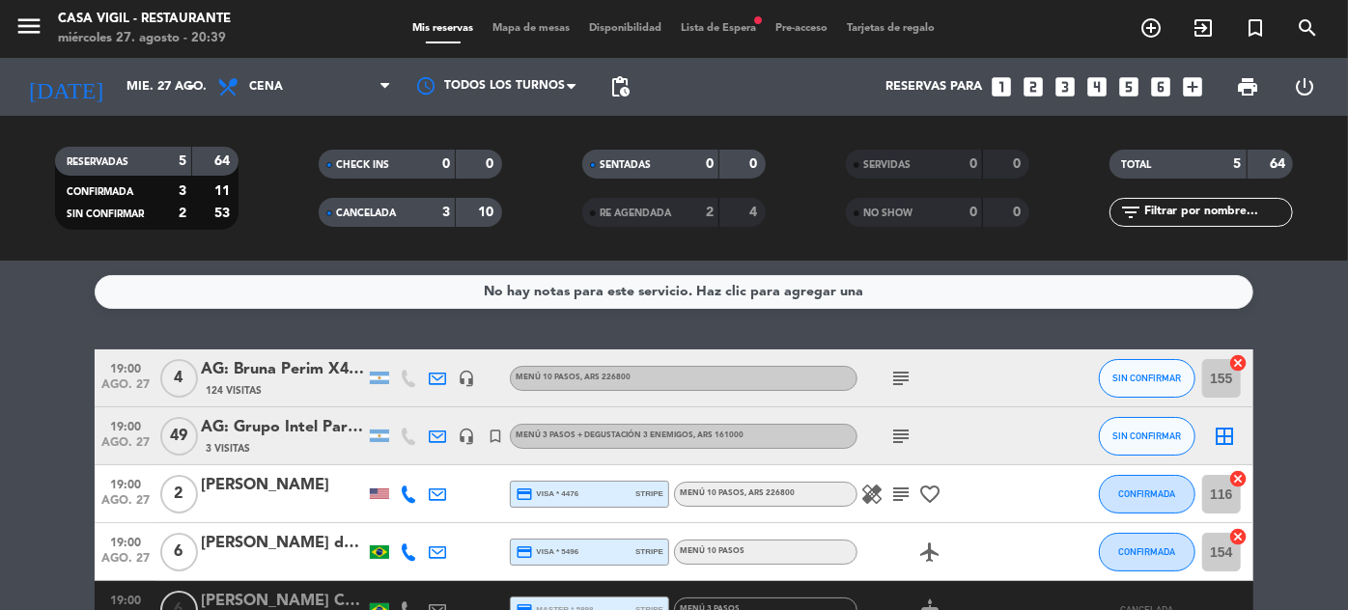
click at [1236, 217] on input "text" at bounding box center [1217, 212] width 150 height 21
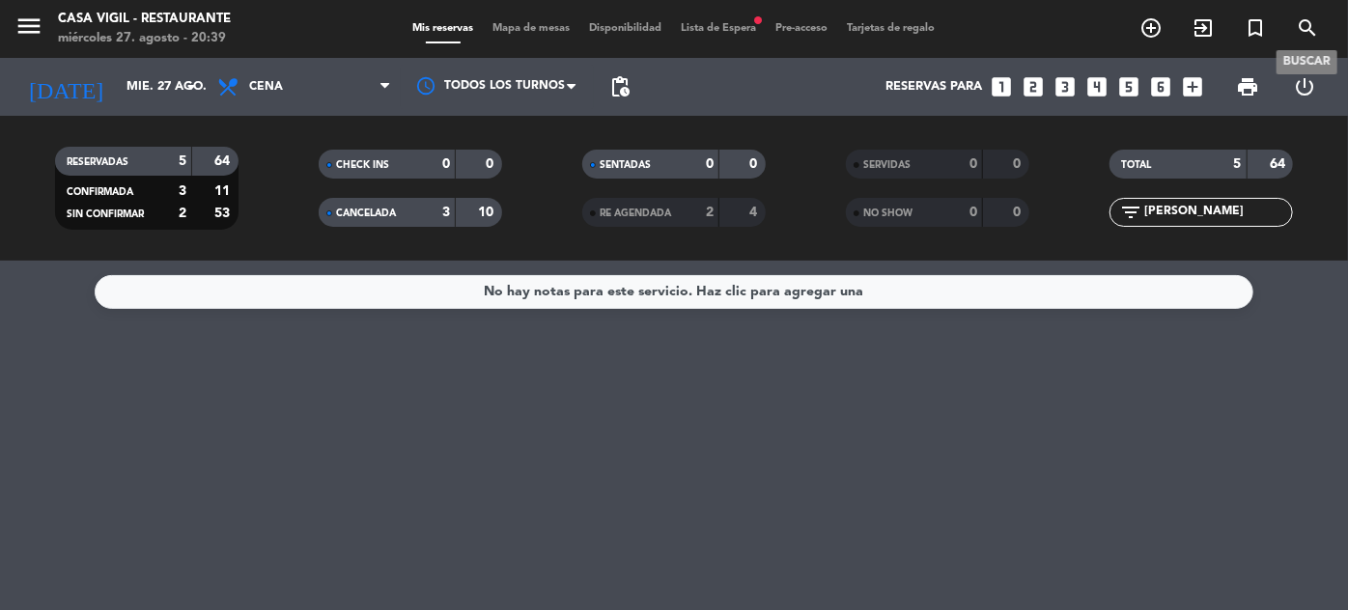
type input "[PERSON_NAME]"
click at [1307, 22] on icon "search" at bounding box center [1307, 27] width 23 height 23
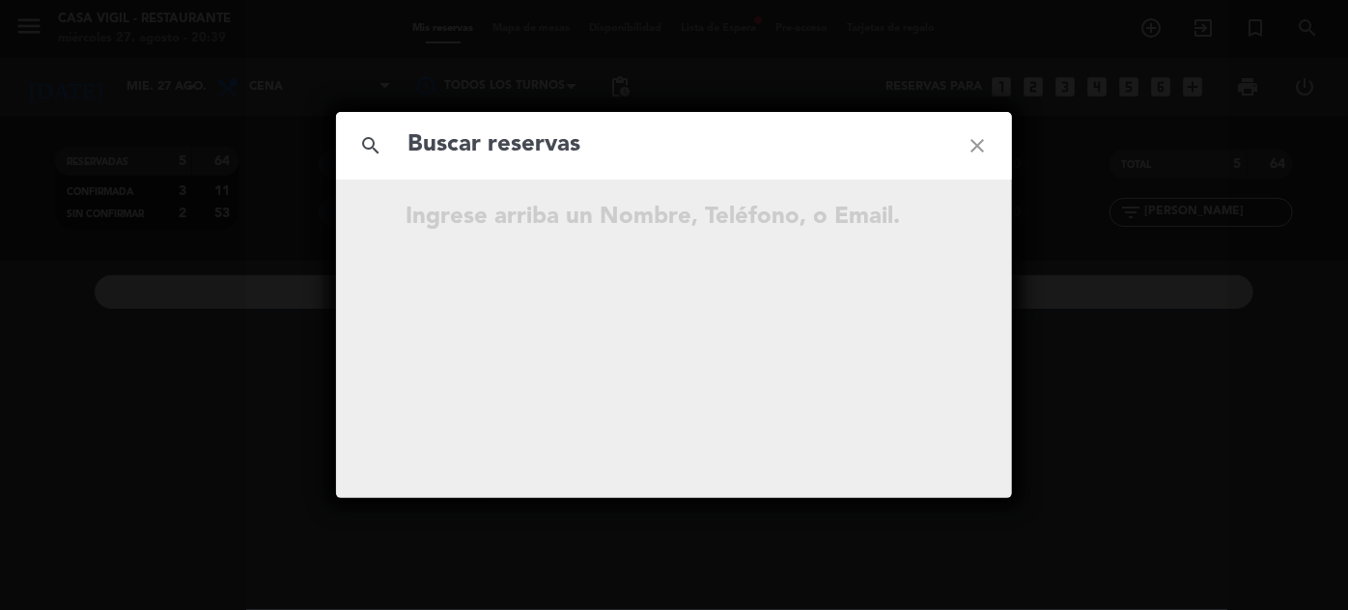
click at [689, 147] on input "text" at bounding box center [674, 146] width 537 height 40
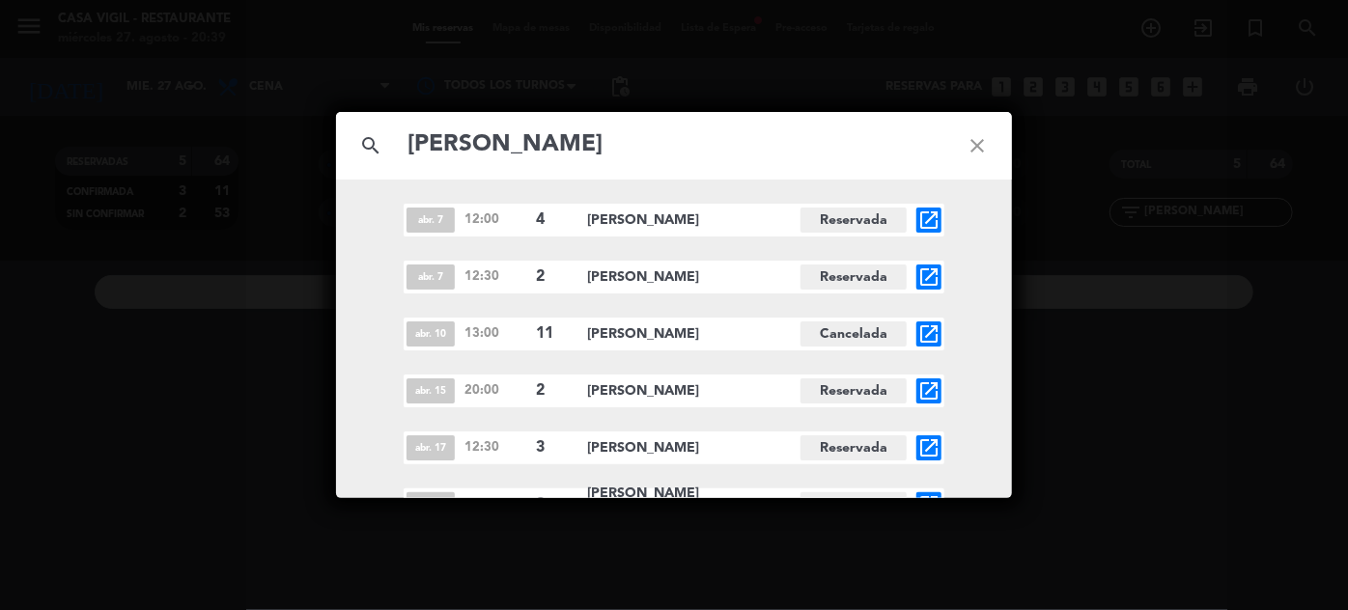
click at [586, 142] on input "[PERSON_NAME]" at bounding box center [674, 146] width 537 height 40
type input "[PERSON_NAME]"
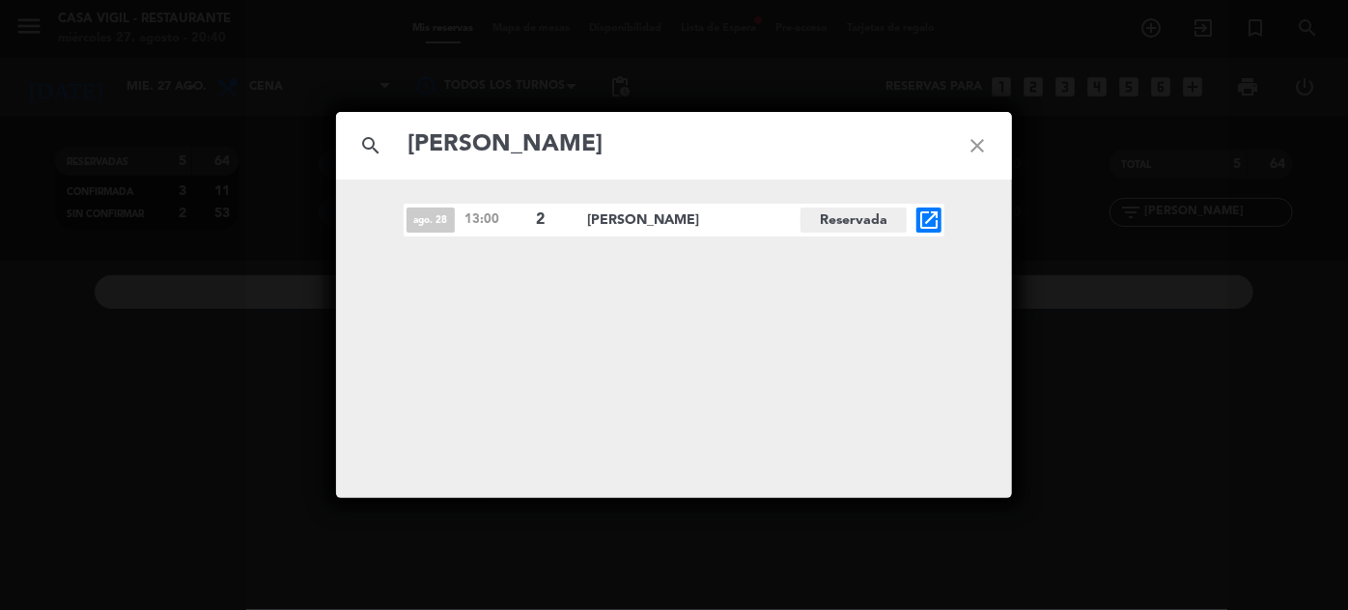
click at [855, 219] on span "Reservada" at bounding box center [854, 220] width 106 height 25
click at [935, 214] on icon "open_in_new" at bounding box center [928, 220] width 23 height 23
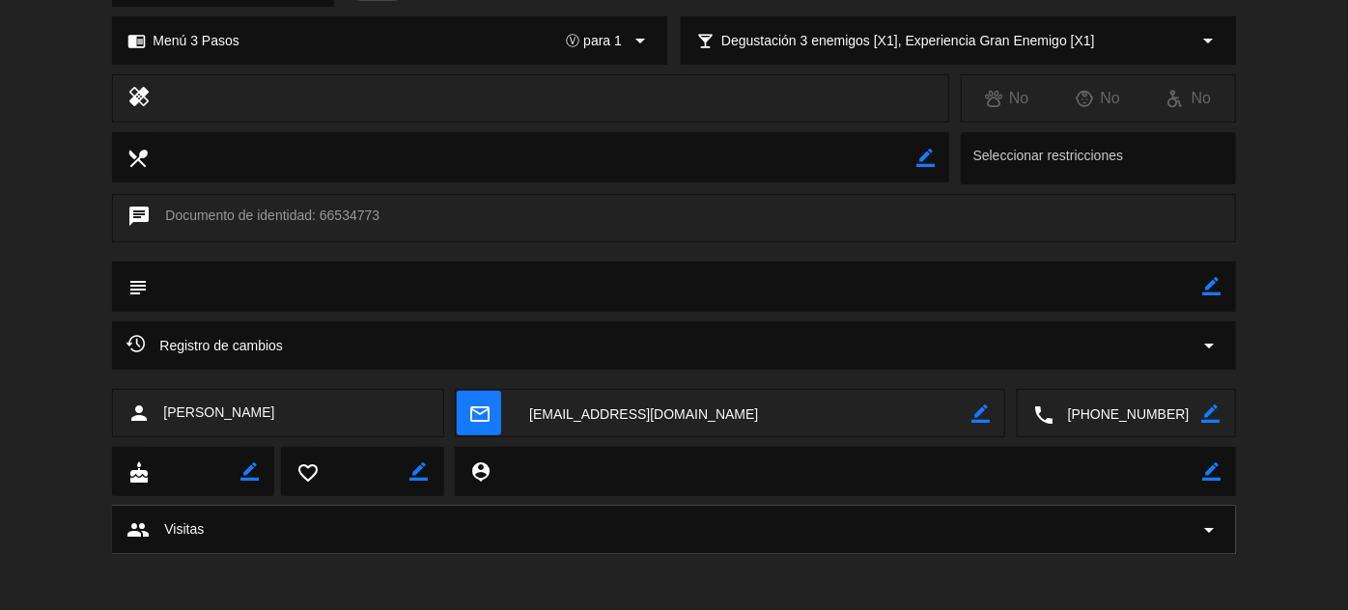
scroll to position [275, 0]
click at [189, 340] on span "Registro de cambios" at bounding box center [204, 343] width 156 height 23
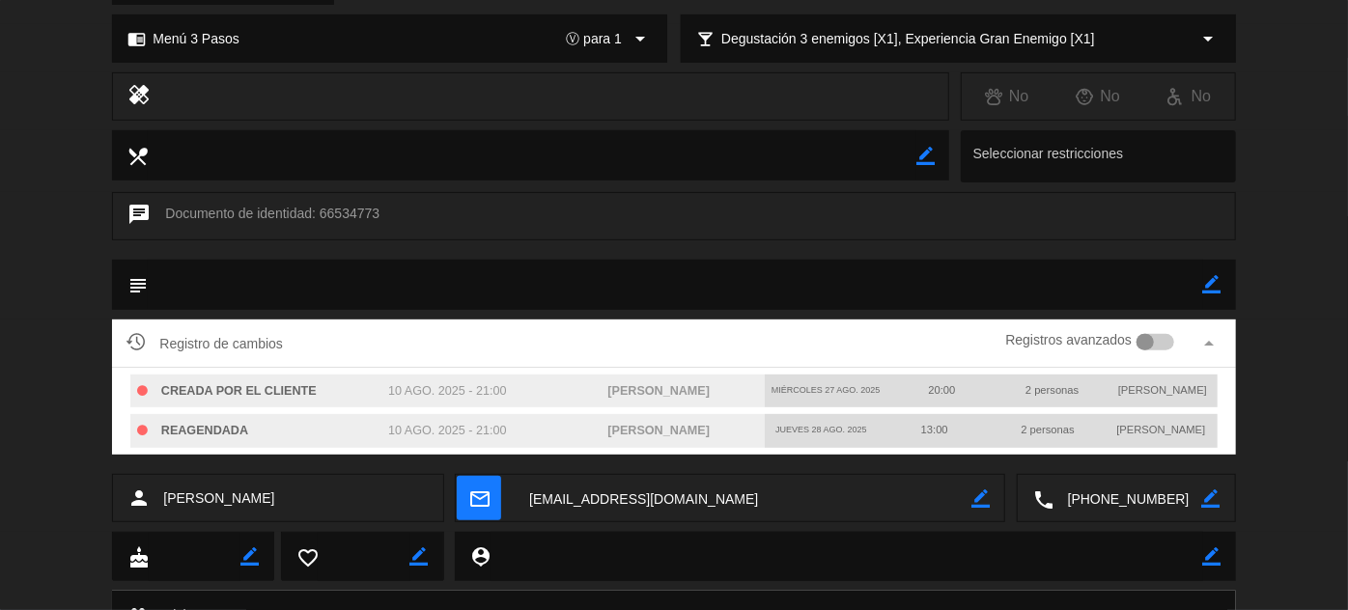
click at [1279, 183] on div "local_dining border_color Seleccionar restricciones" at bounding box center [674, 161] width 1348 height 62
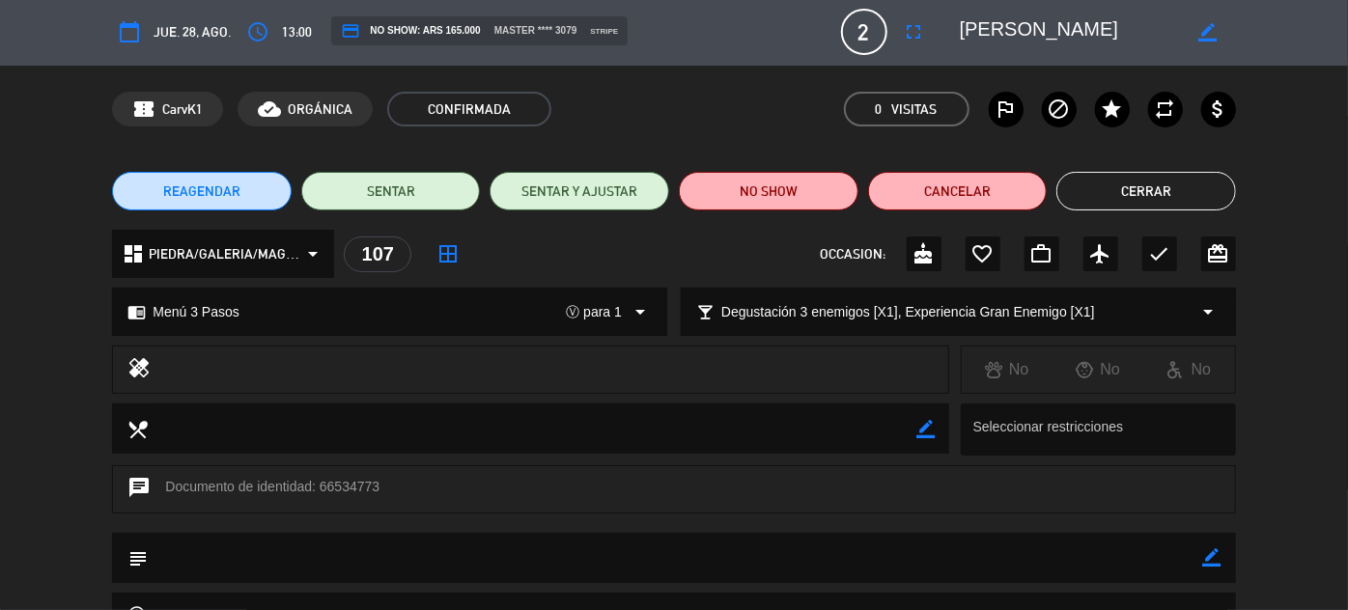
scroll to position [0, 0]
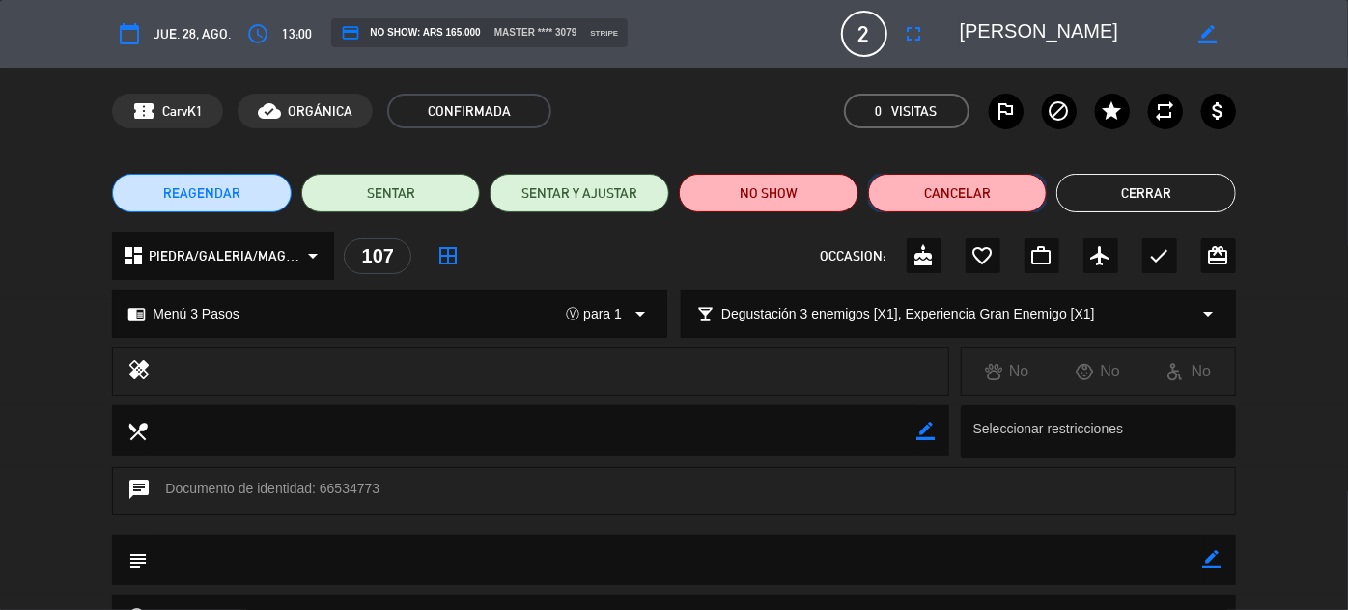
click at [967, 189] on button "Cancelar" at bounding box center [958, 193] width 180 height 39
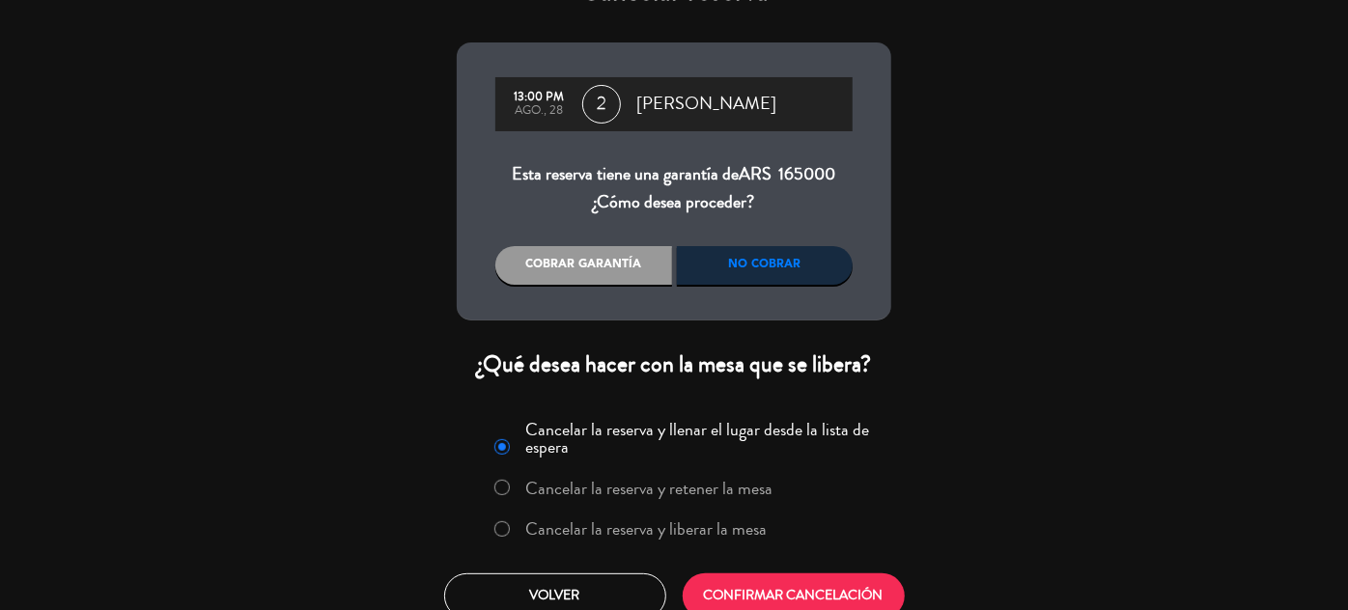
scroll to position [70, 0]
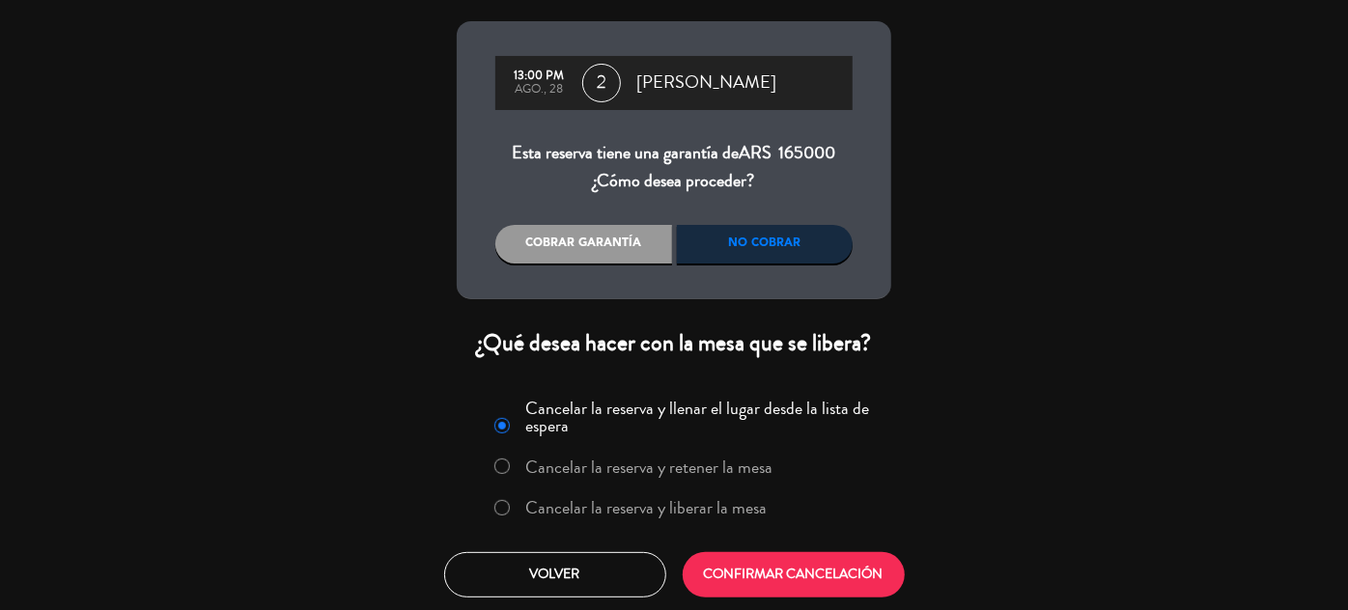
click at [704, 512] on label "Cancelar la reserva y liberar la mesa" at bounding box center [646, 507] width 241 height 17
click at [736, 574] on button "CONFIRMAR CANCELACIÓN" at bounding box center [794, 574] width 222 height 45
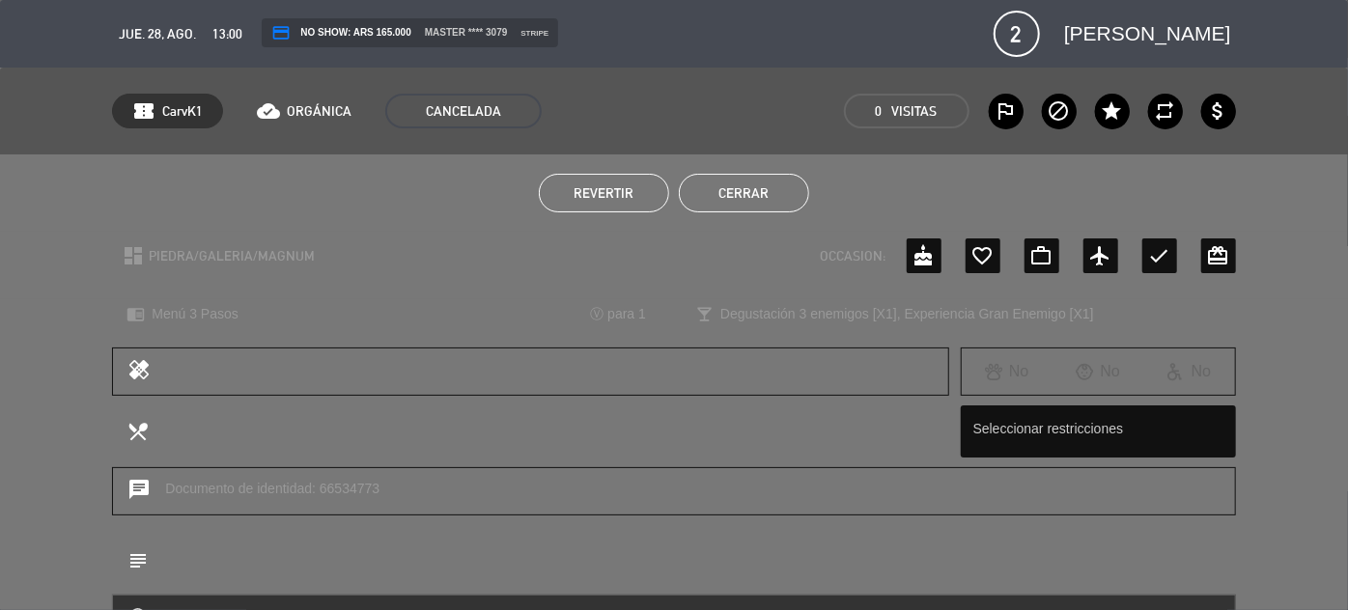
click at [711, 190] on button "Cerrar" at bounding box center [744, 193] width 130 height 39
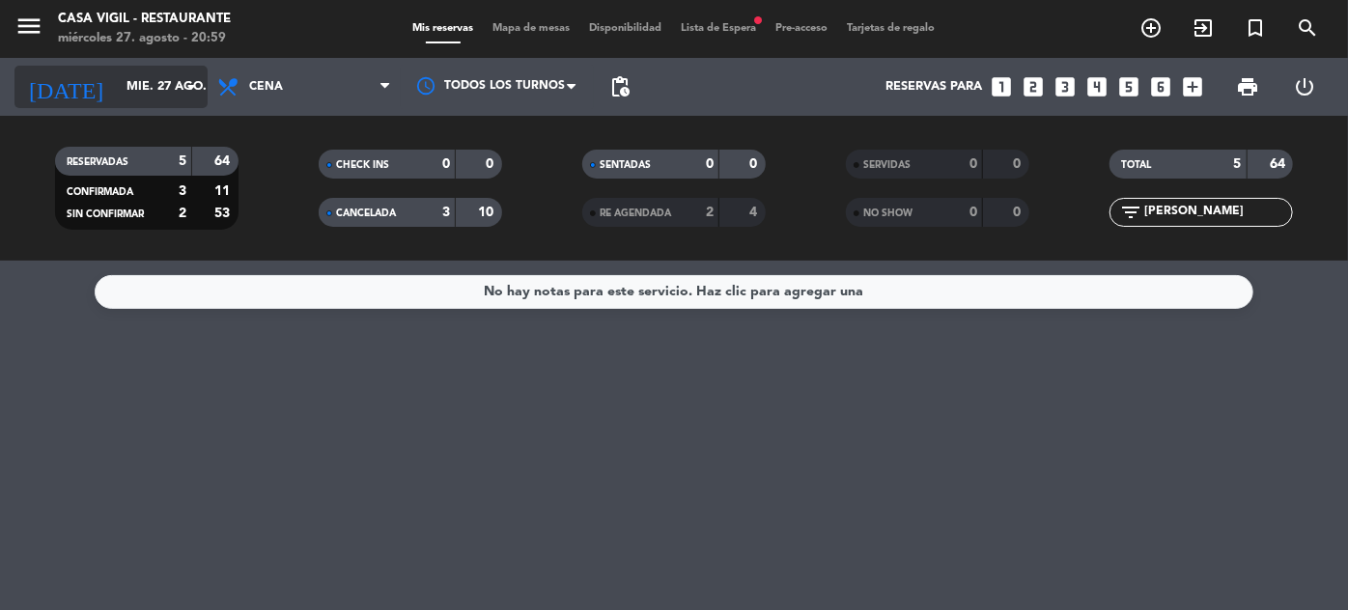
click at [133, 98] on input "mié. 27 ago." at bounding box center [199, 87] width 165 height 34
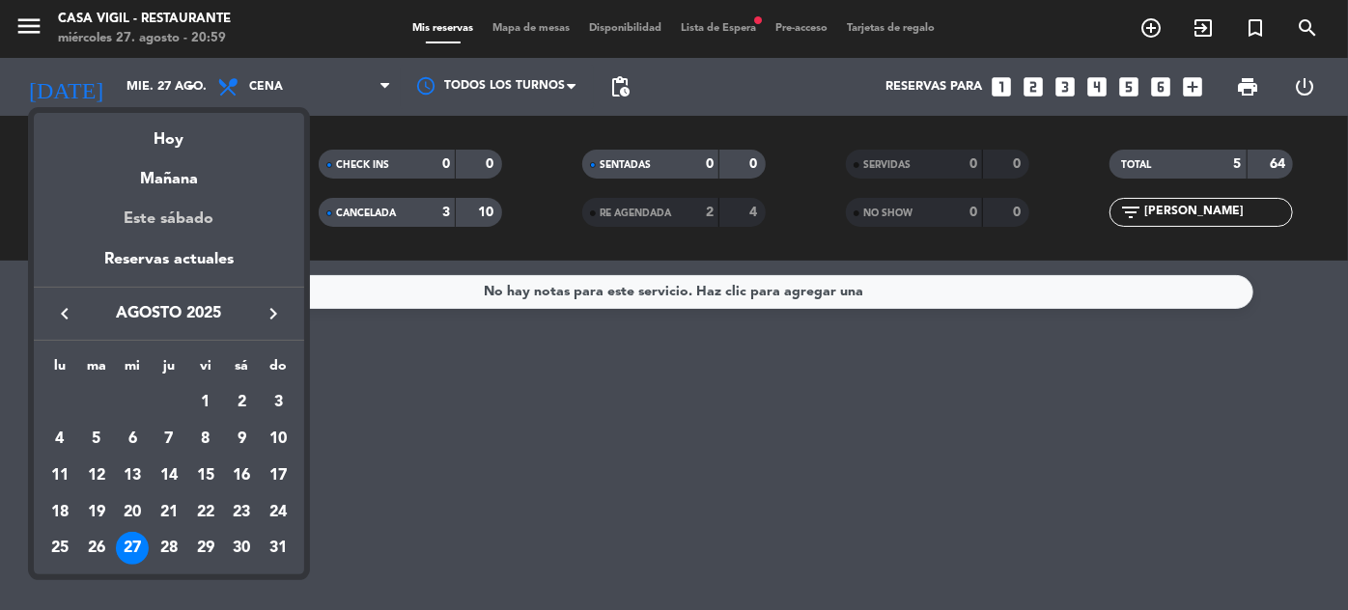
click at [169, 219] on div "Este sábado" at bounding box center [169, 219] width 270 height 54
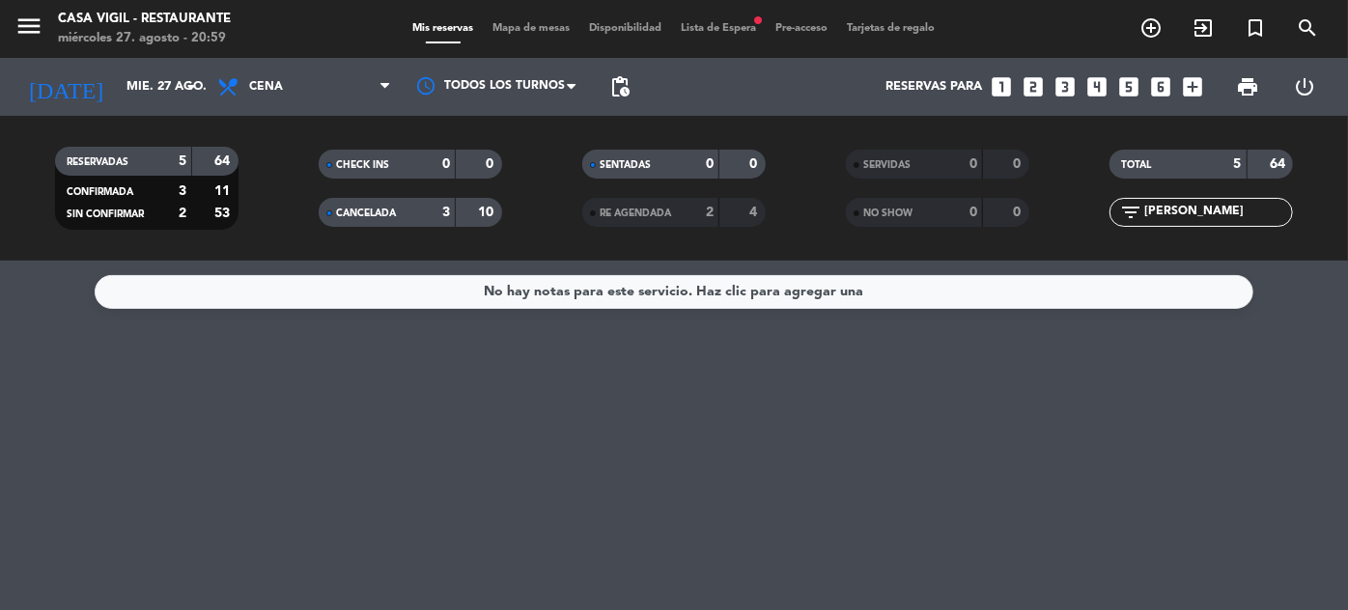
type input "sáb. 30 ago."
click at [35, 24] on icon "menu" at bounding box center [28, 26] width 29 height 29
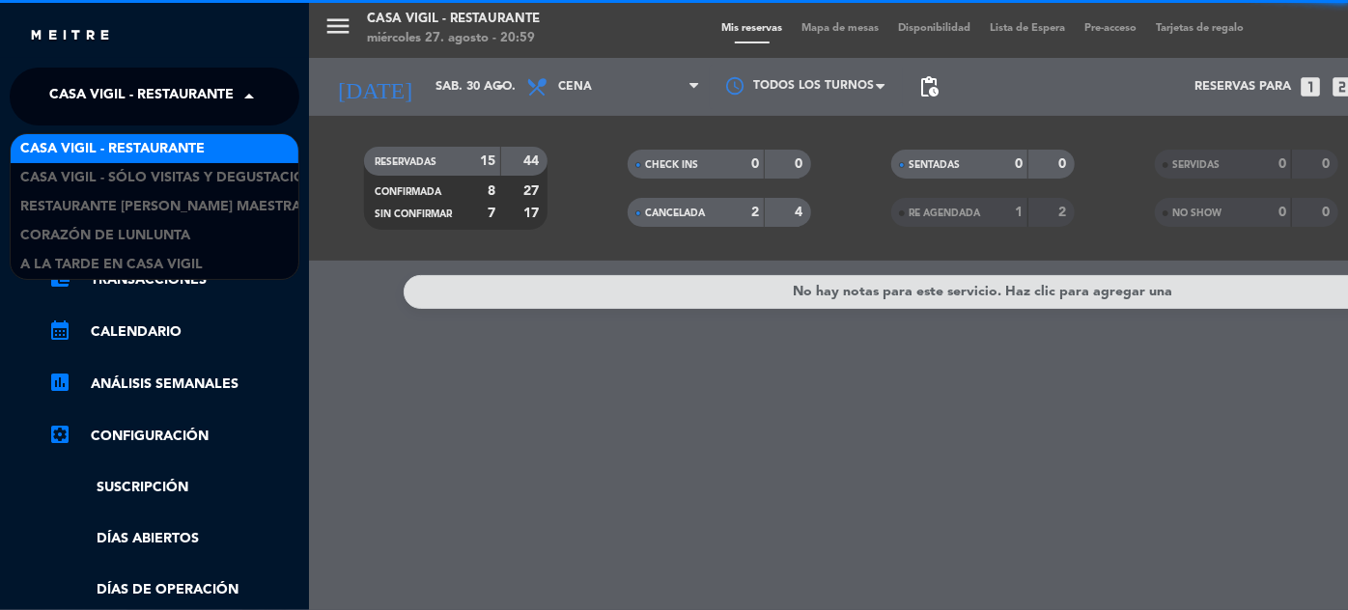
click at [218, 82] on span "Casa Vigil - Restaurante" at bounding box center [141, 96] width 184 height 41
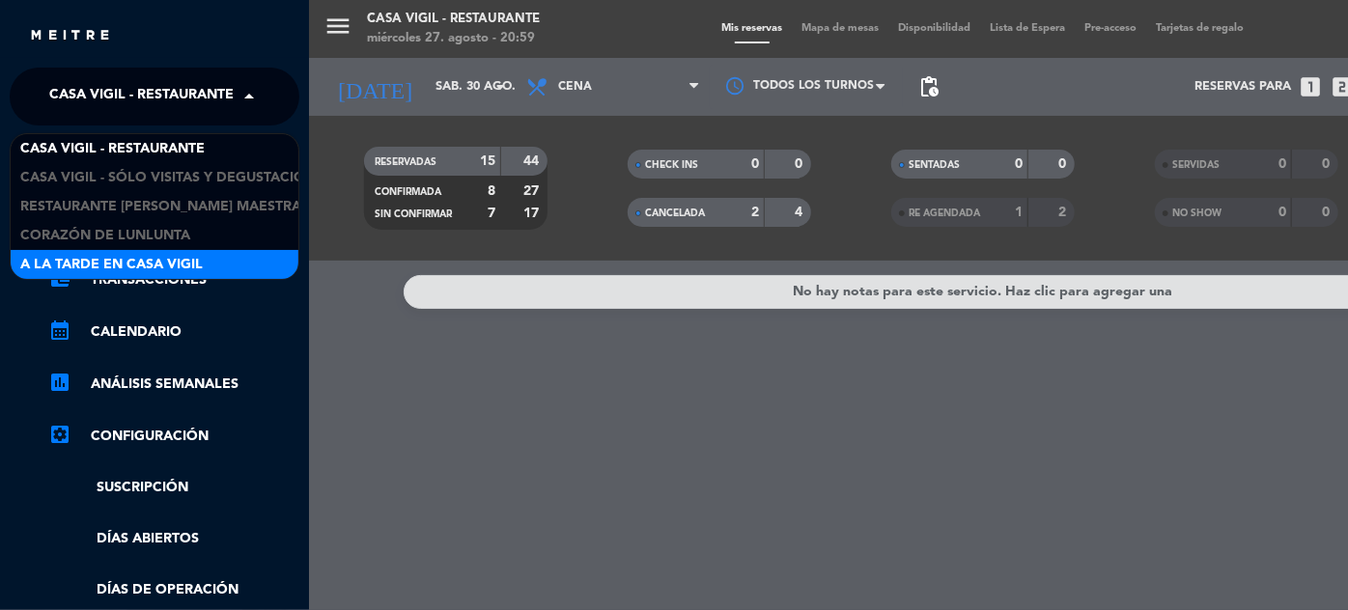
click at [156, 260] on span "A la tarde en Casa Vigil" at bounding box center [111, 265] width 183 height 22
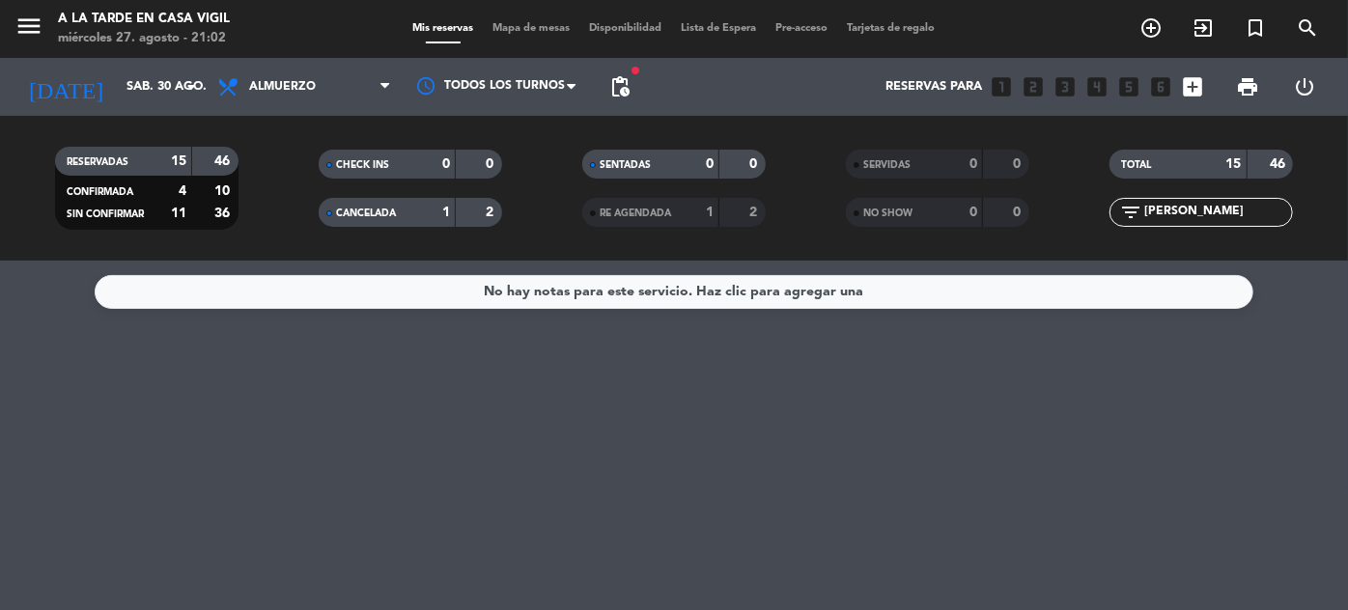
click at [1190, 215] on input "[PERSON_NAME]" at bounding box center [1217, 212] width 150 height 21
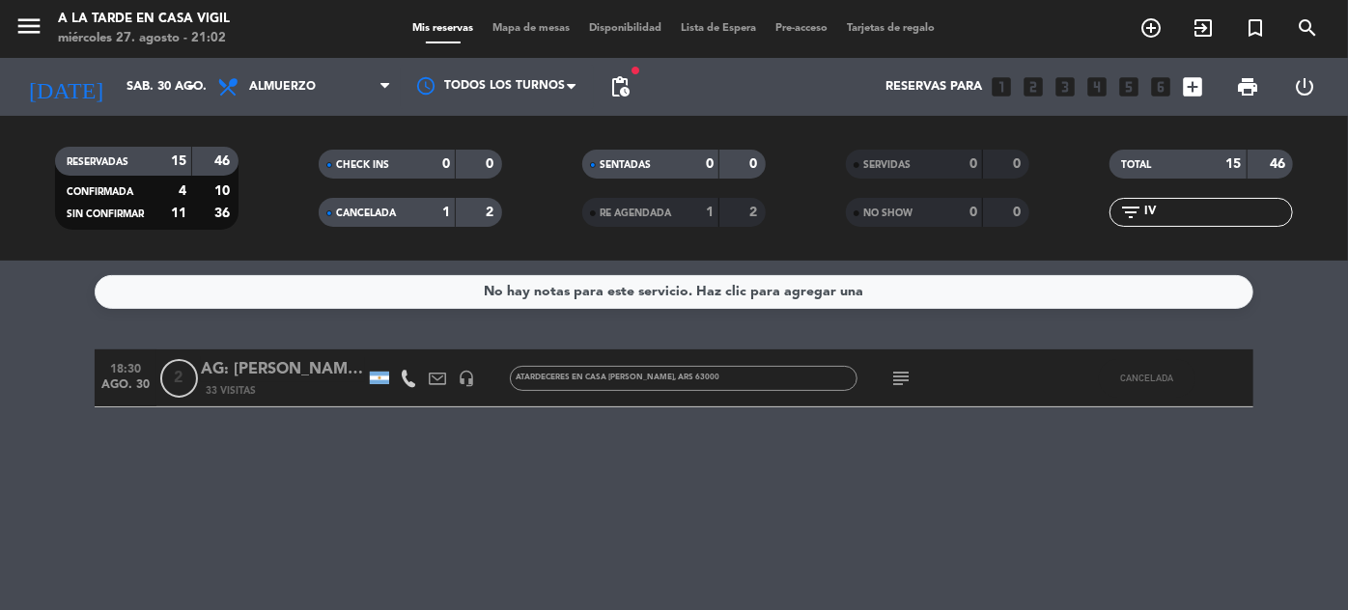
type input "I"
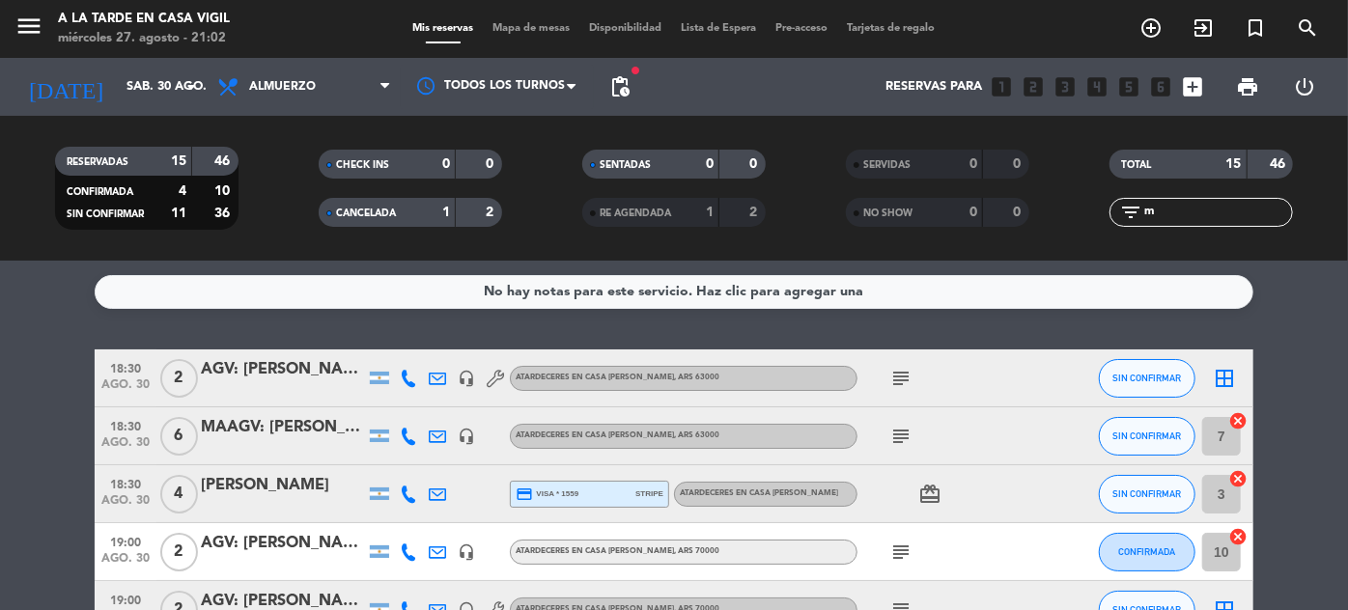
type input "m"
click at [293, 424] on div "MAAGV: [PERSON_NAME]" at bounding box center [283, 427] width 164 height 25
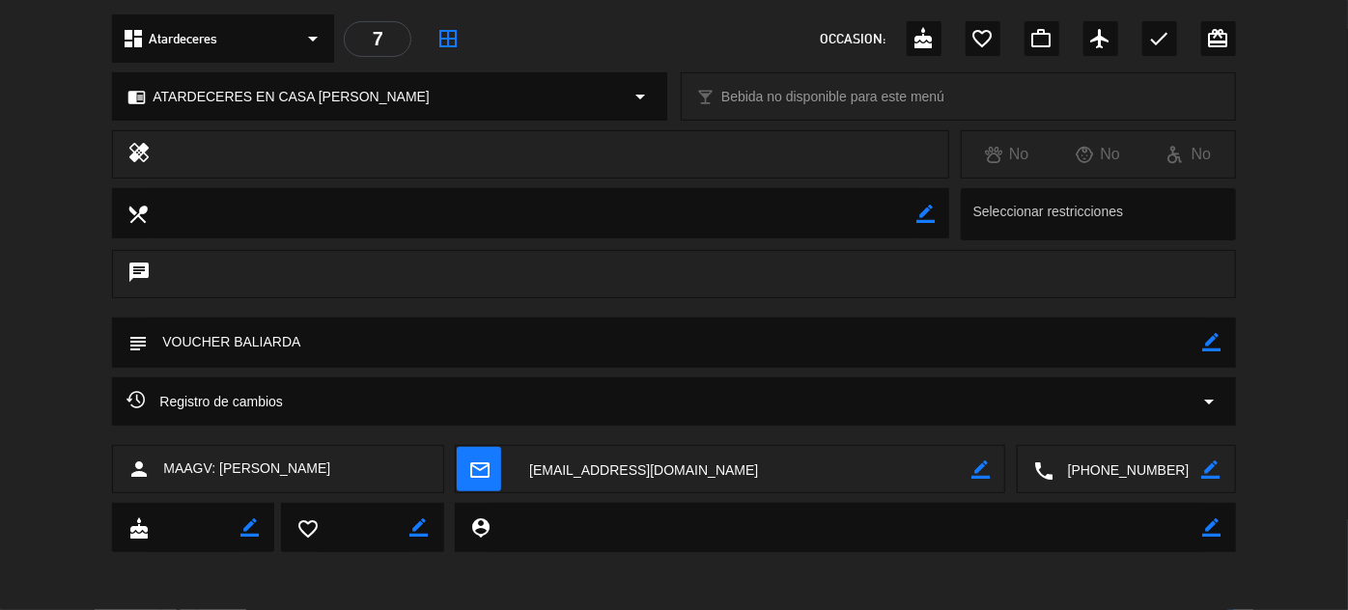
scroll to position [0, 0]
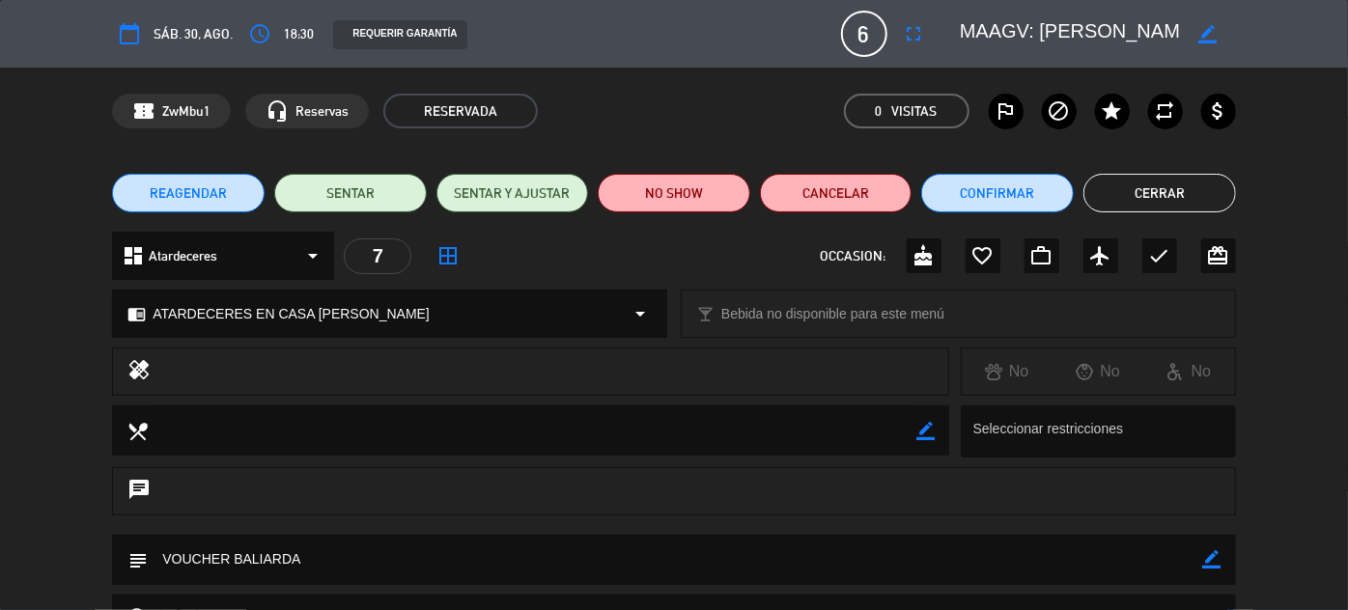
click at [1199, 30] on icon "border_color" at bounding box center [1208, 34] width 18 height 18
click at [969, 30] on textarea at bounding box center [1070, 33] width 221 height 35
type textarea "MAAGV:[PERSON_NAME]"
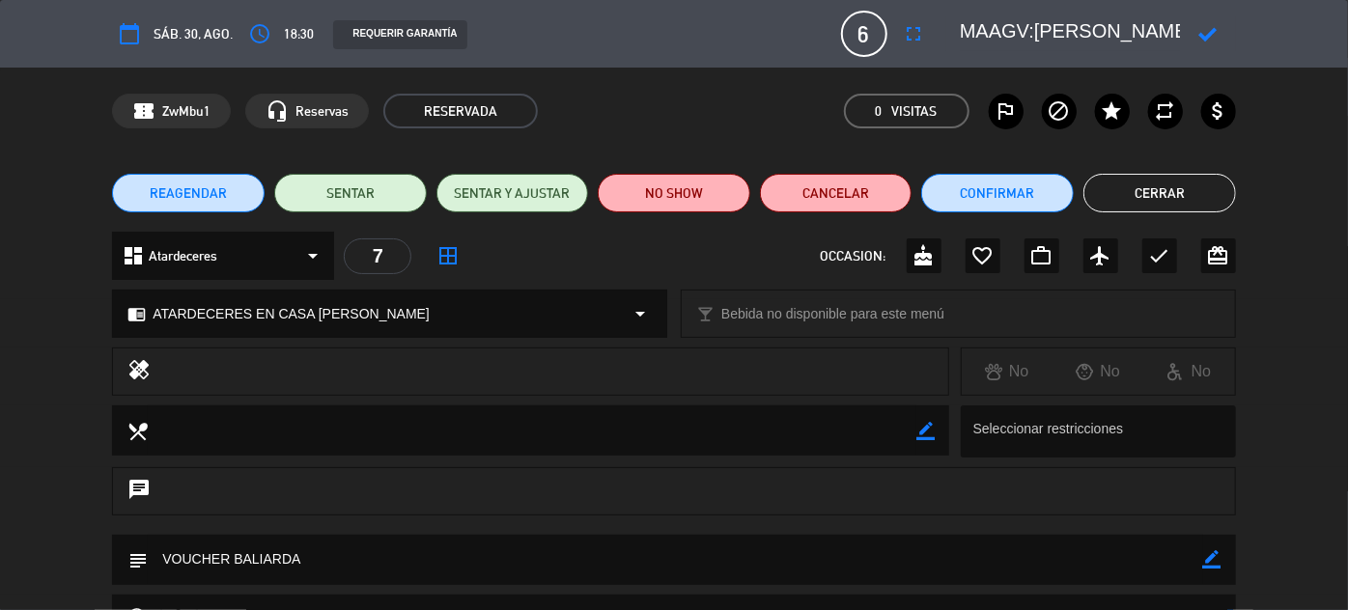
drag, startPoint x: 1178, startPoint y: 27, endPoint x: 878, endPoint y: 32, distance: 300.4
click at [878, 32] on div "calendar_today sáb. 30, ago. access_time 18:30 REQUERIR GARANTÍA 6 MAAGV: [PERS…" at bounding box center [673, 34] width 1123 height 46
type textarea "a"
click at [1211, 29] on icon at bounding box center [1208, 34] width 18 height 18
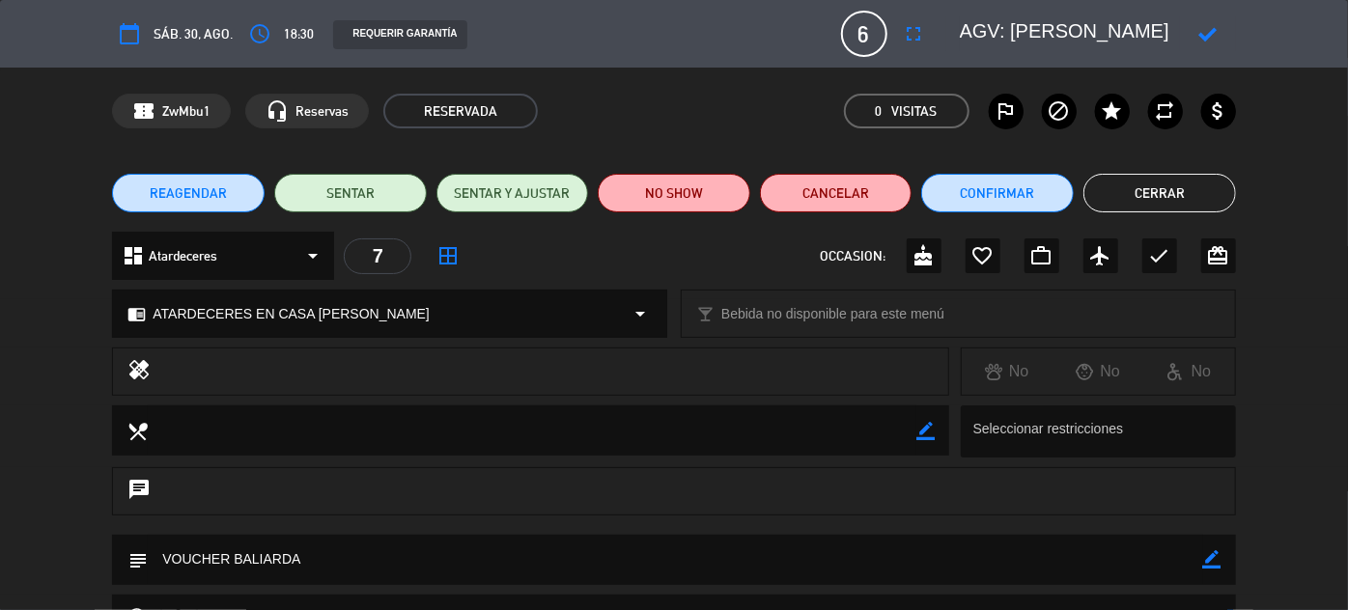
scroll to position [0, 77]
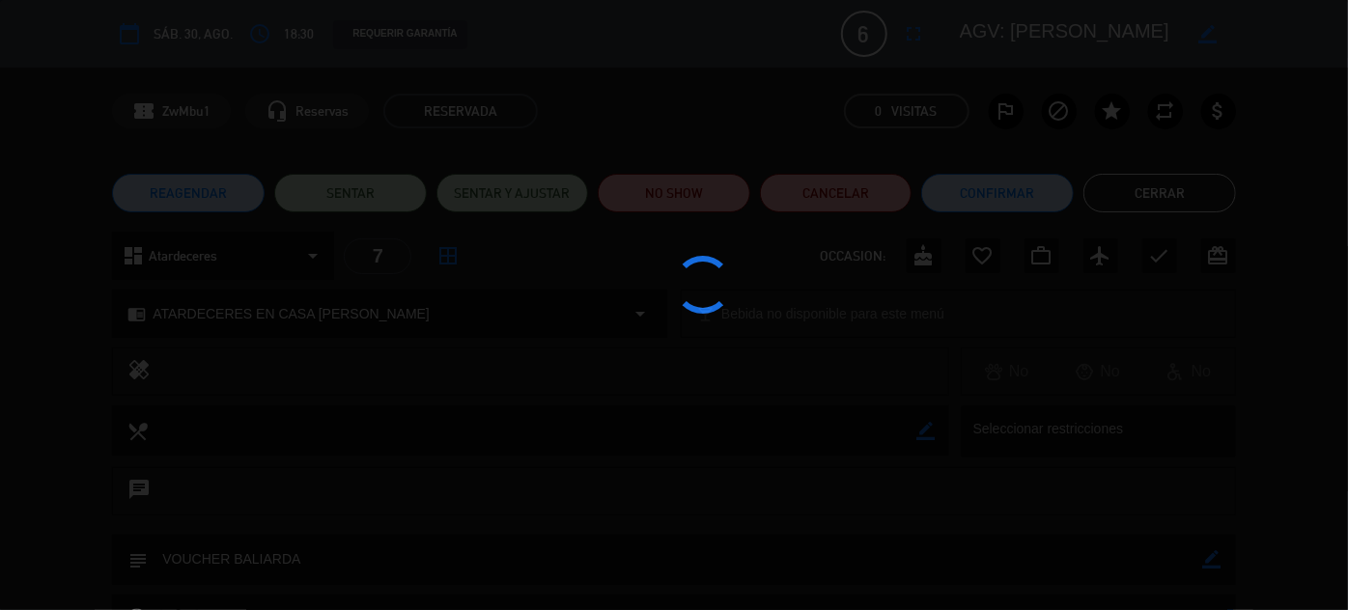
type textarea "AGV: [PERSON_NAME]"
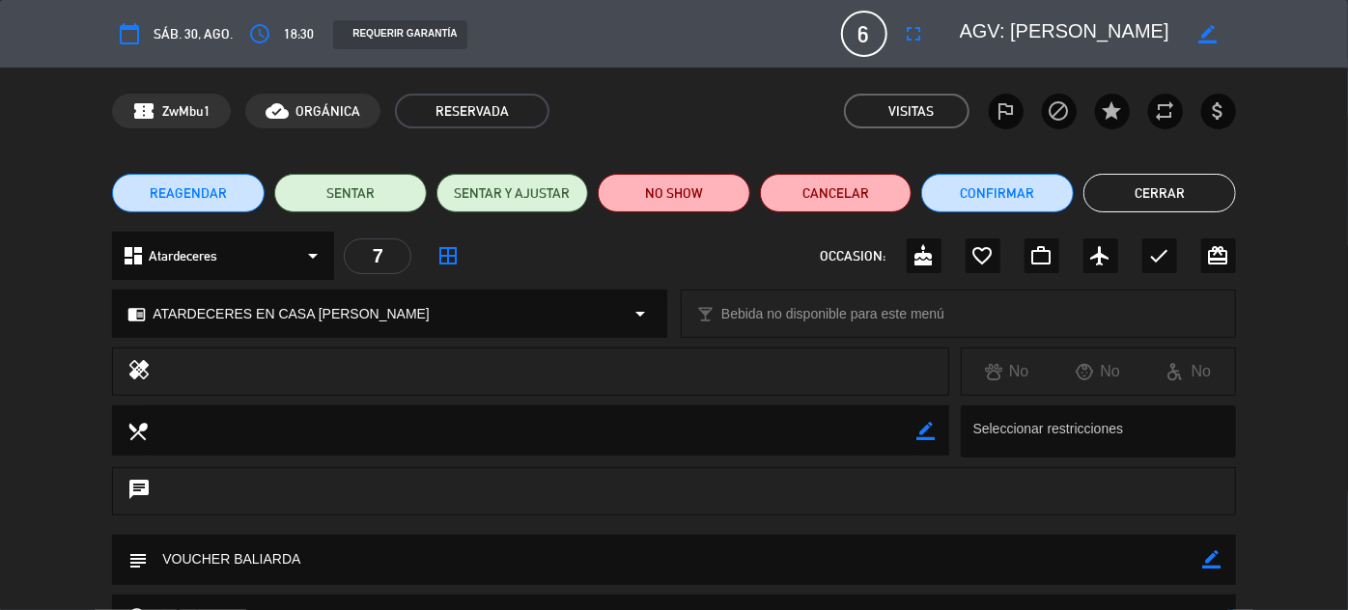
click at [193, 190] on span "REAGENDAR" at bounding box center [188, 193] width 77 height 20
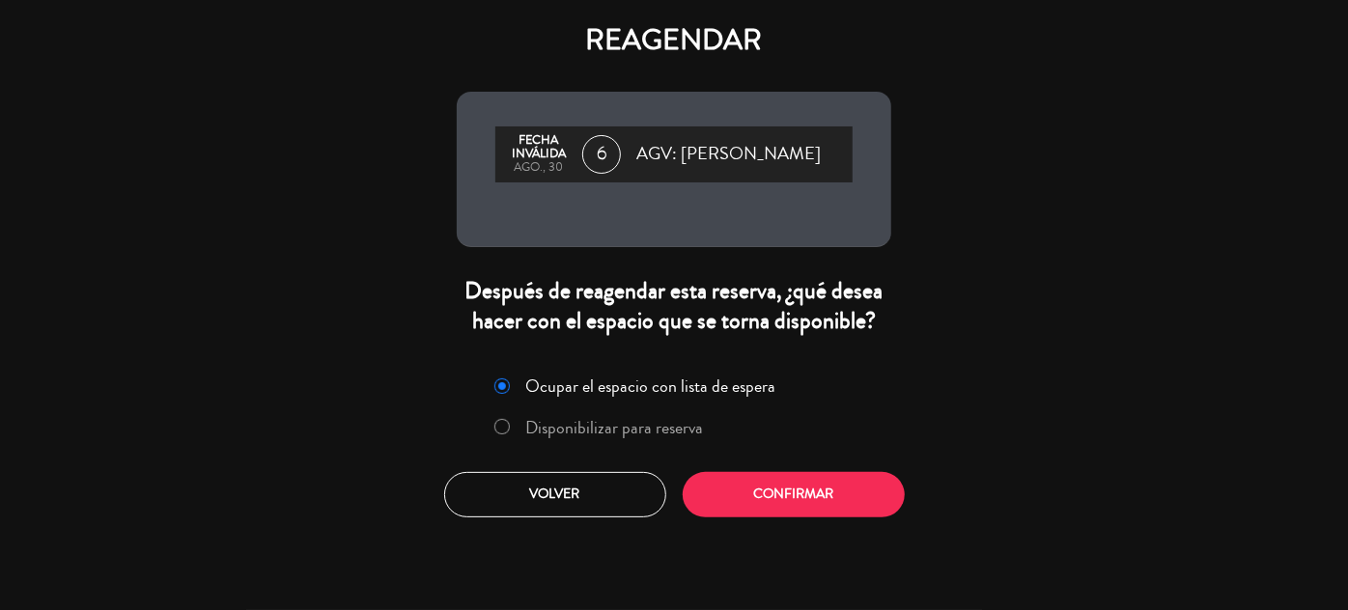
click at [556, 436] on label "Disponibilizar para reserva" at bounding box center [615, 427] width 178 height 17
click at [821, 518] on button "Confirmar" at bounding box center [794, 494] width 222 height 45
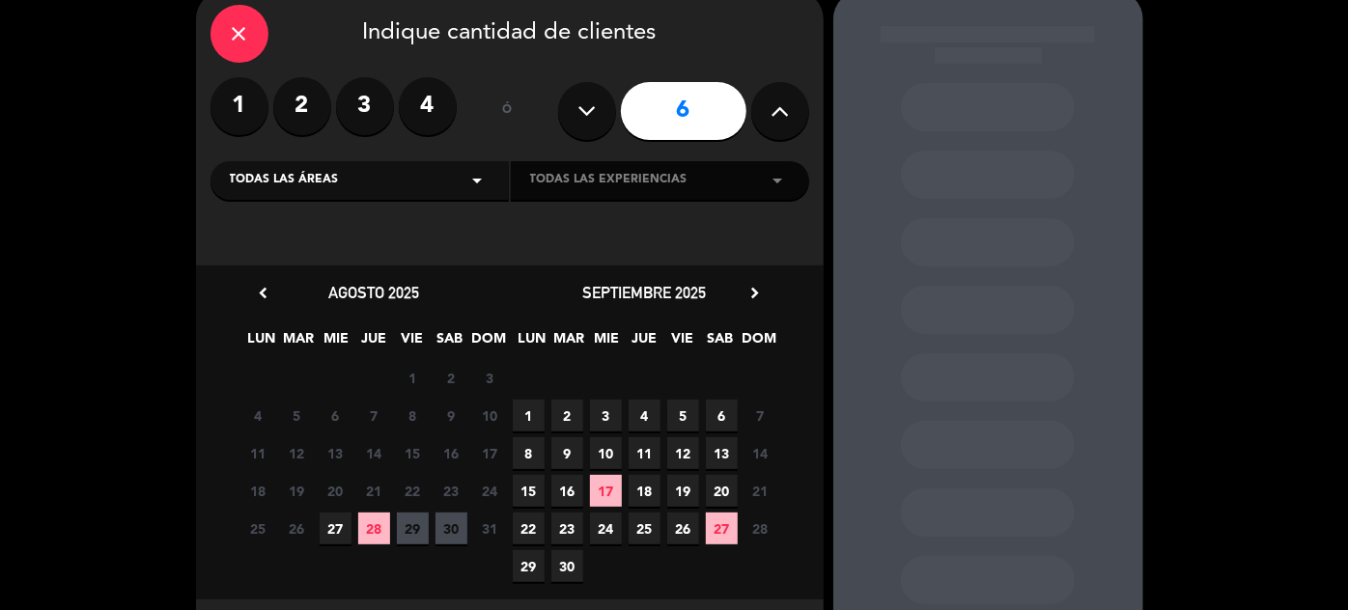
click at [721, 416] on span "6" at bounding box center [722, 416] width 32 height 32
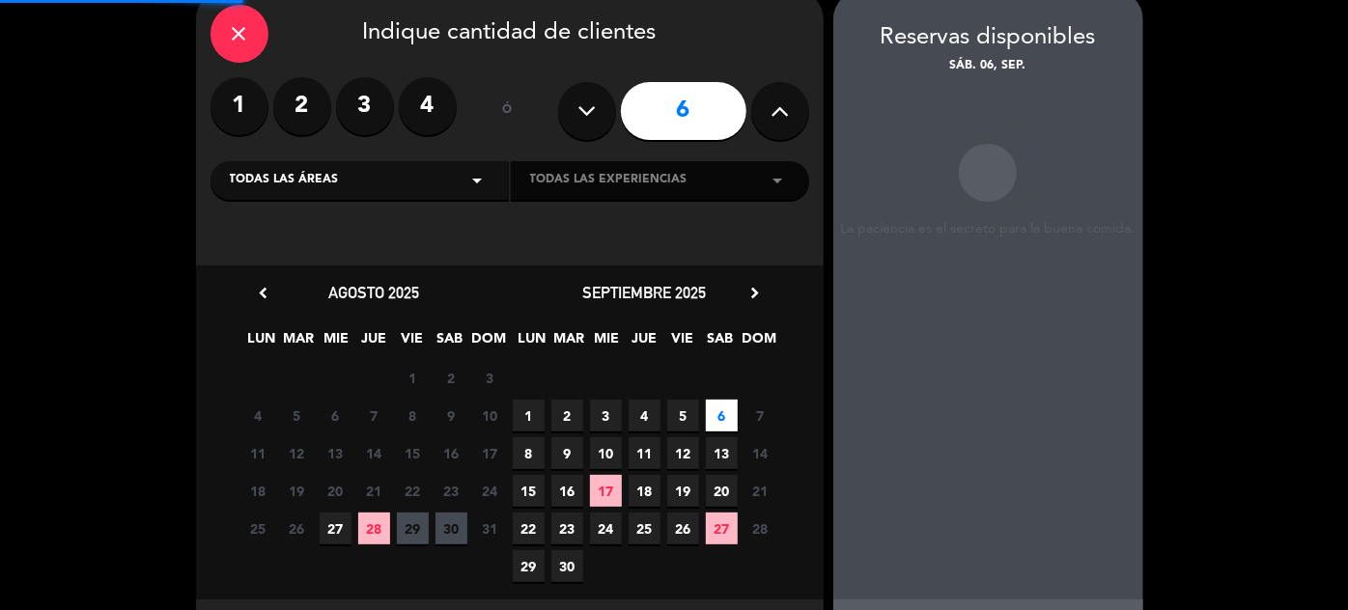
scroll to position [77, 0]
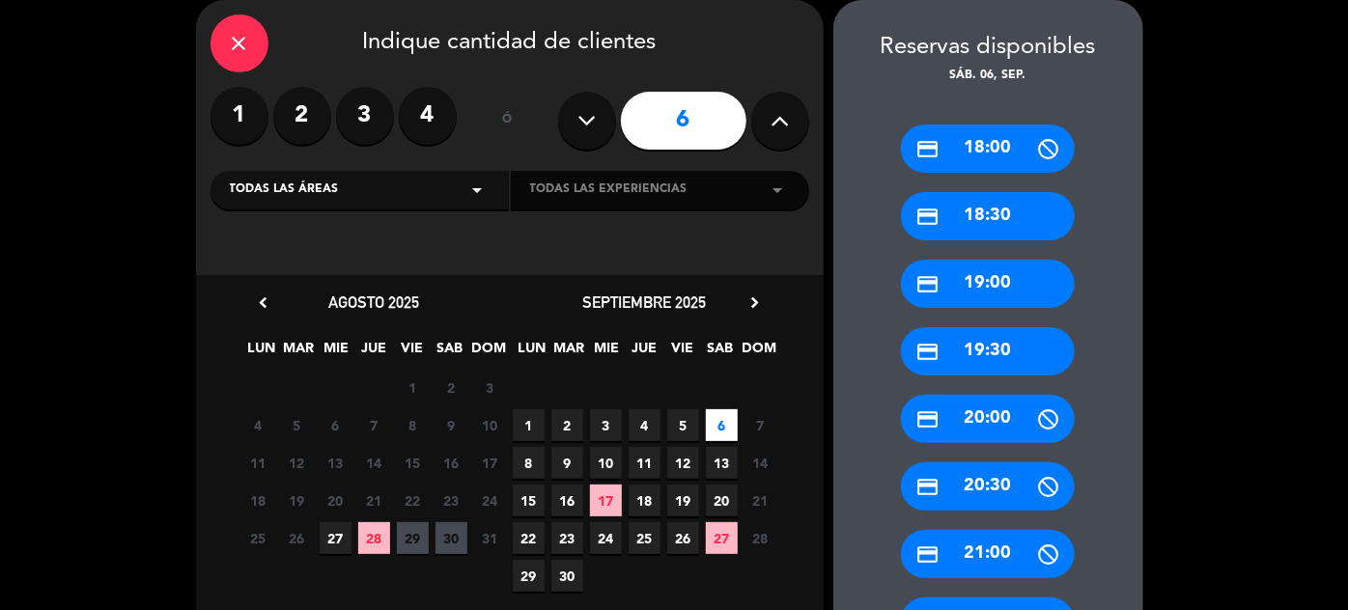
click at [974, 212] on div "credit_card 18:30" at bounding box center [988, 216] width 174 height 48
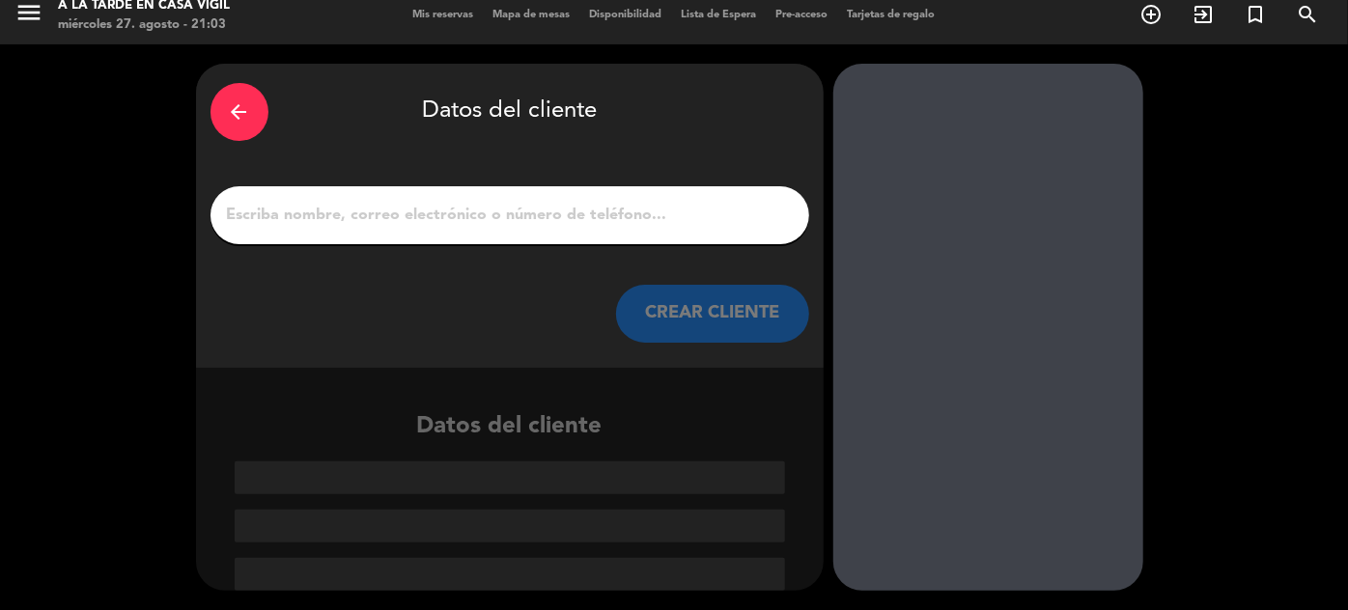
click at [244, 129] on div "arrow_back" at bounding box center [240, 112] width 58 height 58
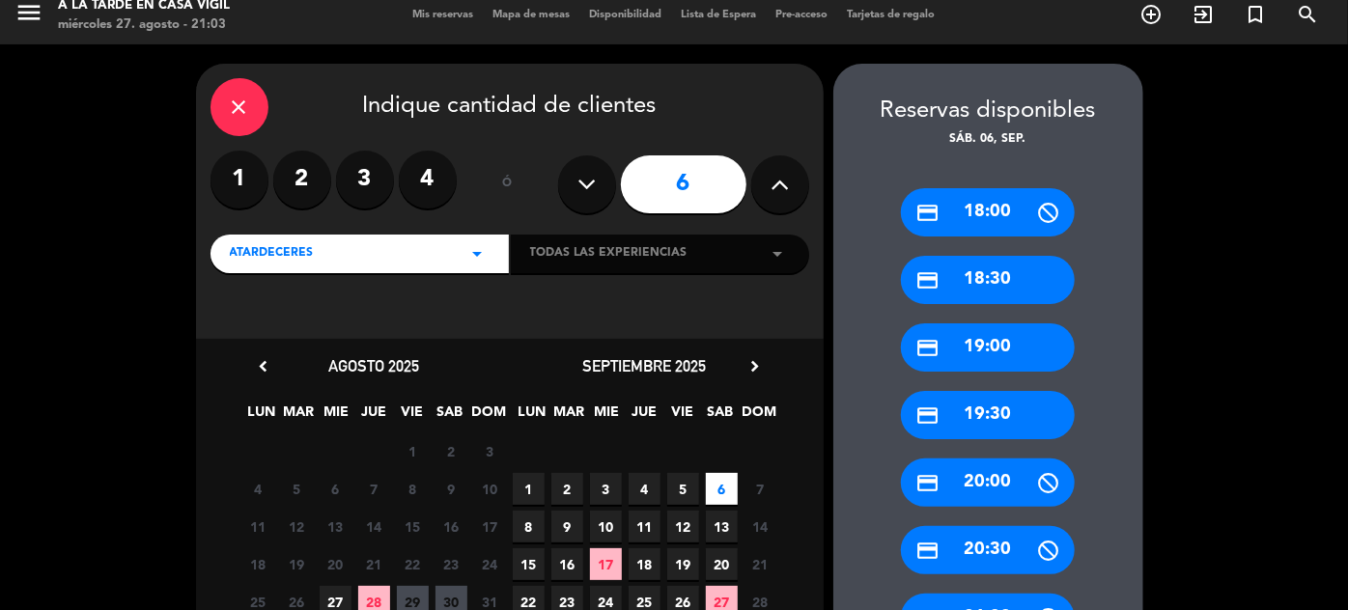
scroll to position [77, 0]
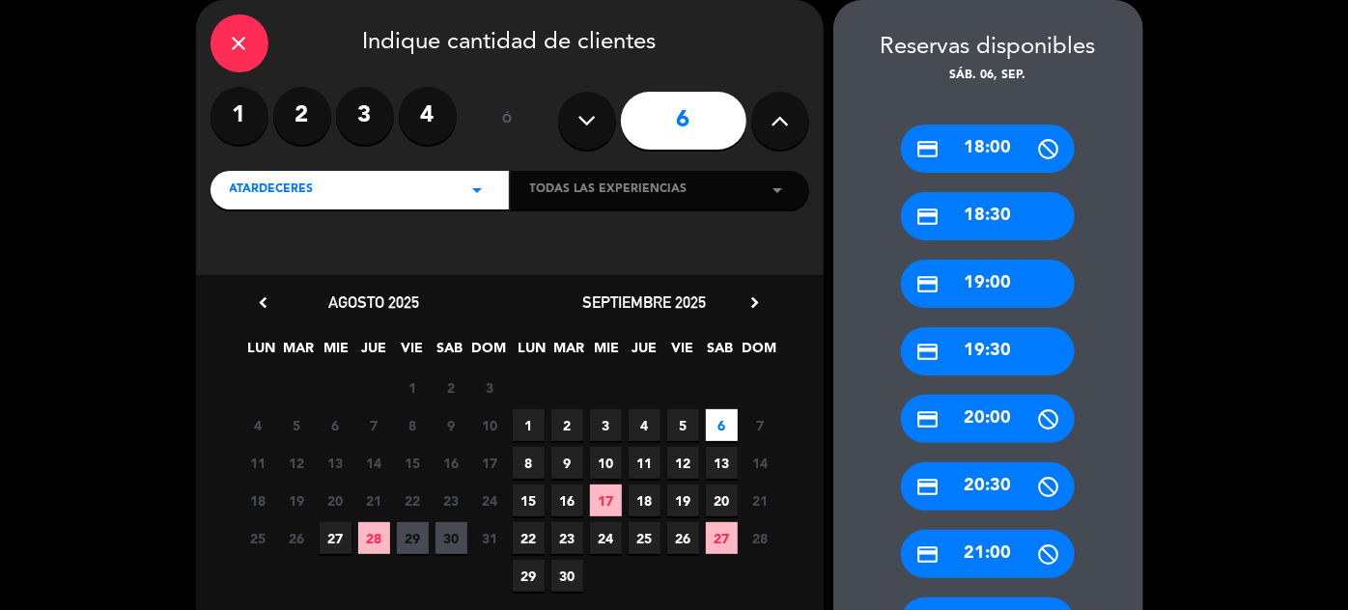
click at [989, 207] on div "credit_card 18:30" at bounding box center [988, 216] width 174 height 48
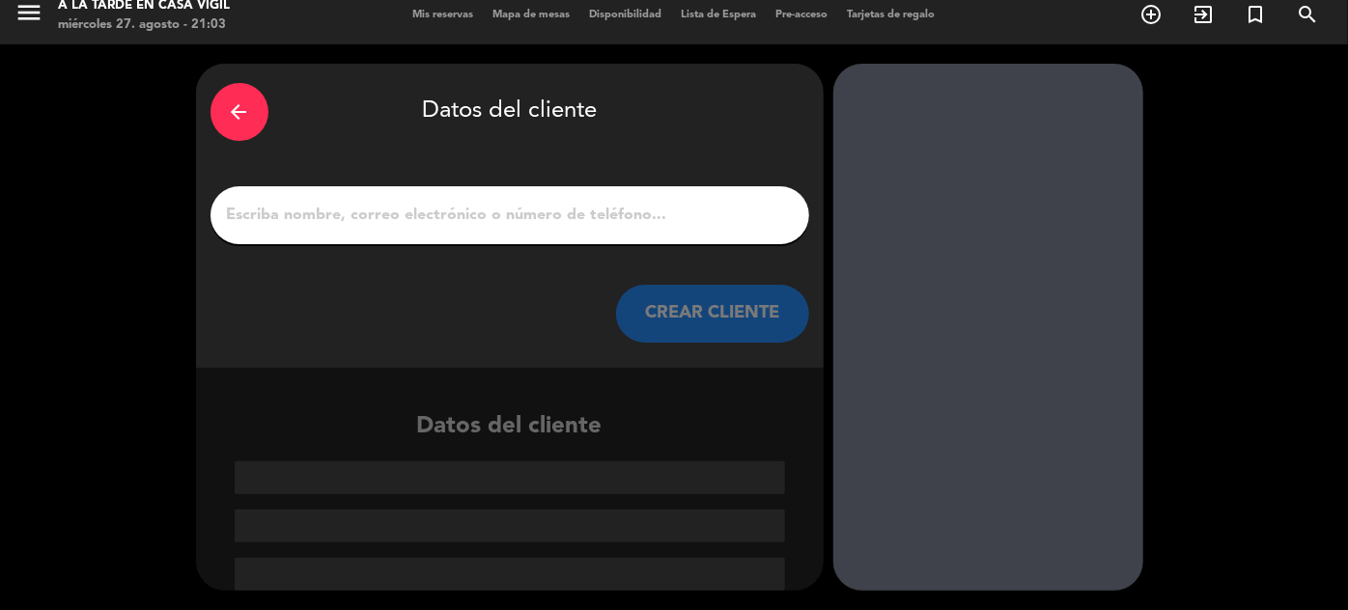
click at [229, 109] on icon "arrow_back" at bounding box center [239, 111] width 23 height 23
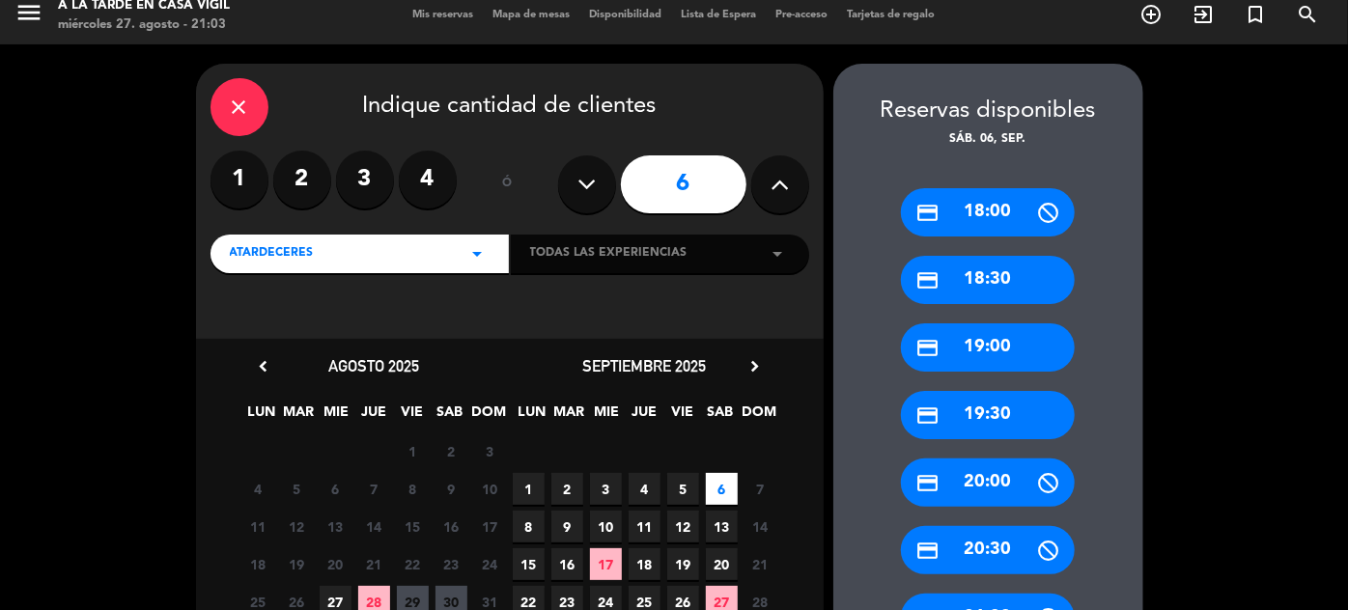
scroll to position [77, 0]
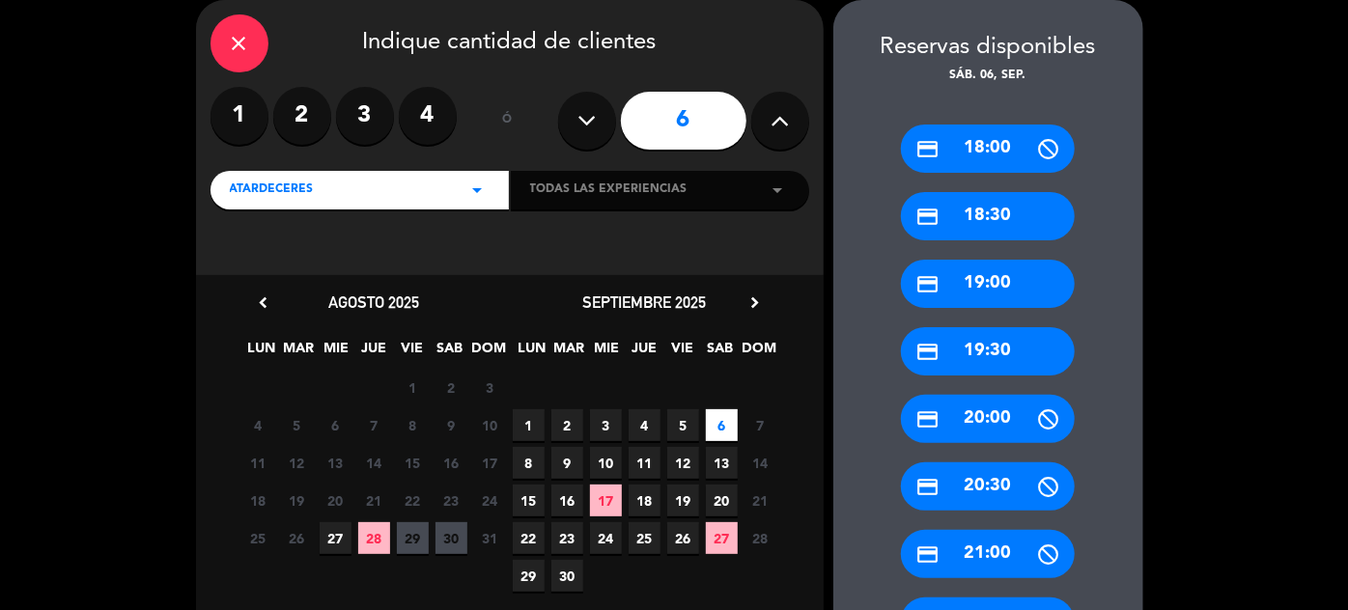
click at [233, 36] on icon "close" at bounding box center [239, 43] width 23 height 23
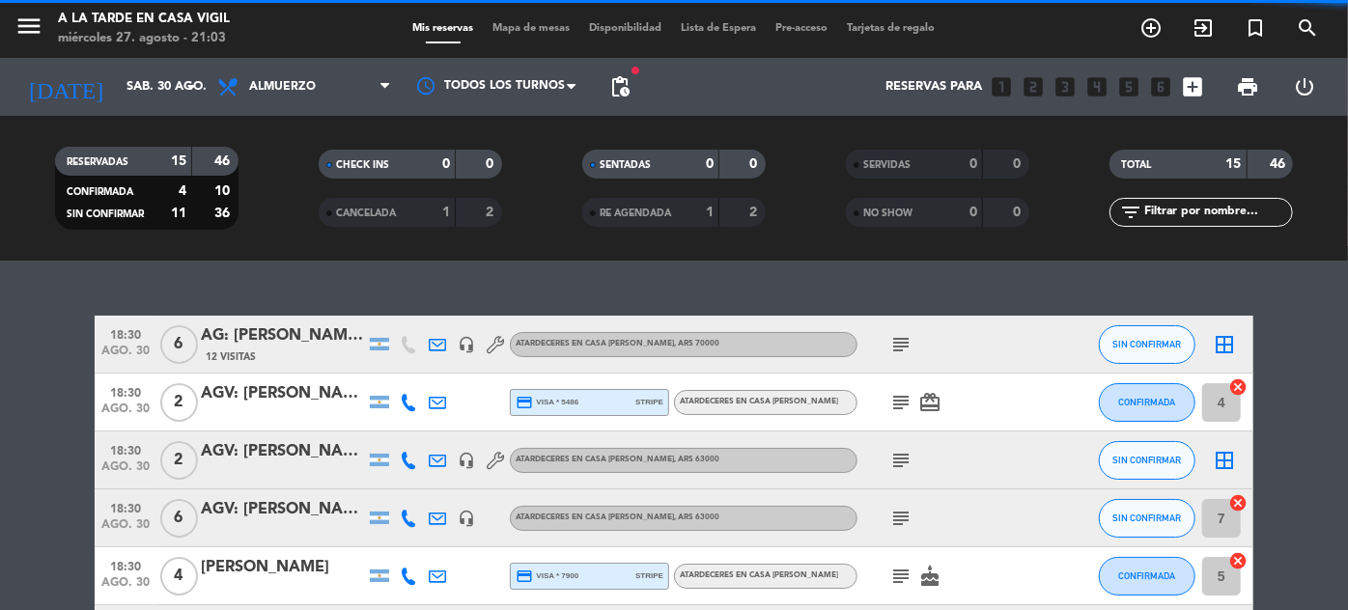
click at [1188, 215] on input "text" at bounding box center [1217, 212] width 150 height 21
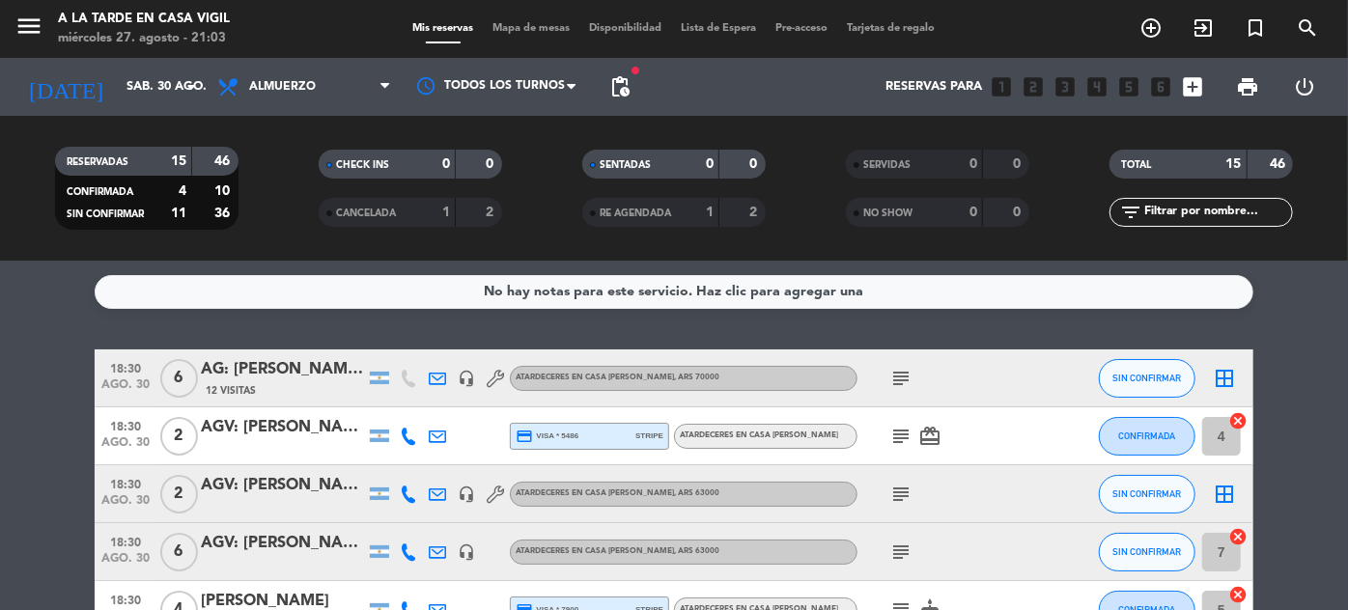
click at [284, 544] on div "AGV: [PERSON_NAME]" at bounding box center [283, 543] width 164 height 25
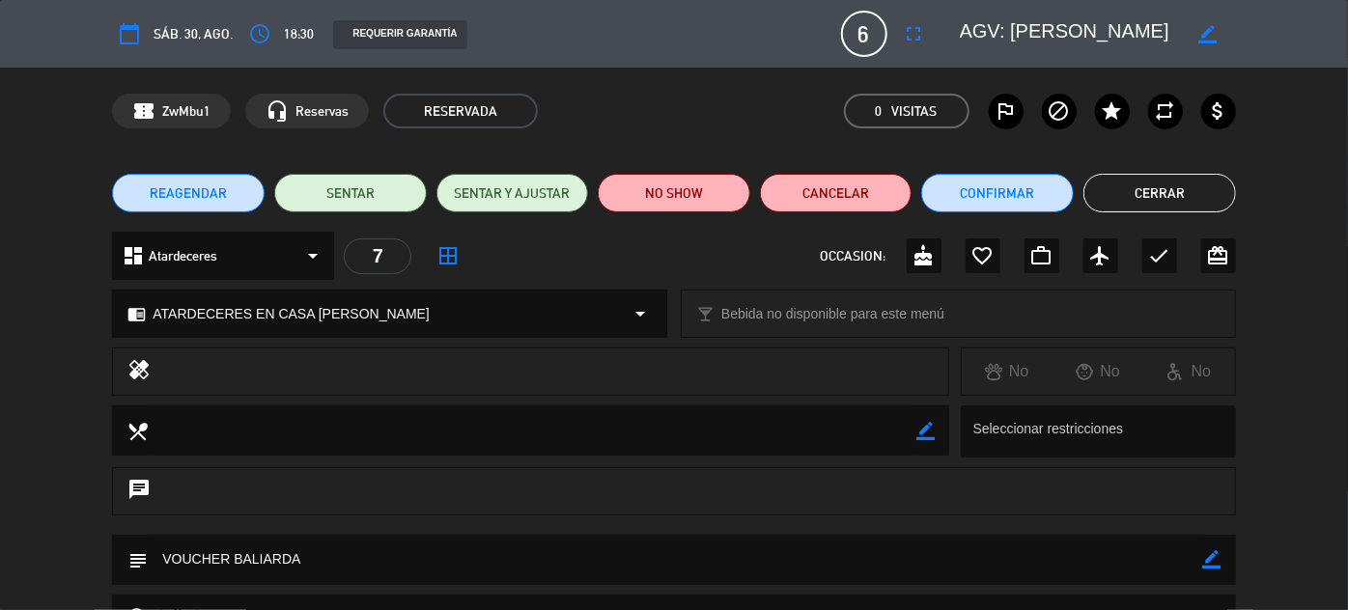
click at [234, 185] on button "REAGENDAR" at bounding box center [188, 193] width 153 height 39
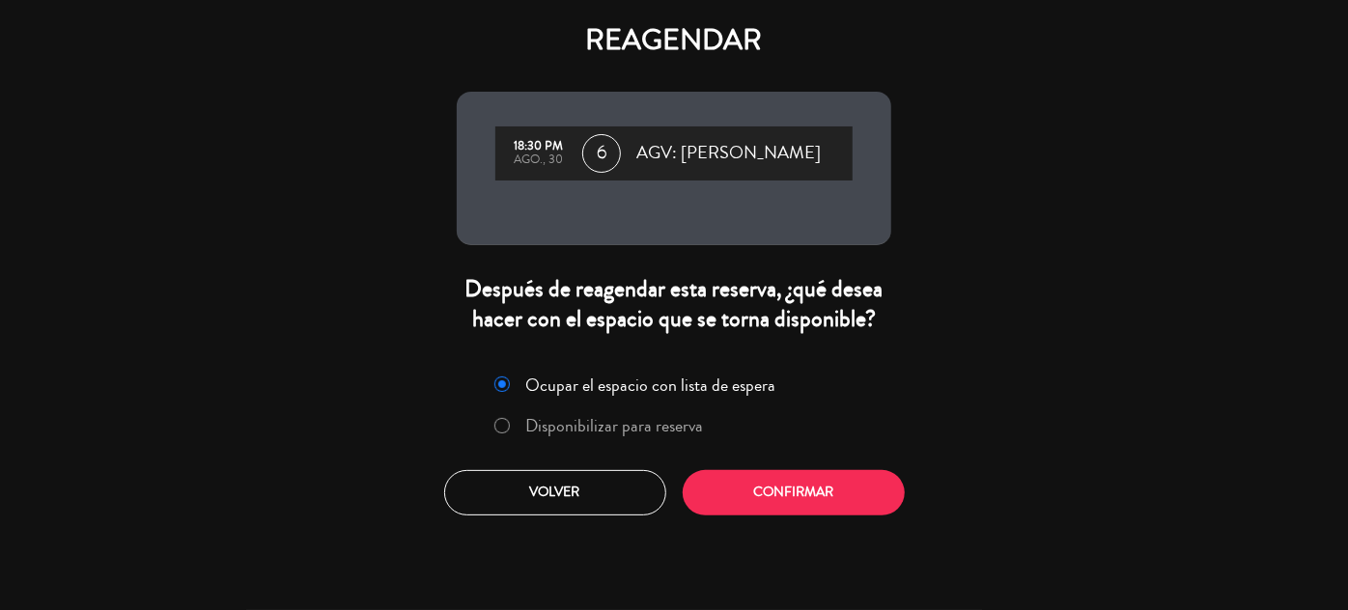
click at [565, 435] on label "Disponibilizar para reserva" at bounding box center [615, 425] width 178 height 17
click at [839, 516] on button "Confirmar" at bounding box center [794, 492] width 222 height 45
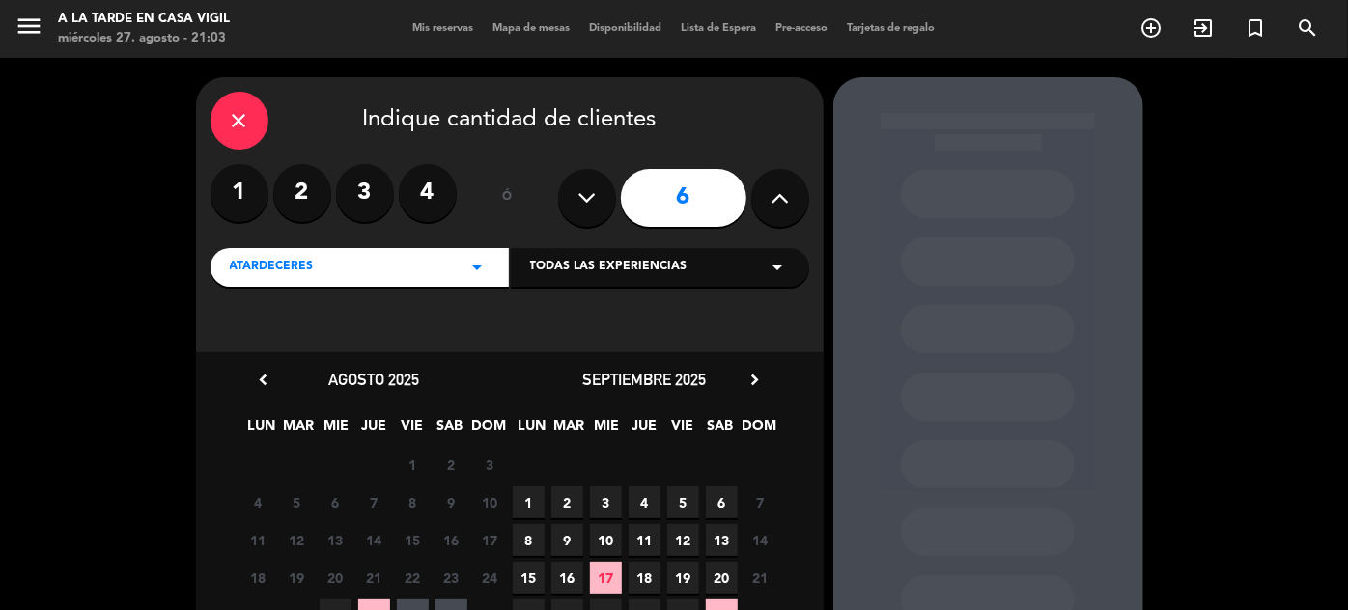
click at [728, 499] on span "6" at bounding box center [722, 503] width 32 height 32
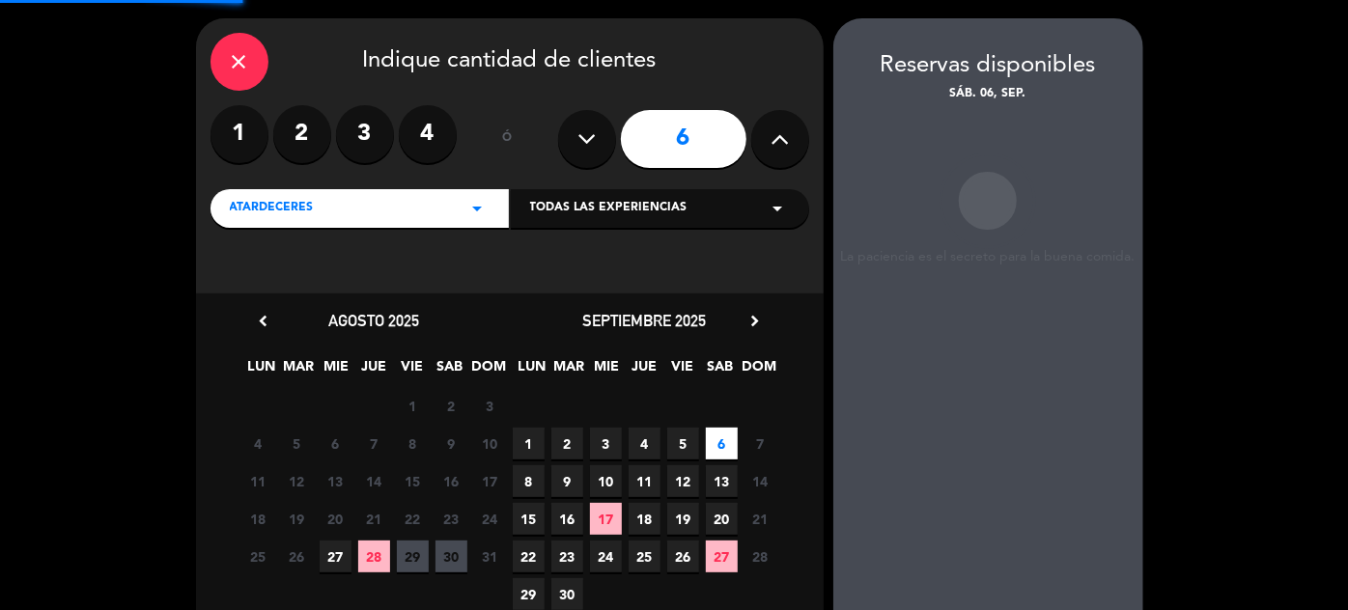
scroll to position [77, 0]
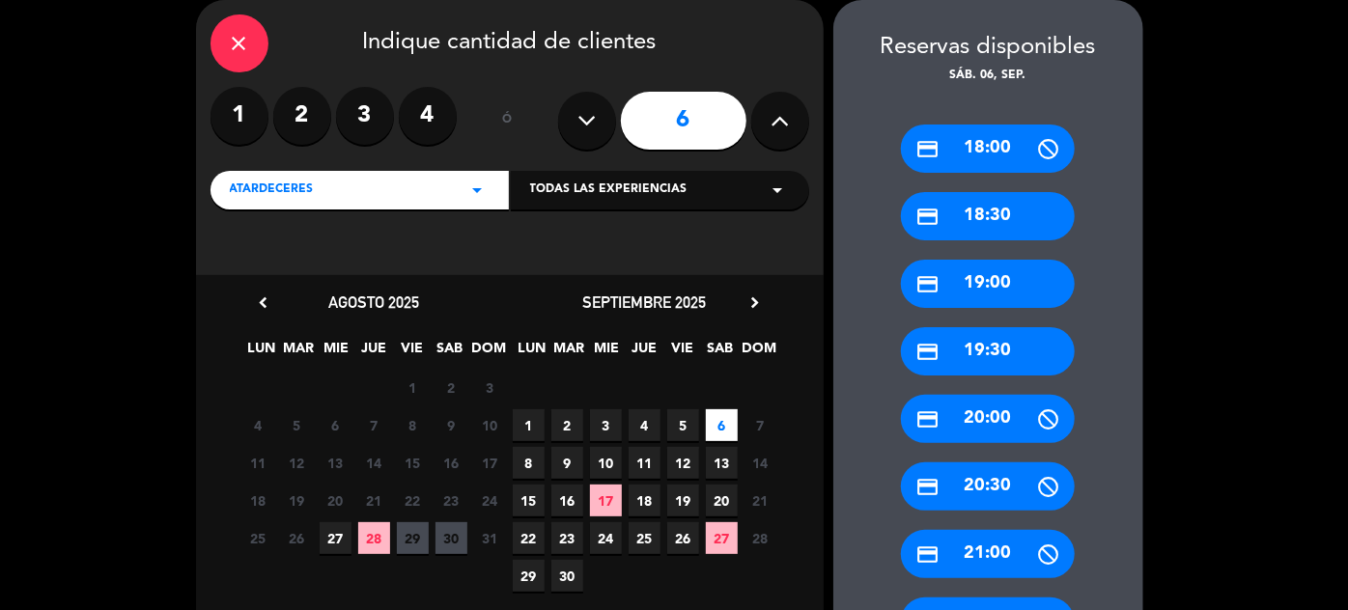
click at [1018, 220] on div "credit_card 18:30" at bounding box center [988, 216] width 174 height 48
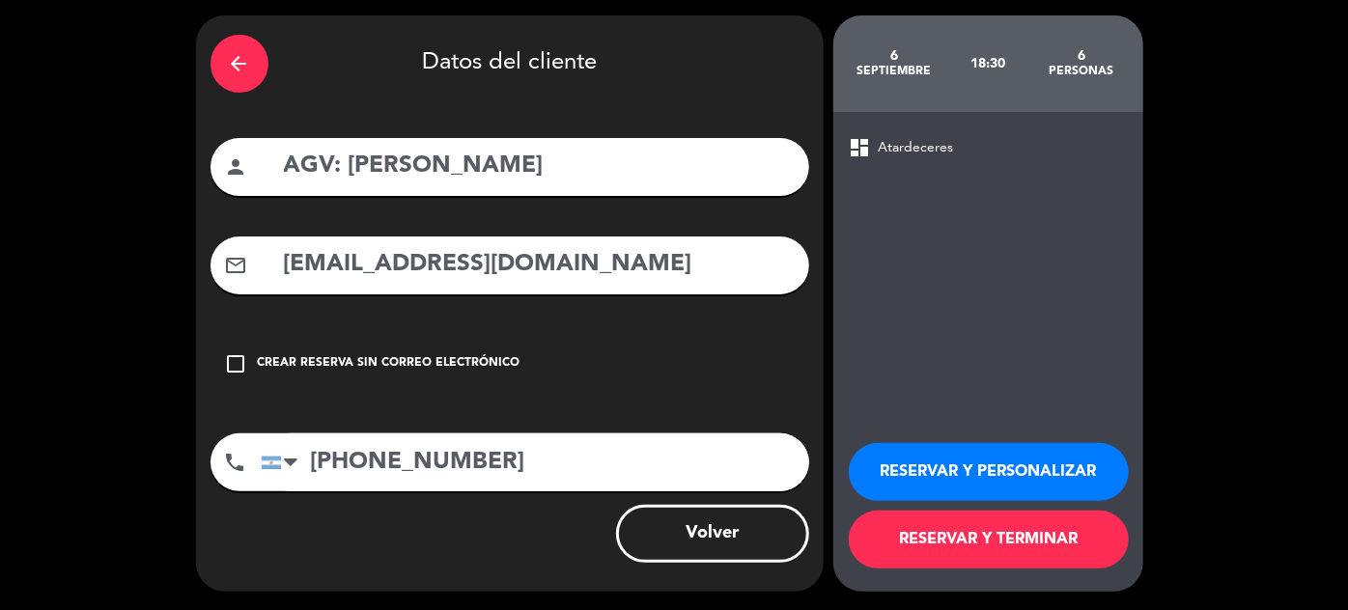
click at [984, 472] on button "RESERVAR Y PERSONALIZAR" at bounding box center [989, 472] width 280 height 58
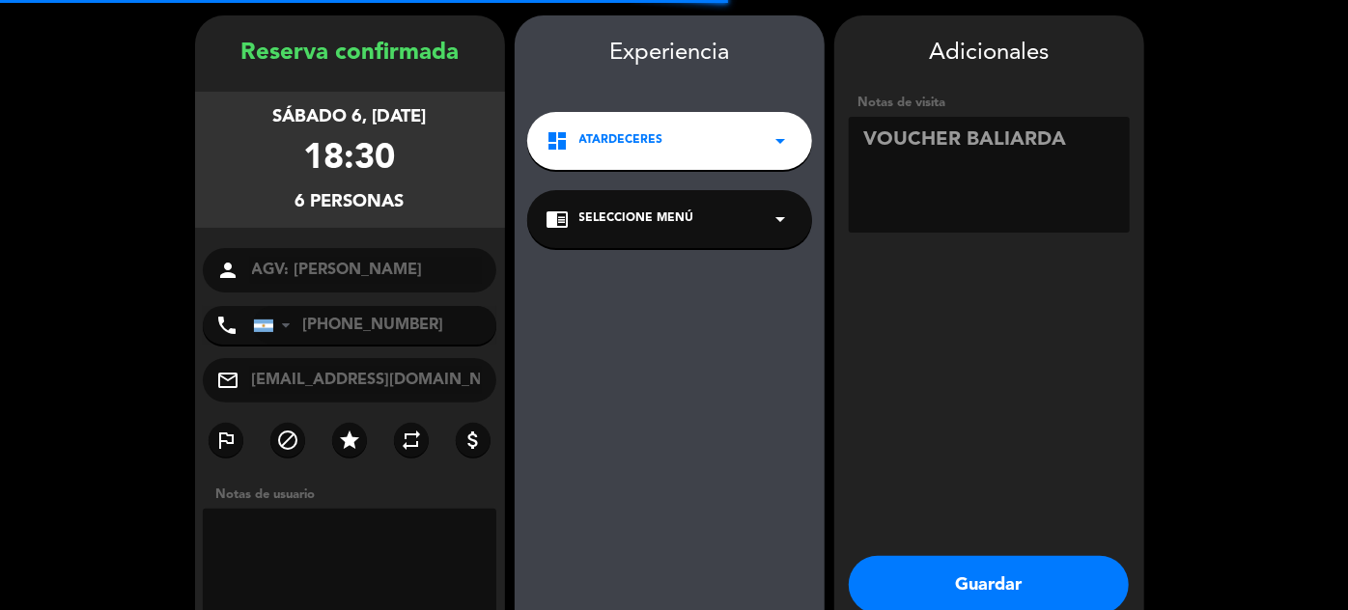
scroll to position [77, 0]
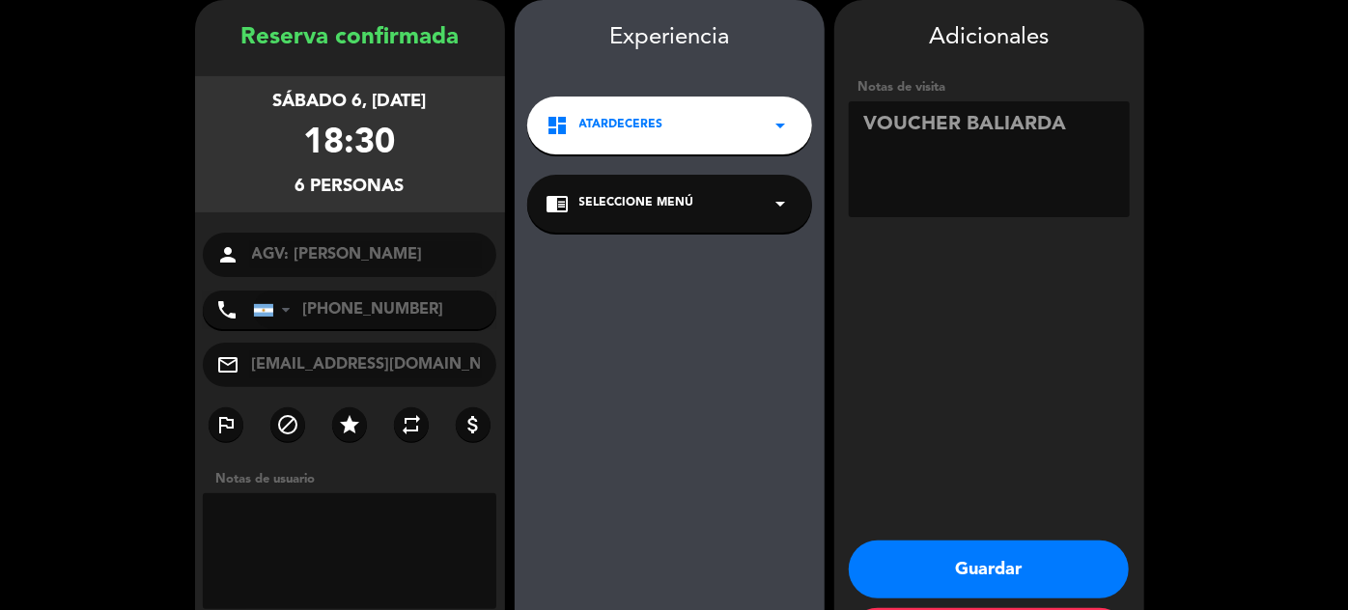
click at [742, 192] on div "chrome_reader_mode Seleccione Menú arrow_drop_down" at bounding box center [669, 204] width 285 height 58
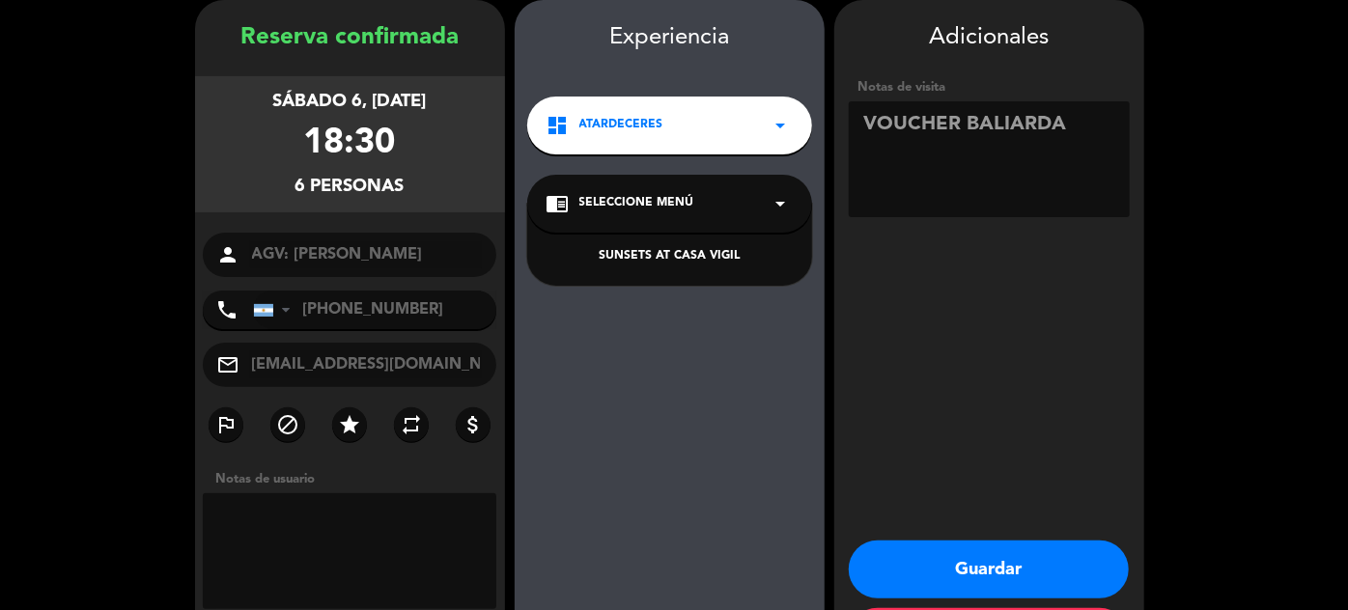
click at [706, 251] on div "SUNSETS AT CASA VIGIL" at bounding box center [670, 256] width 246 height 19
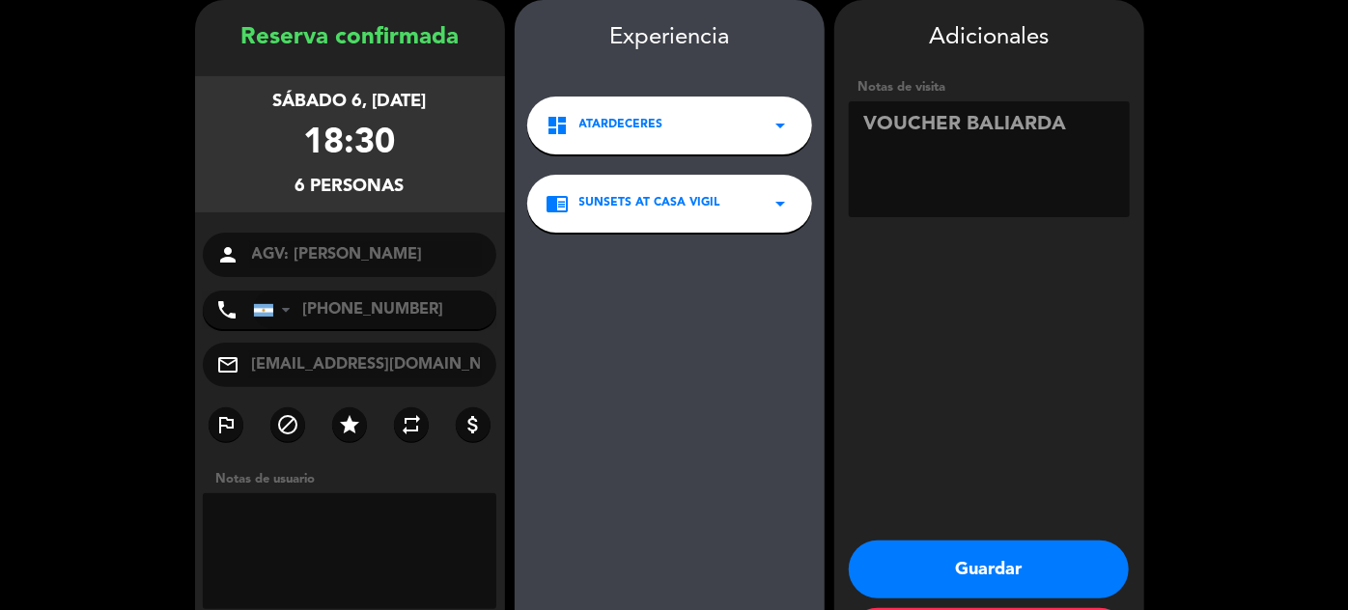
click at [981, 570] on button "Guardar" at bounding box center [989, 570] width 280 height 58
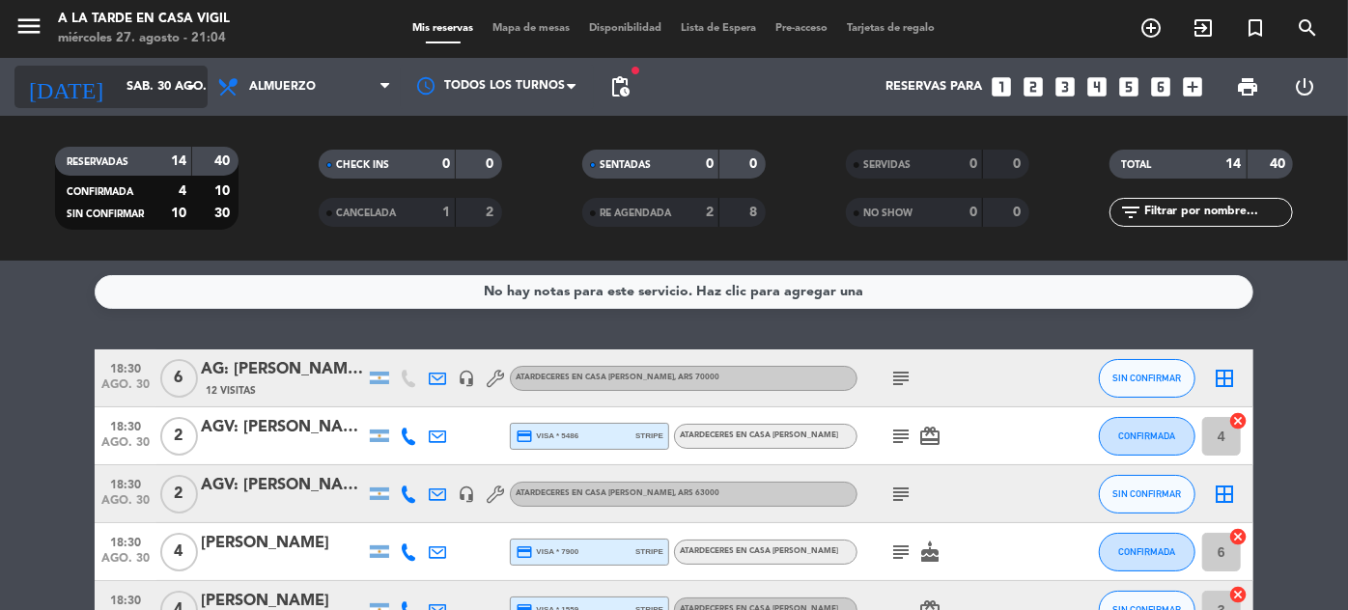
click at [118, 98] on input "sáb. 30 ago." at bounding box center [199, 87] width 165 height 34
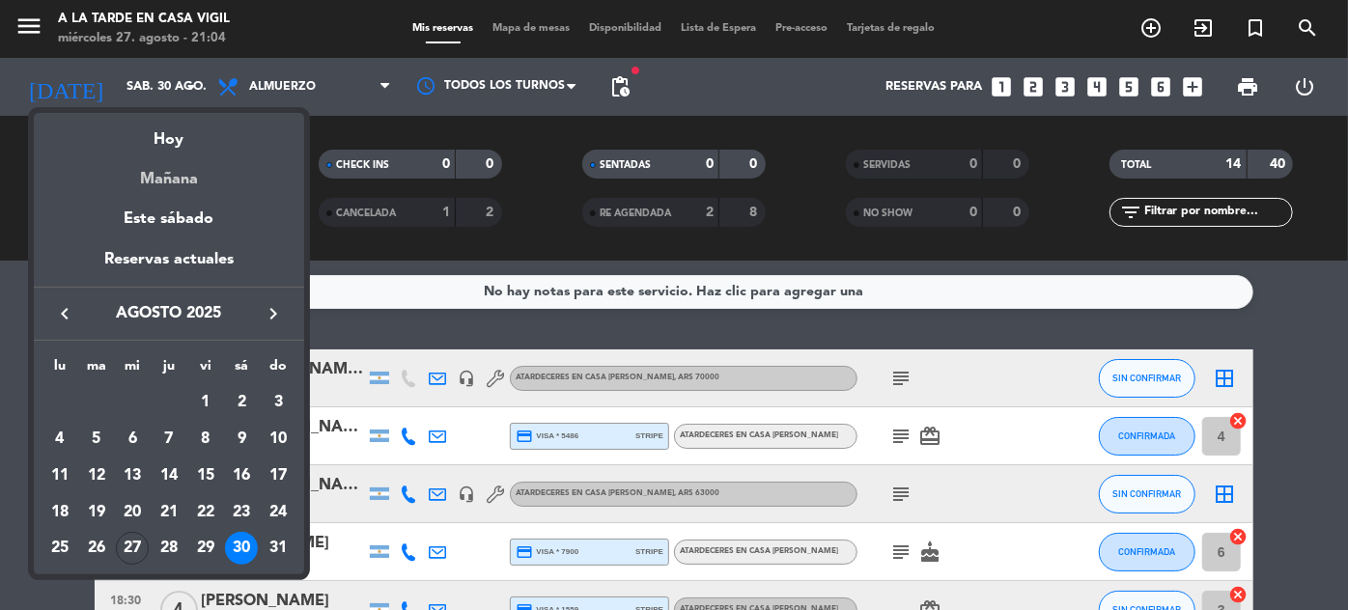
click at [172, 173] on div "Mañana" at bounding box center [169, 173] width 270 height 40
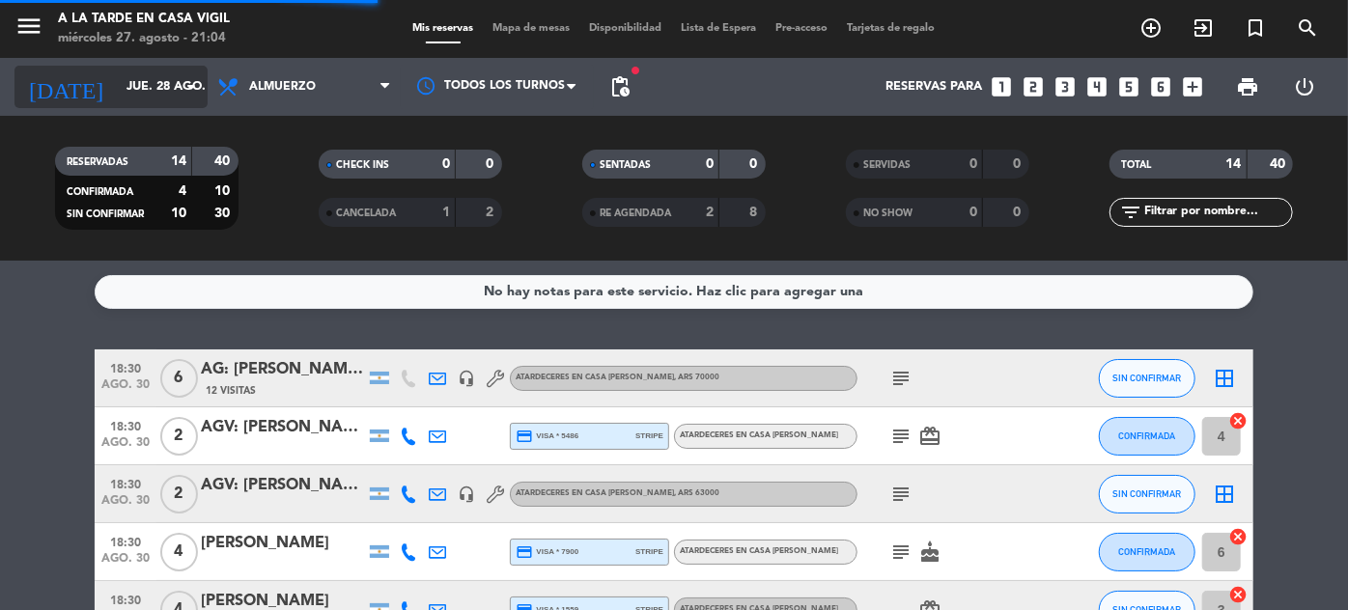
click at [117, 87] on input "jue. 28 ago." at bounding box center [199, 87] width 165 height 34
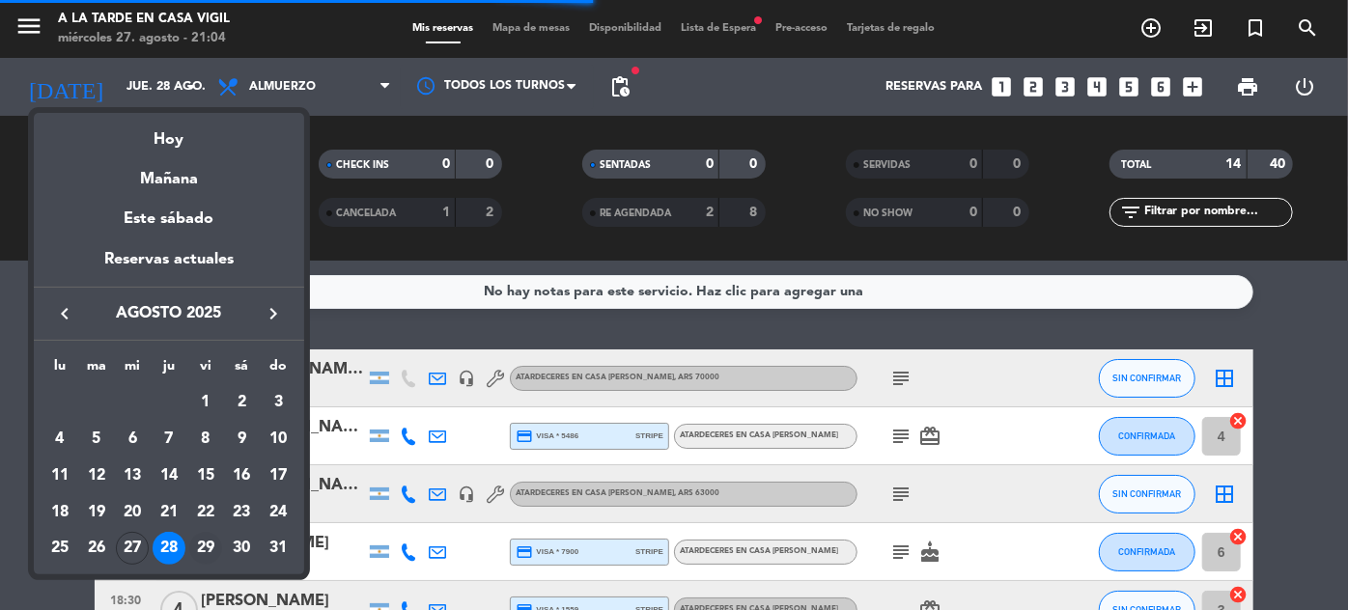
click at [203, 544] on div "29" at bounding box center [205, 548] width 33 height 33
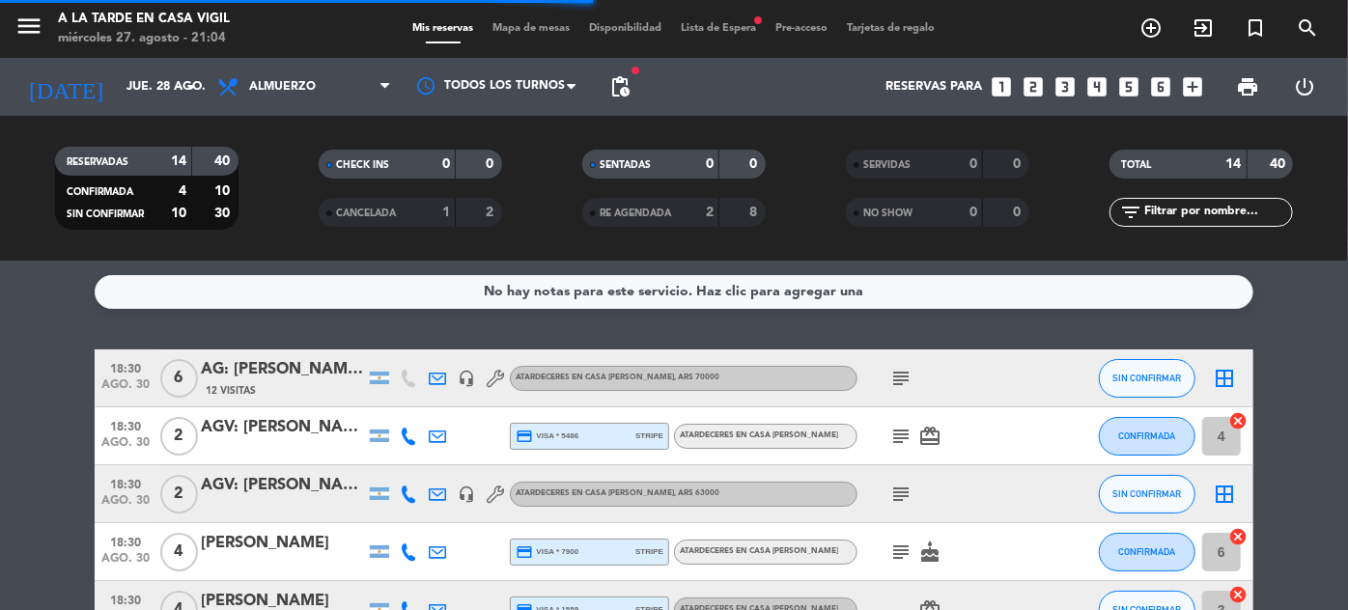
type input "vie. 29 ago."
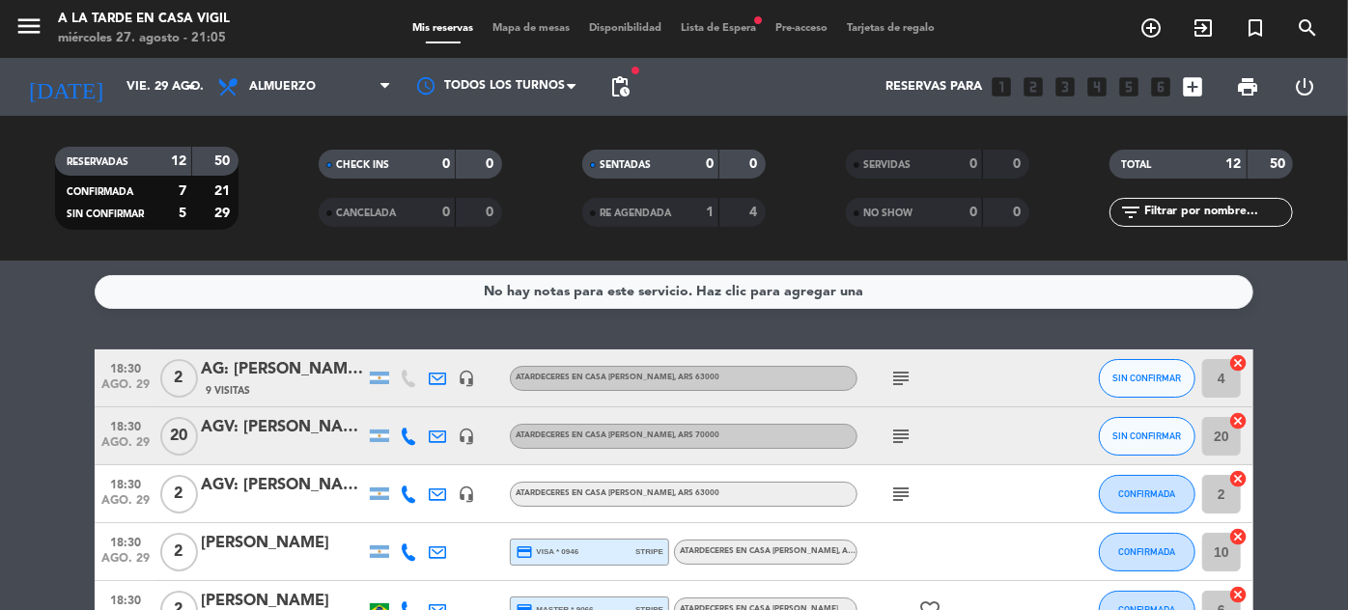
click at [1205, 210] on input "text" at bounding box center [1217, 212] width 150 height 21
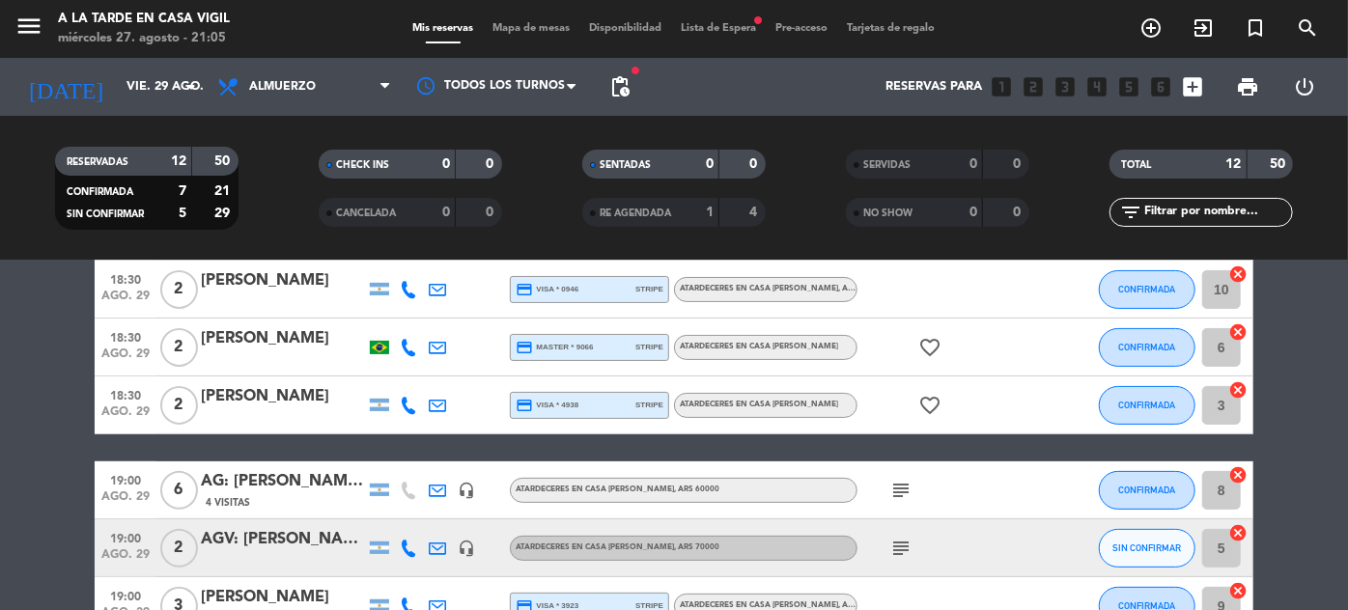
scroll to position [438, 0]
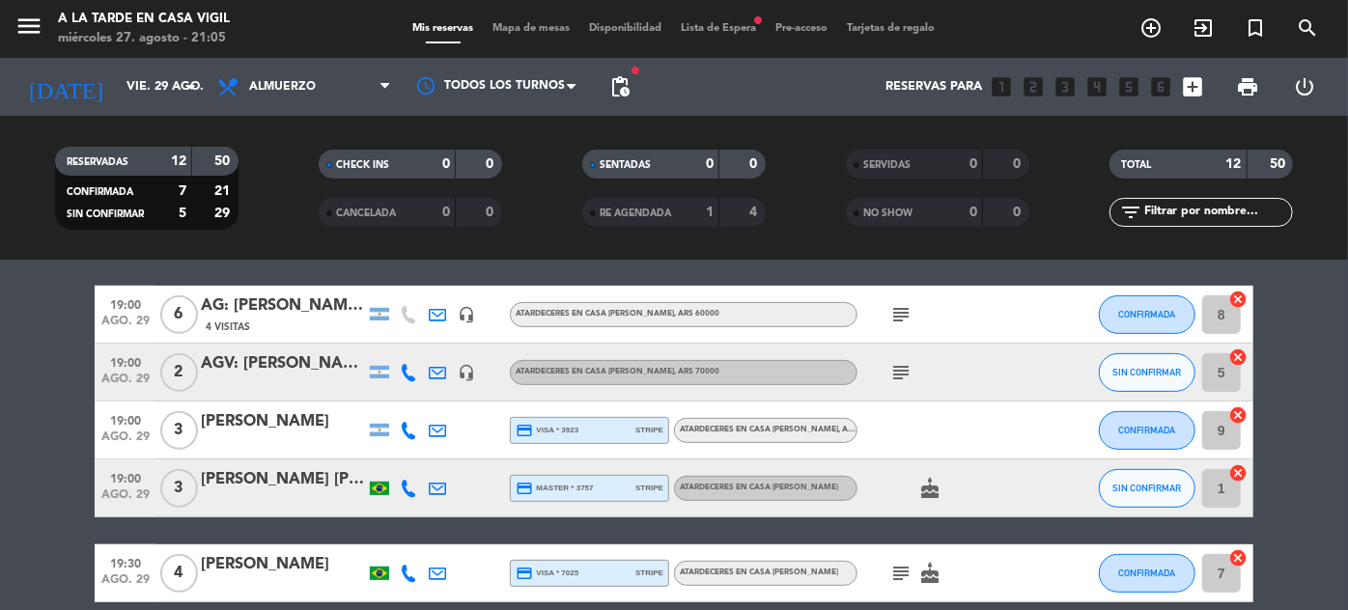
click at [120, 482] on span "19:00" at bounding box center [125, 477] width 48 height 22
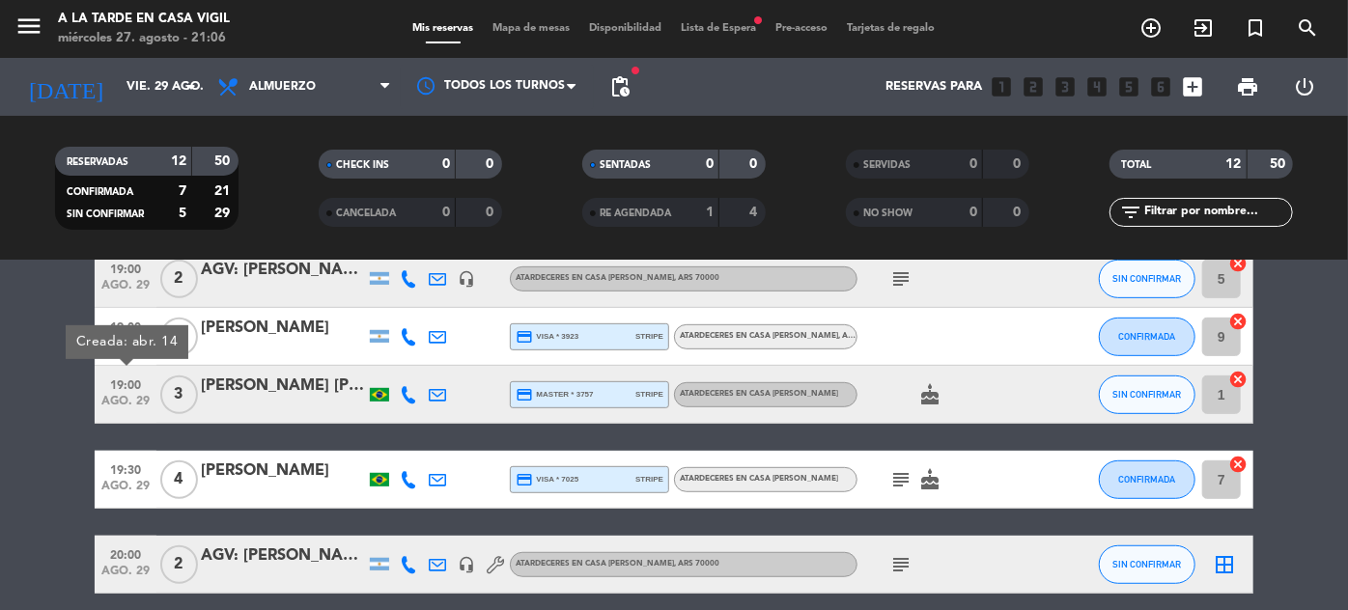
scroll to position [612, 0]
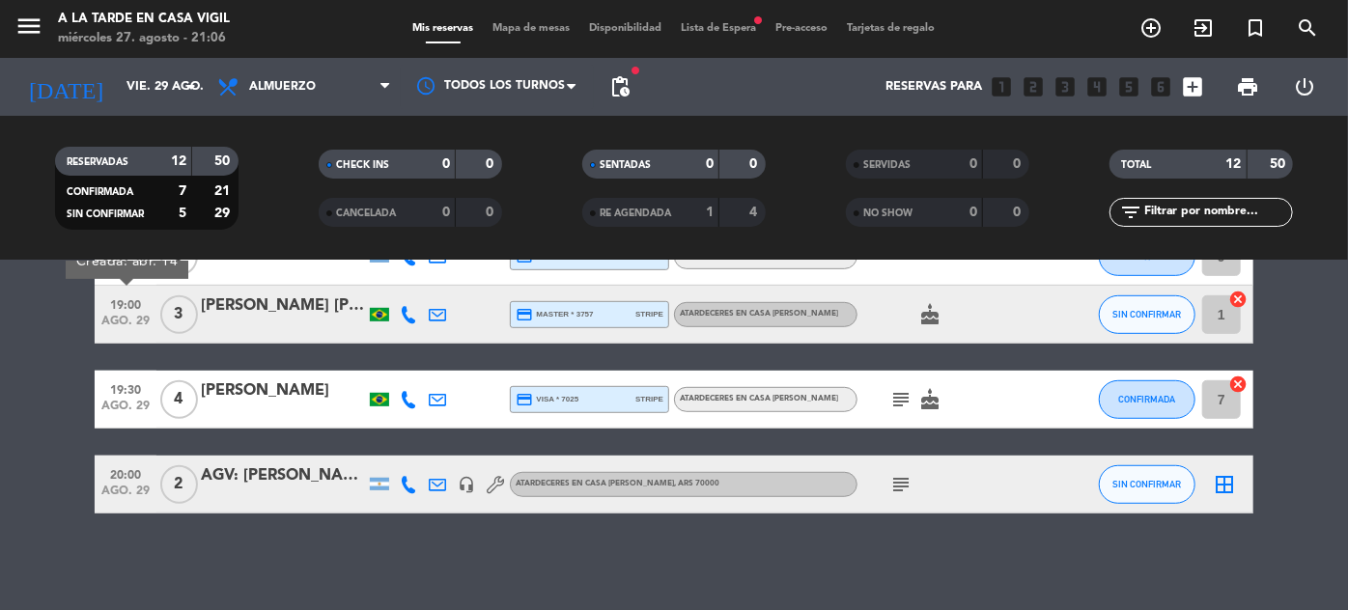
click at [128, 481] on span "20:00" at bounding box center [125, 474] width 48 height 22
click at [242, 474] on div "AGV: [PERSON_NAME]" at bounding box center [283, 476] width 164 height 25
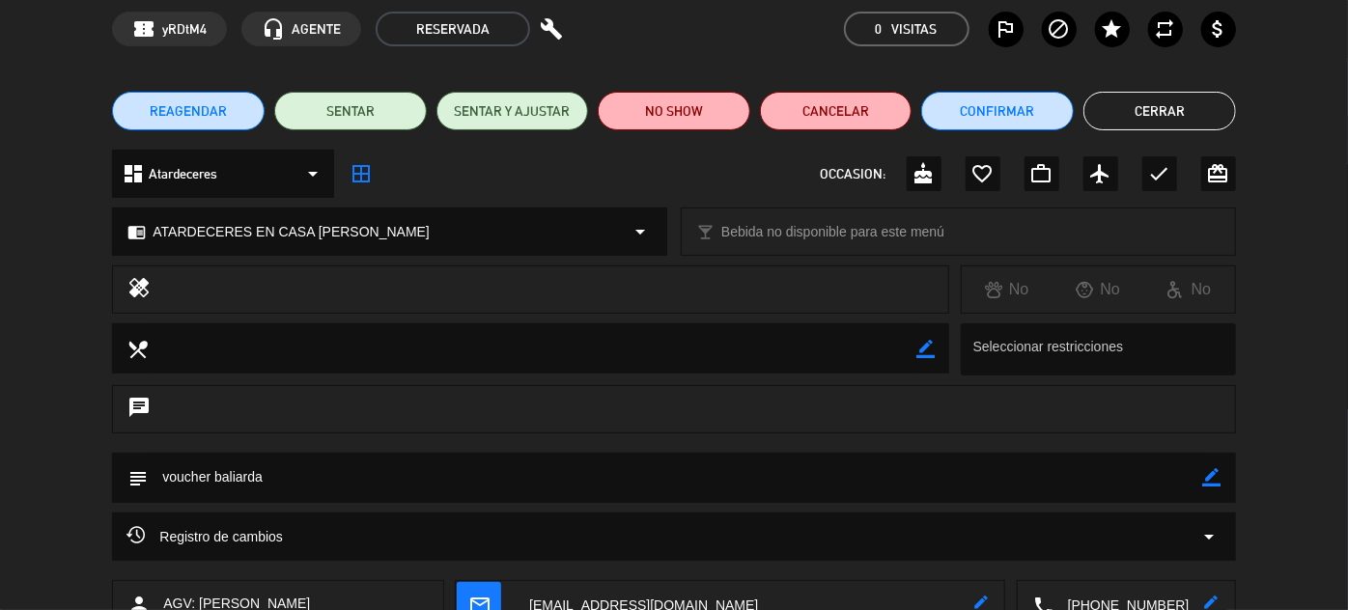
scroll to position [0, 0]
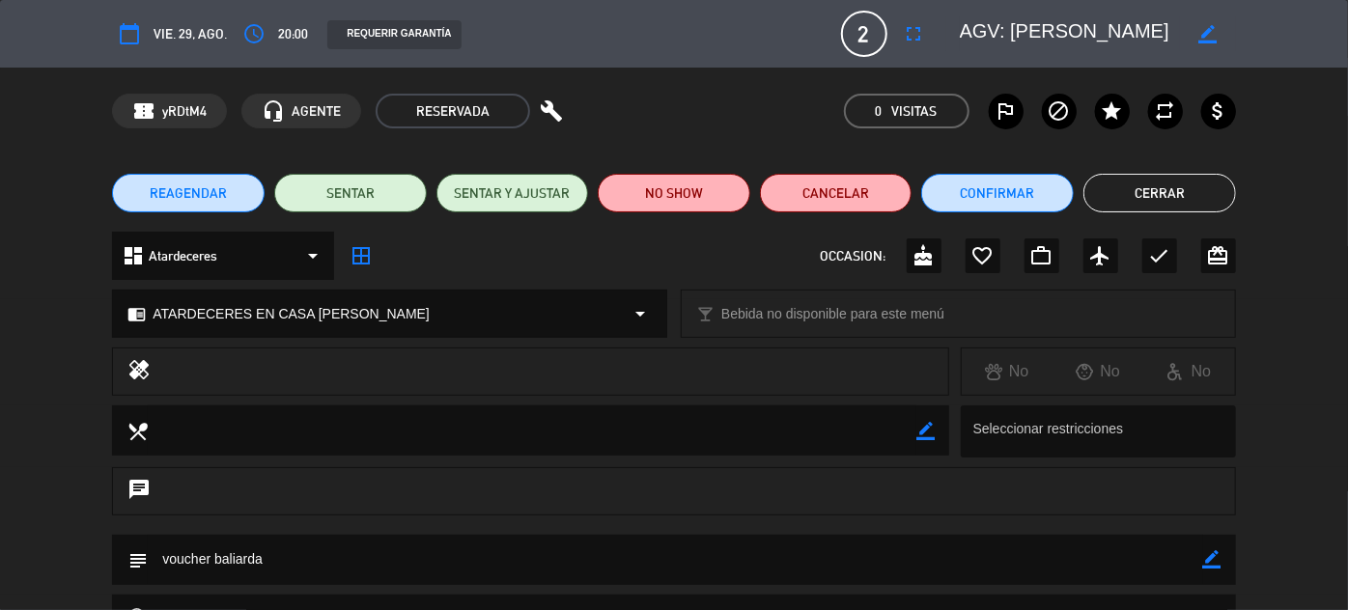
click at [1192, 192] on button "Cerrar" at bounding box center [1159, 193] width 153 height 39
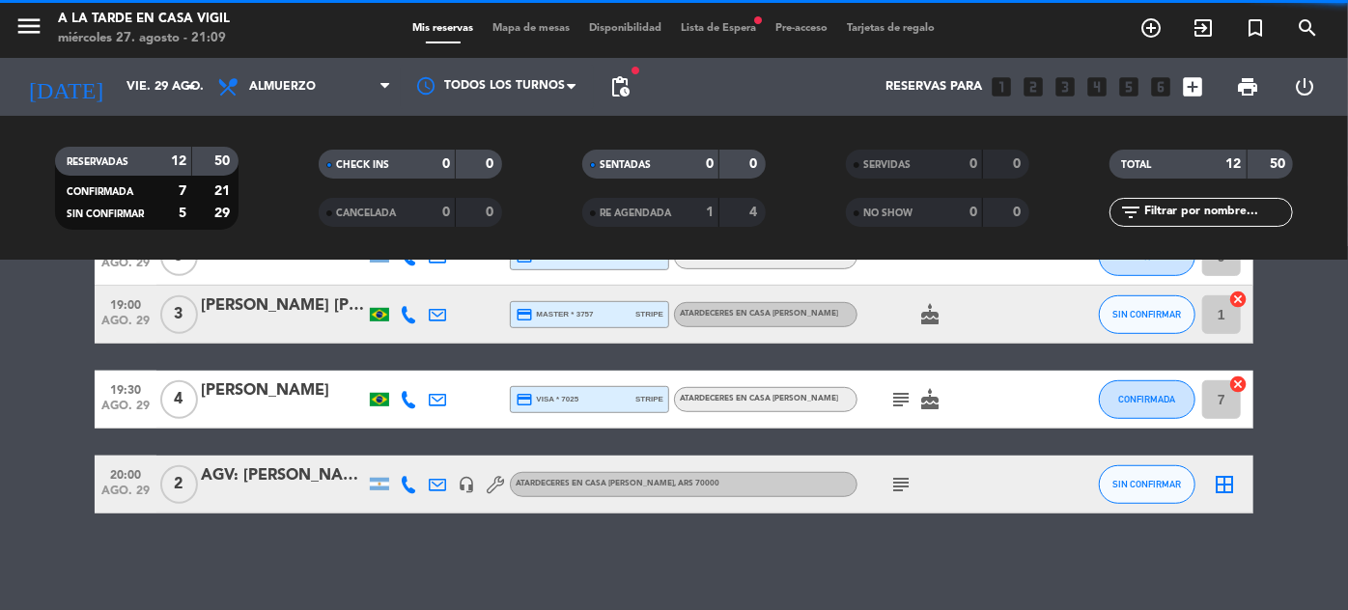
click at [15, 24] on icon "menu" at bounding box center [28, 26] width 29 height 29
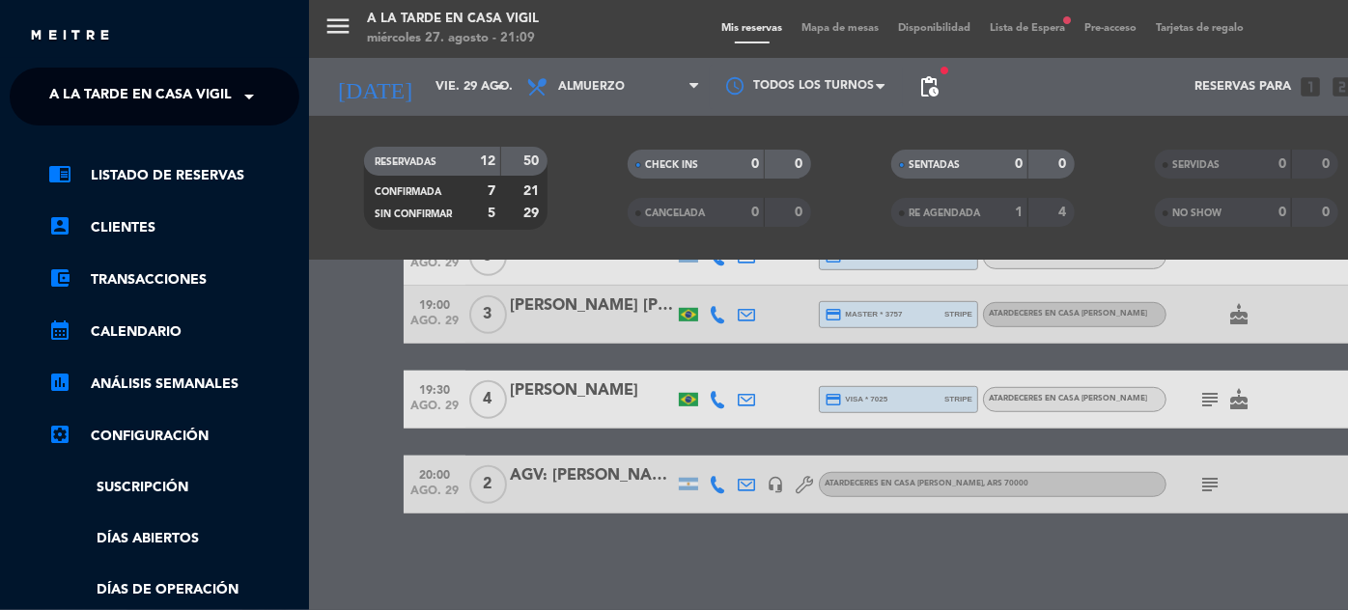
click at [239, 95] on span at bounding box center [254, 96] width 33 height 41
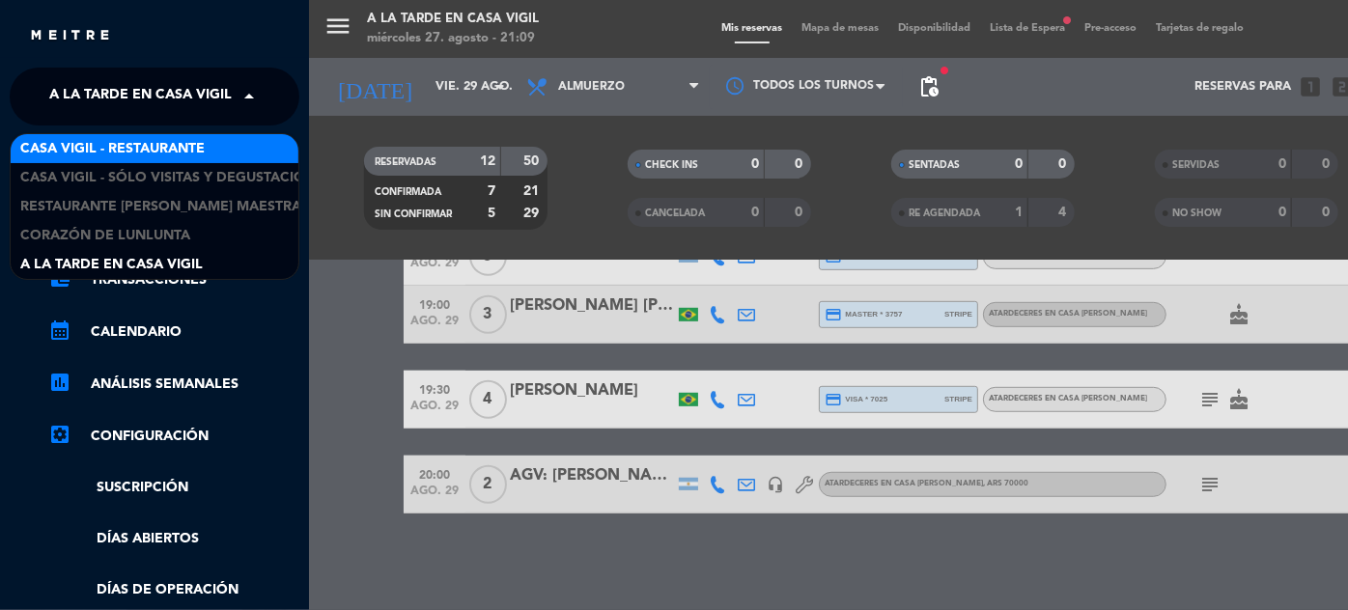
click at [195, 146] on span "Casa Vigil - Restaurante" at bounding box center [112, 149] width 184 height 22
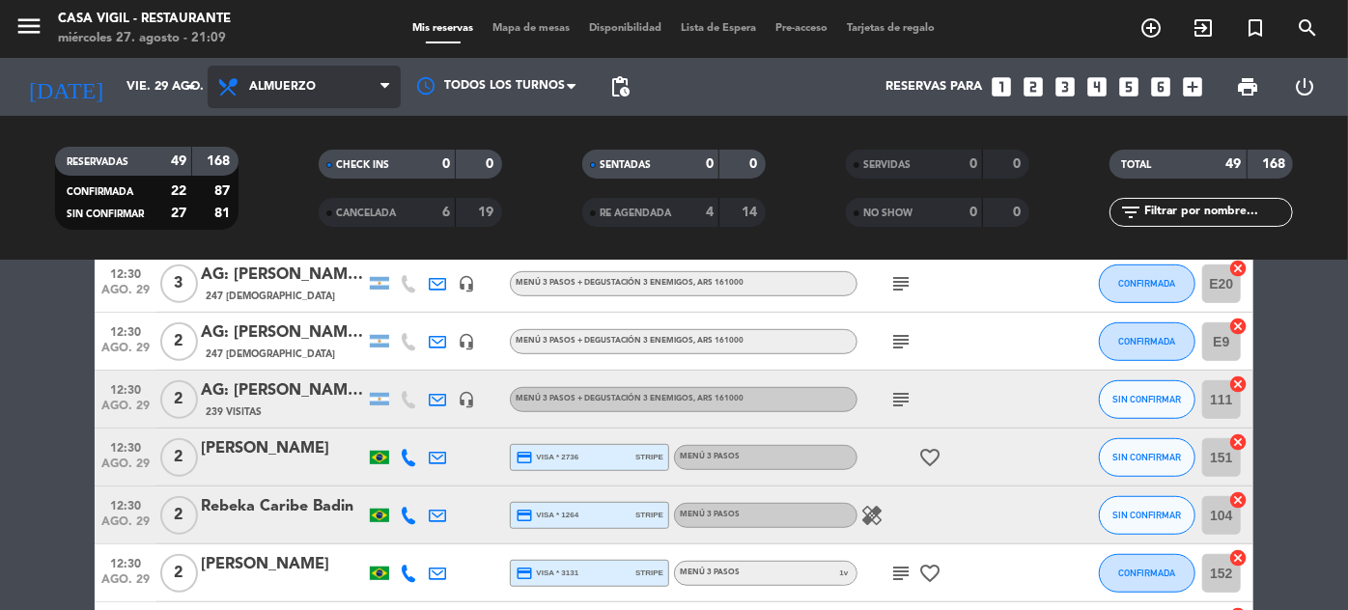
click at [310, 88] on span "Almuerzo" at bounding box center [282, 87] width 67 height 14
click at [292, 216] on div "menu Casa [PERSON_NAME] - Restaurante miércoles 27. agosto - 21:09 Mis reservas…" at bounding box center [674, 130] width 1348 height 261
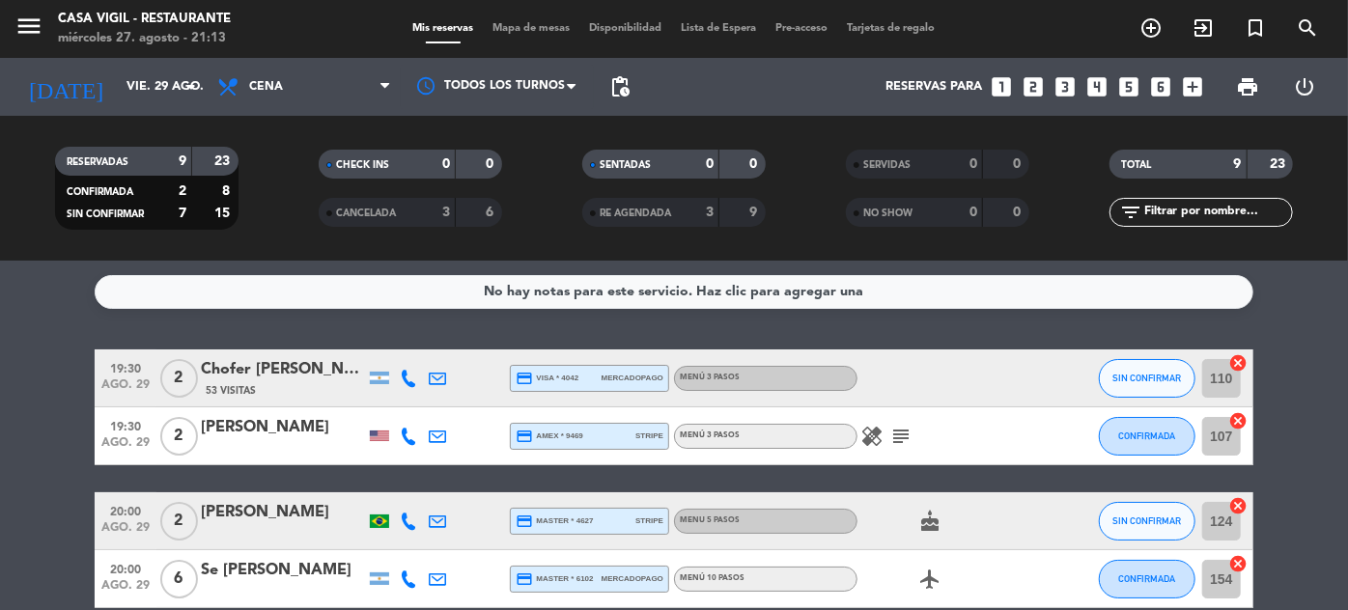
click at [126, 369] on span "19:30" at bounding box center [125, 367] width 48 height 22
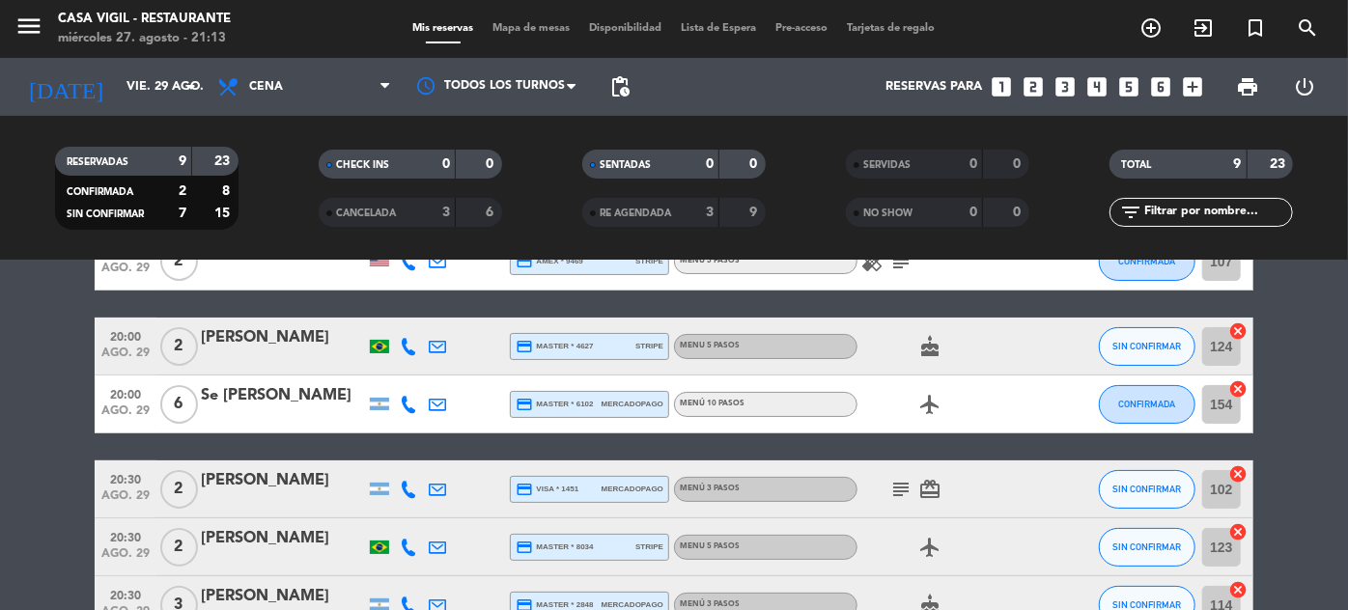
scroll to position [175, 0]
click at [124, 351] on span "ago. 29" at bounding box center [125, 358] width 48 height 22
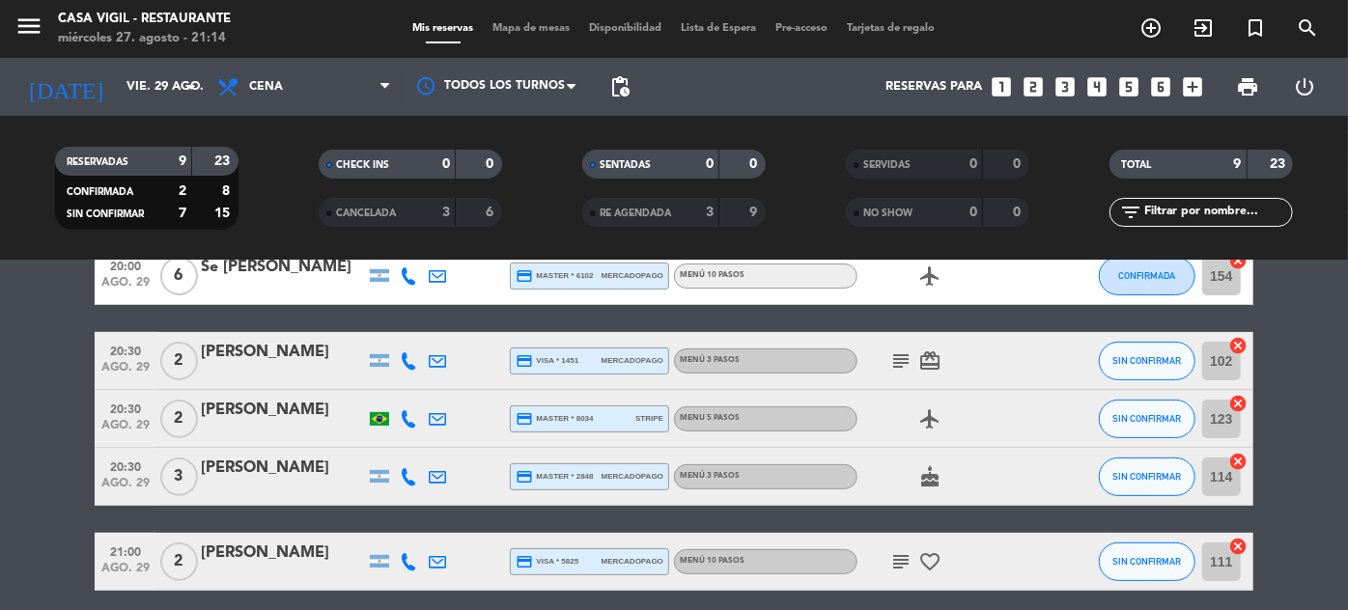
scroll to position [263, 0]
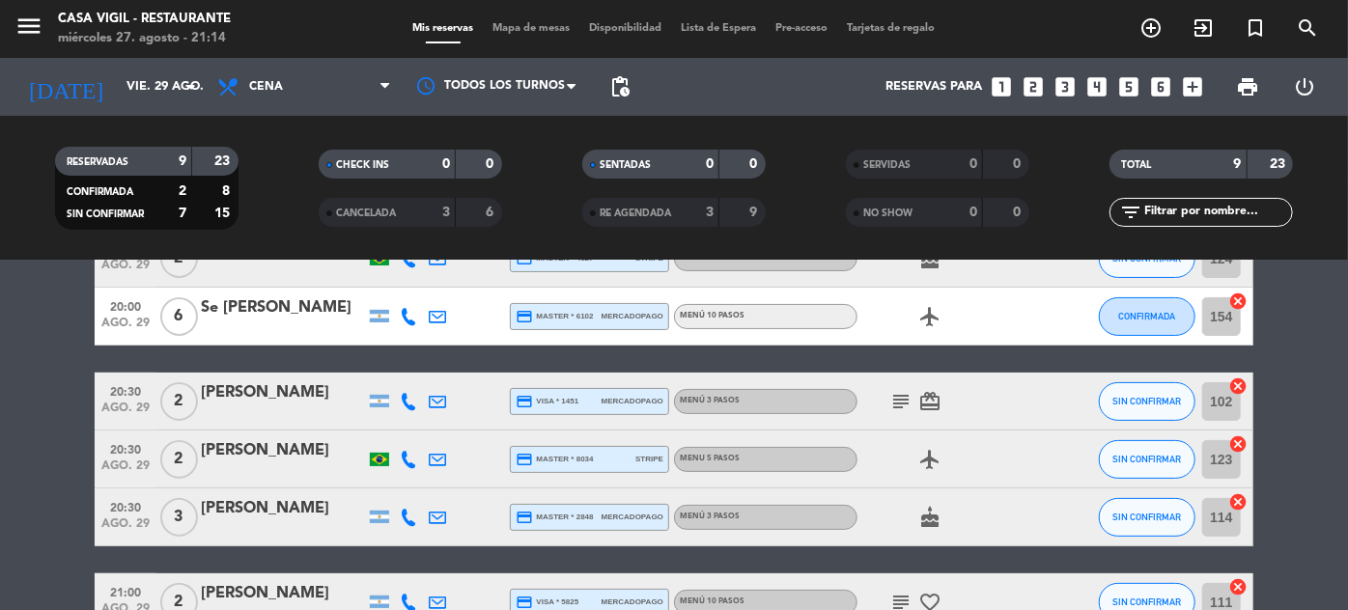
click at [93, 378] on bookings-row "19:30 ago. 29 2 Chofer [PERSON_NAME] 53 Visitas credit_card visa * 4042 mercado…" at bounding box center [674, 402] width 1348 height 630
click at [124, 392] on span "20:30" at bounding box center [125, 390] width 48 height 22
click at [124, 460] on span "ago. 29" at bounding box center [125, 471] width 48 height 22
click at [121, 500] on span "20:30" at bounding box center [125, 506] width 48 height 22
click at [1138, 470] on button "SIN CONFIRMAR" at bounding box center [1147, 459] width 97 height 39
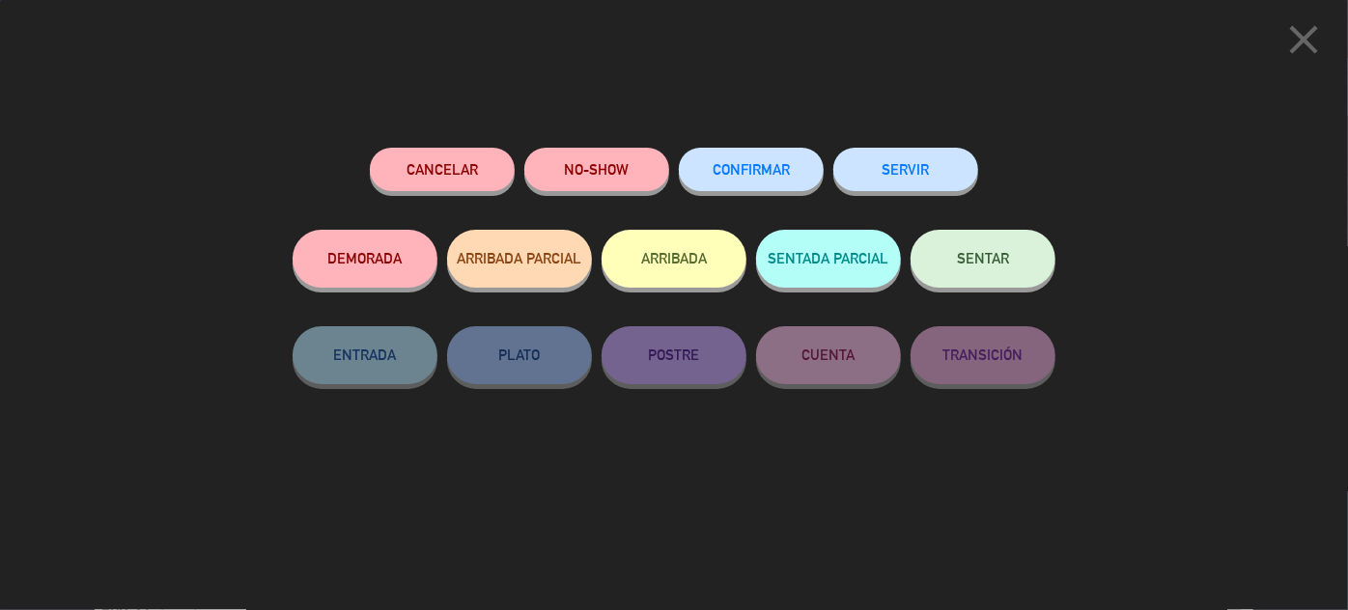
click at [734, 163] on span "CONFIRMAR" at bounding box center [751, 169] width 77 height 16
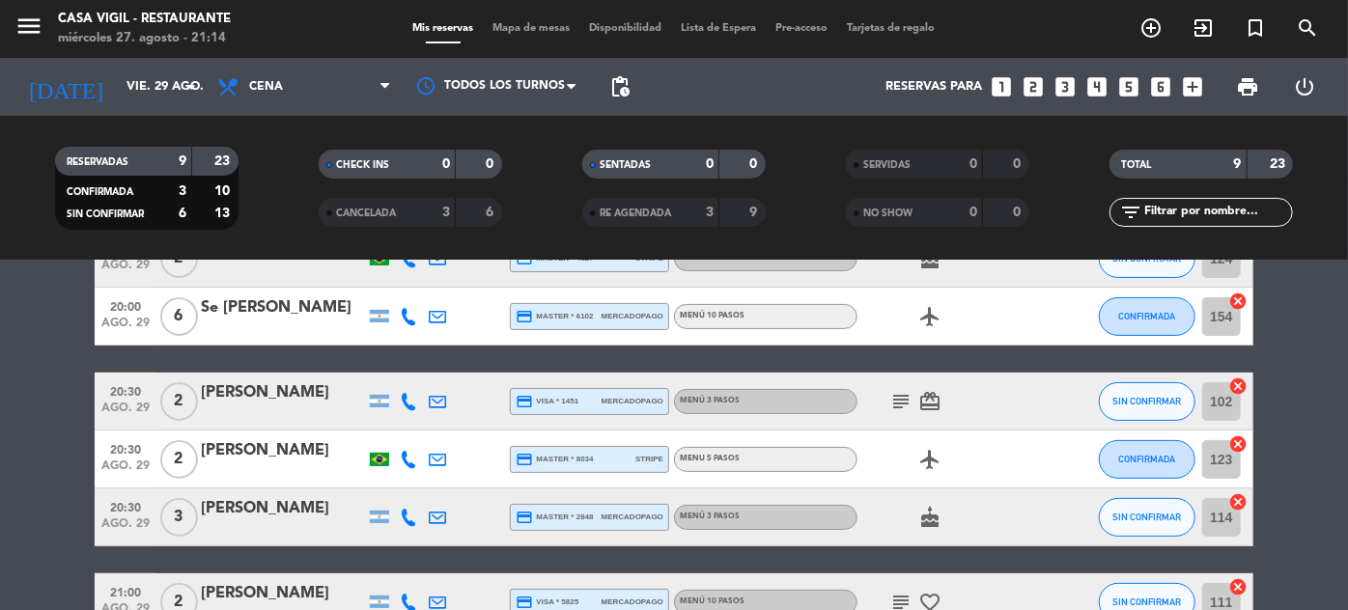
click at [158, 387] on div "2" at bounding box center [178, 401] width 44 height 57
click at [138, 394] on span "20:30" at bounding box center [125, 390] width 48 height 22
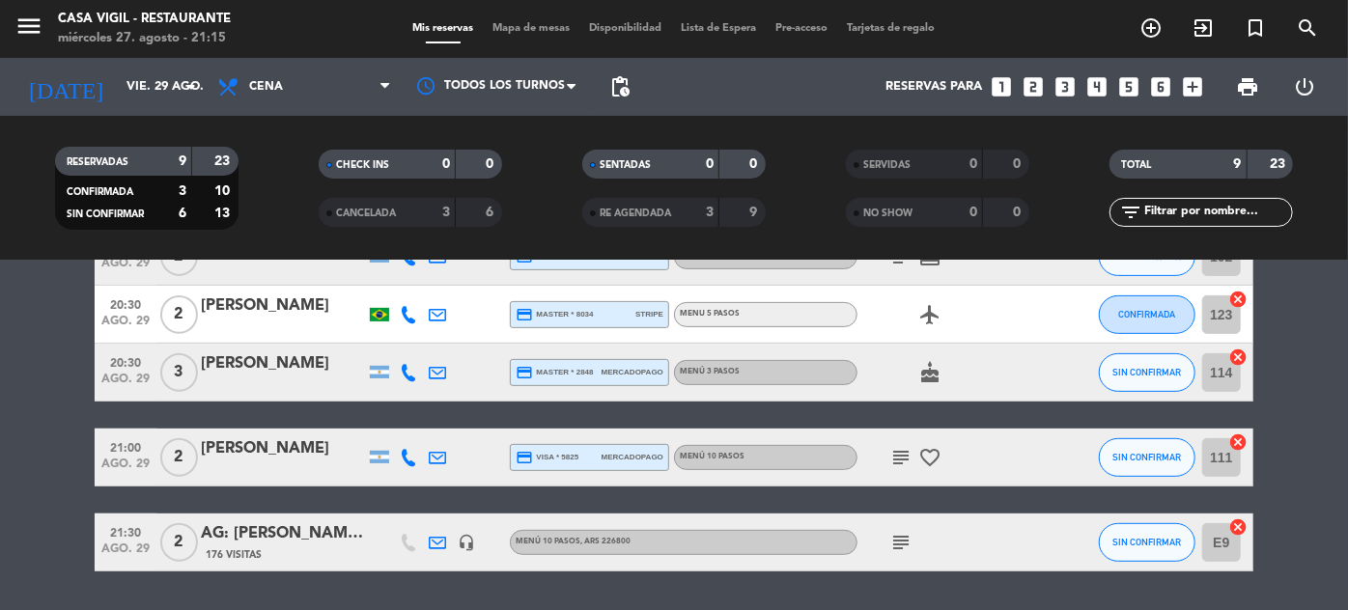
scroll to position [438, 0]
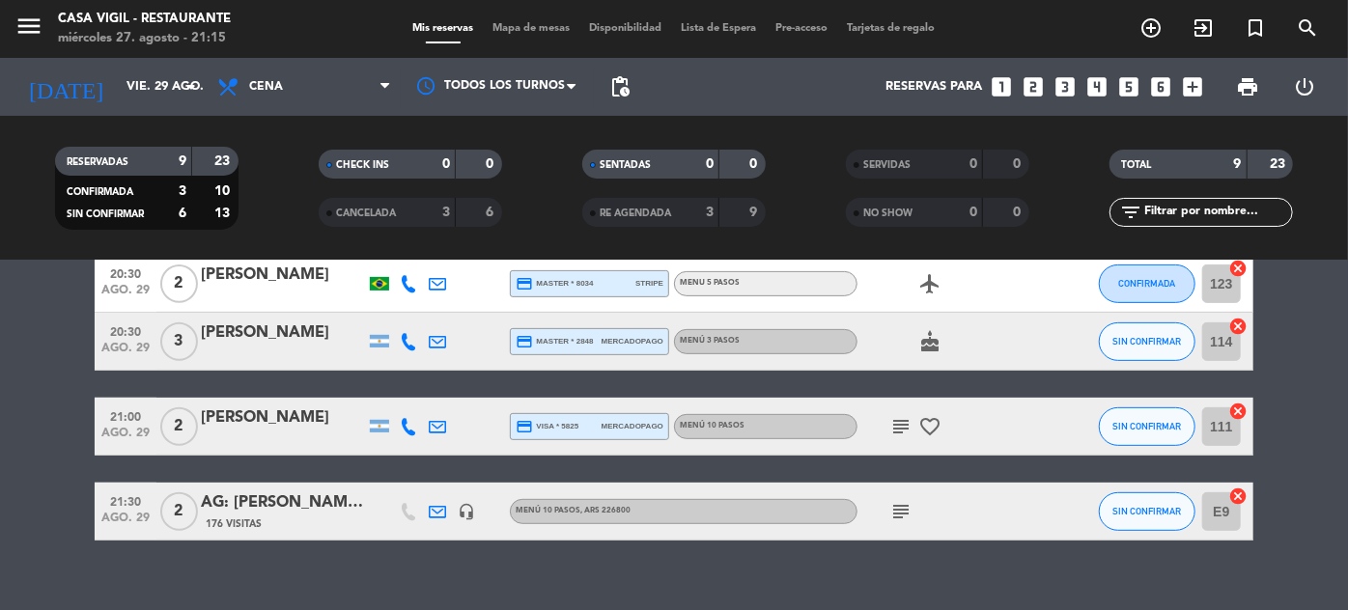
click at [113, 351] on span "ago. 29" at bounding box center [125, 353] width 48 height 22
click at [136, 427] on span "ago. 29" at bounding box center [125, 438] width 48 height 22
click at [1140, 432] on button "SIN CONFIRMAR" at bounding box center [1147, 427] width 97 height 39
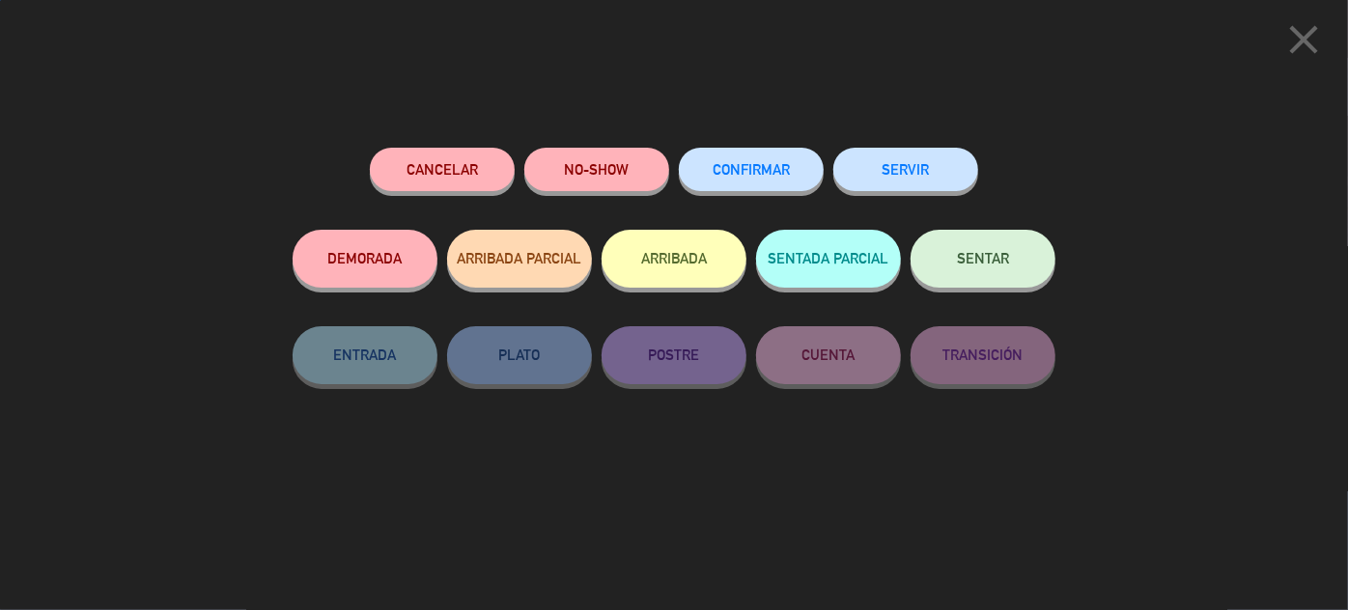
click at [768, 172] on span "CONFIRMAR" at bounding box center [751, 169] width 77 height 16
